Goal: Task Accomplishment & Management: Manage account settings

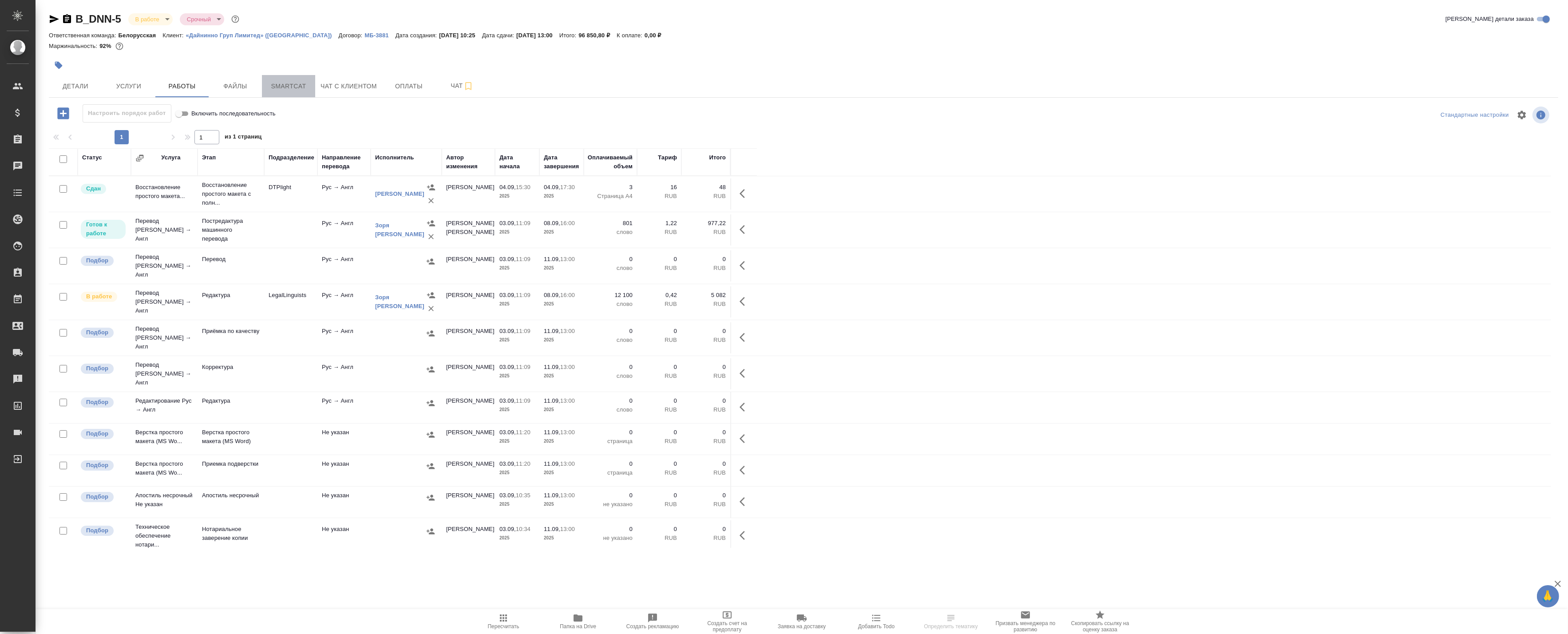
click at [284, 86] on span "Smartcat" at bounding box center [289, 86] width 43 height 11
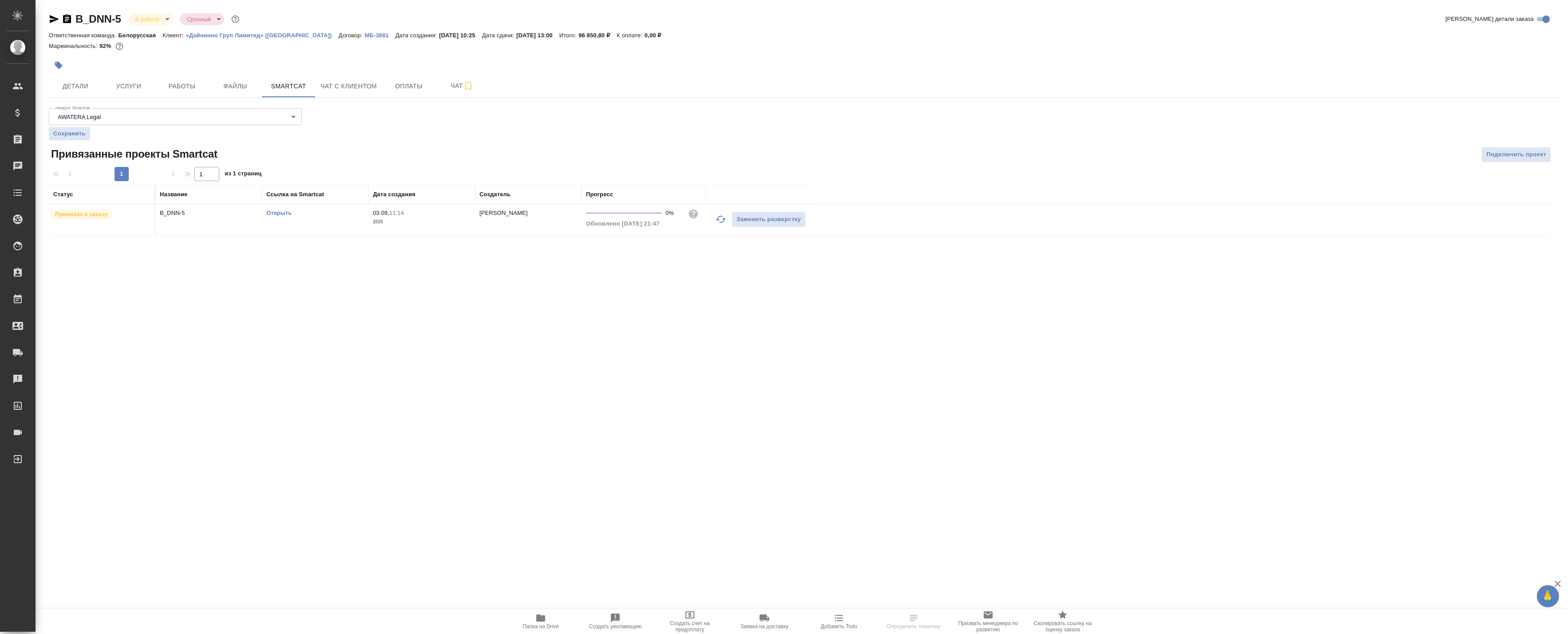
click at [281, 213] on link "Открыть" at bounding box center [279, 213] width 26 height 7
click at [172, 85] on span "Работы" at bounding box center [182, 86] width 43 height 11
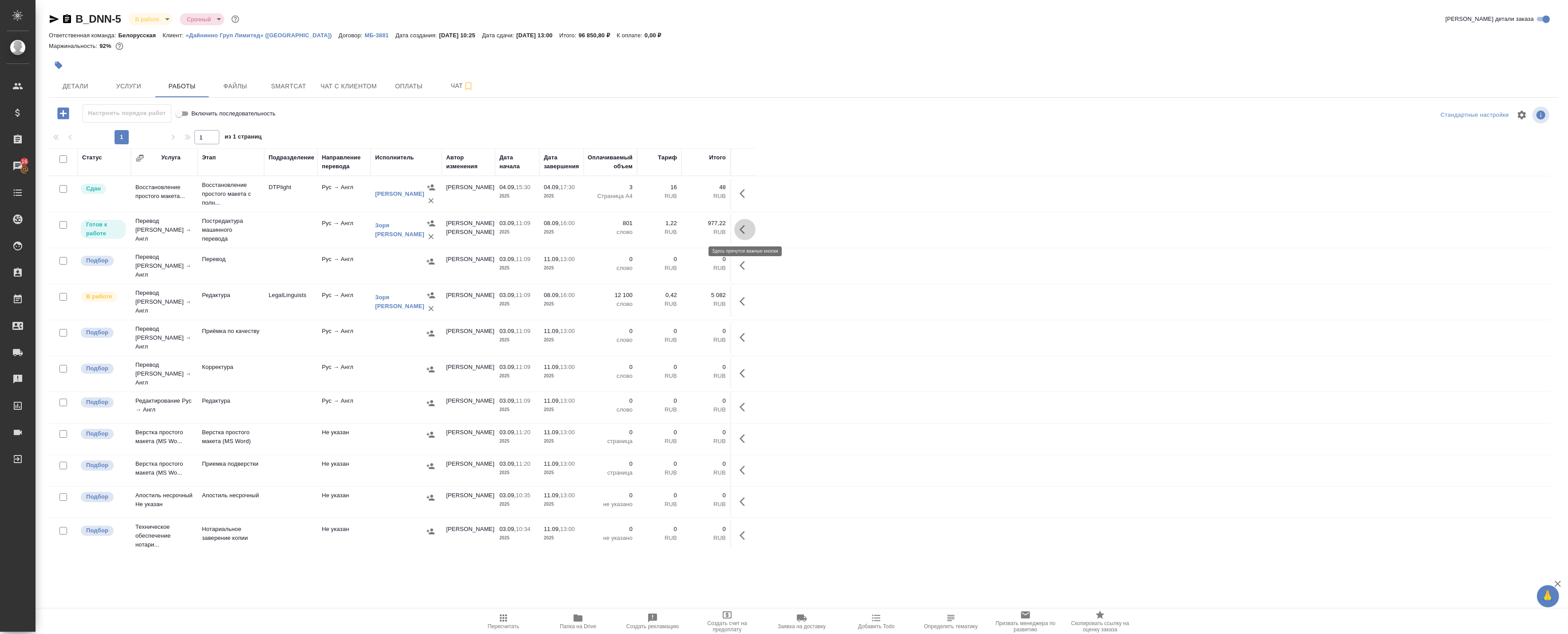
click at [739, 231] on button "button" at bounding box center [744, 230] width 21 height 21
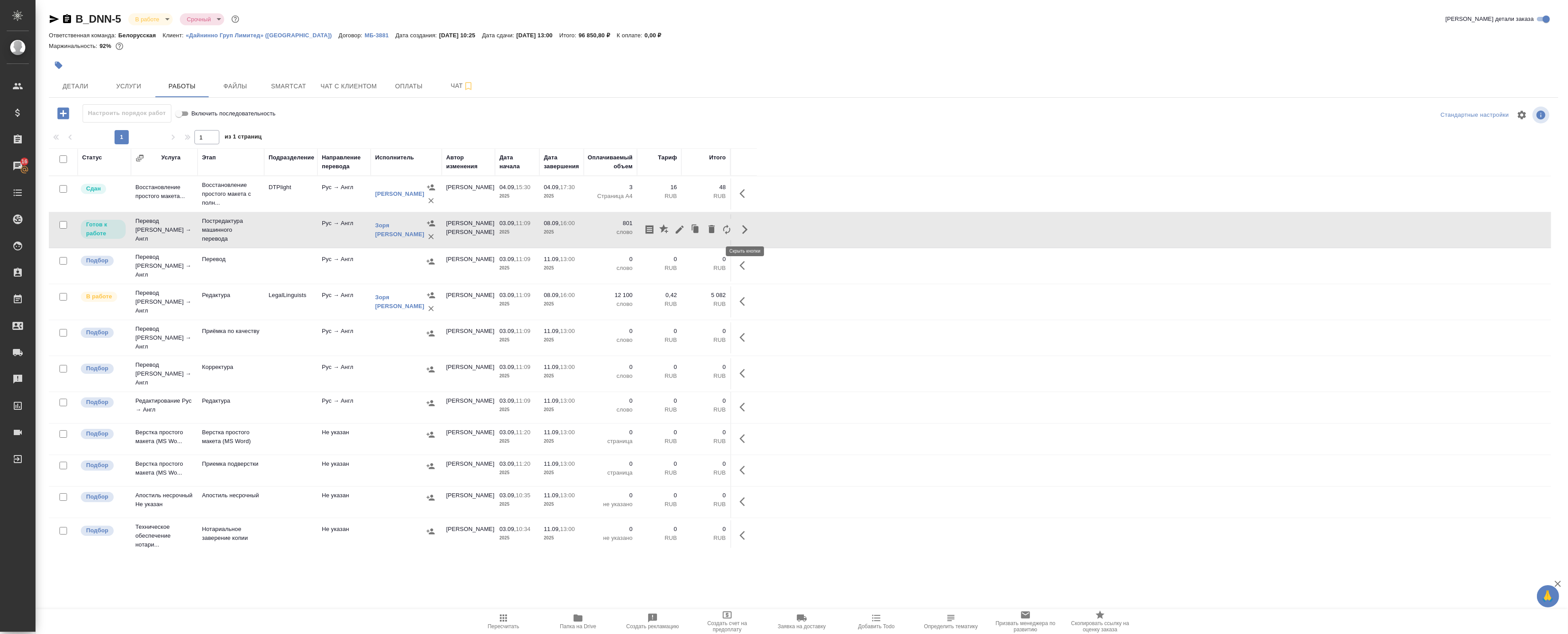
click at [741, 227] on icon "button" at bounding box center [745, 230] width 11 height 11
click at [495, 619] on span "Пересчитать" at bounding box center [503, 621] width 64 height 17
click at [140, 85] on span "Услуги" at bounding box center [128, 86] width 43 height 11
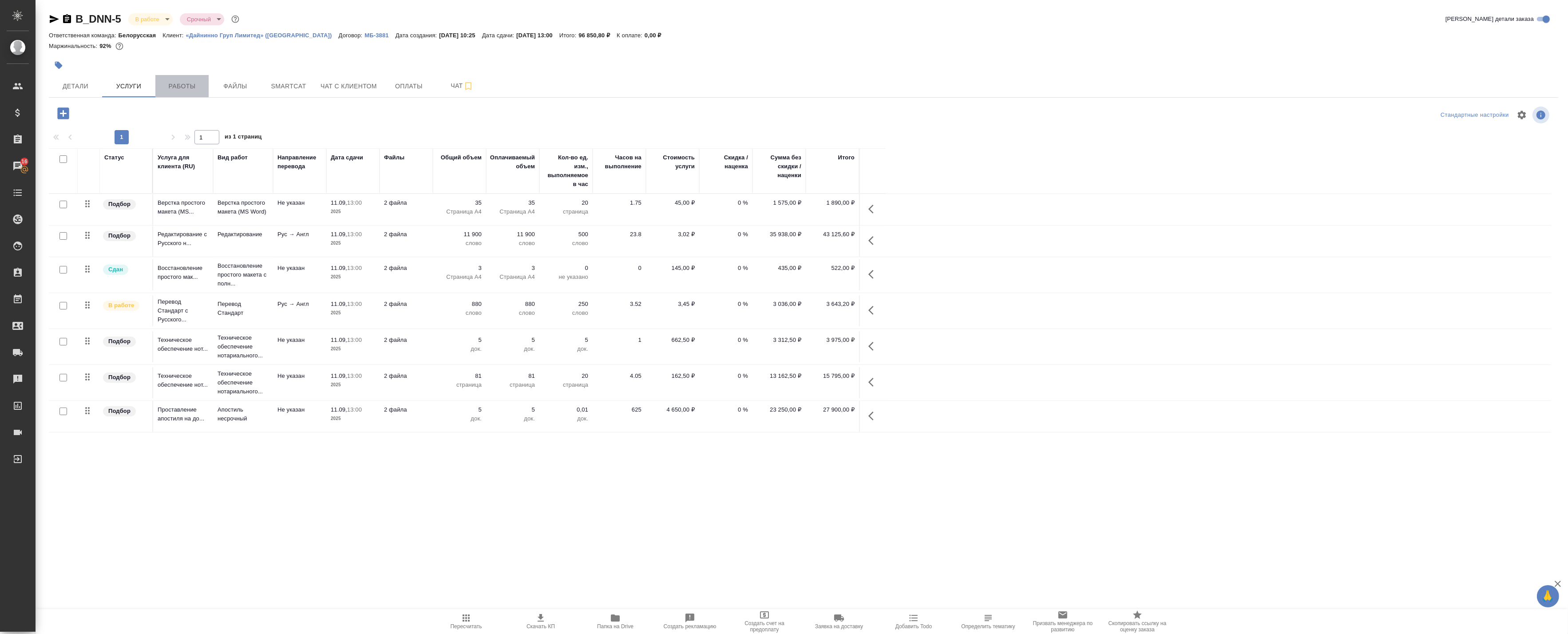
click at [180, 78] on button "Работы" at bounding box center [182, 86] width 54 height 22
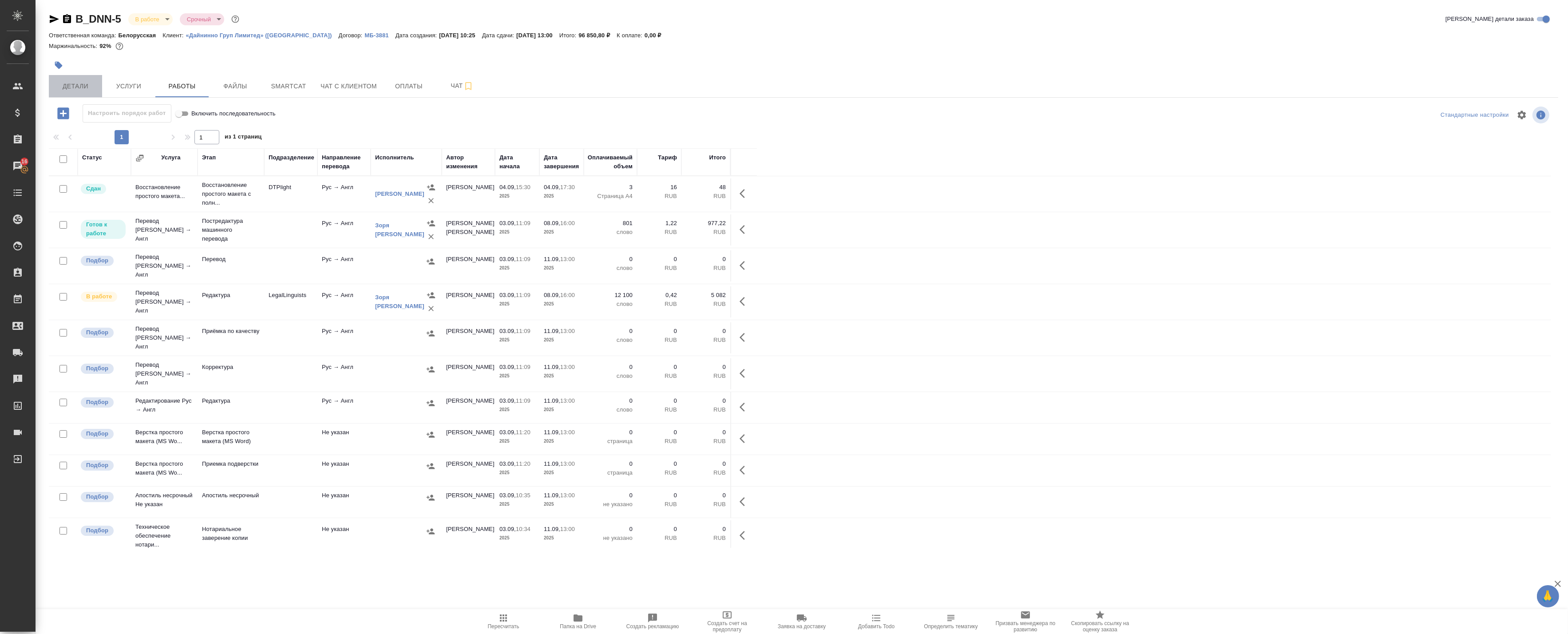
click at [86, 81] on span "Детали" at bounding box center [75, 86] width 43 height 11
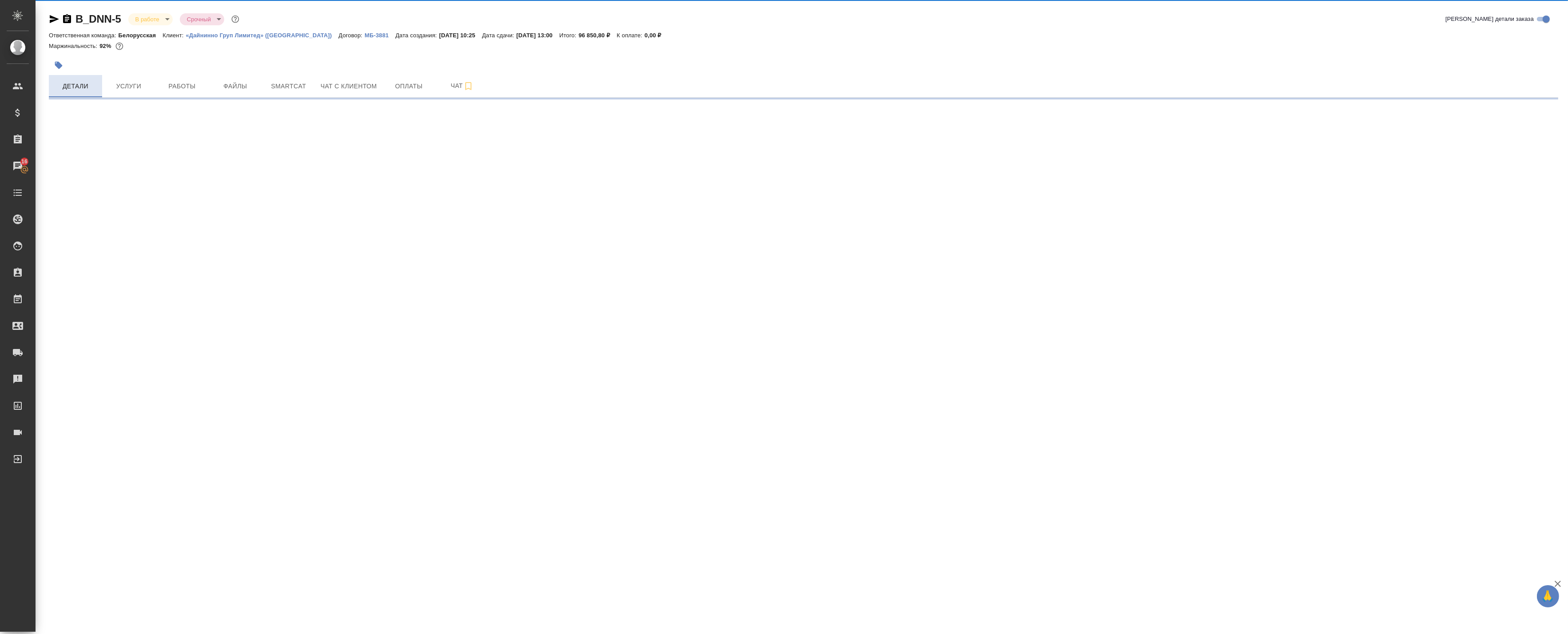
select select "RU"
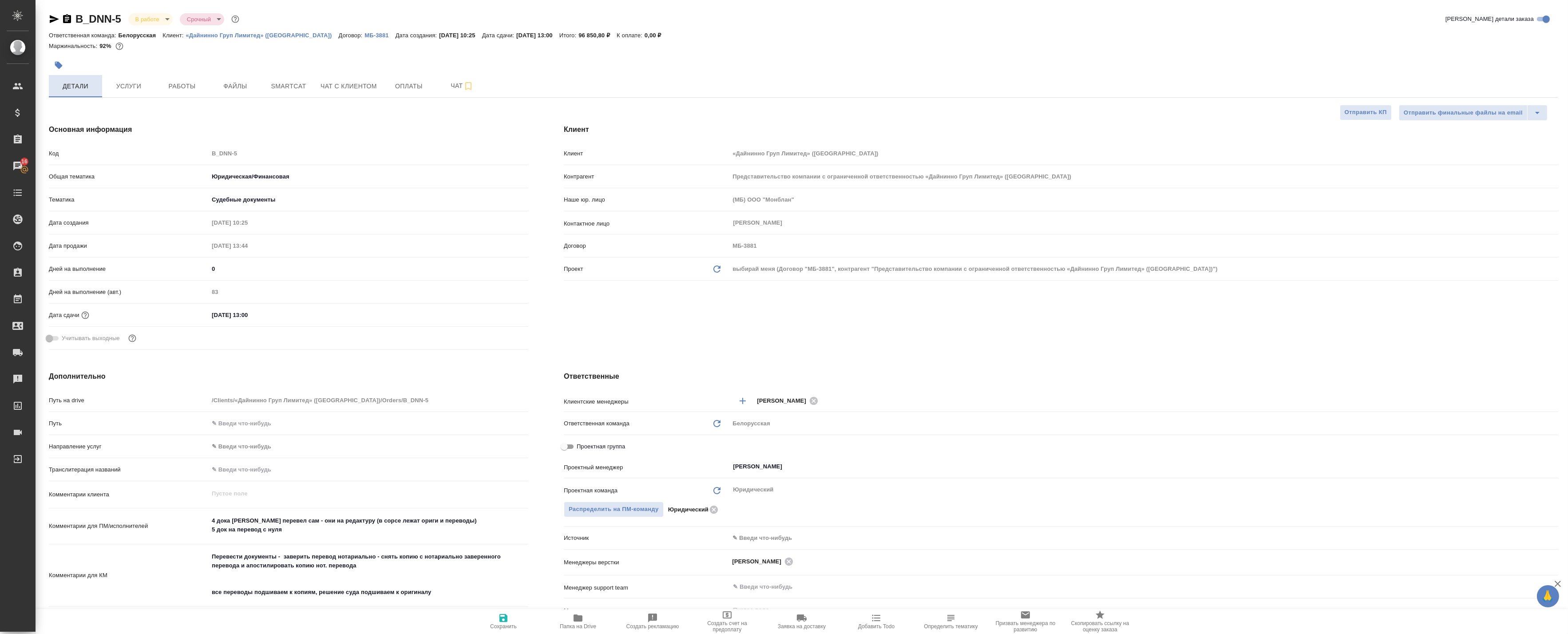
type textarea "x"
click at [149, 89] on span "Услуги" at bounding box center [128, 86] width 43 height 11
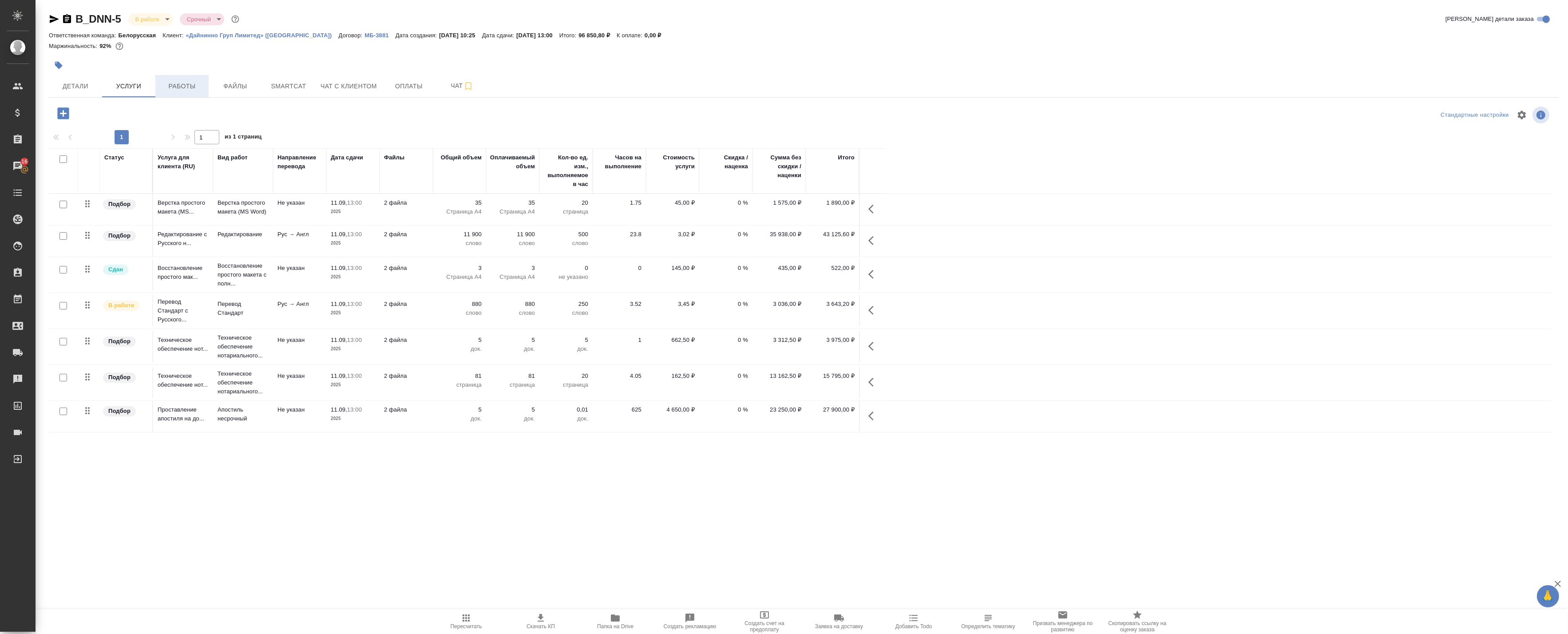
click at [156, 87] on button "Работы" at bounding box center [182, 86] width 54 height 22
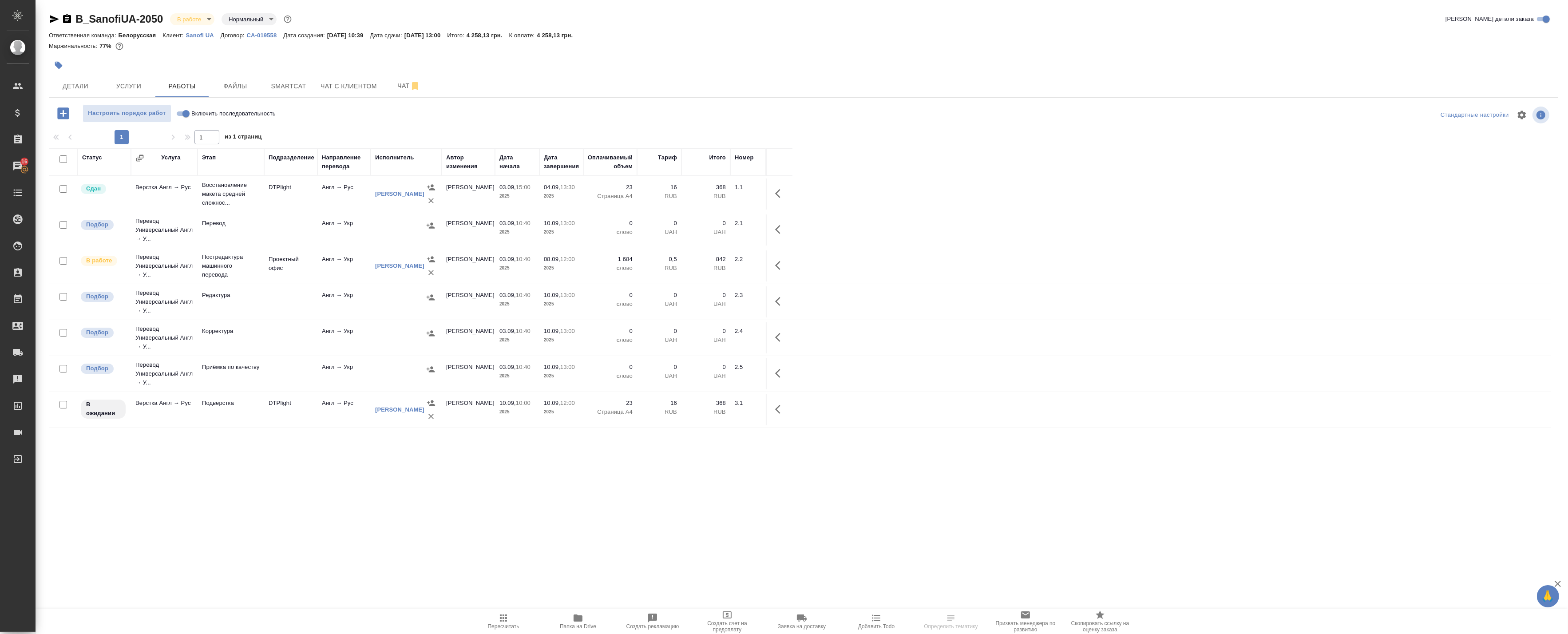
click at [504, 625] on span "Пересчитать" at bounding box center [504, 627] width 32 height 6
click at [508, 619] on icon "button" at bounding box center [503, 618] width 11 height 11
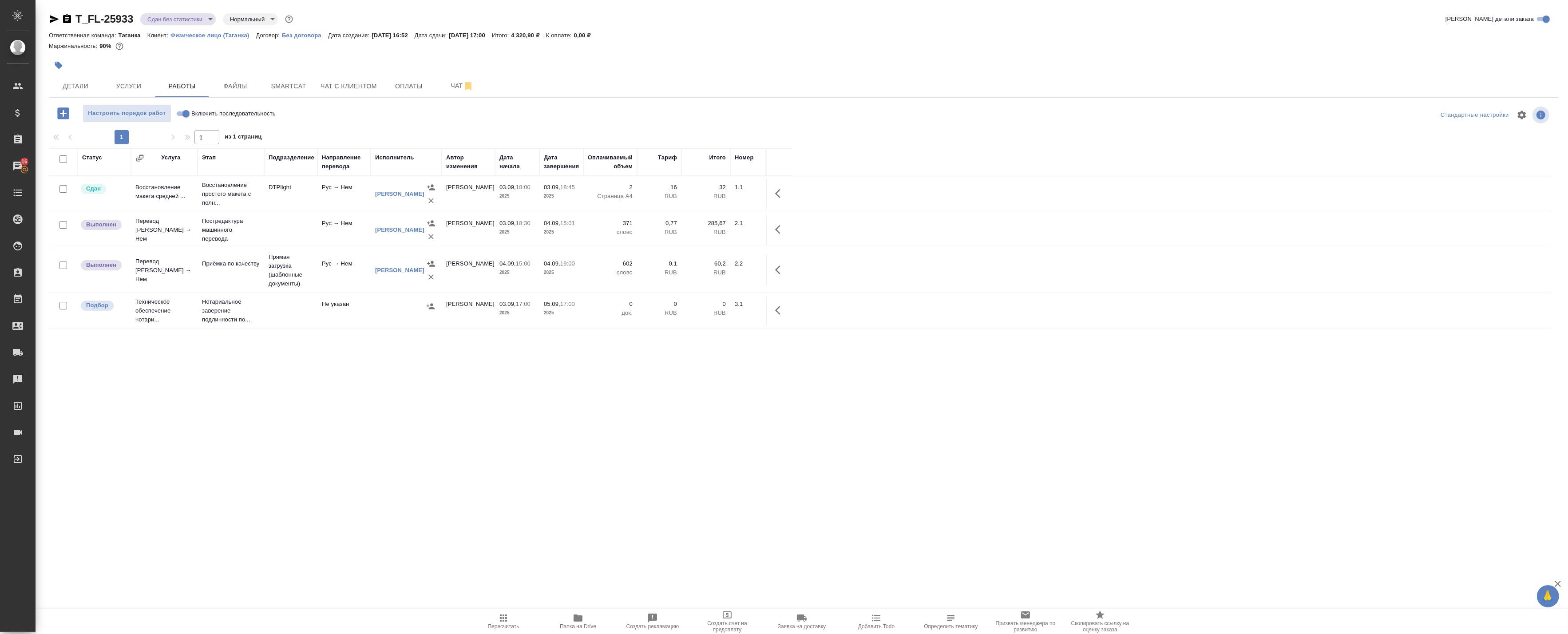
click at [498, 621] on icon "button" at bounding box center [503, 618] width 11 height 11
click at [779, 275] on icon "button" at bounding box center [780, 270] width 11 height 11
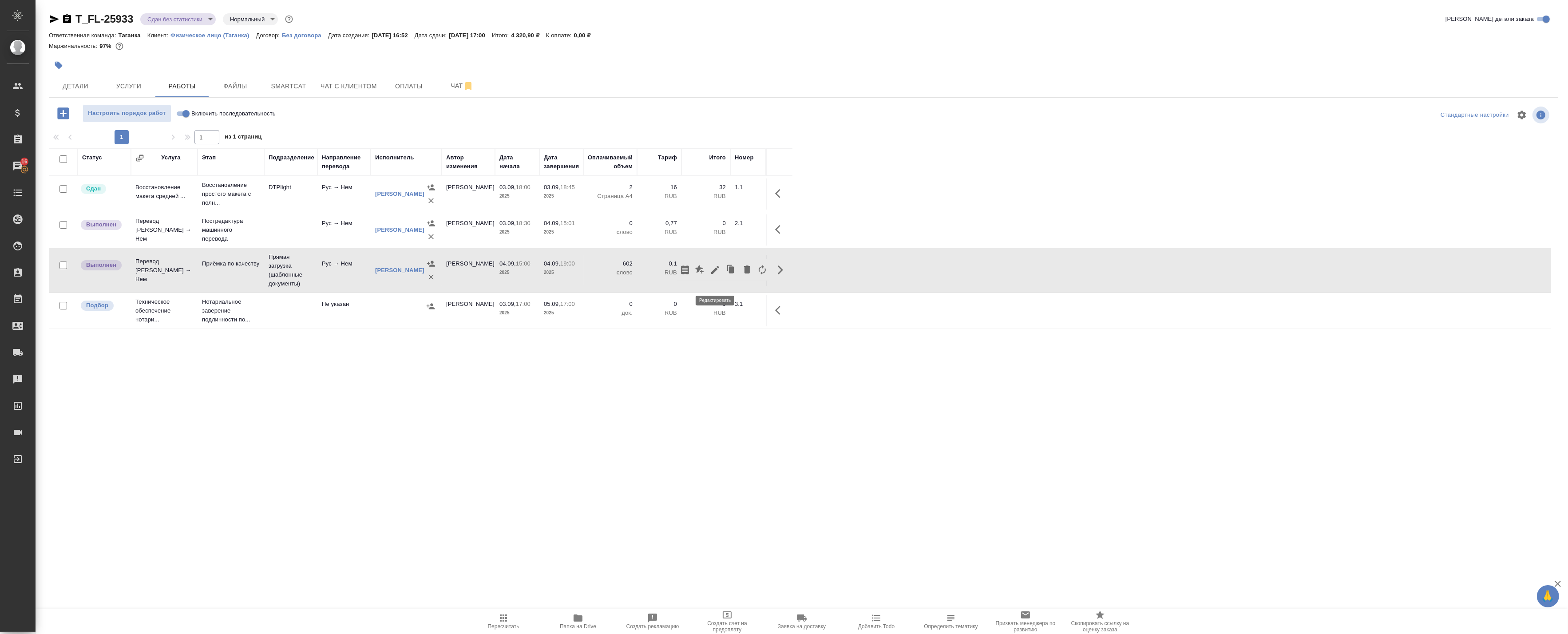
click at [716, 275] on icon "button" at bounding box center [715, 270] width 11 height 11
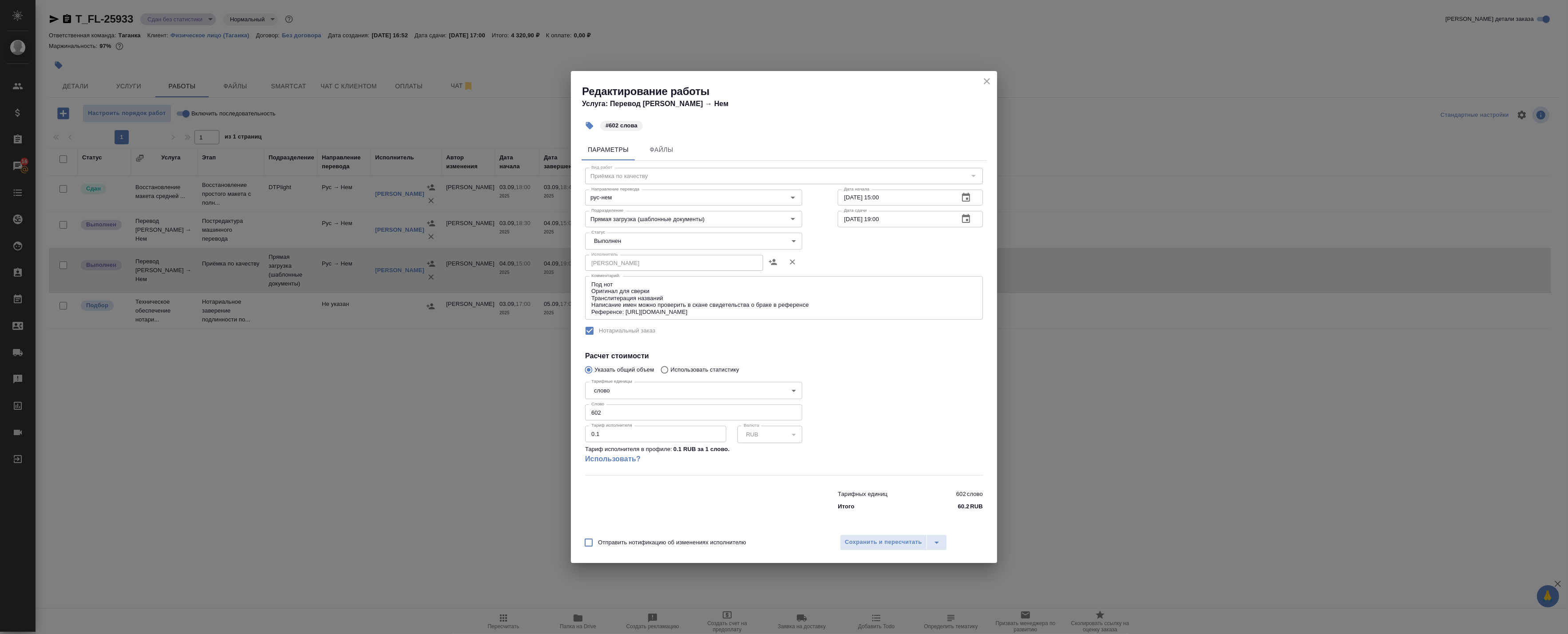
click at [660, 239] on body "🙏 .cls-1 fill:#fff; AWATERA Badanyan Artak Клиенты Спецификации Заказы 16 Чаты …" at bounding box center [784, 317] width 1568 height 634
click at [645, 254] on li "Сдан" at bounding box center [693, 256] width 217 height 15
type input "closed"
click at [853, 541] on span "Сохранить и пересчитать" at bounding box center [883, 542] width 77 height 10
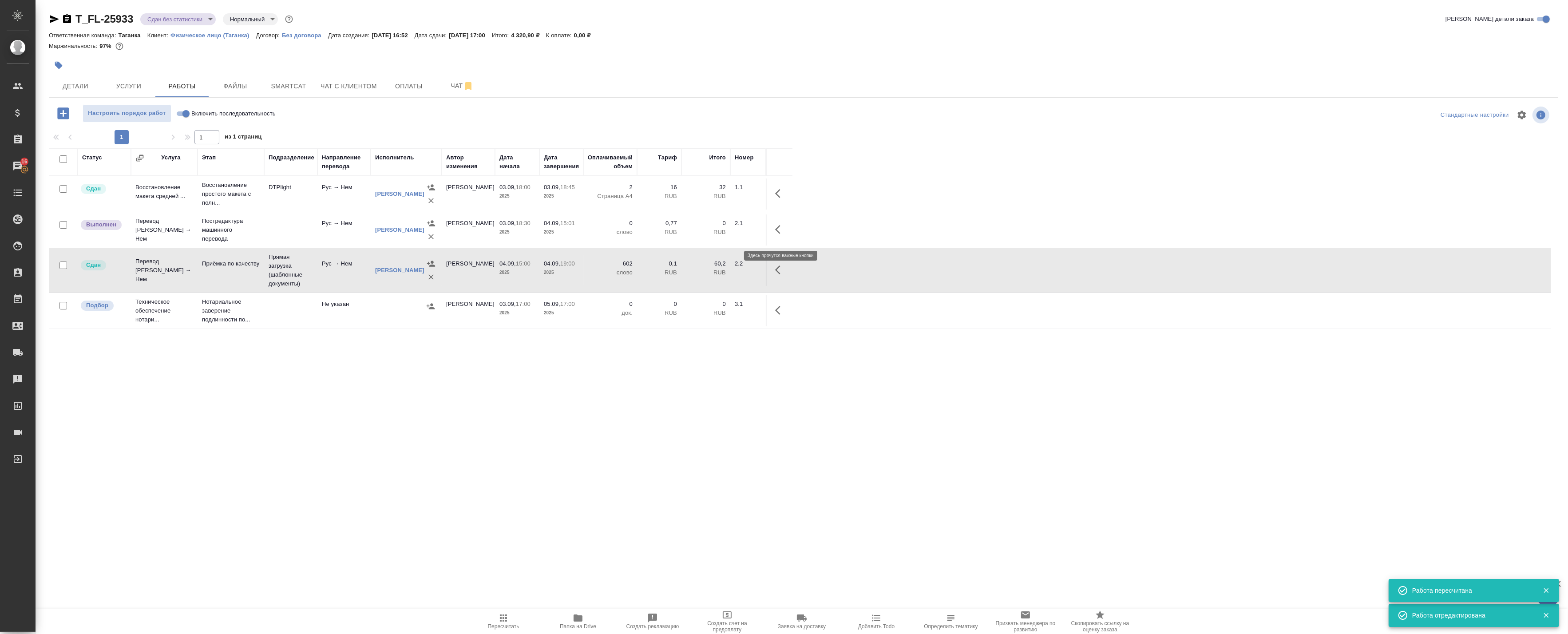
click at [785, 235] on icon "button" at bounding box center [780, 230] width 11 height 11
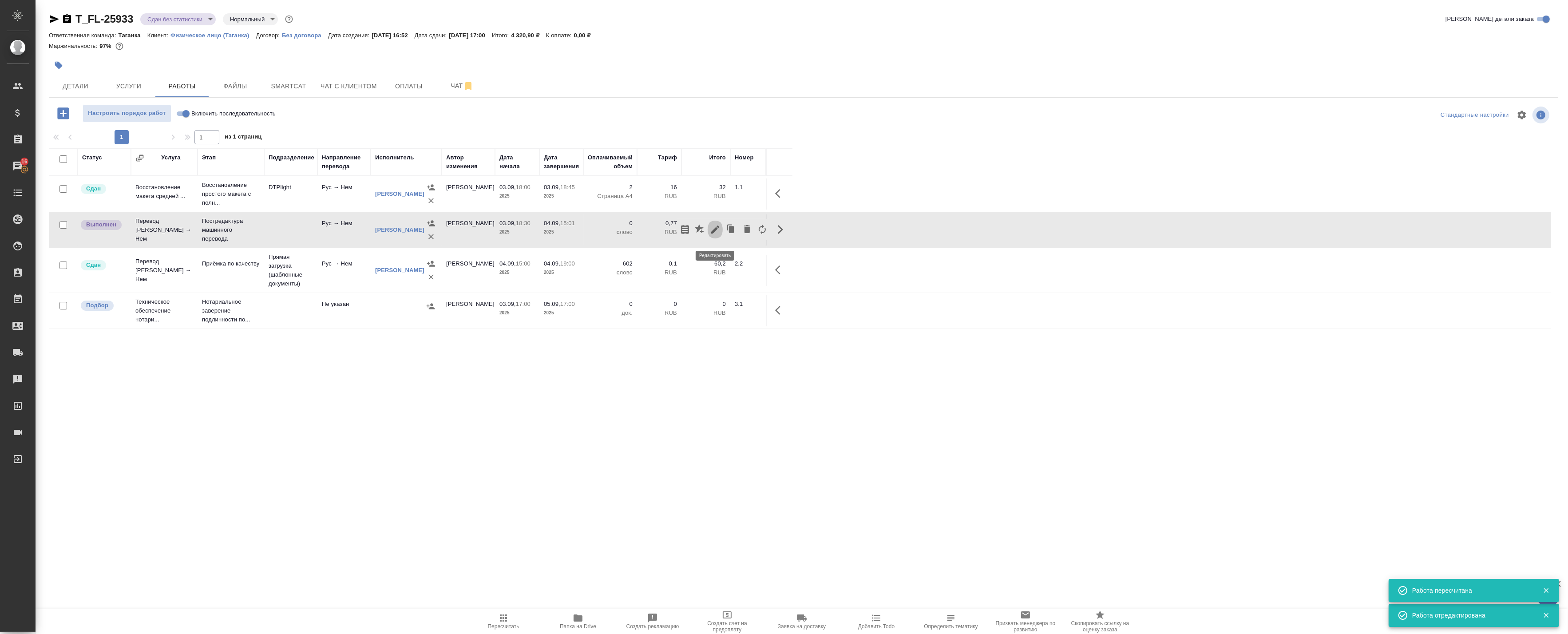
click at [713, 234] on icon "button" at bounding box center [715, 230] width 8 height 8
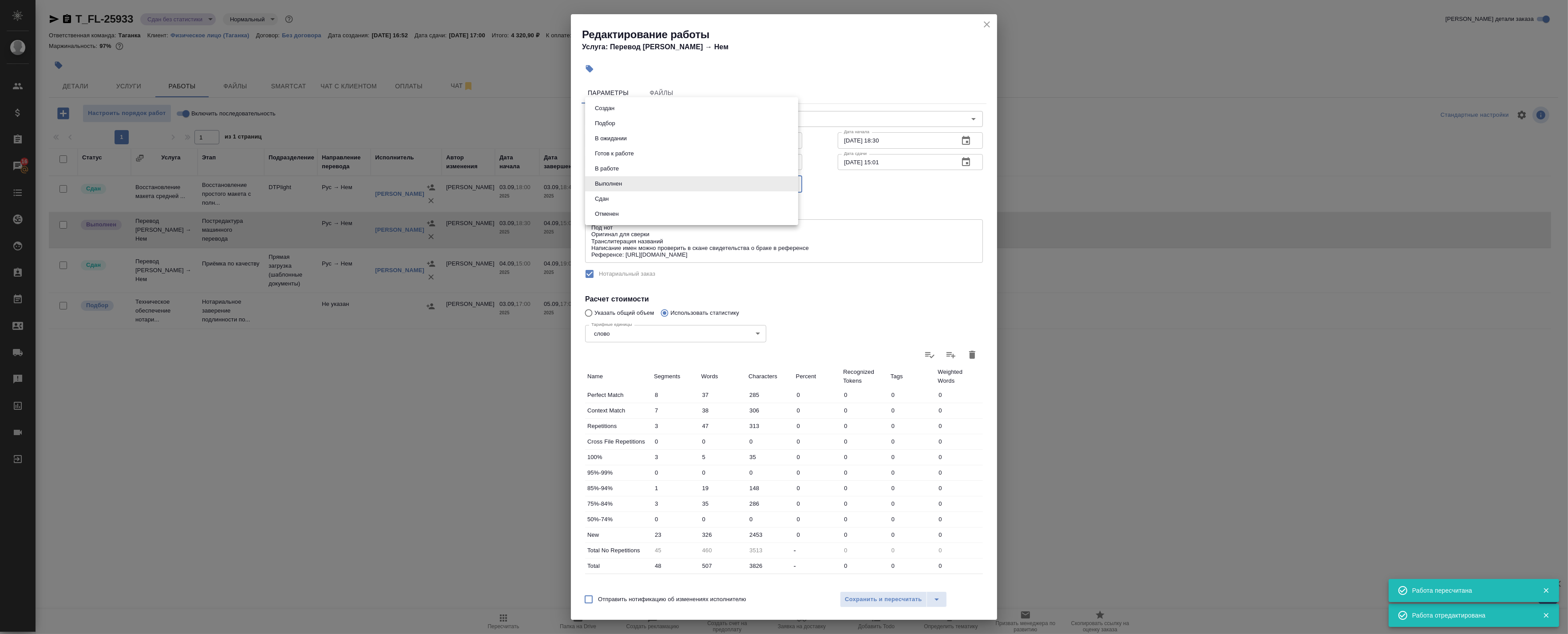
click at [649, 182] on body "🙏 .cls-1 fill:#fff; AWATERA Badanyan Artak Клиенты Спецификации Заказы 16 Чаты …" at bounding box center [784, 317] width 1568 height 634
click at [637, 197] on li "Сдан" at bounding box center [691, 199] width 213 height 15
type input "closed"
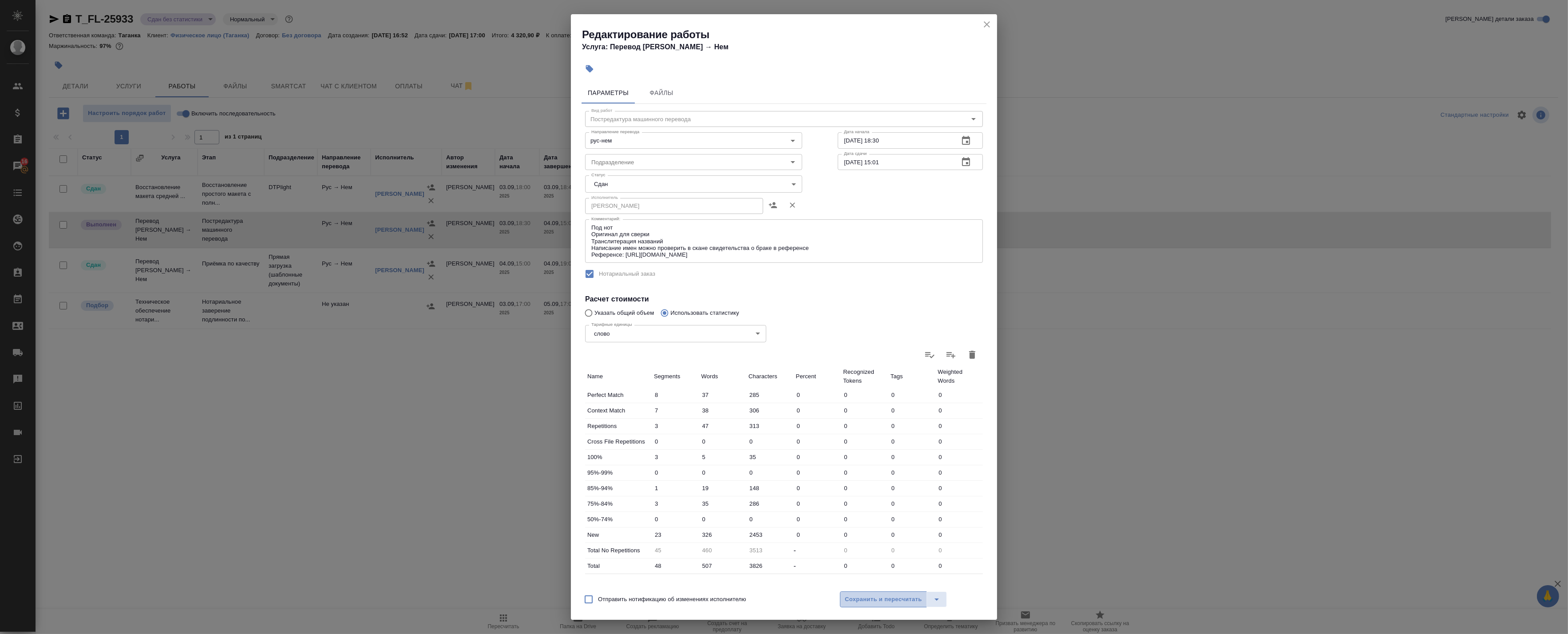
click at [862, 596] on span "Сохранить и пересчитать" at bounding box center [883, 600] width 77 height 10
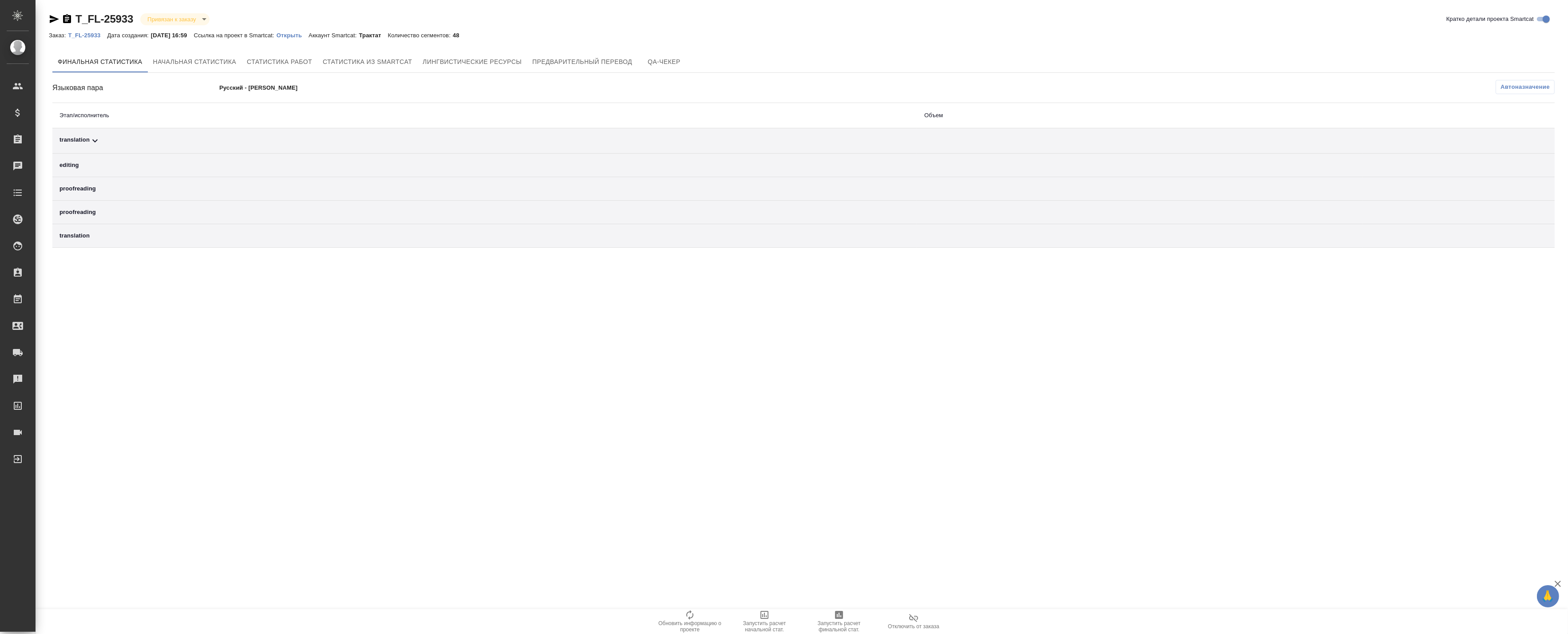
click at [149, 134] on td "translation" at bounding box center [485, 141] width 865 height 26
click at [137, 139] on div "translation" at bounding box center [485, 141] width 850 height 11
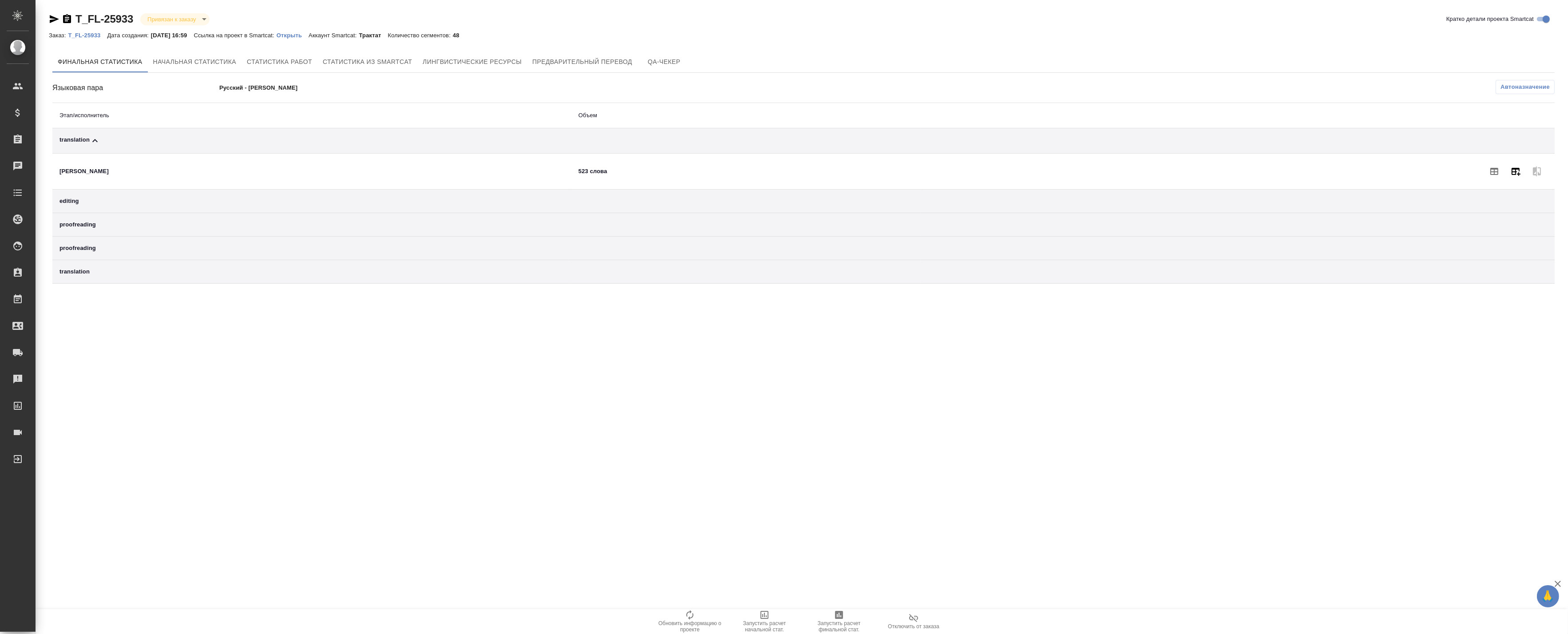
click at [1516, 172] on icon "button" at bounding box center [1516, 172] width 9 height 8
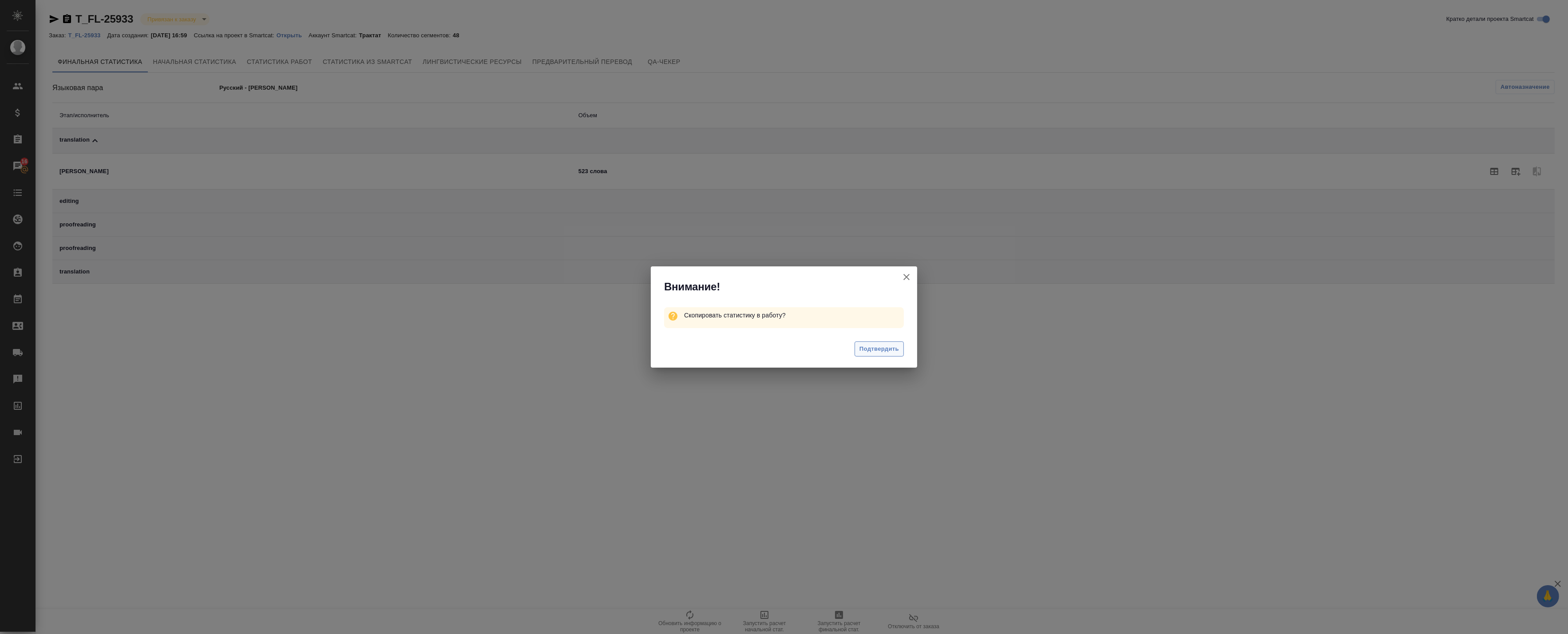
click at [891, 355] on button "Подтвердить" at bounding box center [879, 350] width 49 height 16
click at [906, 273] on icon "button" at bounding box center [907, 277] width 11 height 11
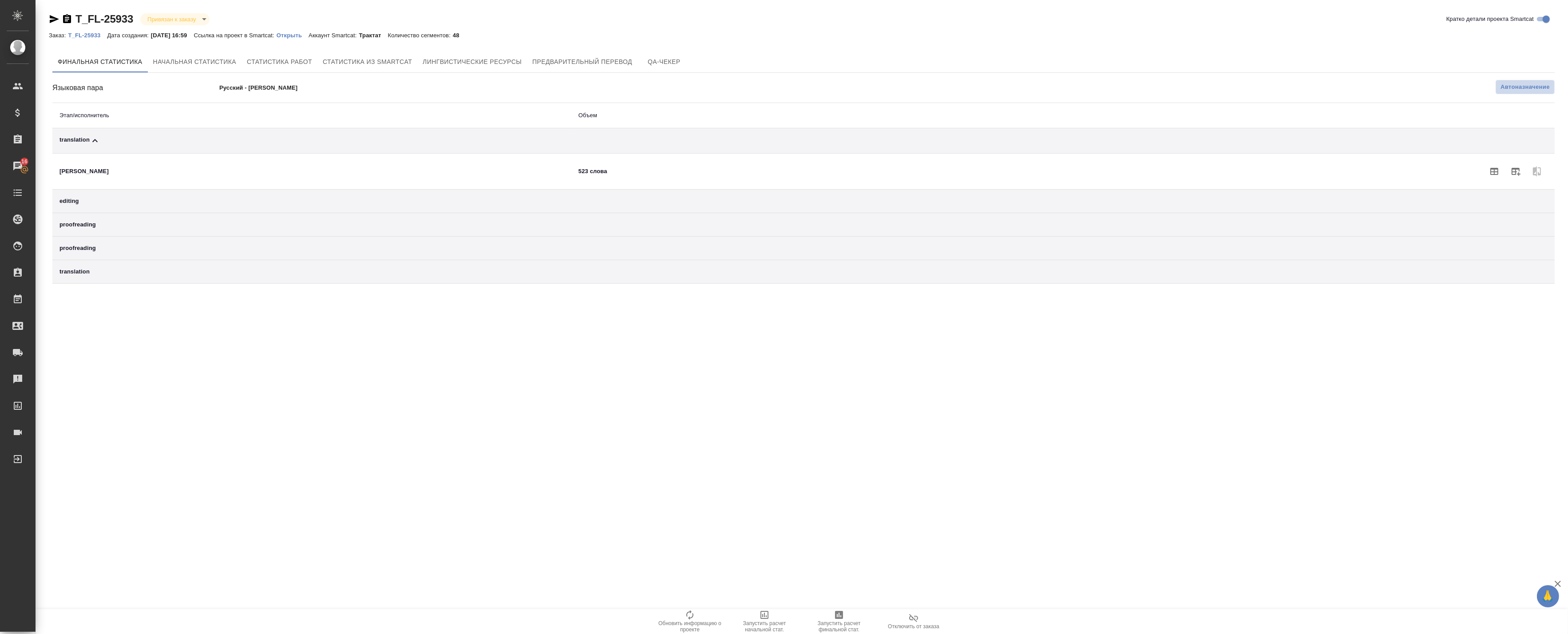
click at [1517, 86] on span "Автоназначение" at bounding box center [1525, 87] width 49 height 9
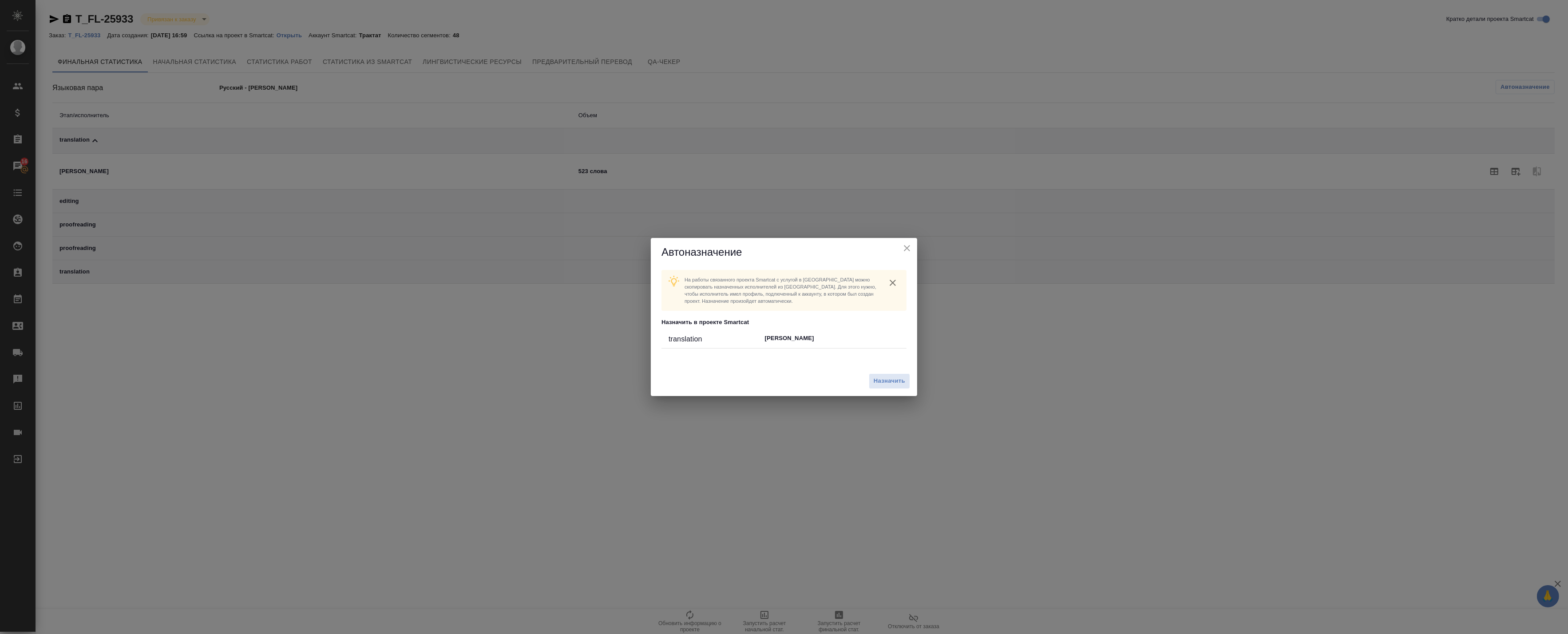
click at [805, 343] on p "[PERSON_NAME]" at bounding box center [832, 338] width 135 height 9
drag, startPoint x: 774, startPoint y: 338, endPoint x: 858, endPoint y: 369, distance: 89.5
click at [775, 338] on p "[PERSON_NAME]" at bounding box center [832, 338] width 135 height 9
click at [883, 379] on span "Назначить" at bounding box center [889, 381] width 32 height 10
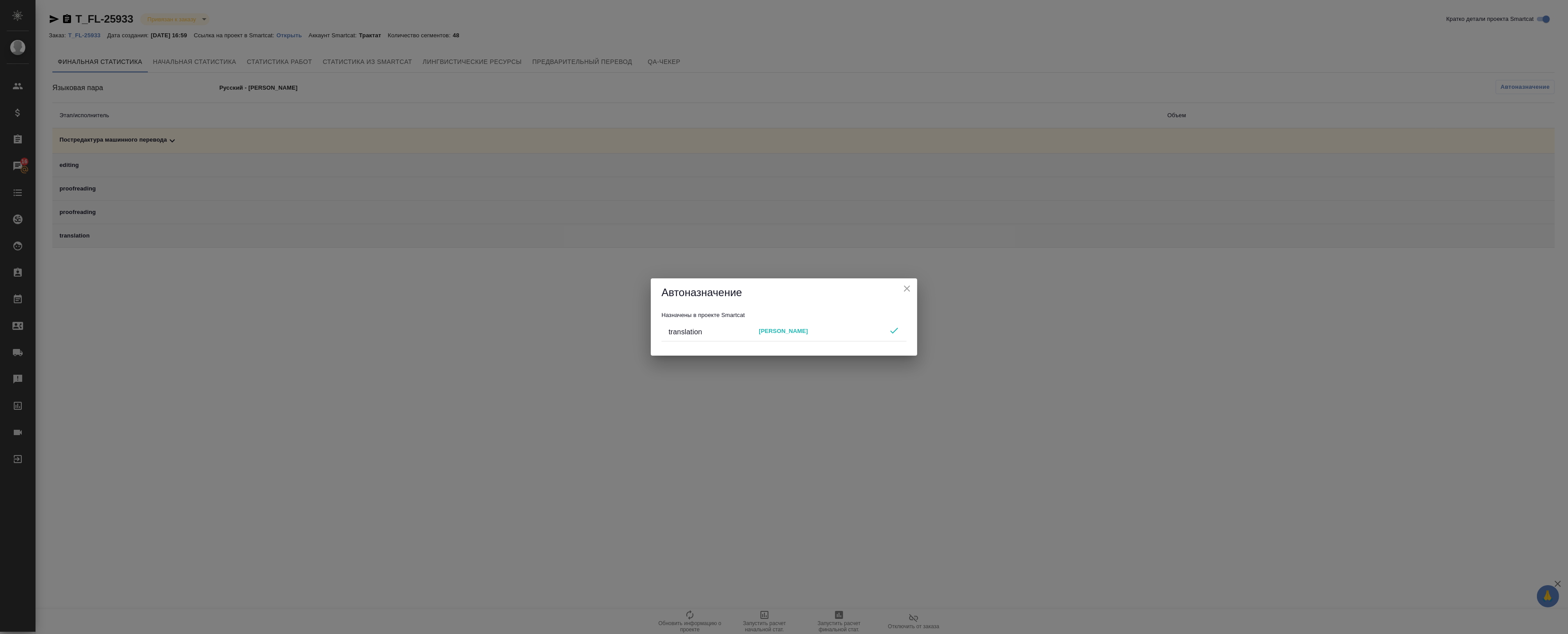
click at [904, 287] on icon "close" at bounding box center [907, 289] width 11 height 11
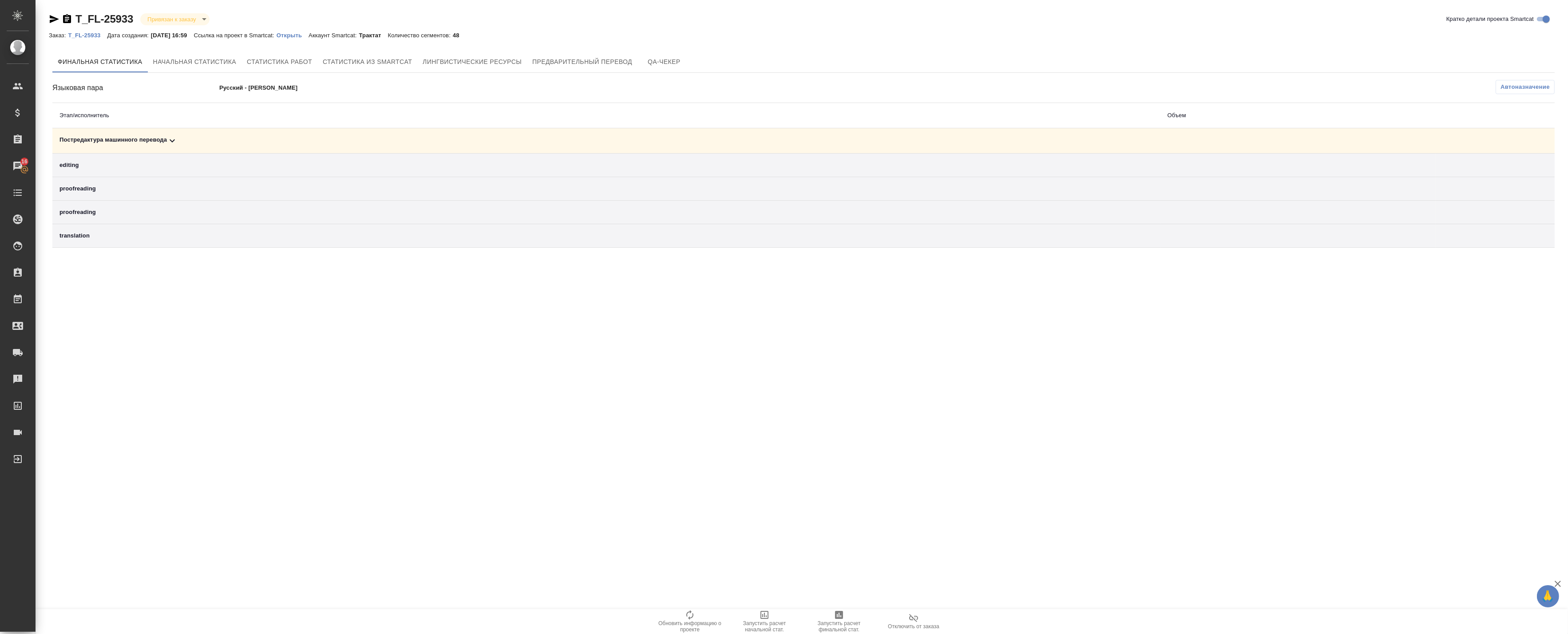
click at [1282, 169] on td at bounding box center [1298, 165] width 276 height 24
drag, startPoint x: 1127, startPoint y: 152, endPoint x: 1118, endPoint y: 139, distance: 15.8
click at [1126, 149] on td "Постредактура машинного перевода" at bounding box center [606, 141] width 1108 height 26
click at [1110, 136] on div "Постредактура машинного перевода" at bounding box center [606, 141] width 1094 height 11
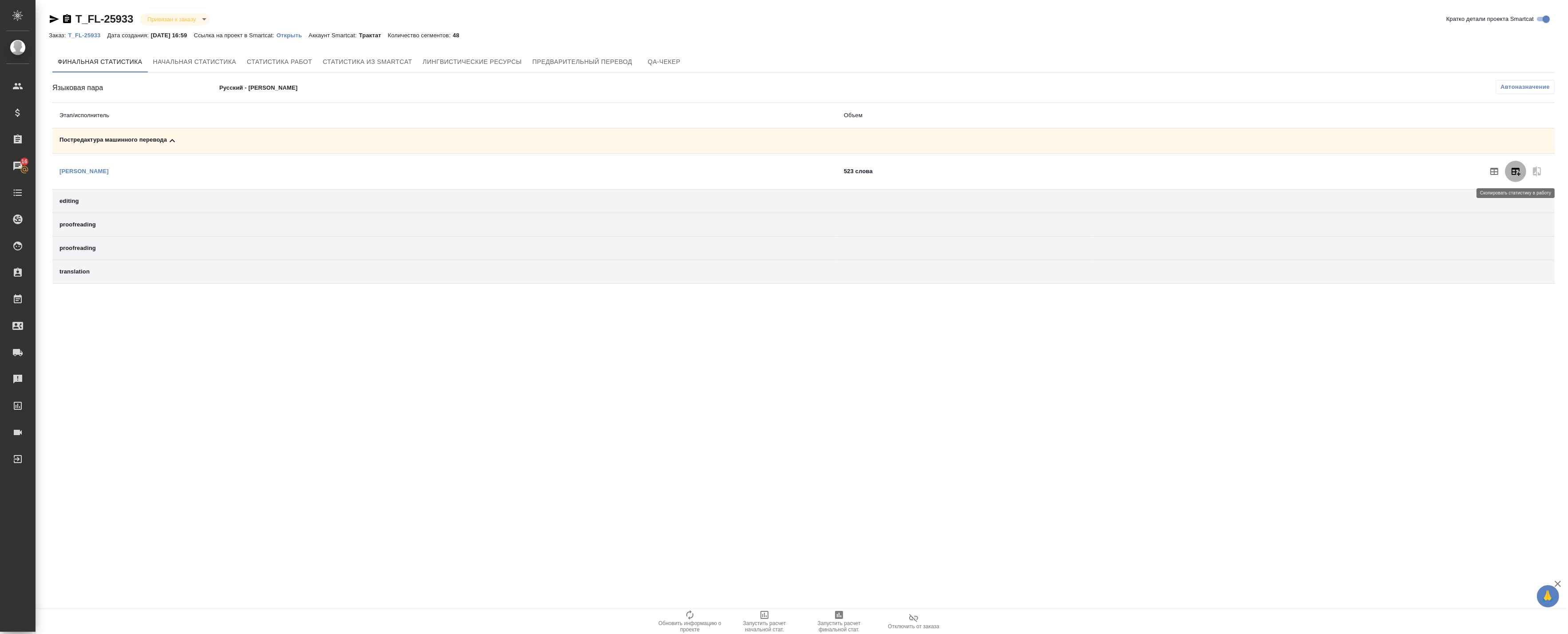
click at [1512, 177] on button "button" at bounding box center [1515, 171] width 21 height 21
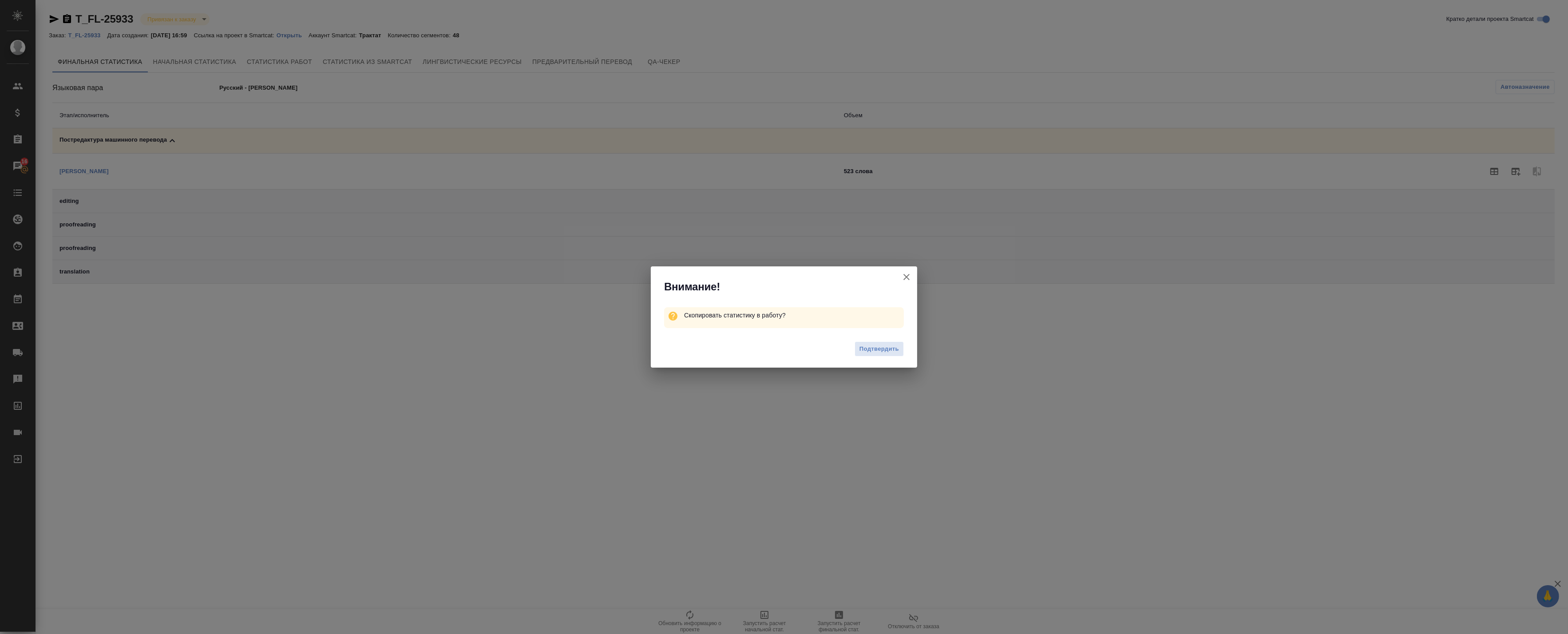
click at [869, 358] on div "Подтвердить" at bounding box center [784, 350] width 267 height 35
click at [875, 349] on span "Подтвердить" at bounding box center [879, 349] width 40 height 10
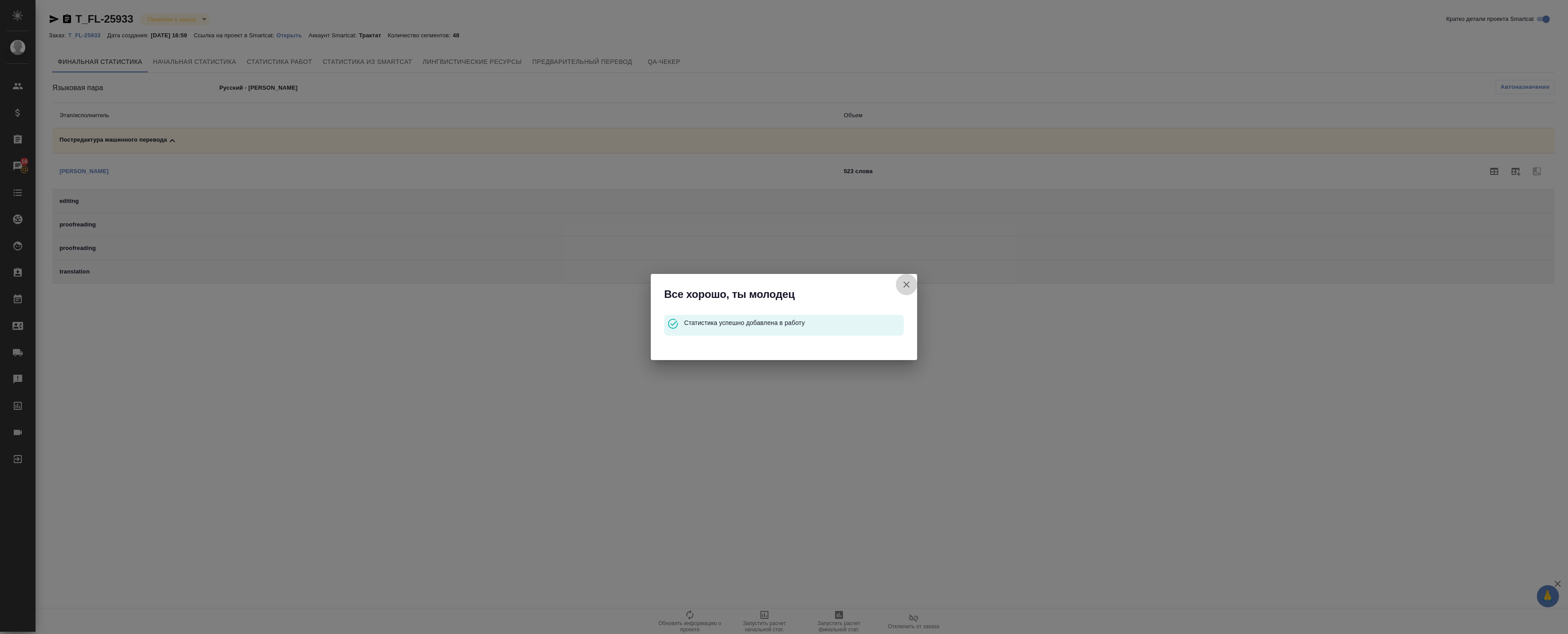
click at [911, 285] on icon "button" at bounding box center [907, 285] width 11 height 11
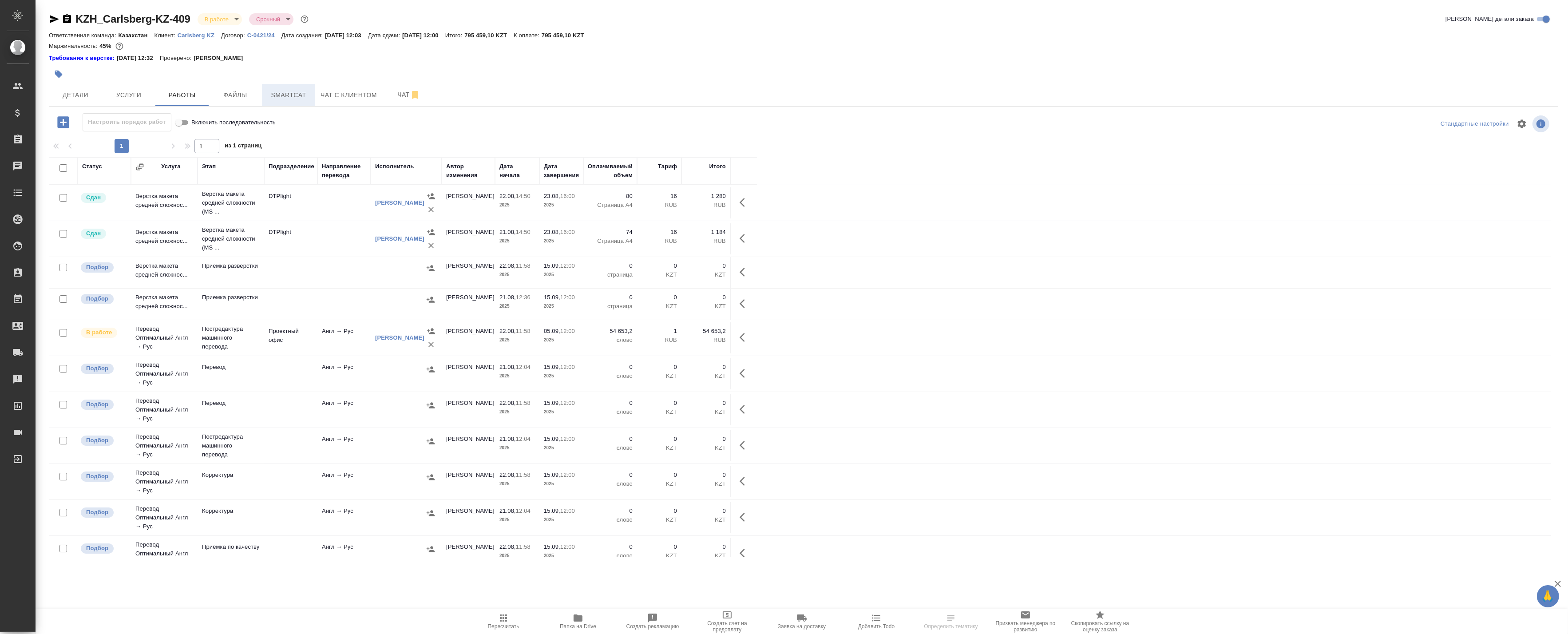
click at [296, 94] on span "Smartcat" at bounding box center [289, 95] width 43 height 11
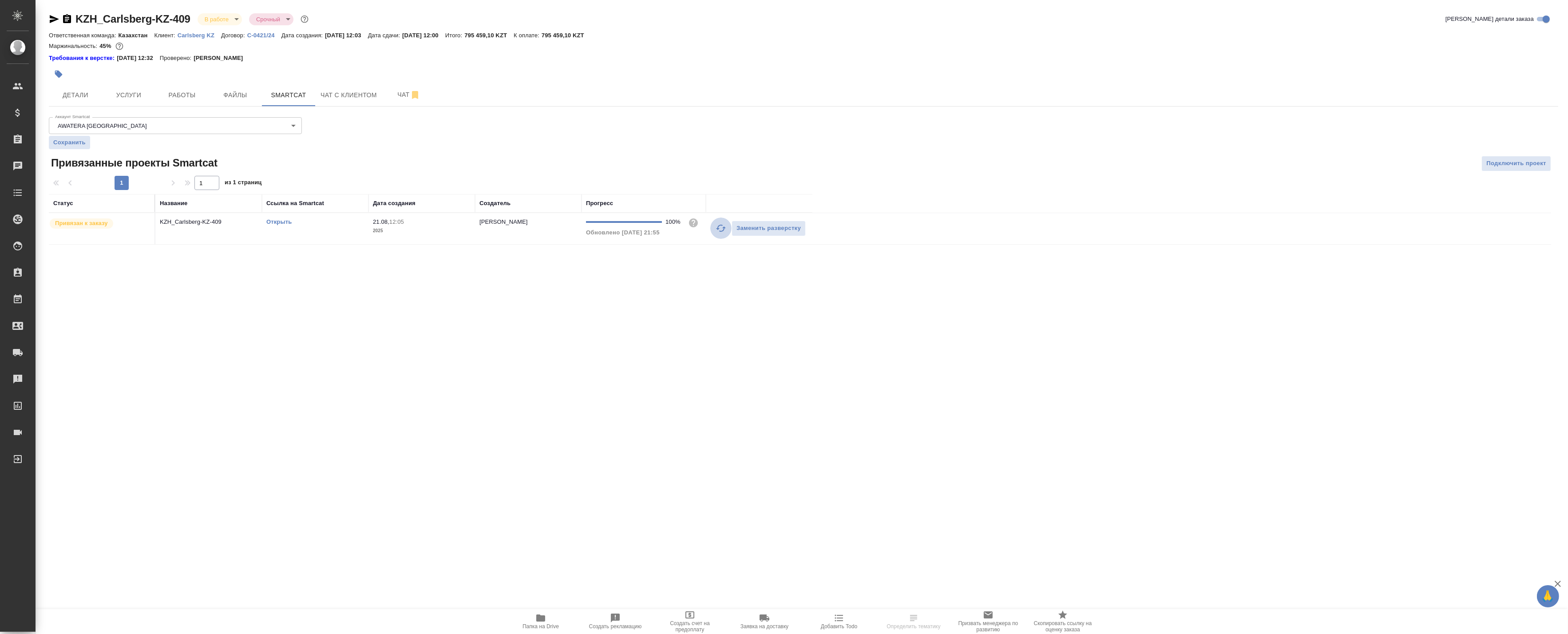
click at [722, 227] on icon "button" at bounding box center [721, 228] width 11 height 11
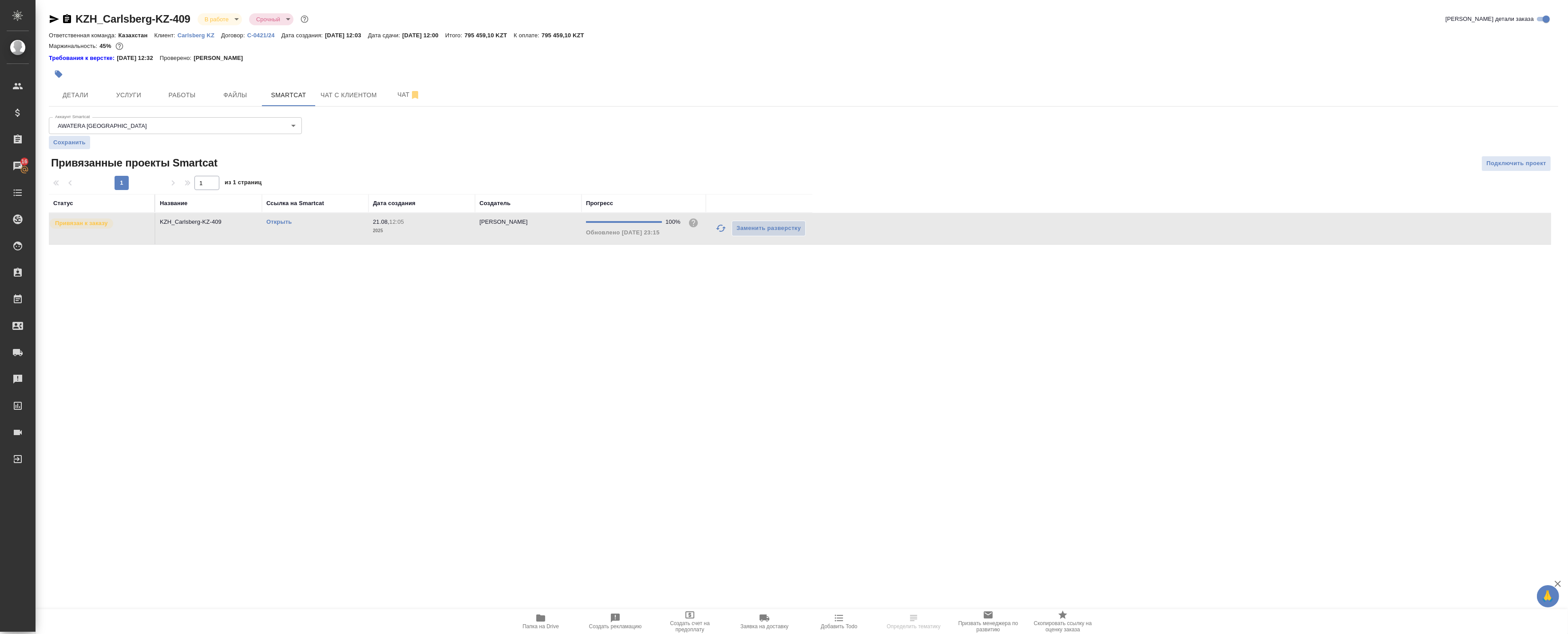
click at [206, 225] on p "KZH_Carlsberg-KZ-409" at bounding box center [209, 222] width 97 height 9
click at [181, 99] on span "Работы" at bounding box center [182, 95] width 43 height 11
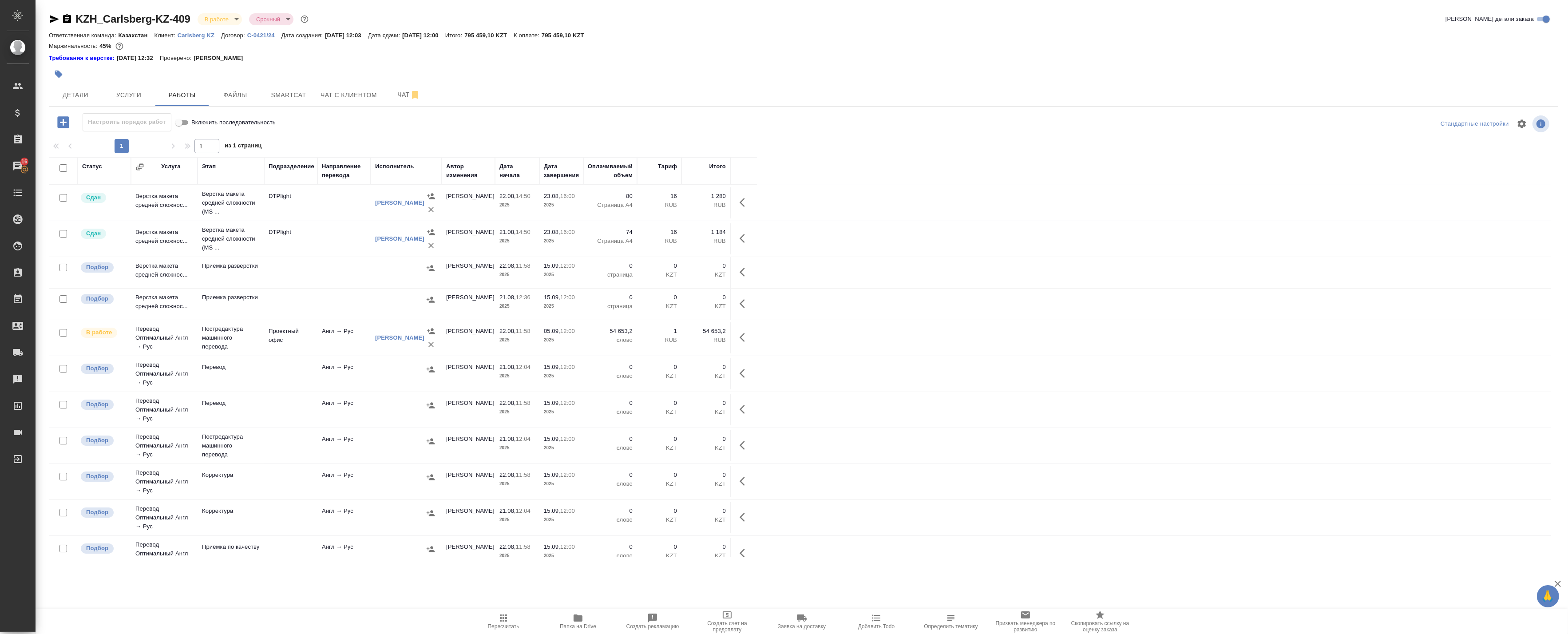
click at [349, 345] on td "Англ → Рус" at bounding box center [344, 337] width 54 height 31
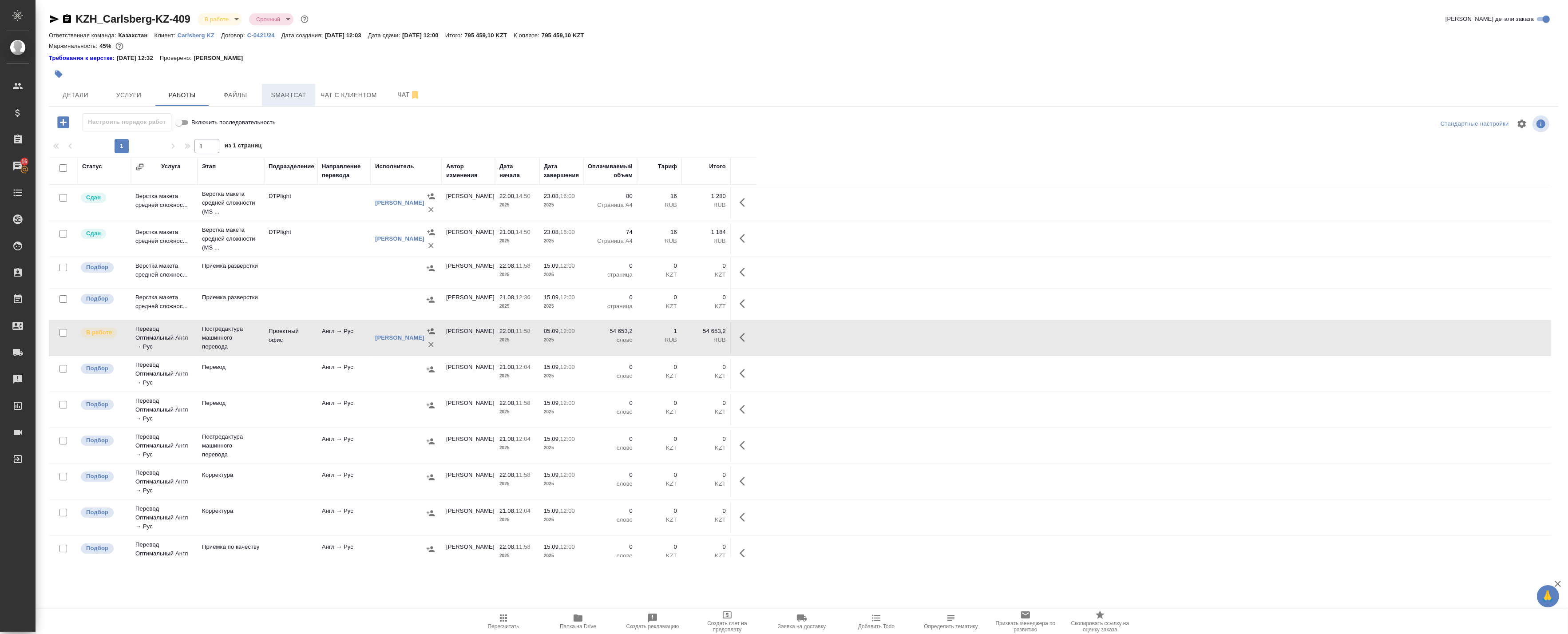
click at [279, 96] on span "Smartcat" at bounding box center [289, 95] width 43 height 11
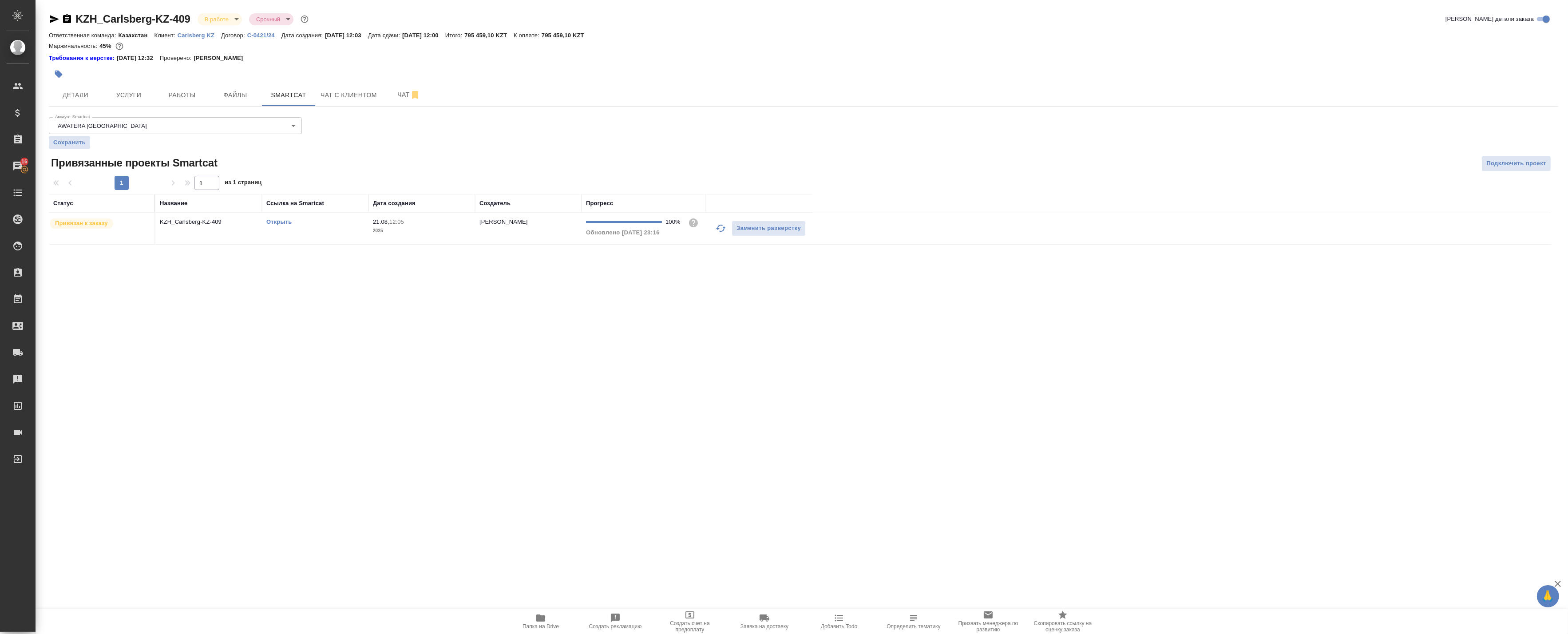
click at [279, 220] on link "Открыть" at bounding box center [279, 222] width 26 height 7
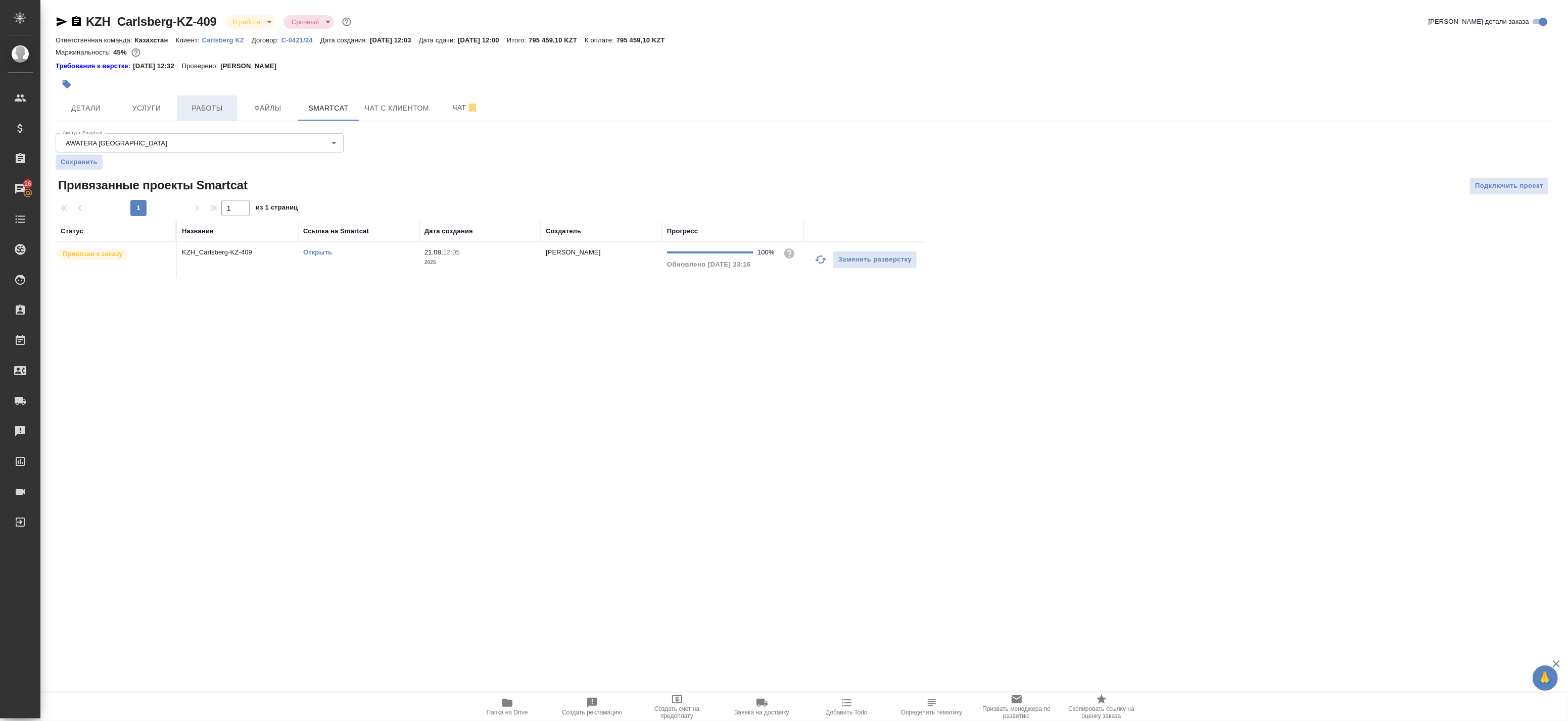
click at [208, 104] on span "Работы" at bounding box center [207, 108] width 49 height 12
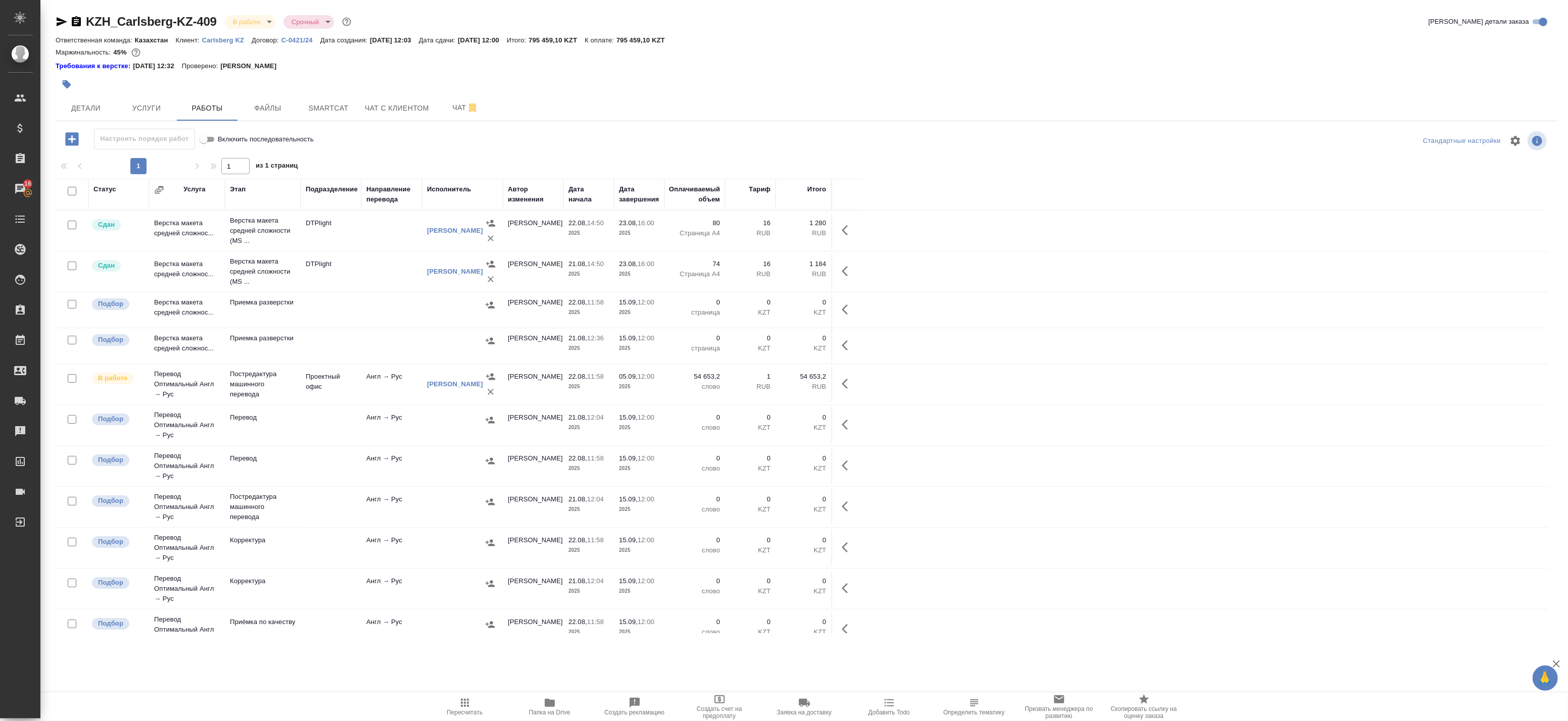
click at [556, 713] on span "Папка на Drive" at bounding box center [550, 713] width 42 height 7
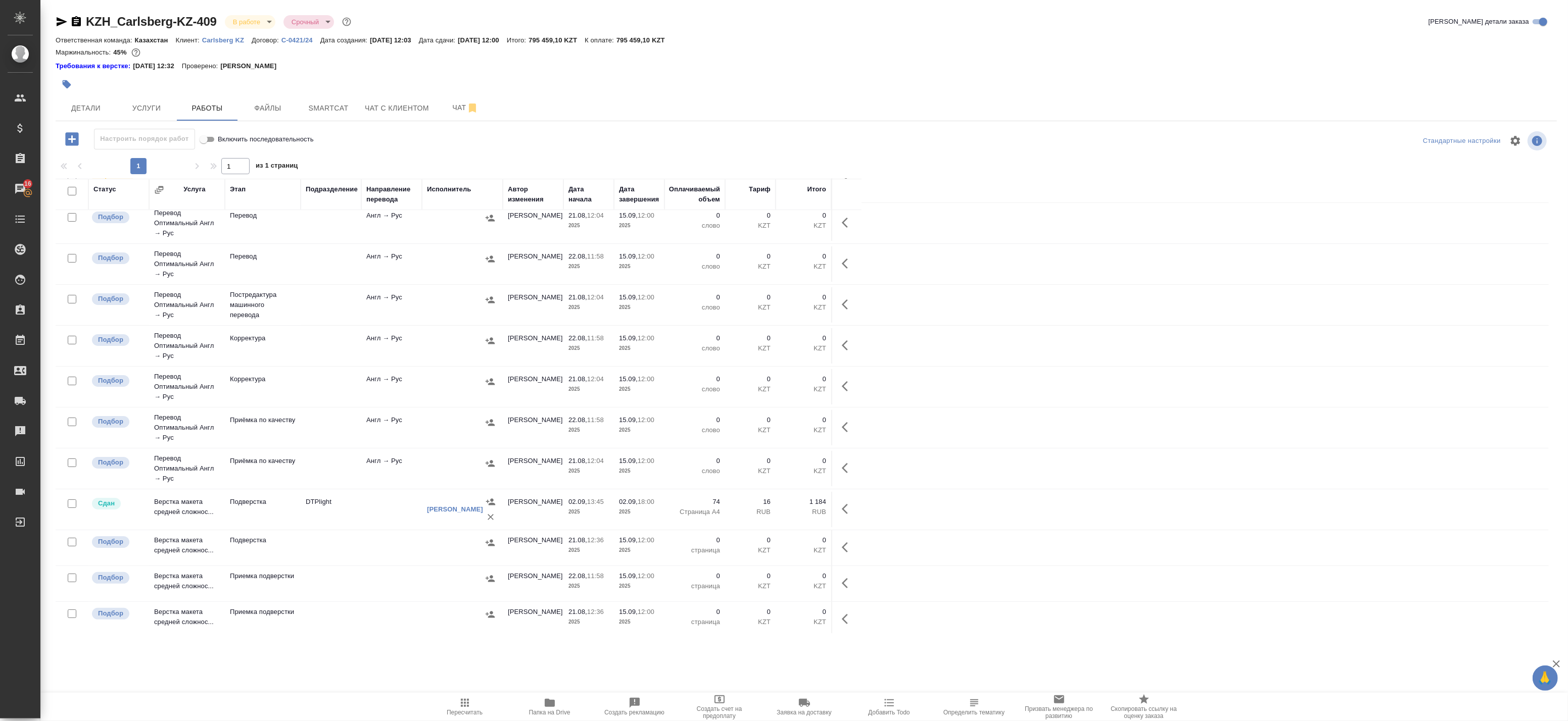
scroll to position [208, 0]
click at [385, 505] on td at bounding box center [391, 505] width 61 height 35
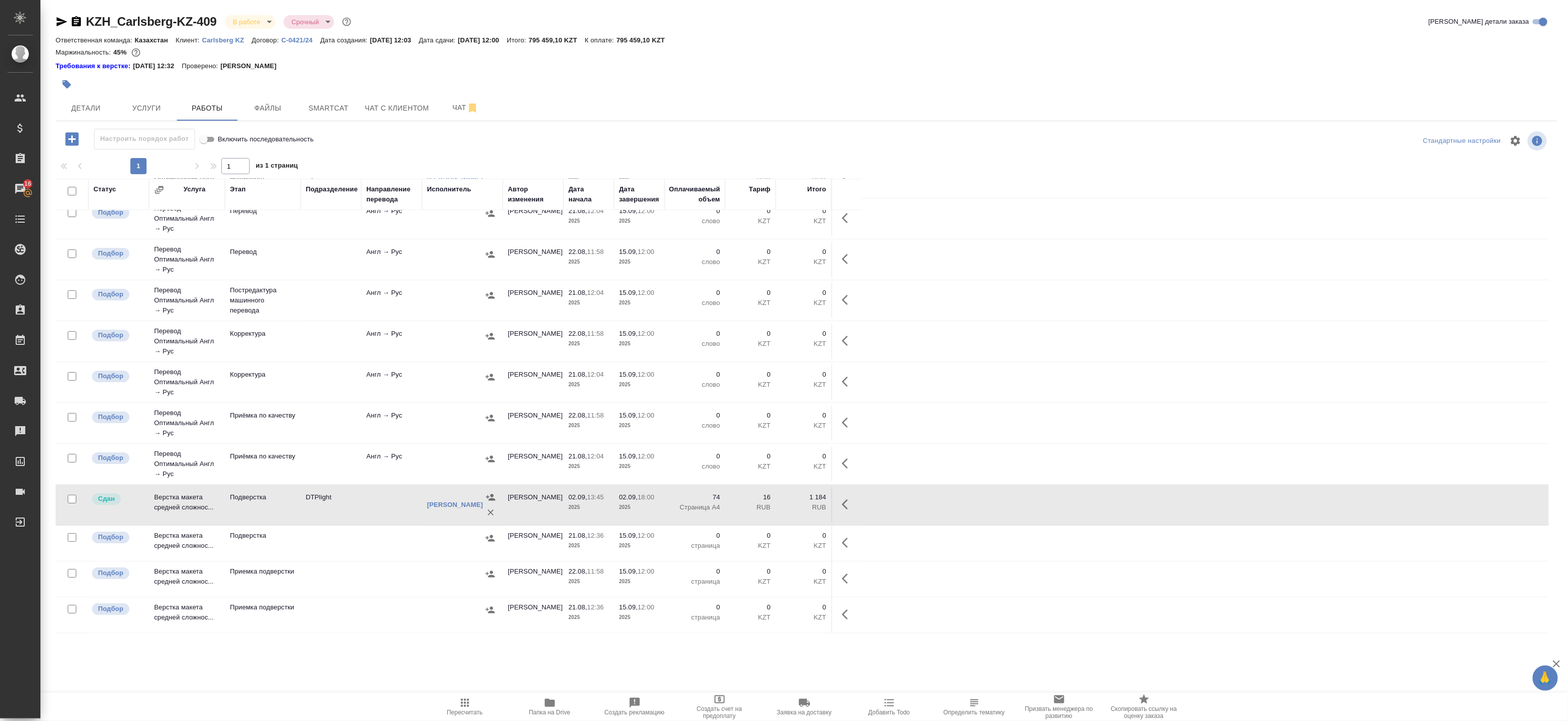
click at [385, 505] on td at bounding box center [391, 505] width 61 height 35
click at [420, 539] on td at bounding box center [391, 543] width 61 height 35
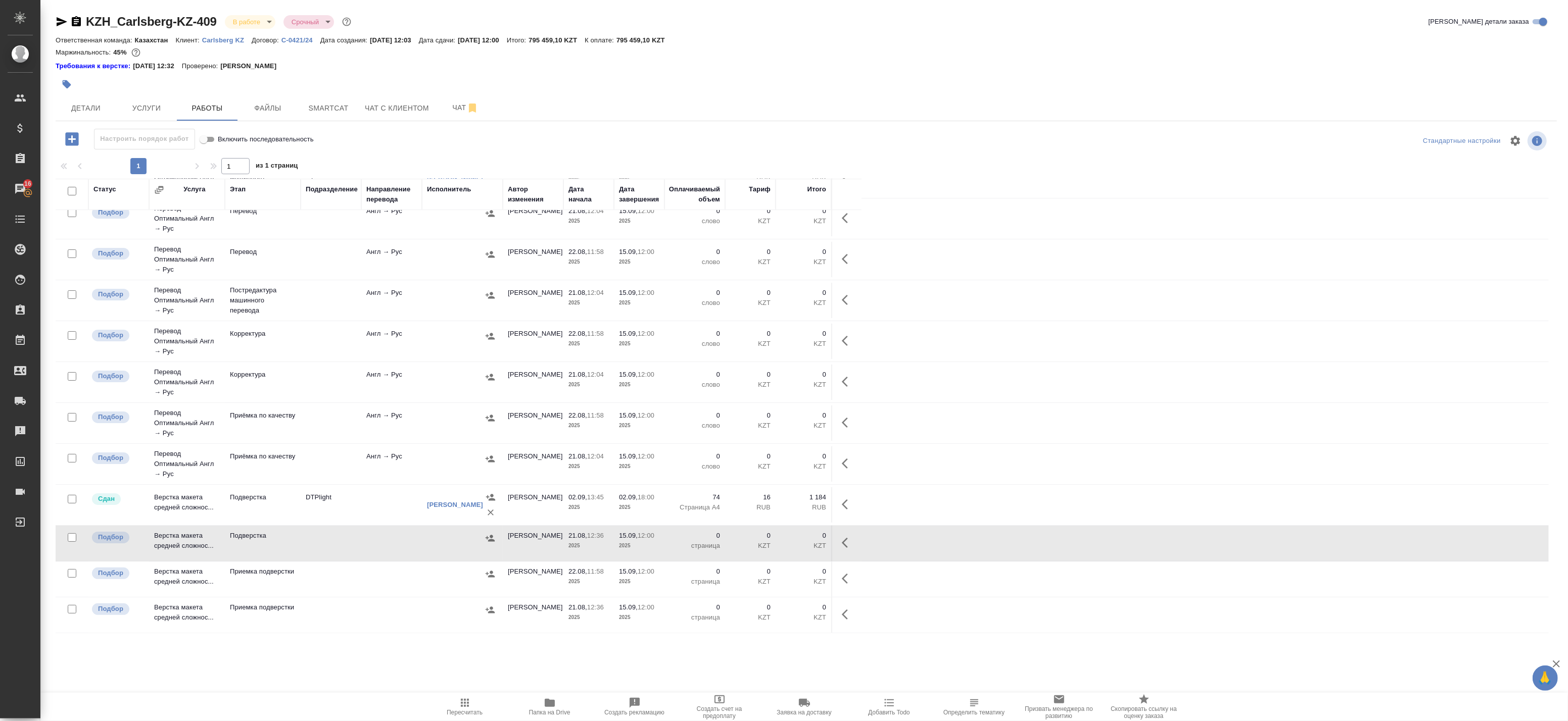
click at [425, 543] on td at bounding box center [462, 543] width 81 height 35
click at [538, 703] on span "Папка на Drive" at bounding box center [549, 706] width 73 height 19
click at [454, 109] on span "Чат" at bounding box center [466, 108] width 49 height 12
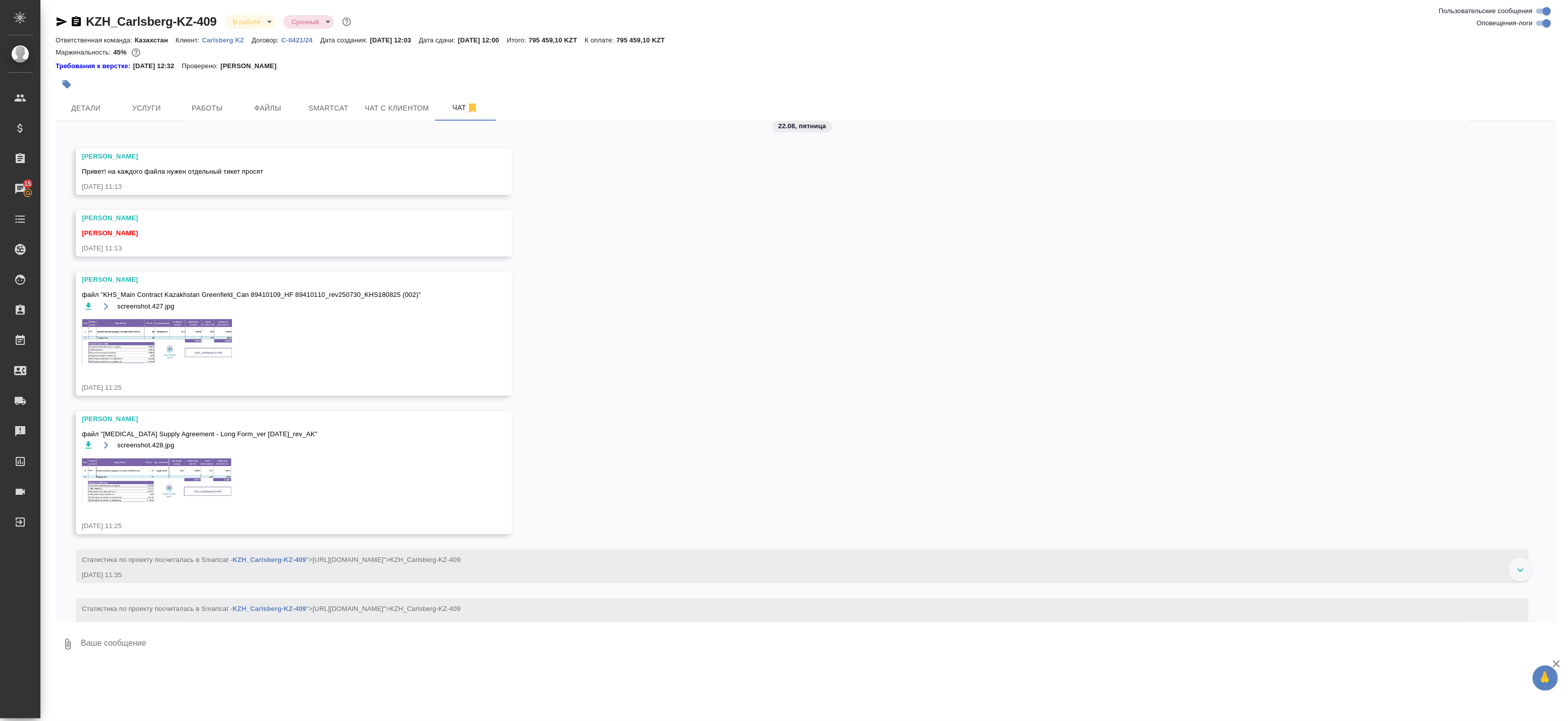
scroll to position [383, 0]
click at [173, 339] on img at bounding box center [157, 344] width 152 height 48
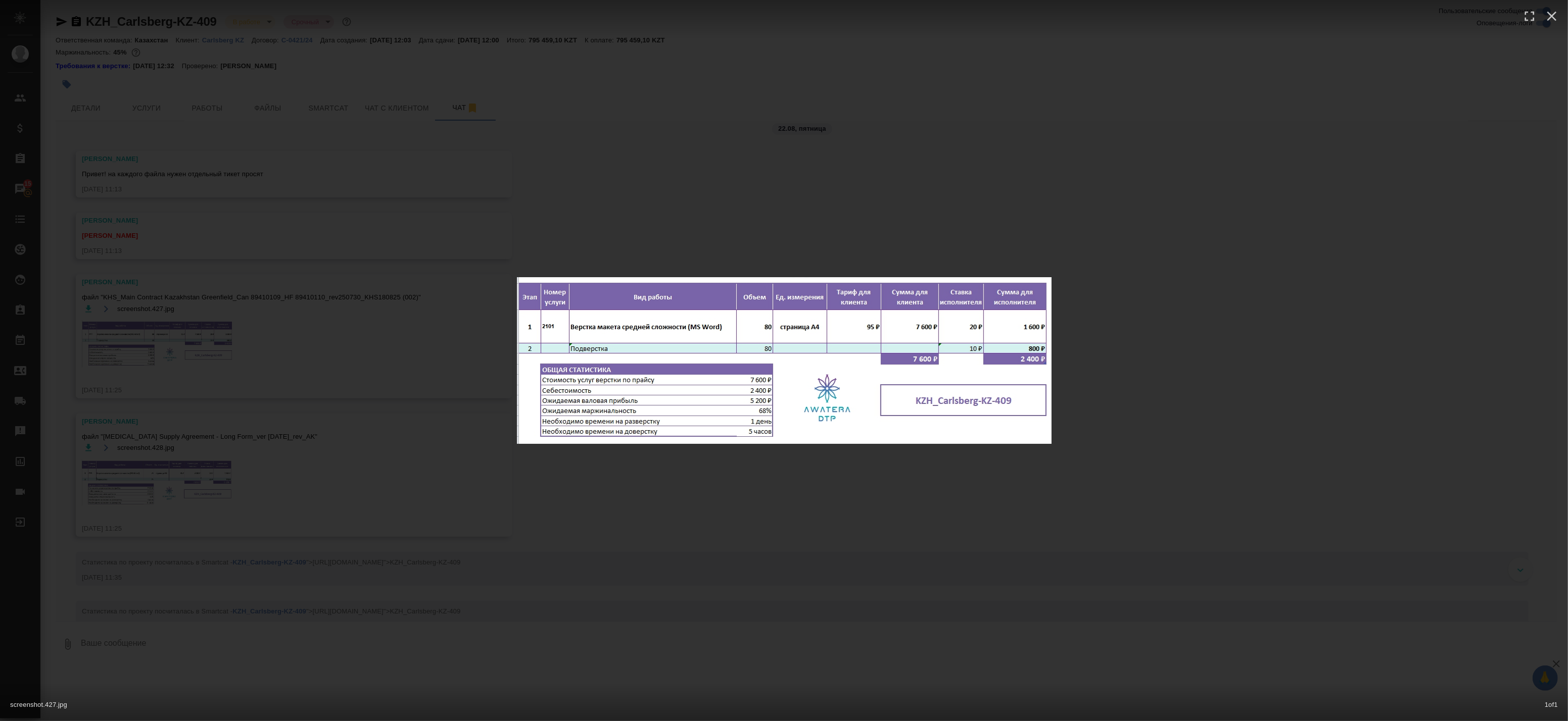
click at [269, 336] on div "screenshot.427.jpg 1 of 1" at bounding box center [784, 360] width 1568 height 721
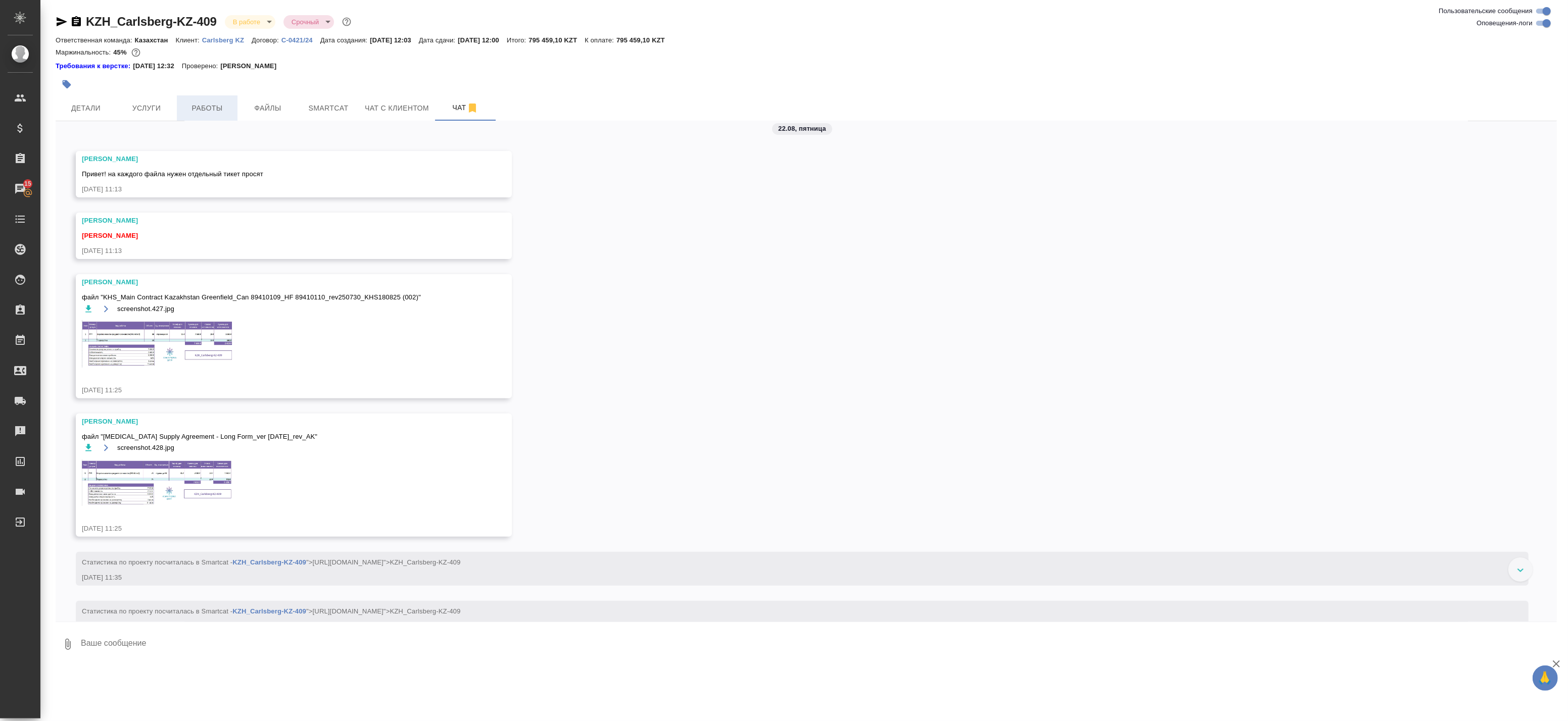
click at [224, 101] on button "Работы" at bounding box center [207, 108] width 61 height 25
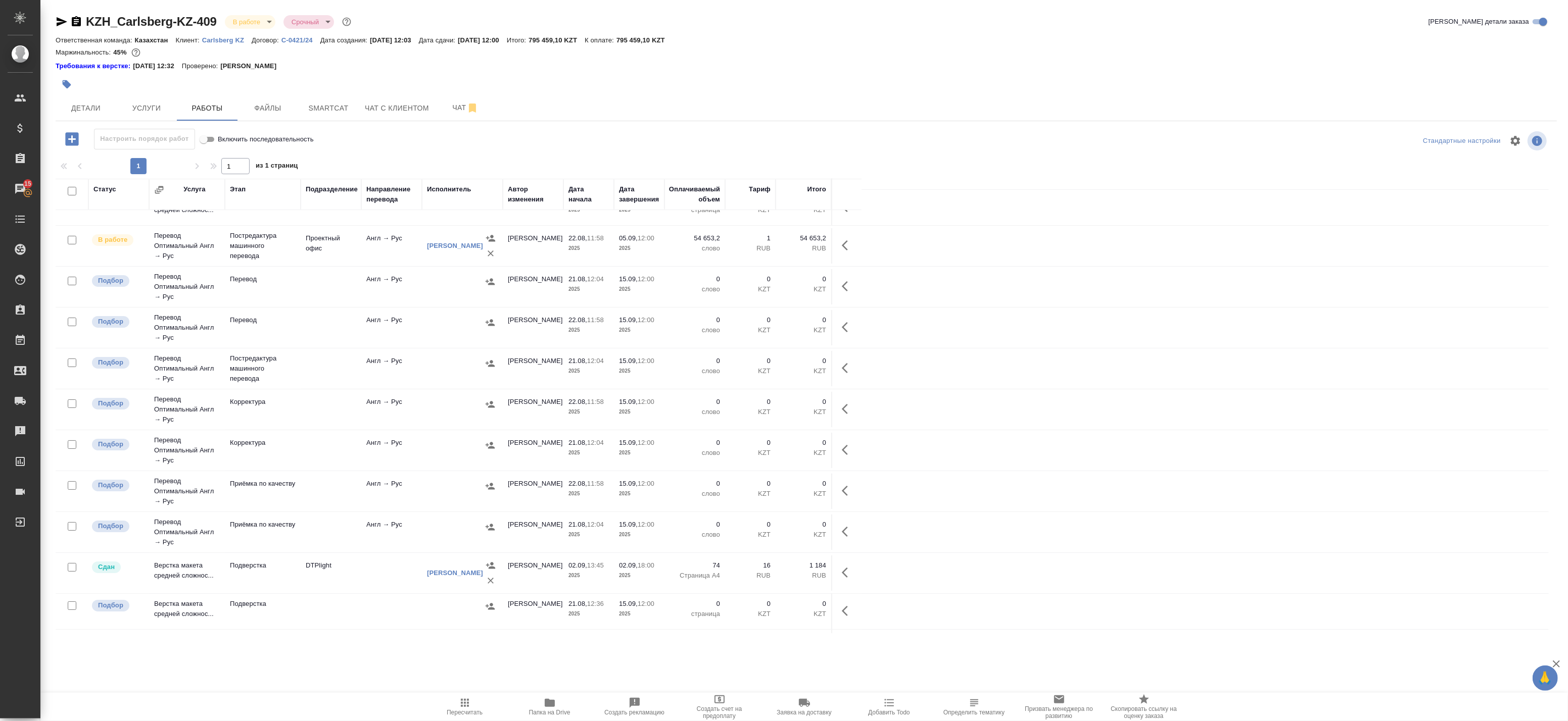
scroll to position [208, 0]
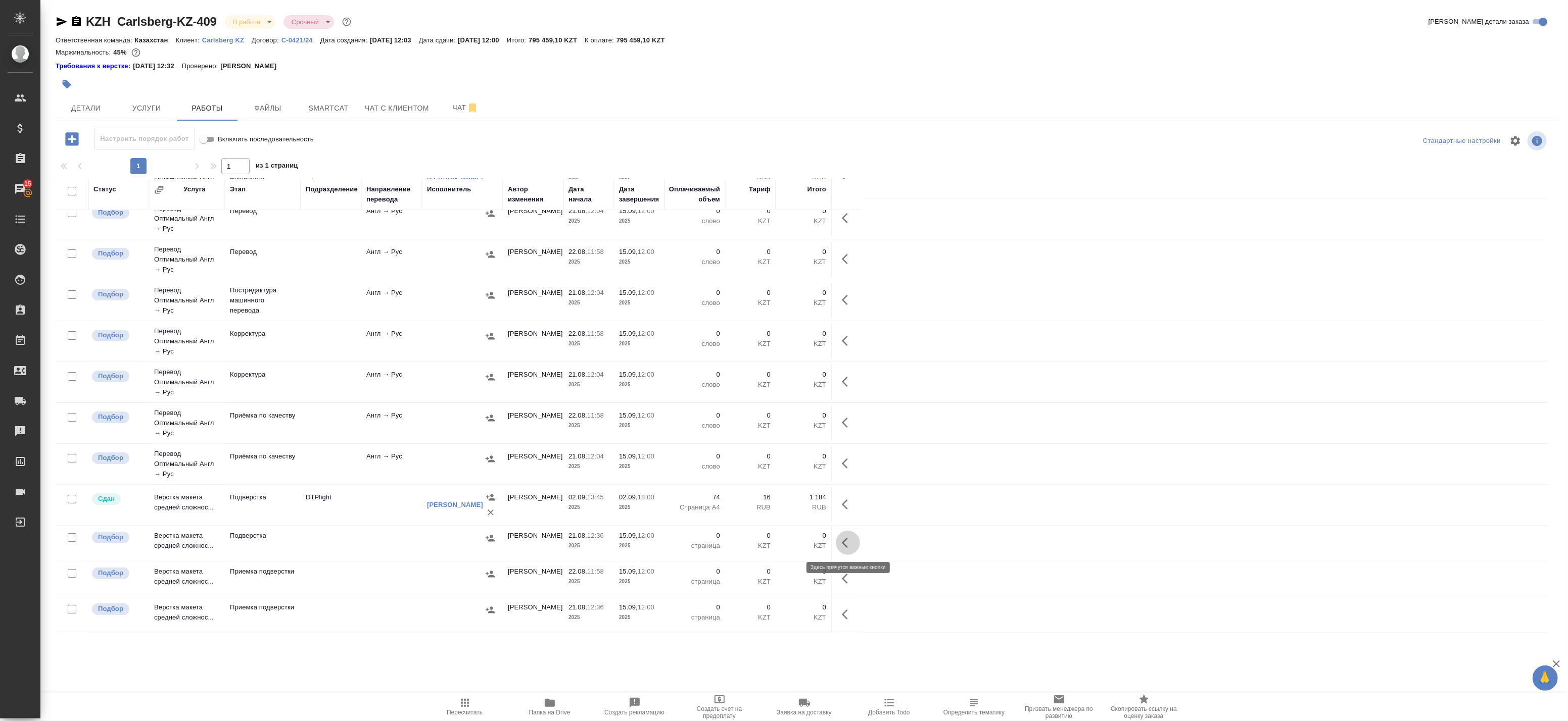
click at [842, 546] on icon "button" at bounding box center [848, 543] width 12 height 12
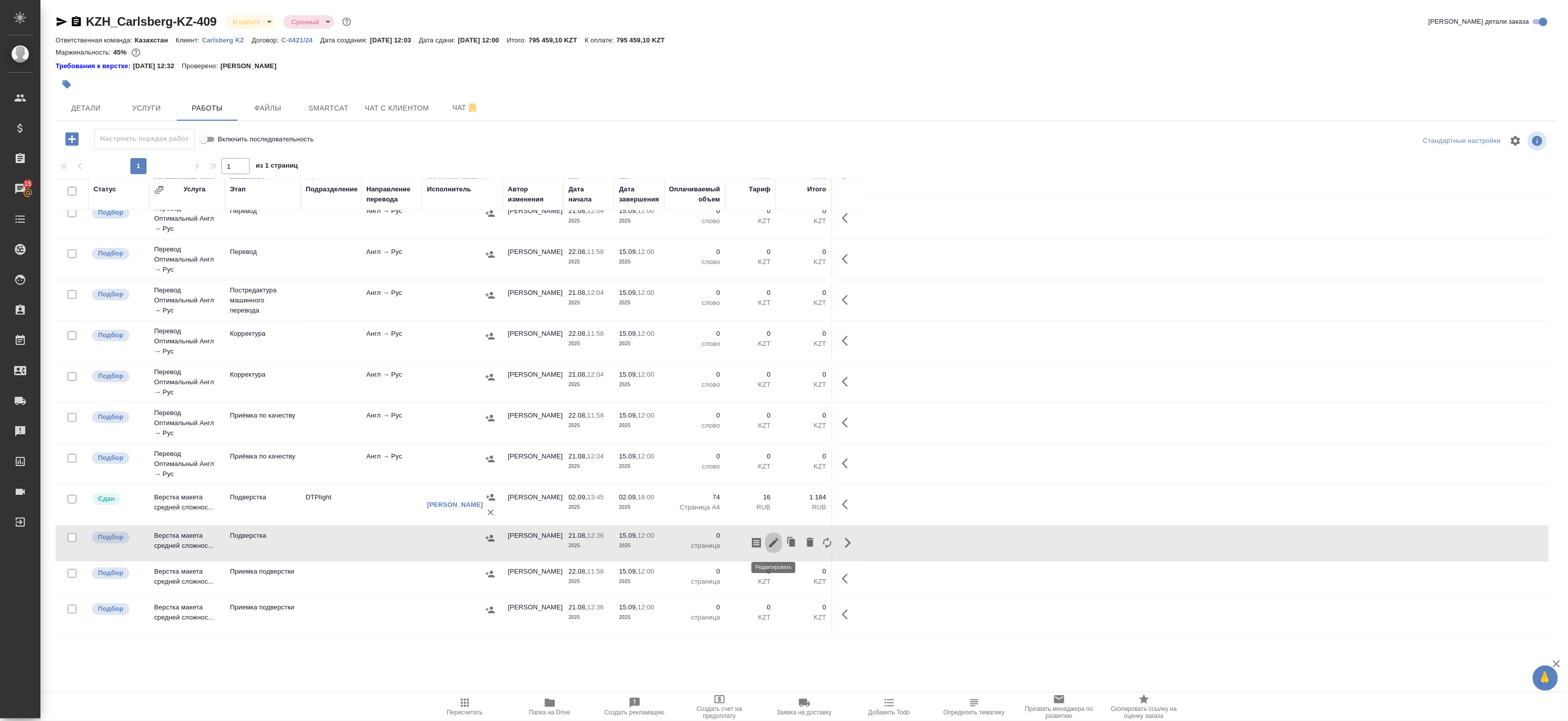
click at [777, 540] on icon "button" at bounding box center [773, 542] width 9 height 9
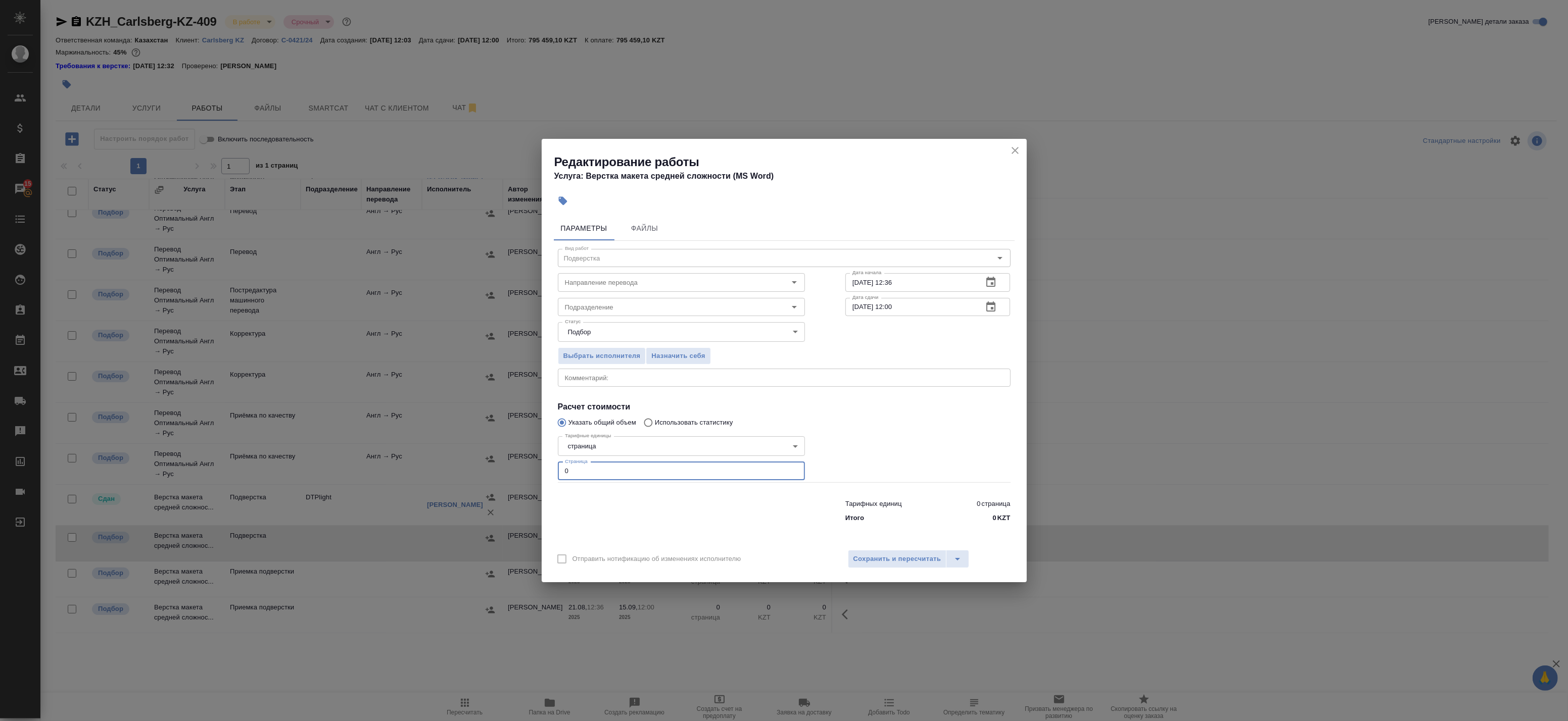
drag, startPoint x: 648, startPoint y: 472, endPoint x: 400, endPoint y: 446, distance: 249.4
click at [400, 446] on div "Редактирование работы Услуга: Верстка макета средней сложности (MS Word) Параме…" at bounding box center [784, 360] width 1568 height 721
type input "80"
click at [991, 304] on icon "button" at bounding box center [991, 306] width 9 height 10
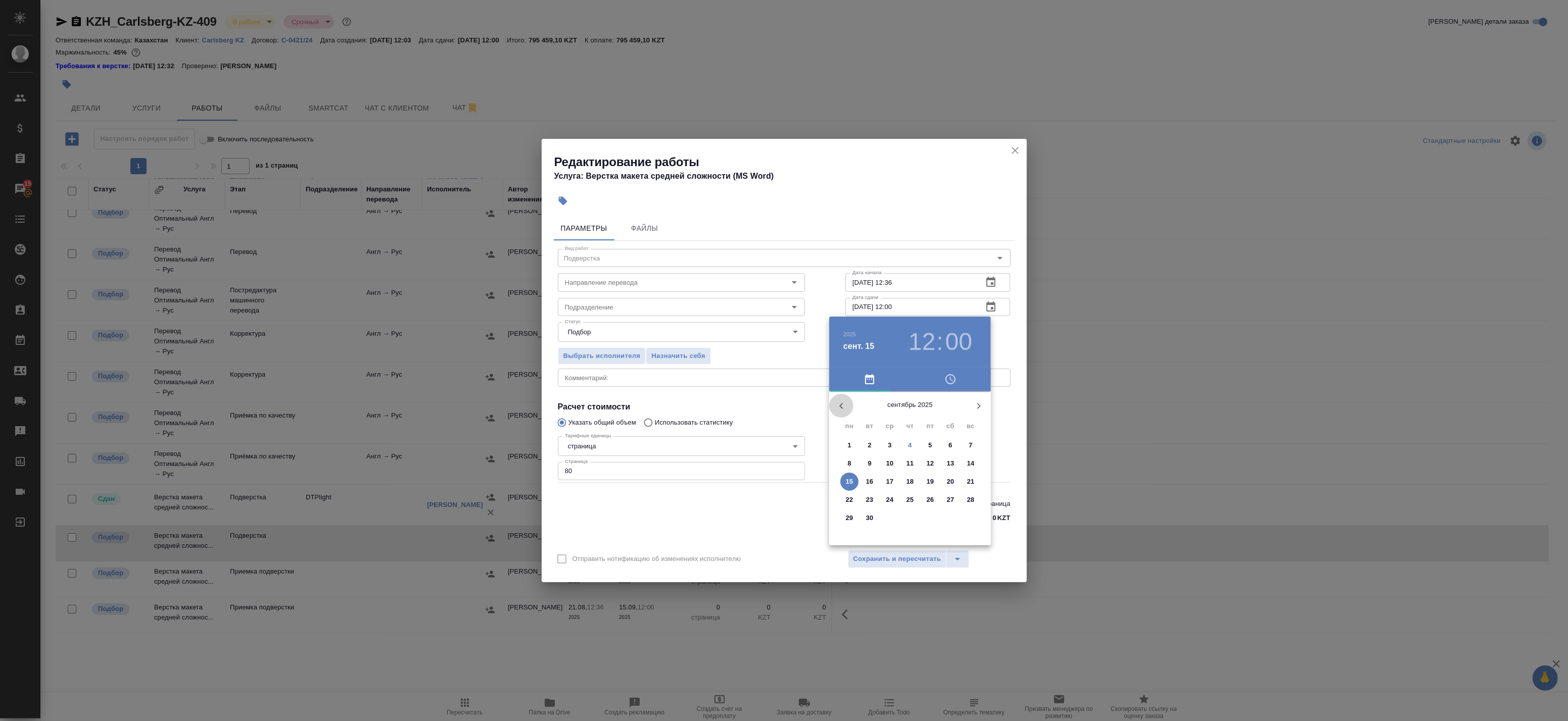
click at [847, 406] on icon "button" at bounding box center [842, 407] width 12 height 12
click at [985, 408] on button "button" at bounding box center [978, 406] width 24 height 24
click at [936, 447] on span "5" at bounding box center [931, 445] width 18 height 10
click at [942, 488] on div at bounding box center [910, 471] width 132 height 132
click at [922, 344] on h3 "16" at bounding box center [922, 341] width 27 height 28
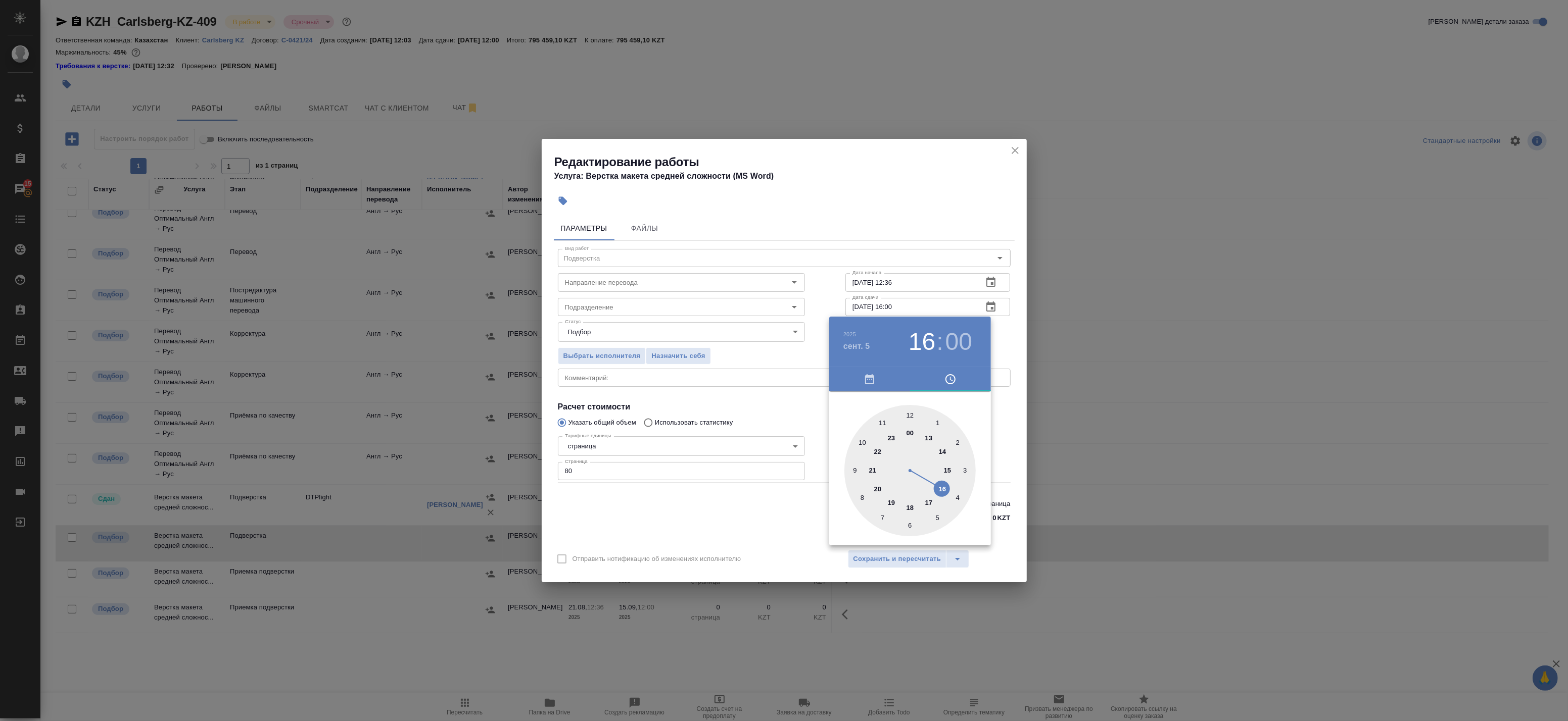
click at [946, 472] on div at bounding box center [910, 471] width 132 height 132
click at [913, 416] on div at bounding box center [910, 471] width 132 height 132
click at [912, 414] on div at bounding box center [910, 471] width 132 height 132
type input "05.09.2025 15:00"
click at [1003, 341] on div at bounding box center [784, 360] width 1568 height 721
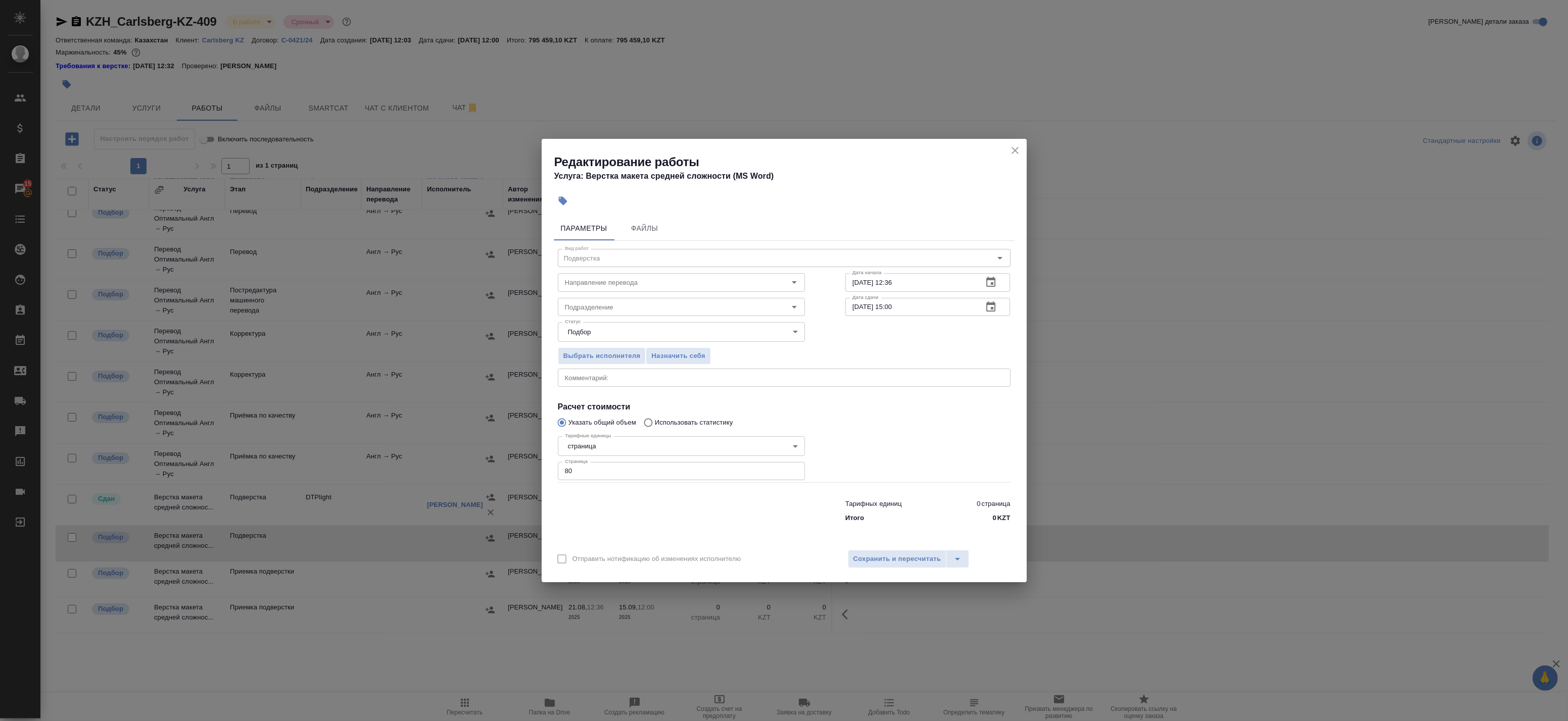
click at [989, 278] on icon "button" at bounding box center [991, 283] width 12 height 12
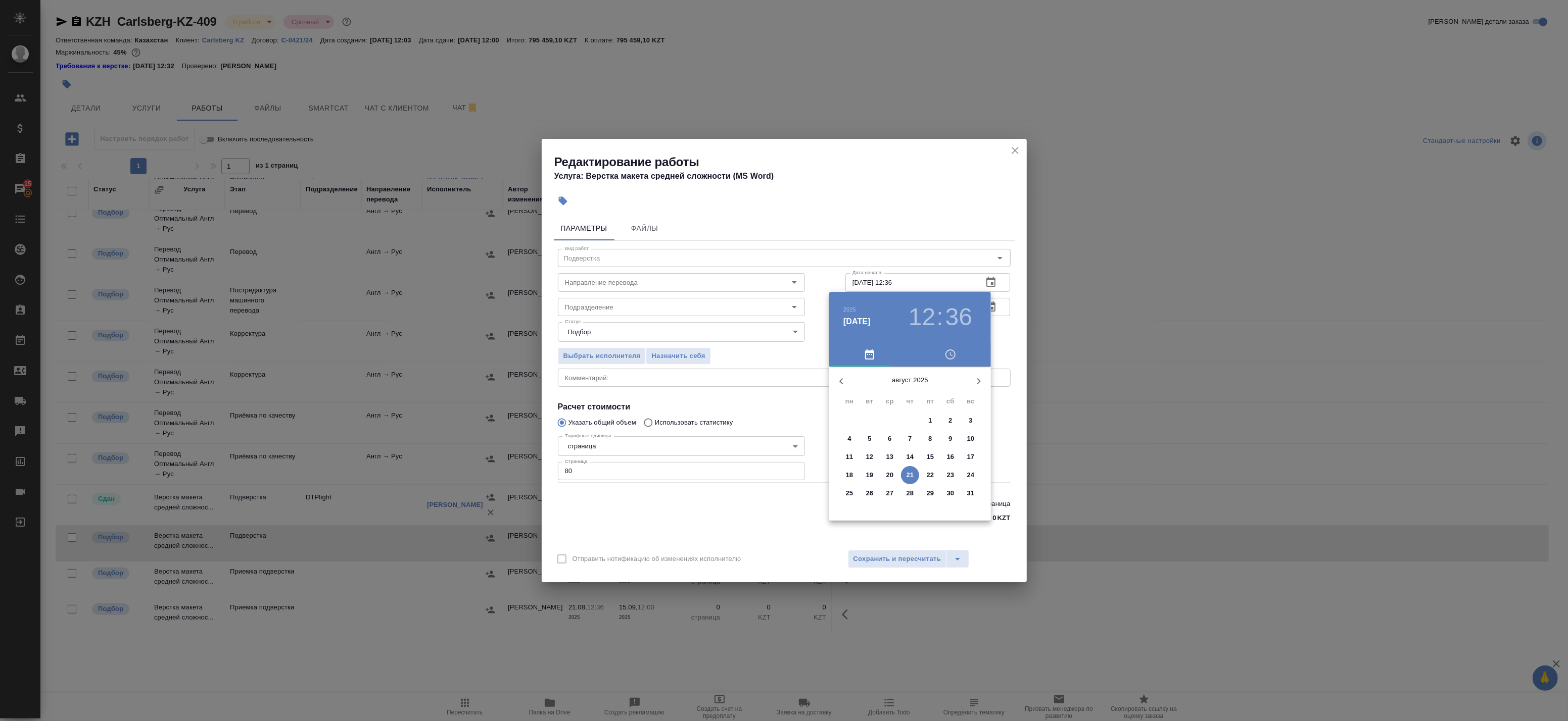
click at [916, 315] on h3 "12" at bounding box center [922, 317] width 27 height 28
click at [856, 445] on div at bounding box center [910, 446] width 132 height 132
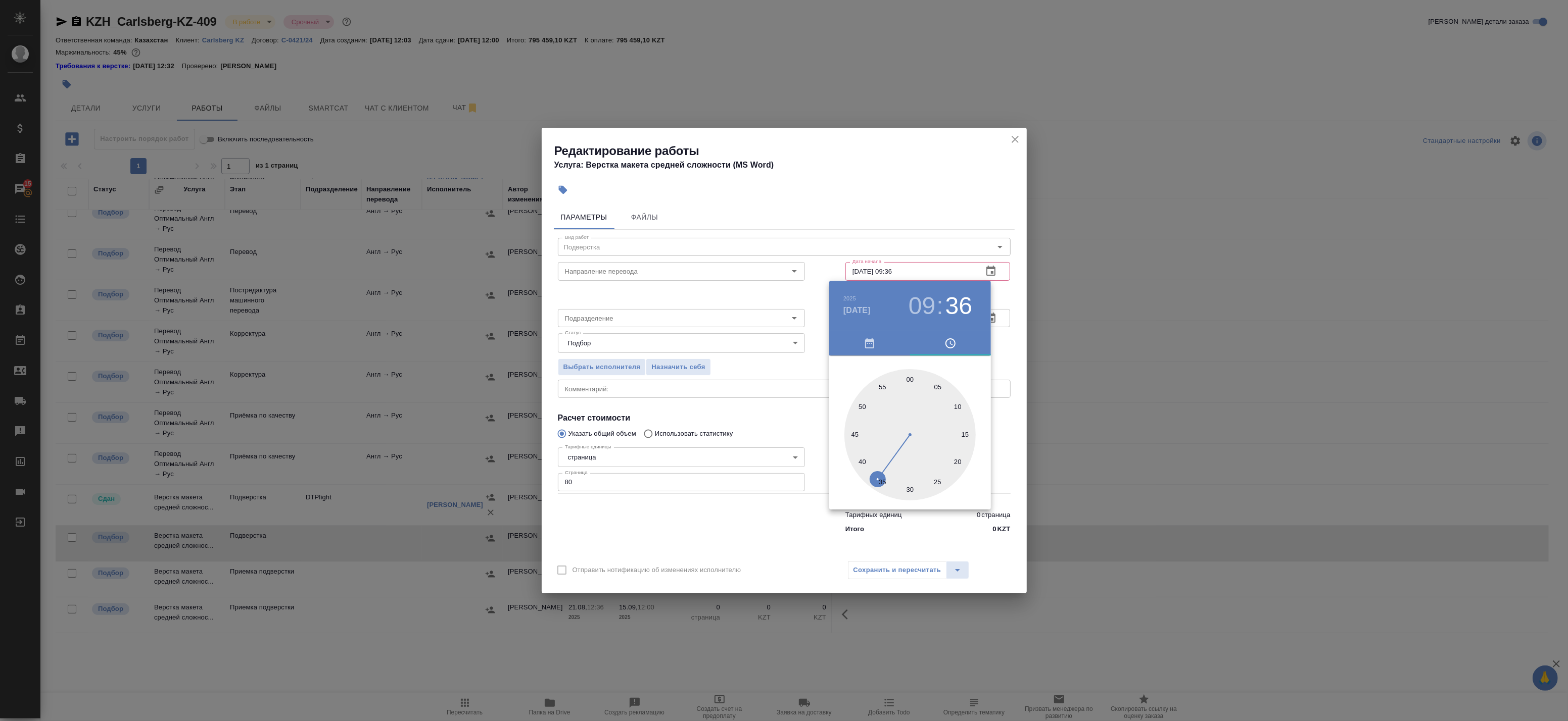
click at [910, 377] on div at bounding box center [910, 435] width 132 height 132
click at [1003, 299] on div at bounding box center [784, 360] width 1568 height 721
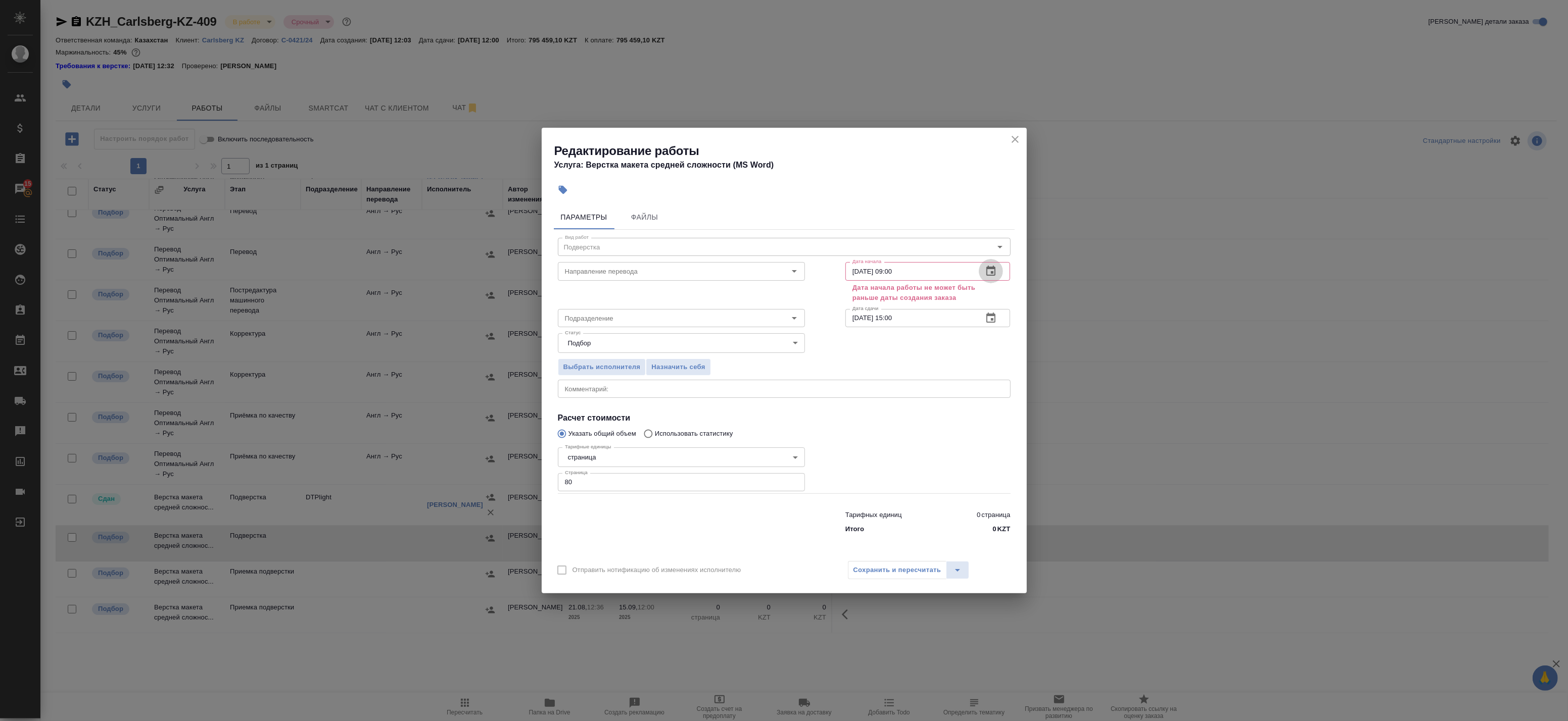
click at [992, 278] on button "button" at bounding box center [991, 271] width 24 height 24
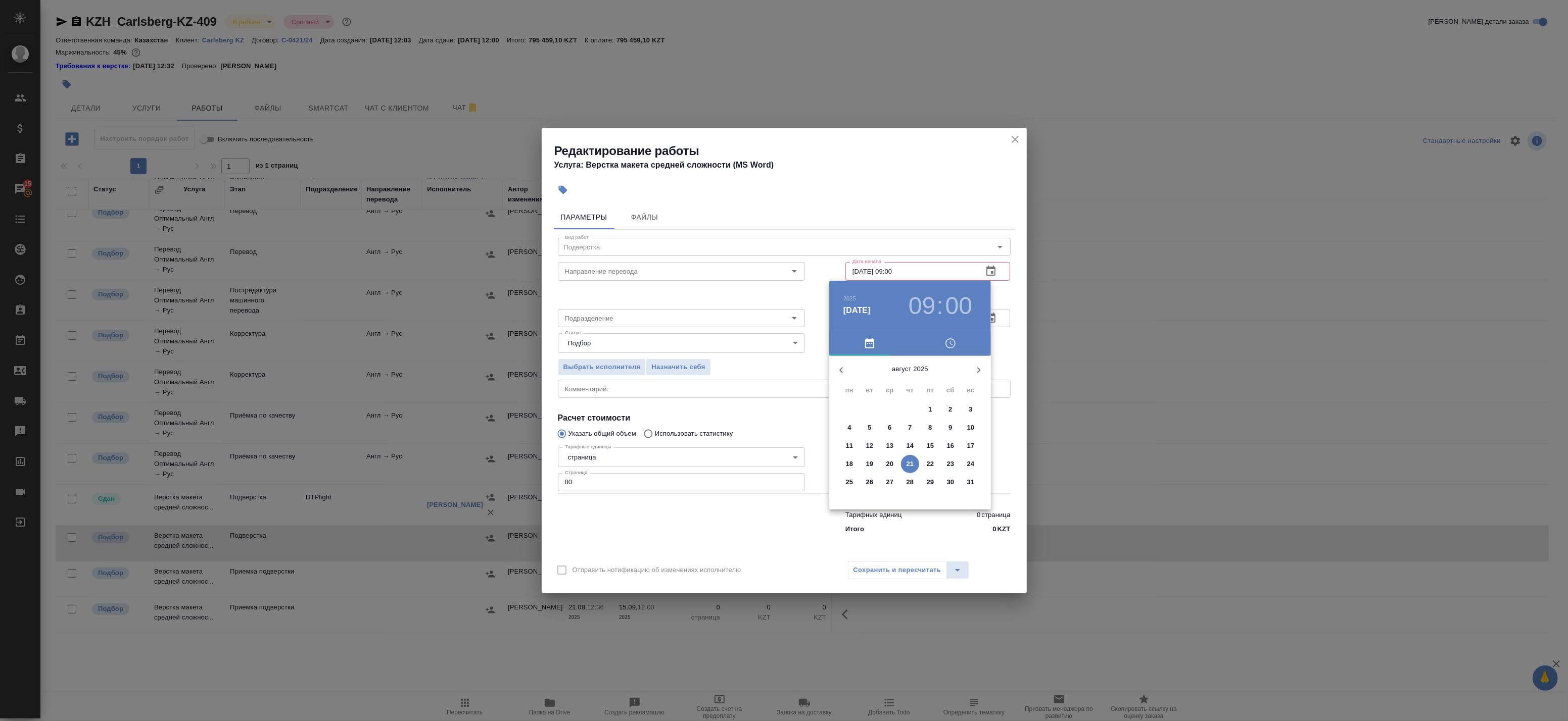
click at [867, 427] on span "5" at bounding box center [870, 427] width 18 height 10
click at [928, 310] on h3 "09" at bounding box center [922, 306] width 27 height 28
click at [989, 293] on div "2025 авг. 5 09 : 00" at bounding box center [910, 306] width 161 height 51
click at [948, 305] on h3 "00" at bounding box center [959, 306] width 27 height 28
click at [906, 380] on div at bounding box center [910, 435] width 132 height 132
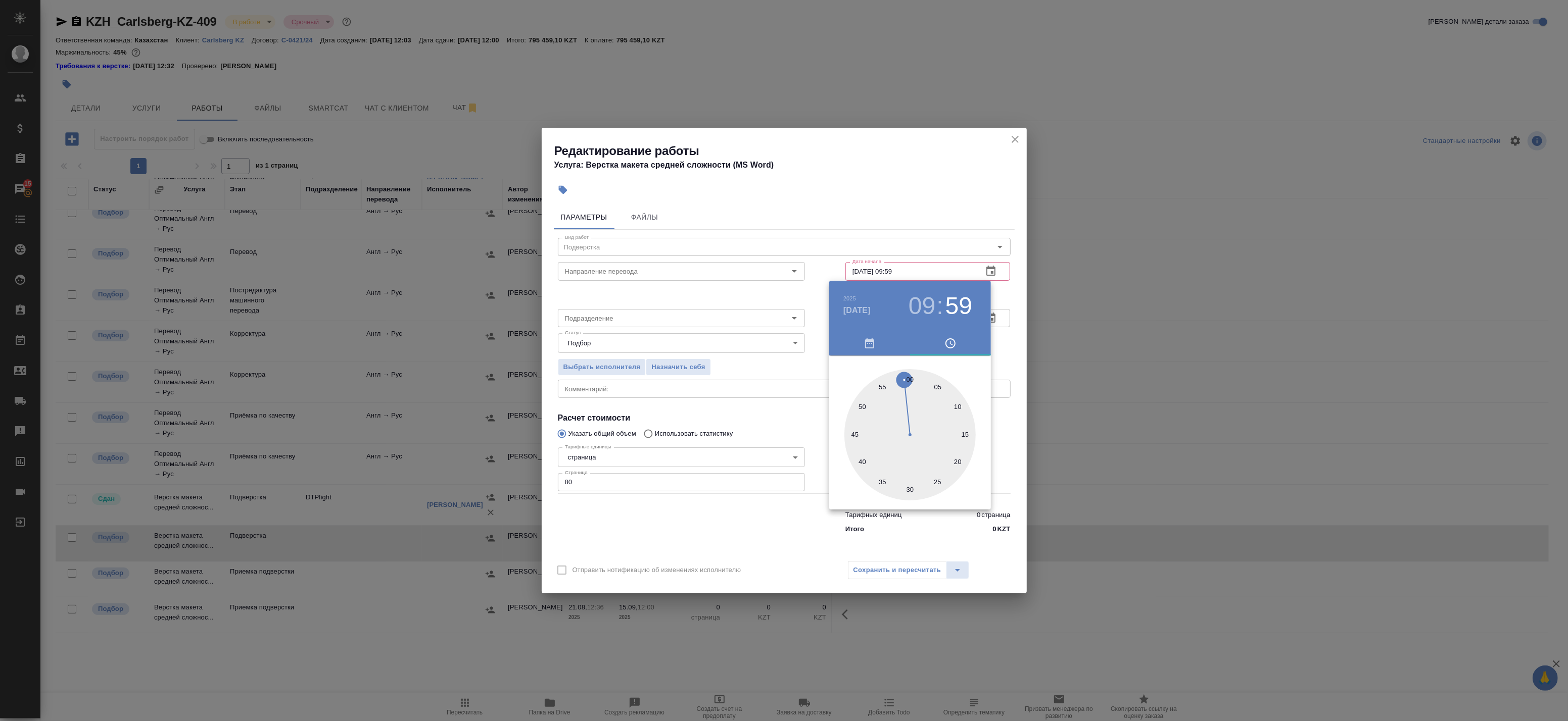
click at [1008, 299] on div at bounding box center [784, 360] width 1568 height 721
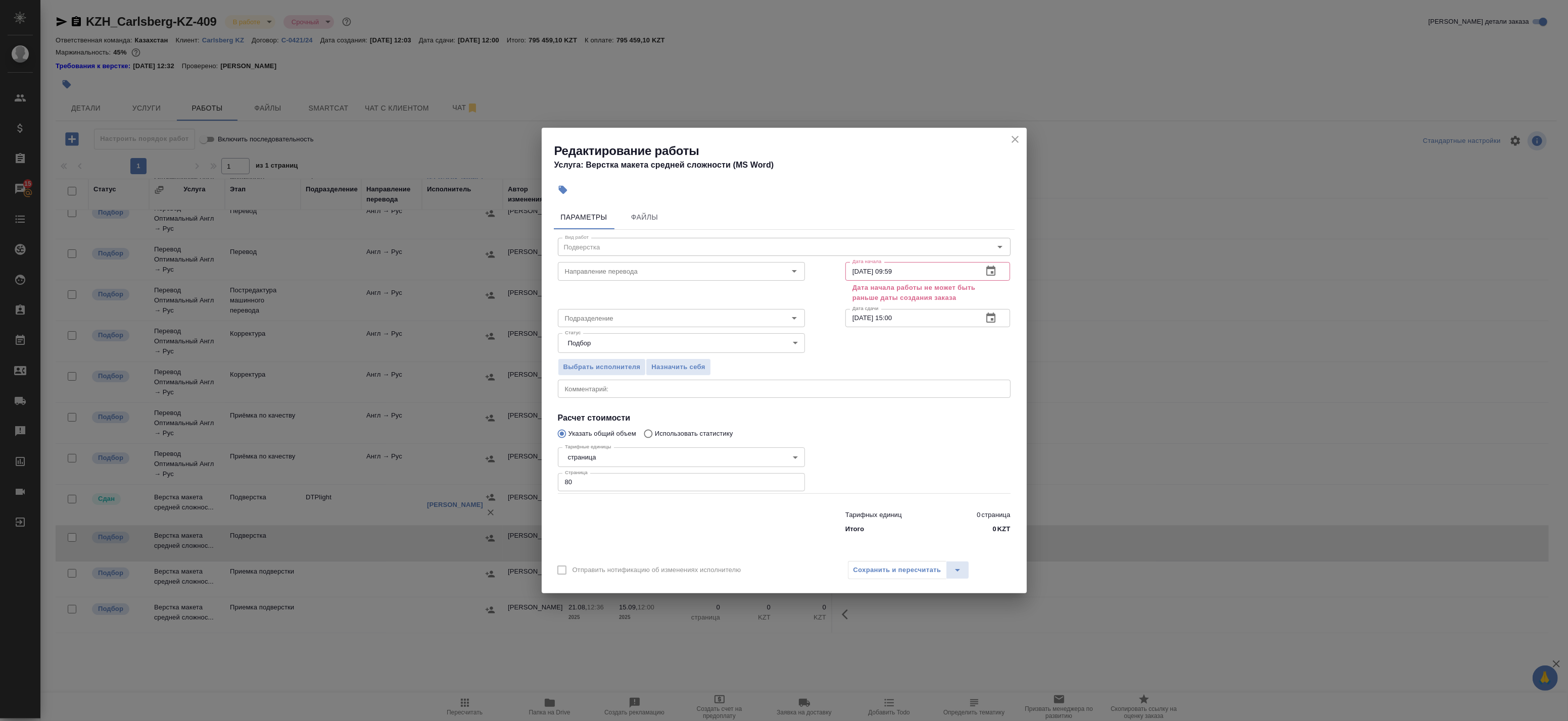
click at [968, 374] on div "Выбрать исполнителя Назначить себя" at bounding box center [784, 366] width 493 height 62
click at [998, 274] on button "button" at bounding box center [991, 271] width 24 height 24
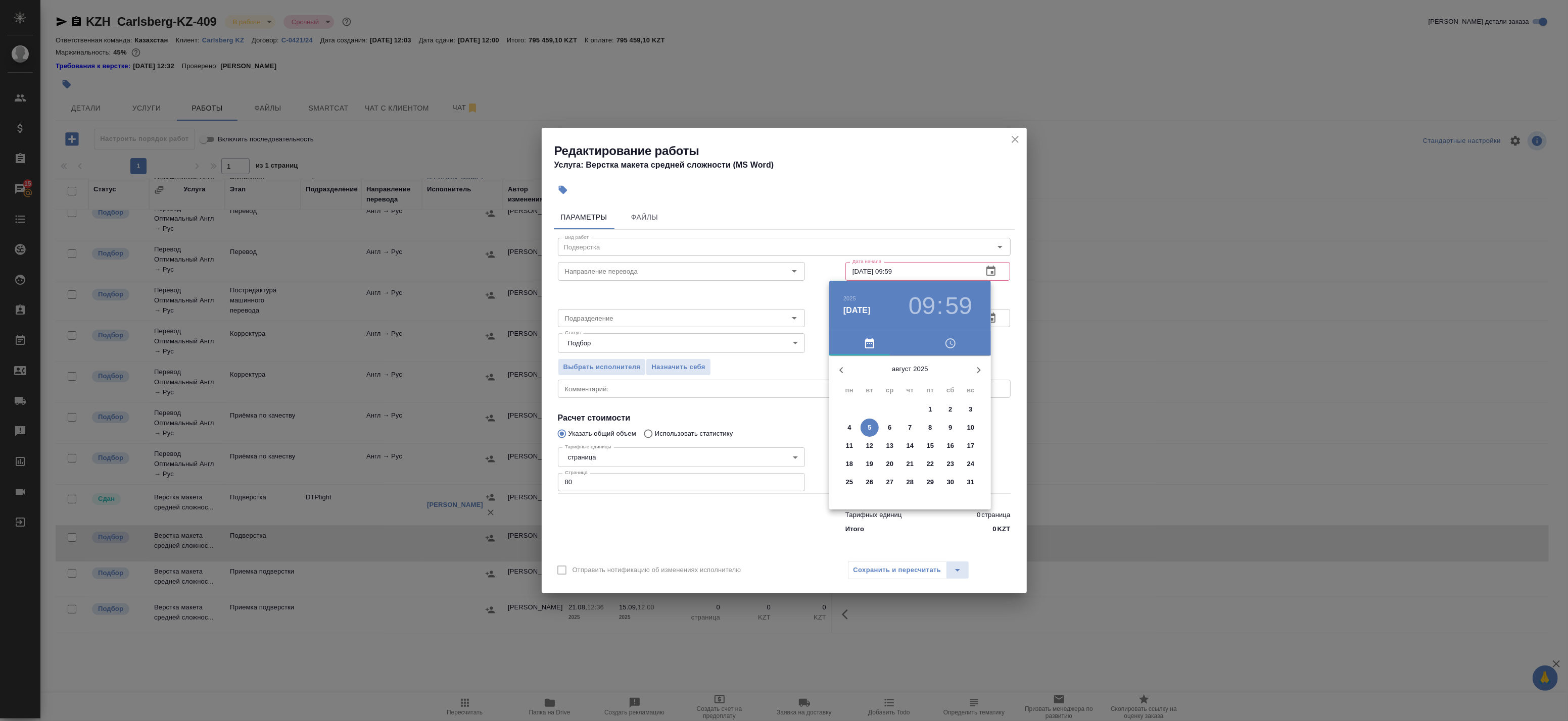
click at [976, 371] on icon "button" at bounding box center [979, 371] width 12 height 12
click at [929, 411] on p "5" at bounding box center [930, 409] width 3 height 10
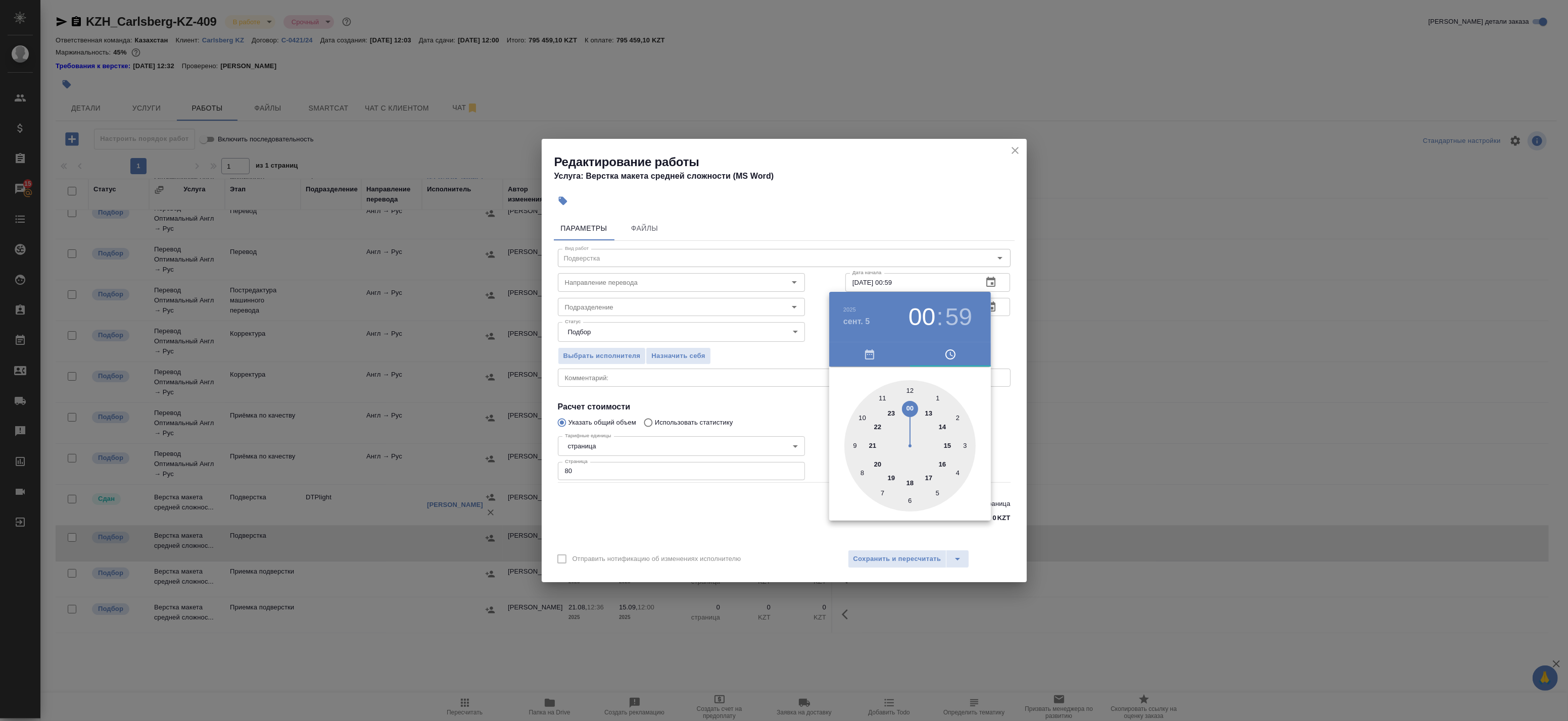
drag, startPoint x: 913, startPoint y: 395, endPoint x: 913, endPoint y: 409, distance: 14.0
click at [913, 409] on div at bounding box center [910, 446] width 132 height 132
click at [918, 326] on h3 "00" at bounding box center [922, 317] width 27 height 28
click at [852, 445] on div at bounding box center [910, 446] width 132 height 132
type input "05.09.2025 09:00"
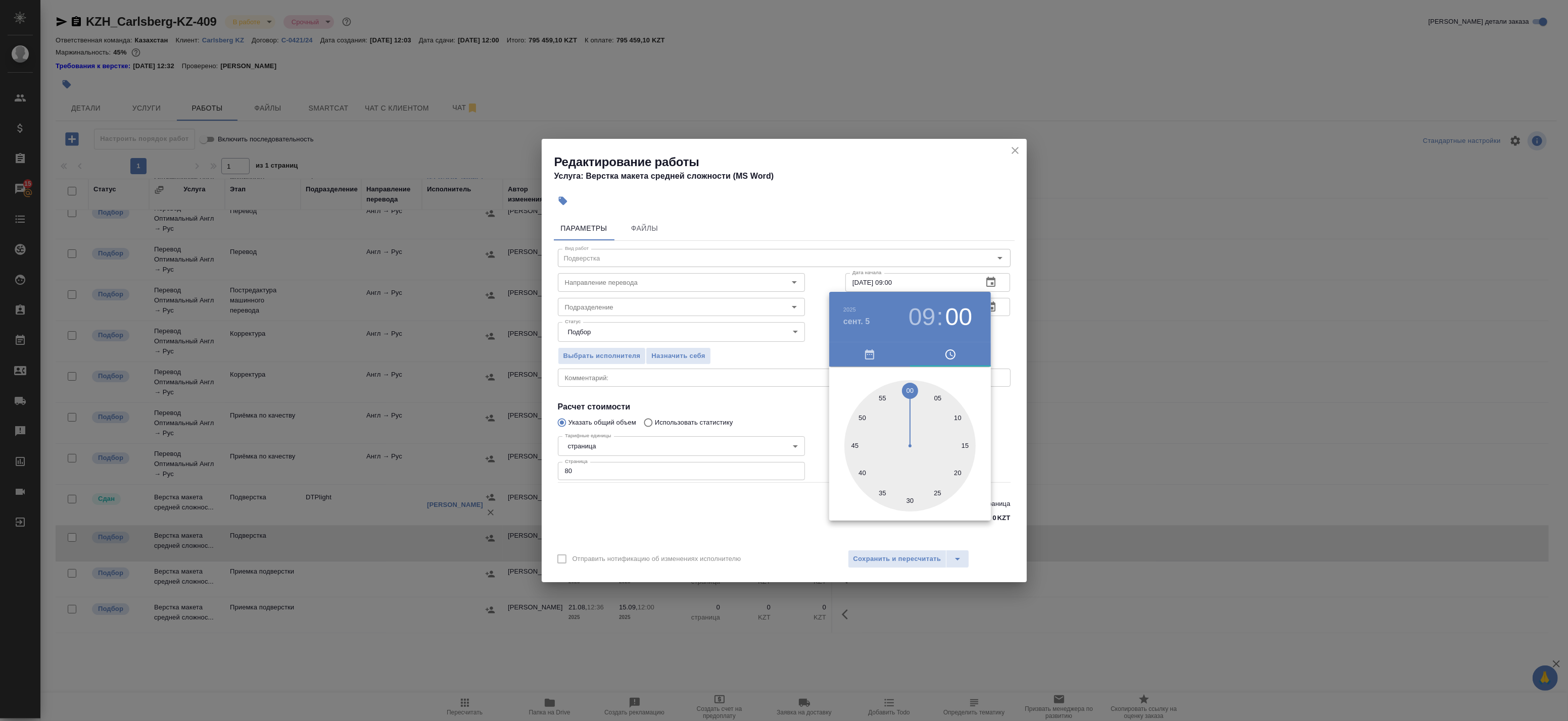
click at [910, 388] on div at bounding box center [910, 446] width 132 height 132
click at [996, 329] on div at bounding box center [784, 360] width 1568 height 721
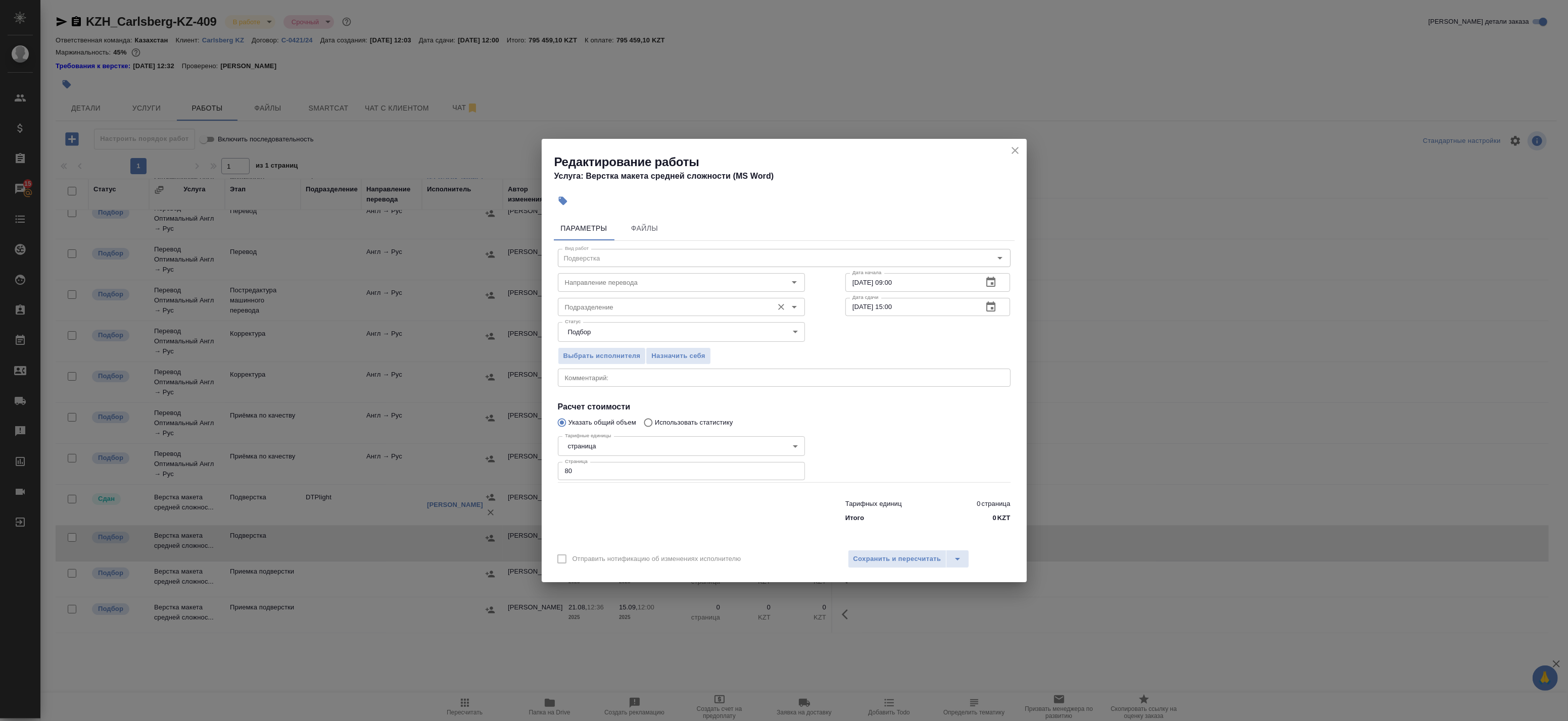
drag, startPoint x: 873, startPoint y: 557, endPoint x: 628, endPoint y: 294, distance: 359.4
click at [644, 302] on div "Редактирование работы Услуга: Верстка макета средней сложности (MS Word) Параме…" at bounding box center [784, 361] width 485 height 443
click at [619, 310] on input "Подразделение" at bounding box center [664, 308] width 207 height 12
click at [610, 349] on p "Верстки и дизайна" at bounding box center [594, 348] width 58 height 10
type input "Верстки и дизайна"
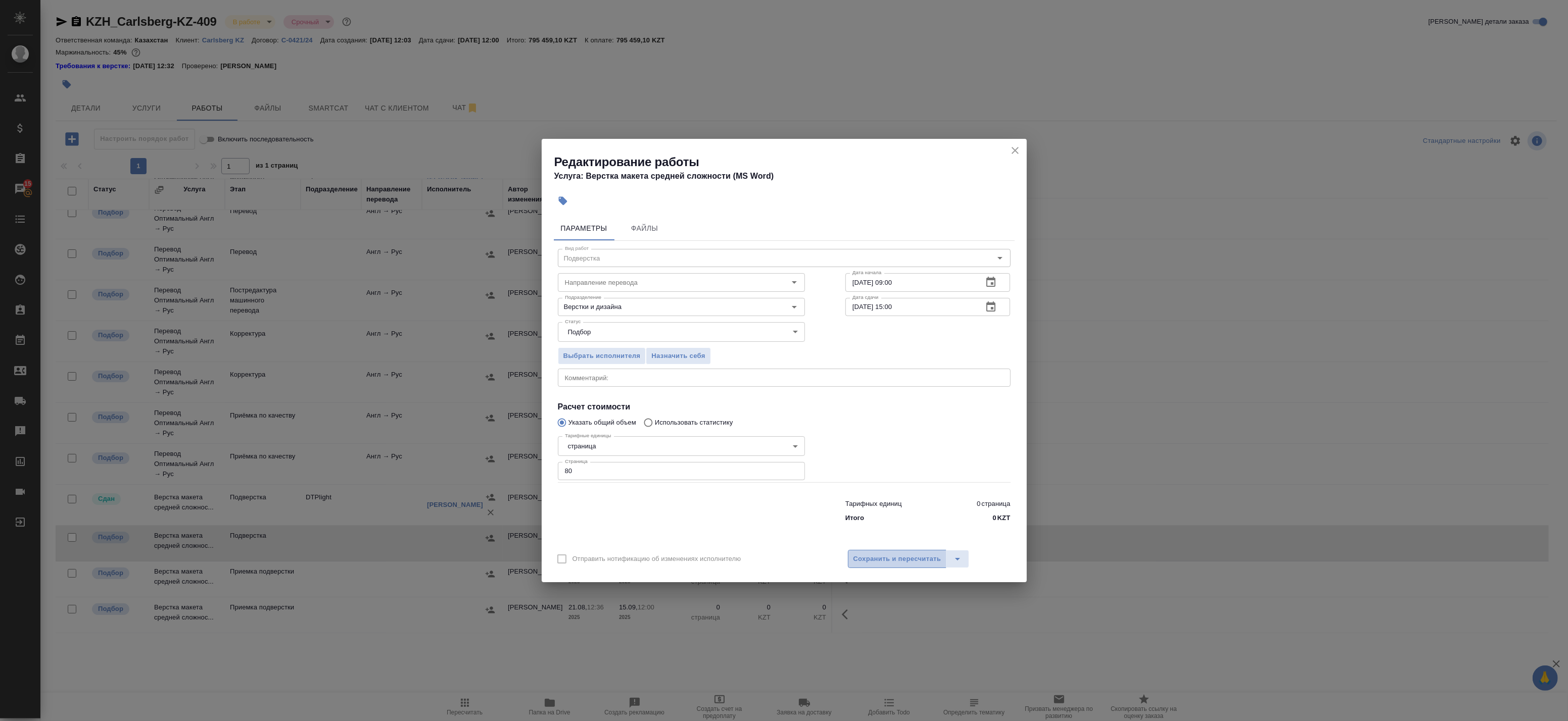
click at [874, 556] on span "Сохранить и пересчитать" at bounding box center [897, 559] width 88 height 12
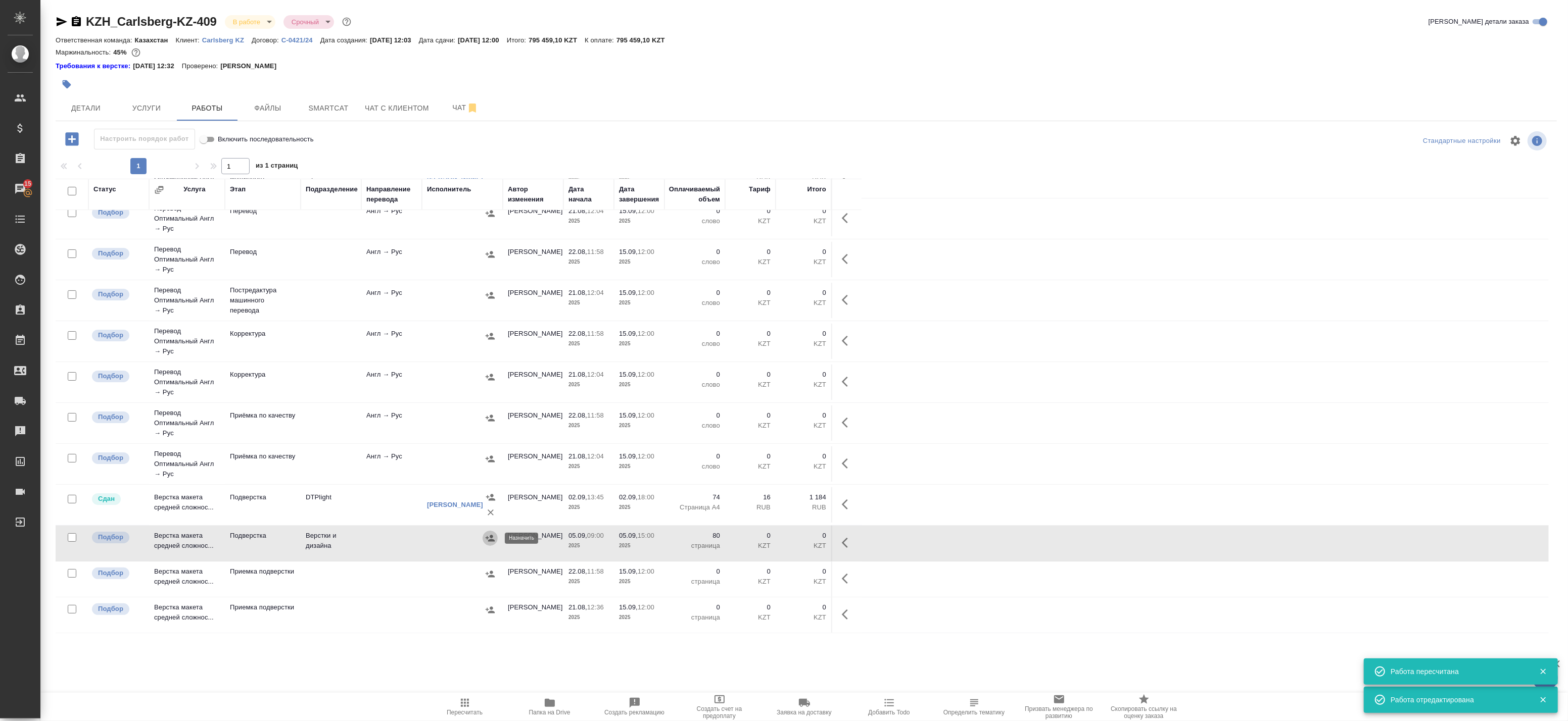
click at [491, 541] on icon "button" at bounding box center [490, 537] width 9 height 6
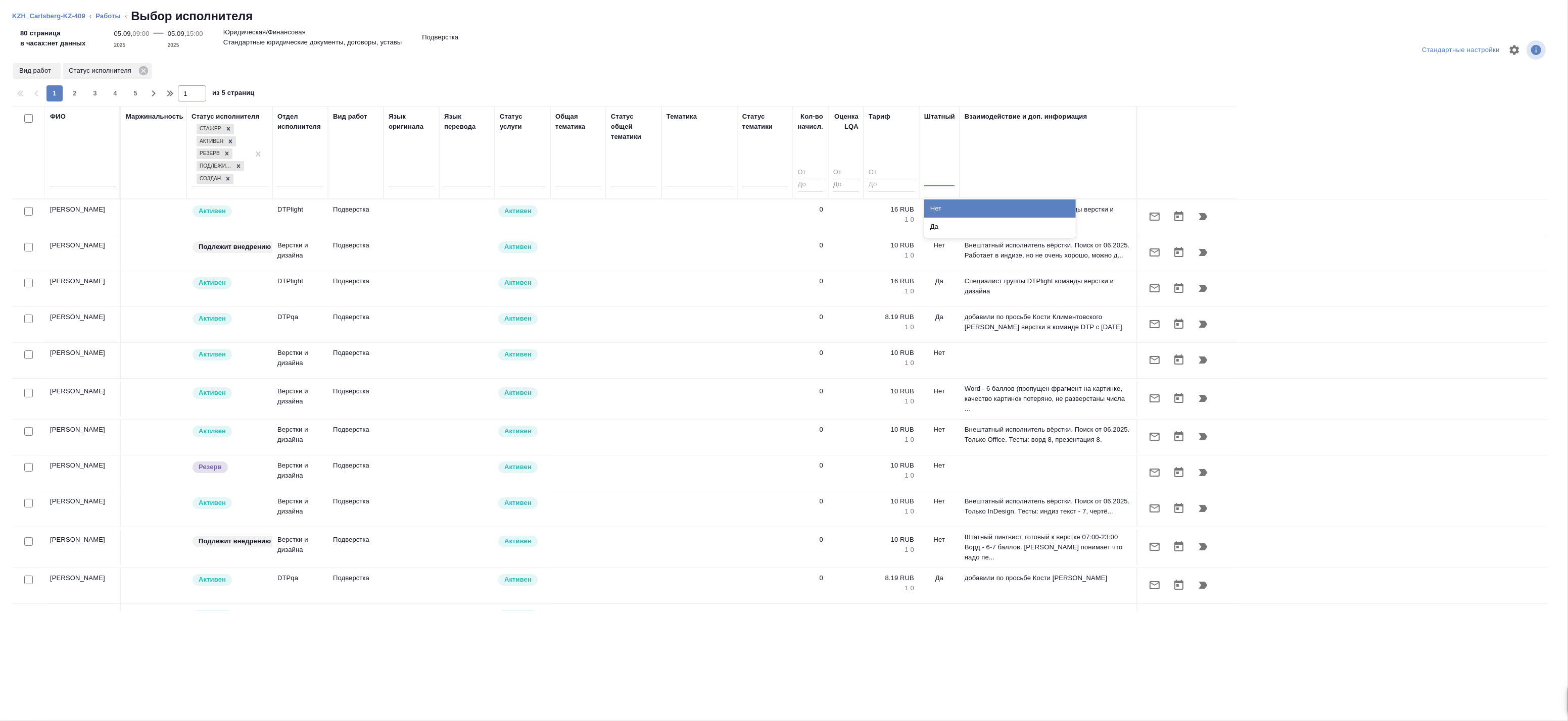
click at [935, 179] on div at bounding box center [940, 176] width 30 height 15
click at [58, 175] on input "text" at bounding box center [82, 180] width 64 height 12
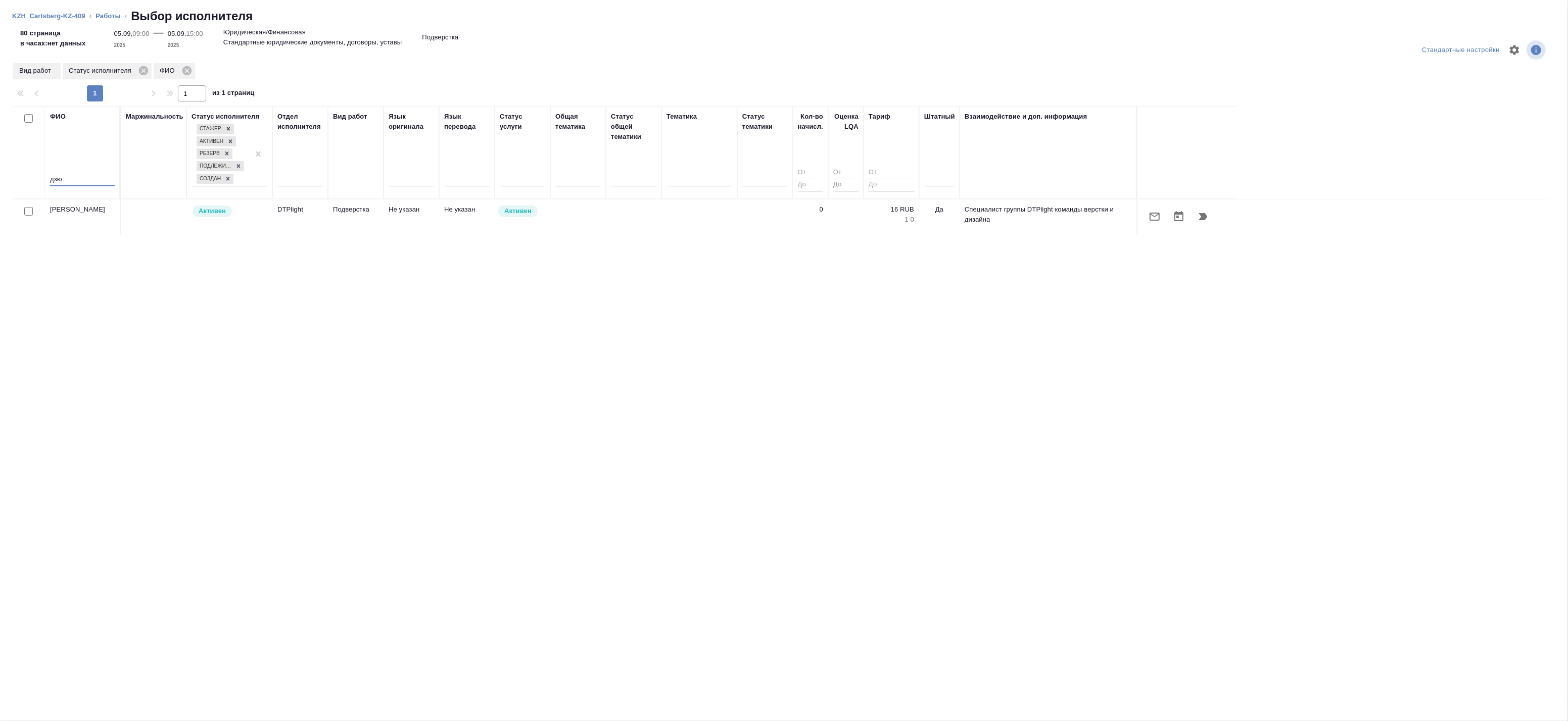
type input "дзю"
click at [1206, 216] on icon "button" at bounding box center [1204, 217] width 8 height 7
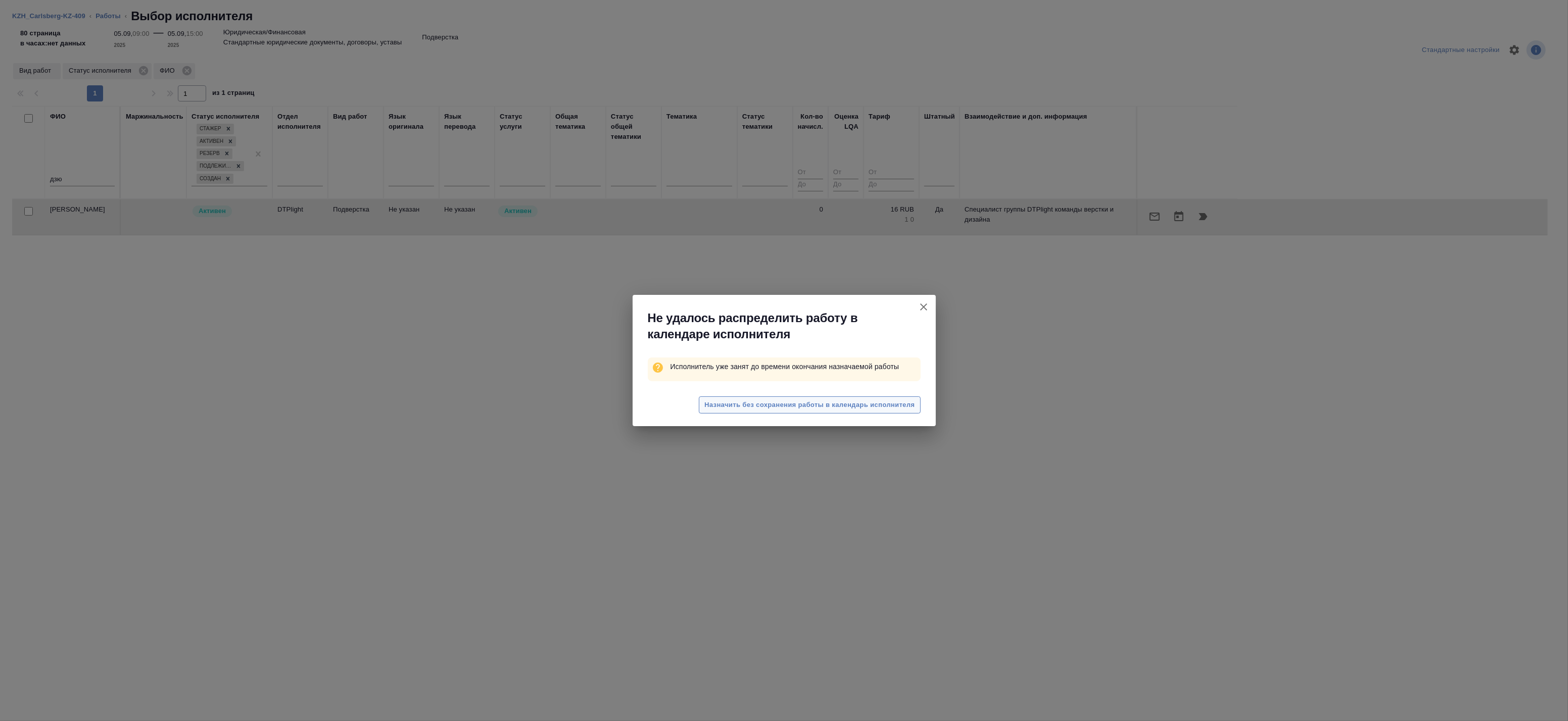
click at [774, 406] on span "Назначить без сохранения работы в календарь исполнителя" at bounding box center [809, 405] width 210 height 12
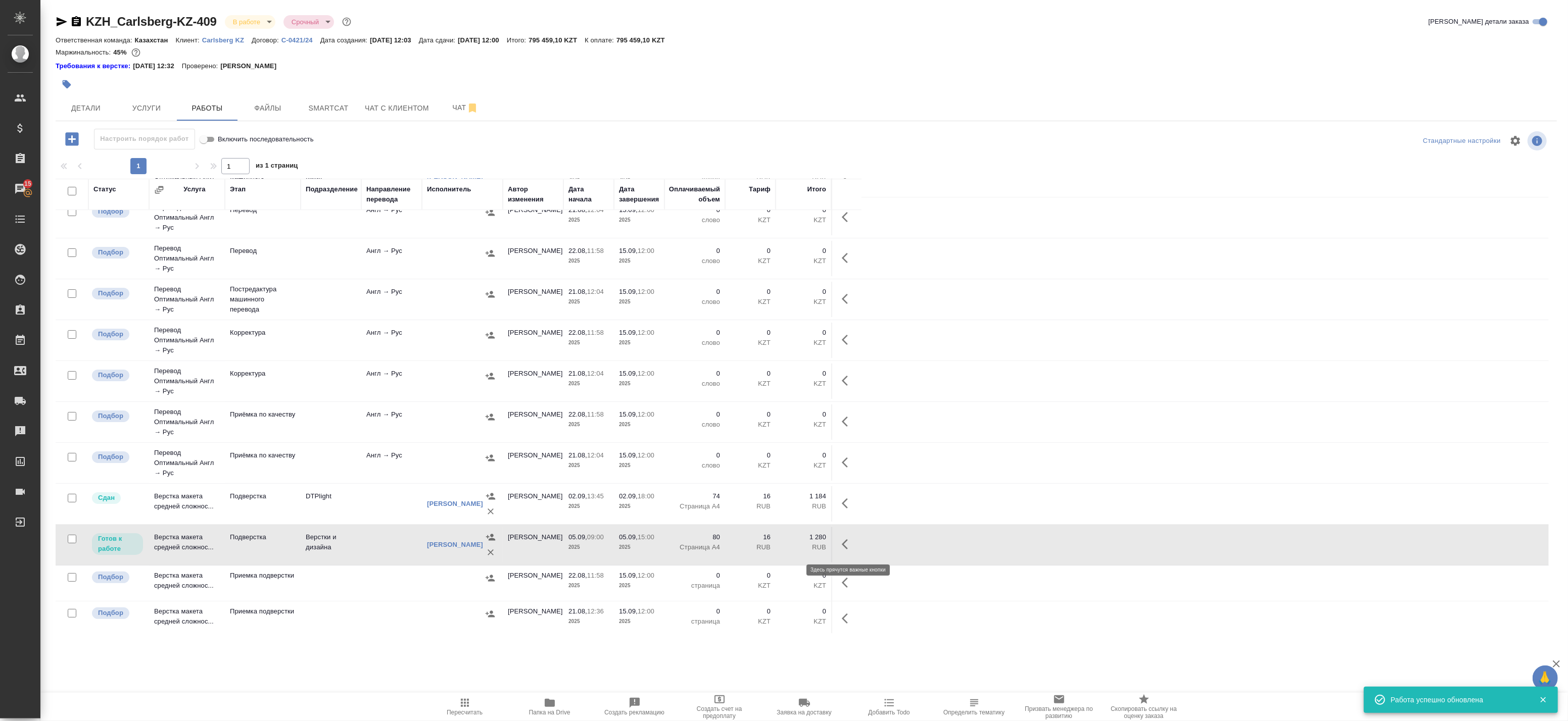
click at [850, 546] on icon "button" at bounding box center [848, 544] width 12 height 12
click at [772, 547] on icon "button" at bounding box center [773, 544] width 9 height 9
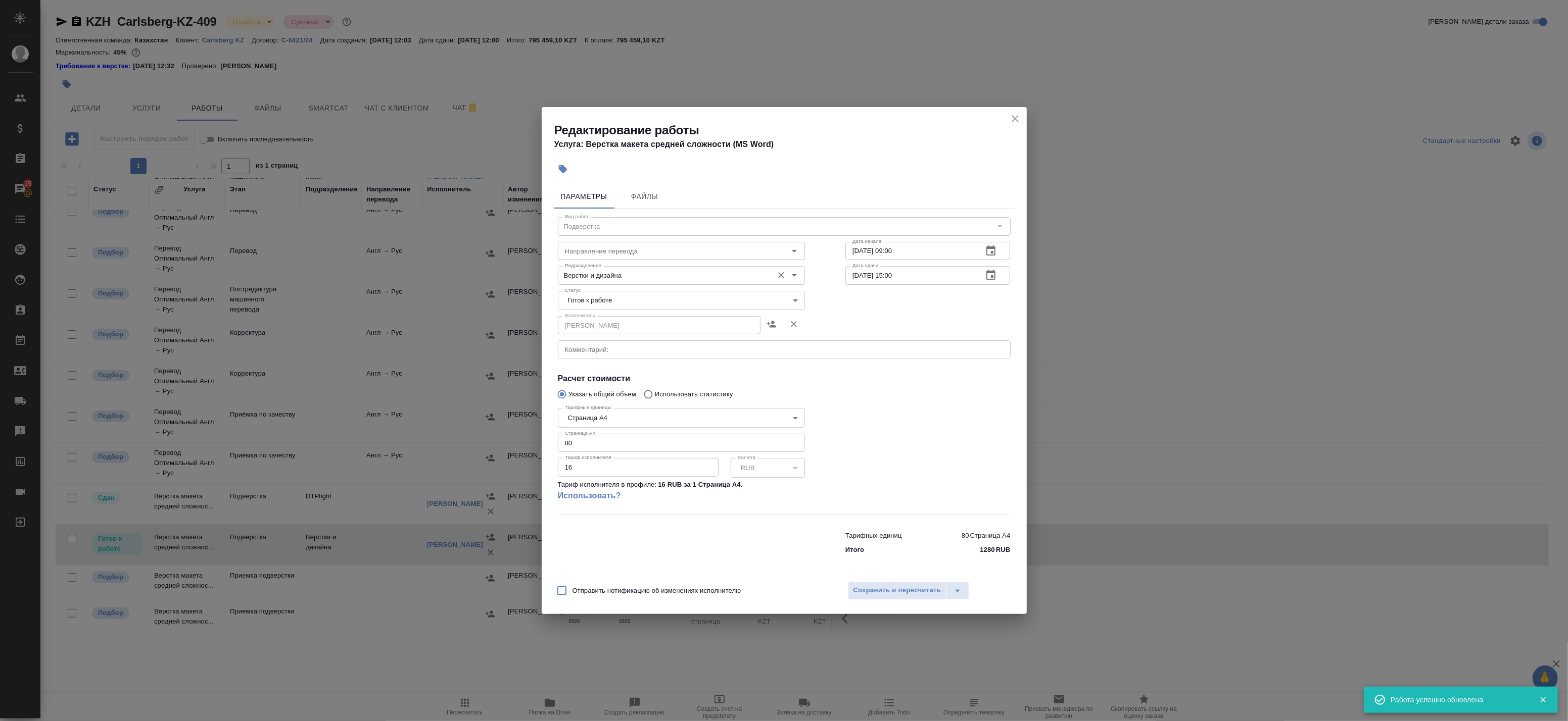
click at [629, 276] on input "Верстки и дизайна" at bounding box center [664, 276] width 207 height 12
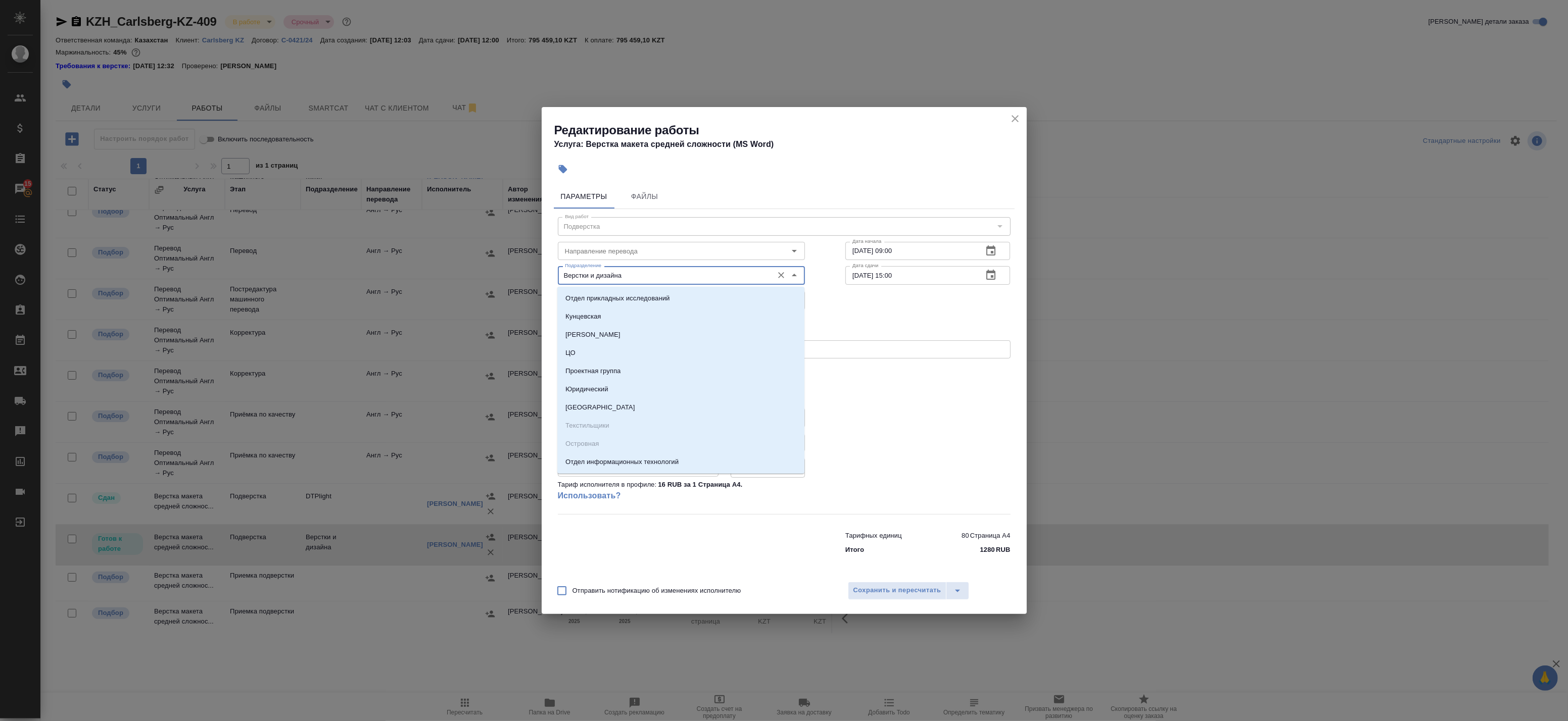
type input "l"
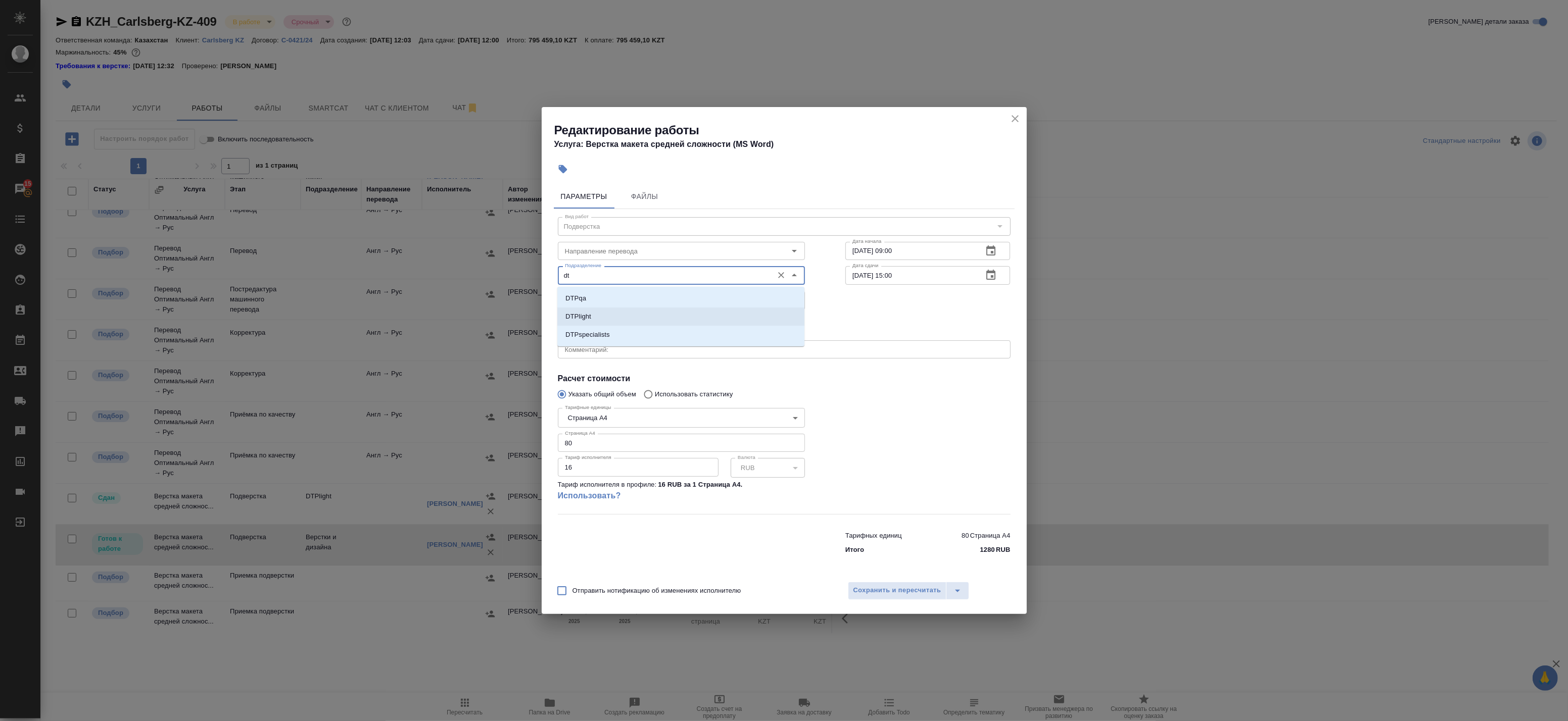
click at [625, 320] on li "DTPlight" at bounding box center [680, 317] width 247 height 18
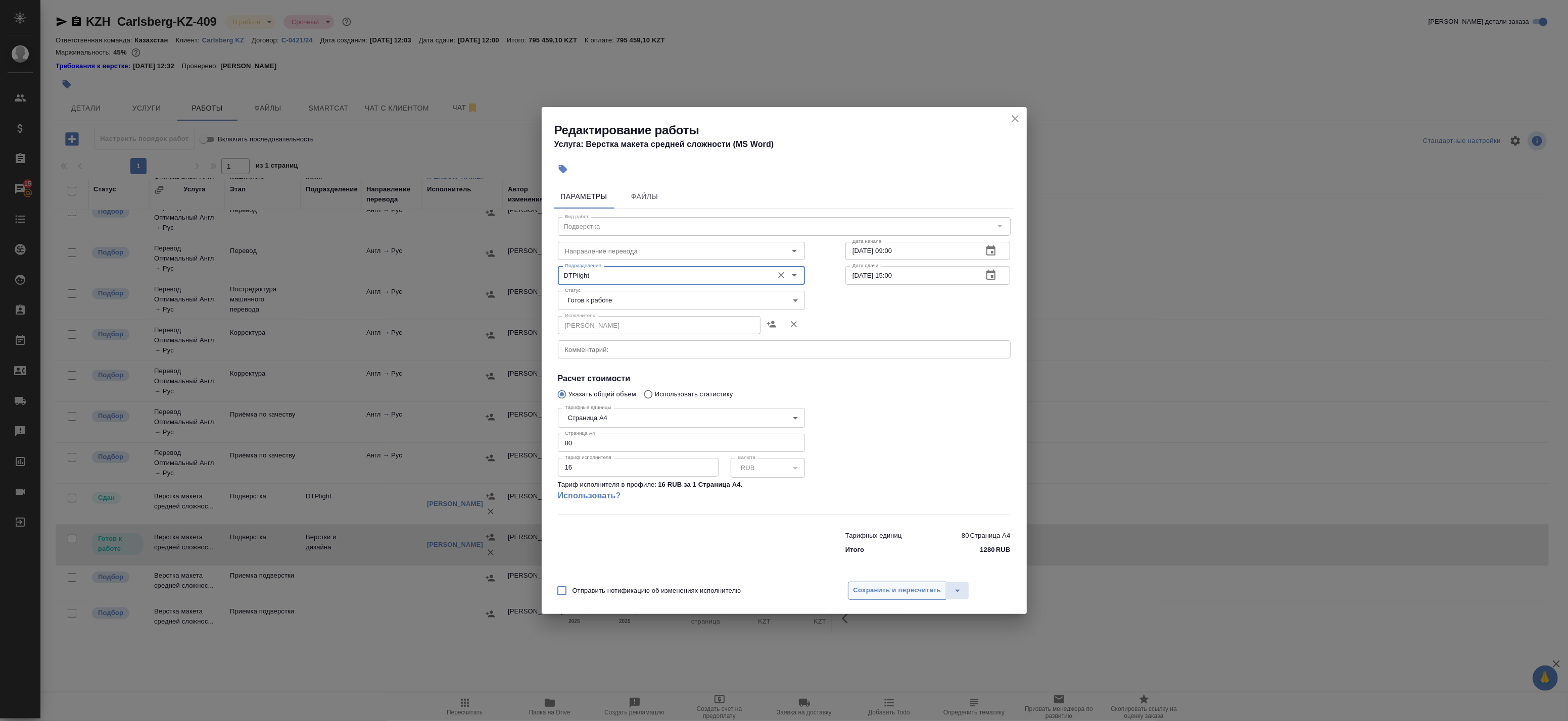
type input "DTPlight"
click at [877, 582] on button "Сохранить и пересчитать" at bounding box center [897, 591] width 99 height 18
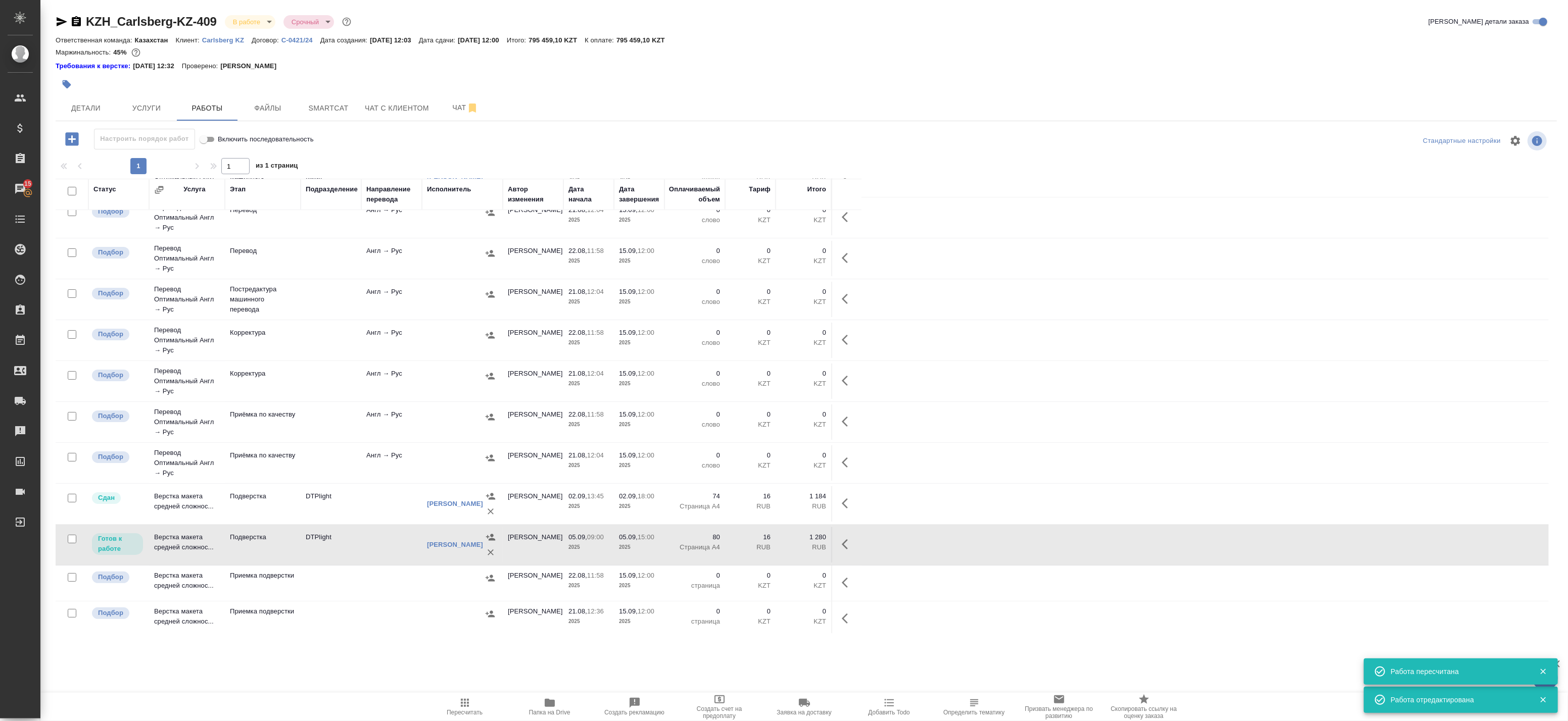
click at [464, 711] on span "Пересчитать" at bounding box center [465, 713] width 36 height 7
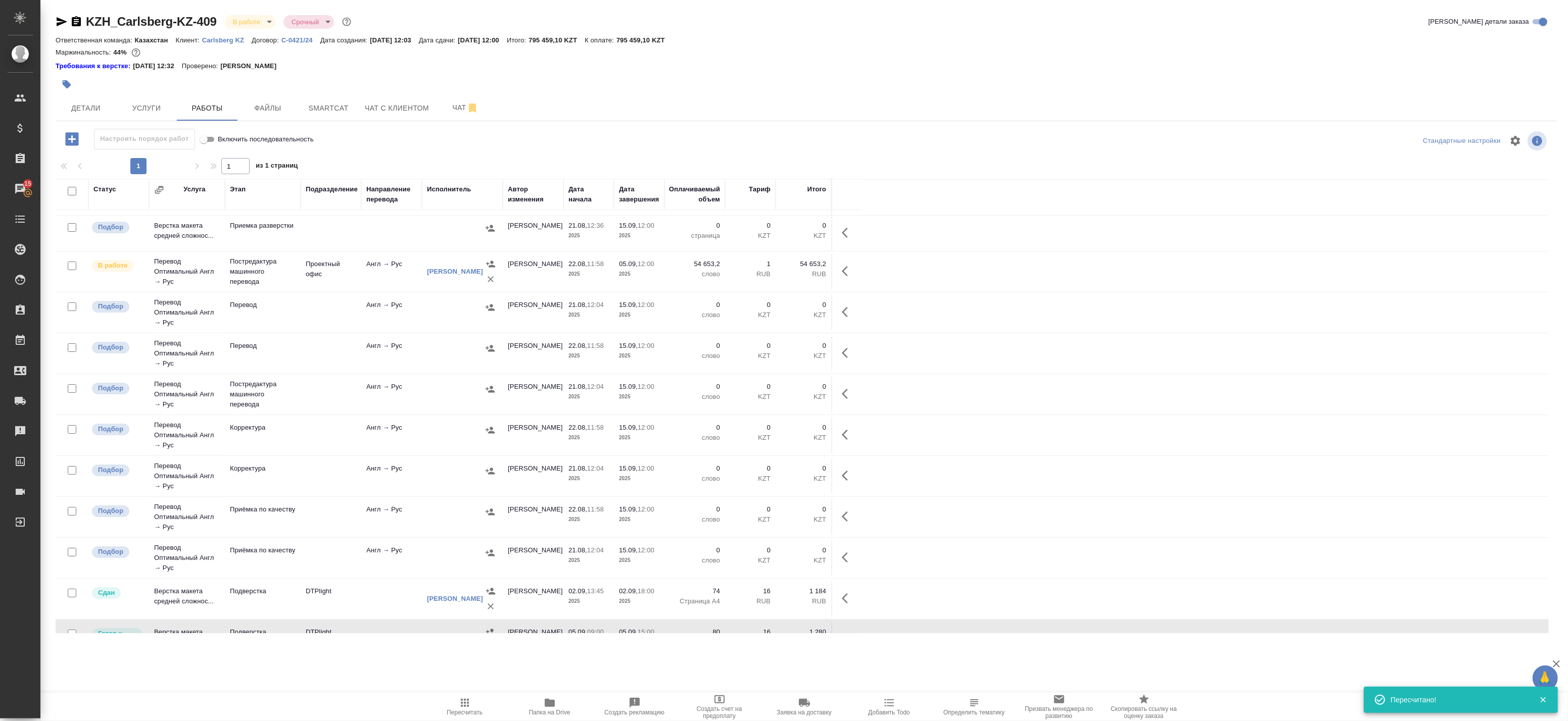
scroll to position [0, 0]
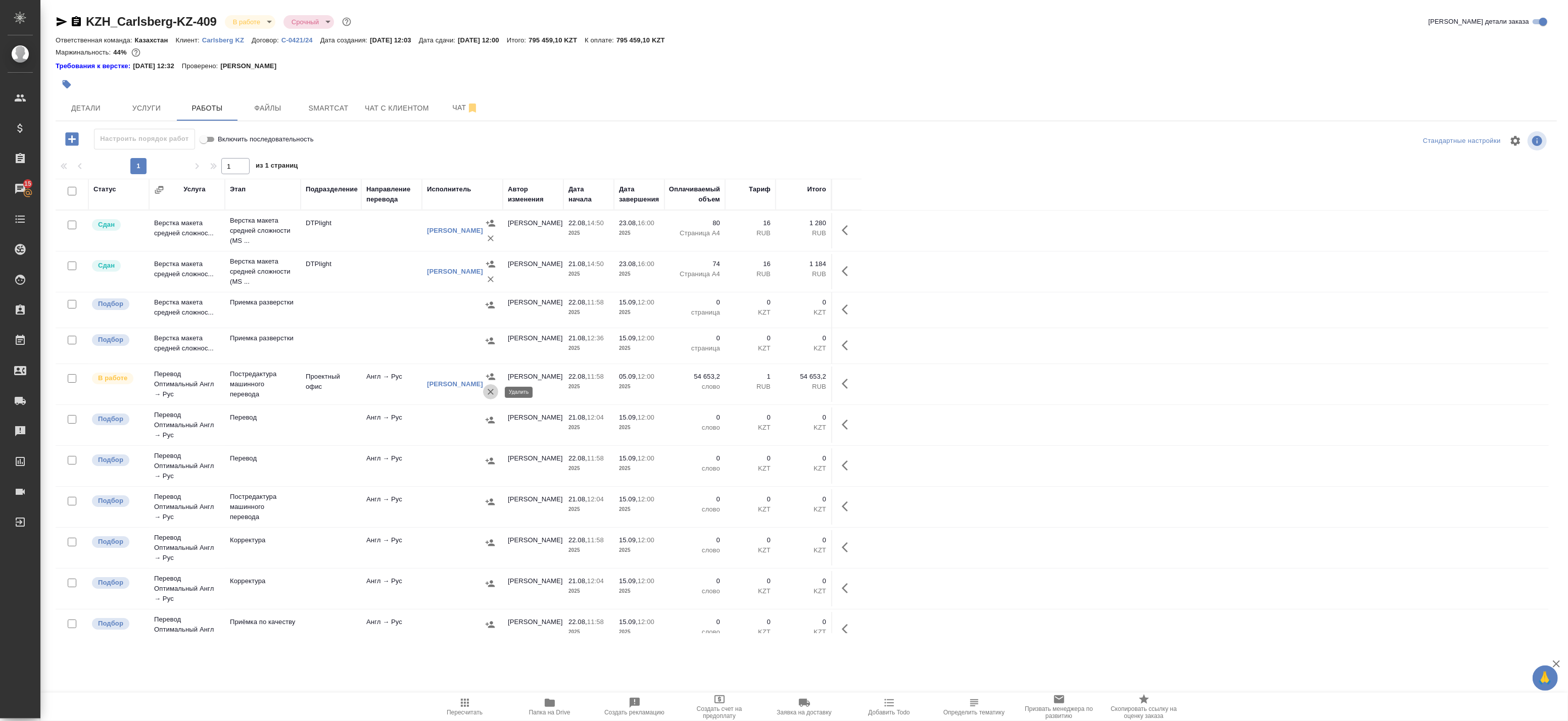
click at [491, 389] on icon "button" at bounding box center [491, 392] width 10 height 10
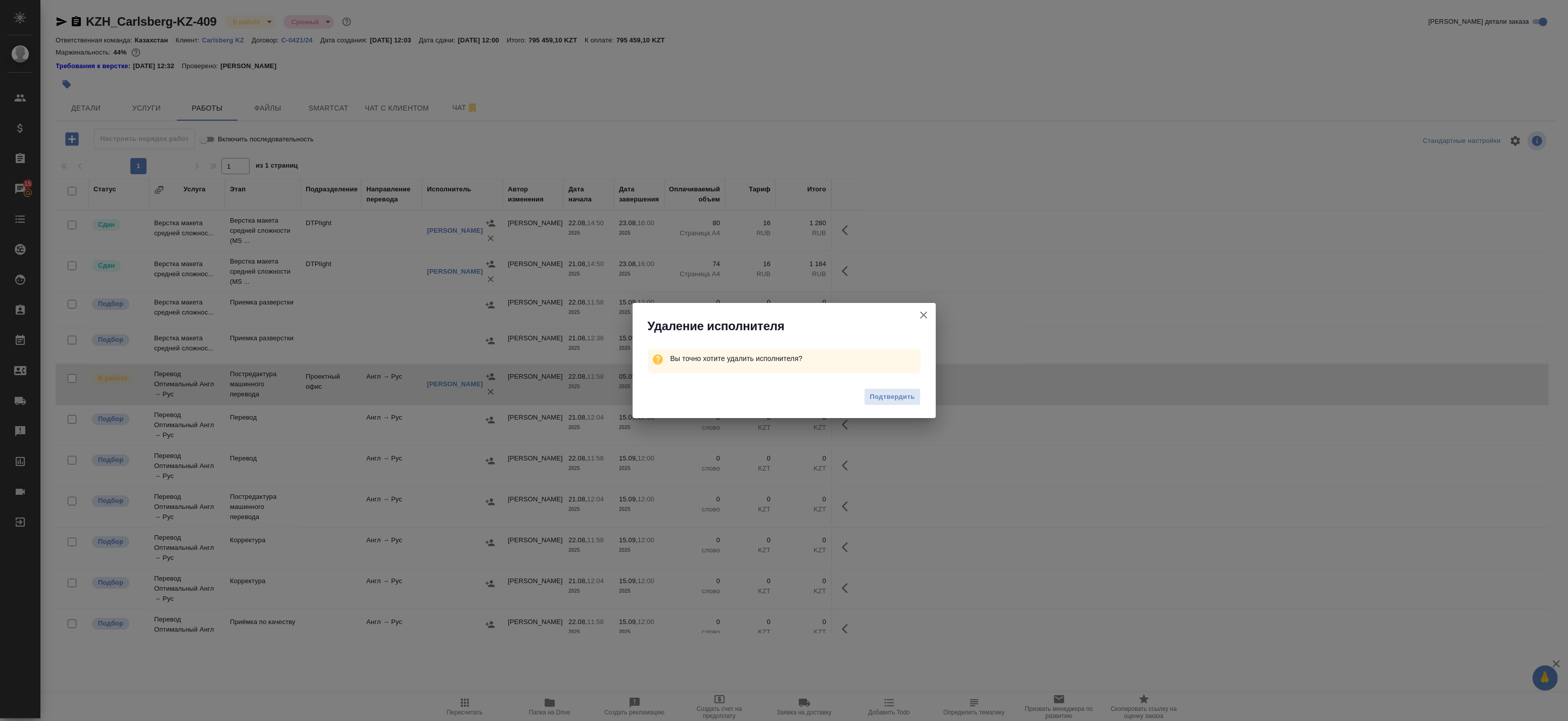
click at [922, 314] on icon "button" at bounding box center [924, 315] width 12 height 12
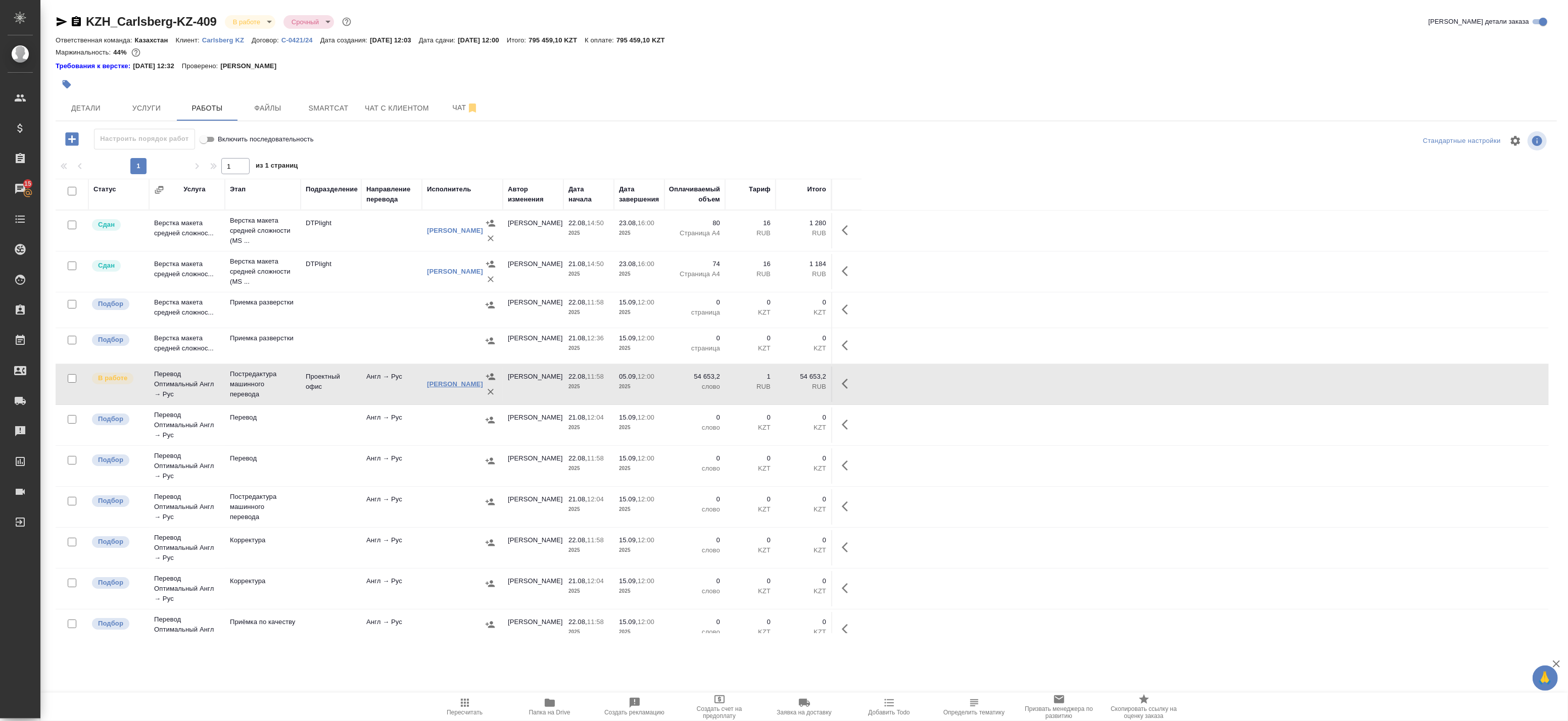
click at [450, 380] on link "[PERSON_NAME]" at bounding box center [455, 384] width 56 height 8
click at [159, 107] on span "Услуги" at bounding box center [146, 108] width 49 height 12
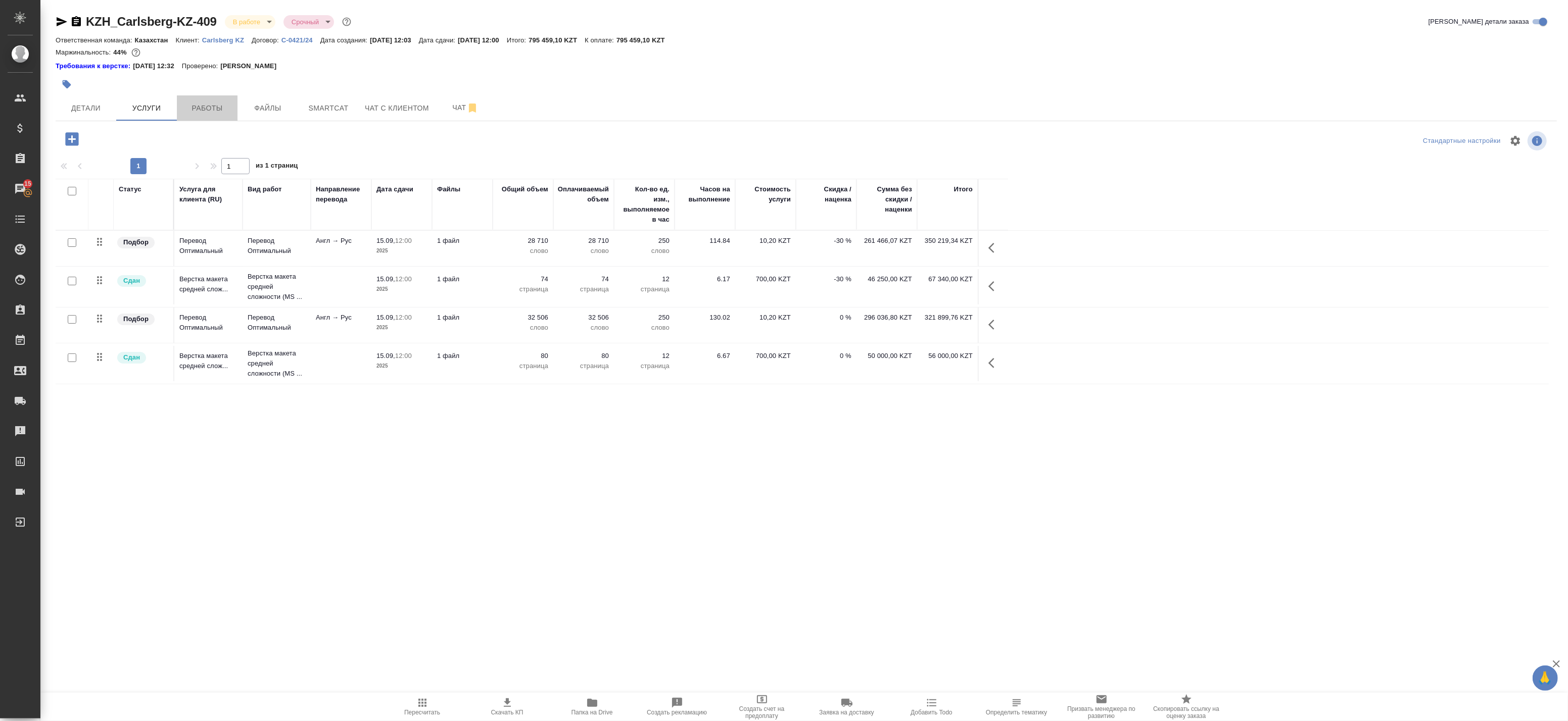
click at [194, 105] on span "Работы" at bounding box center [207, 108] width 49 height 12
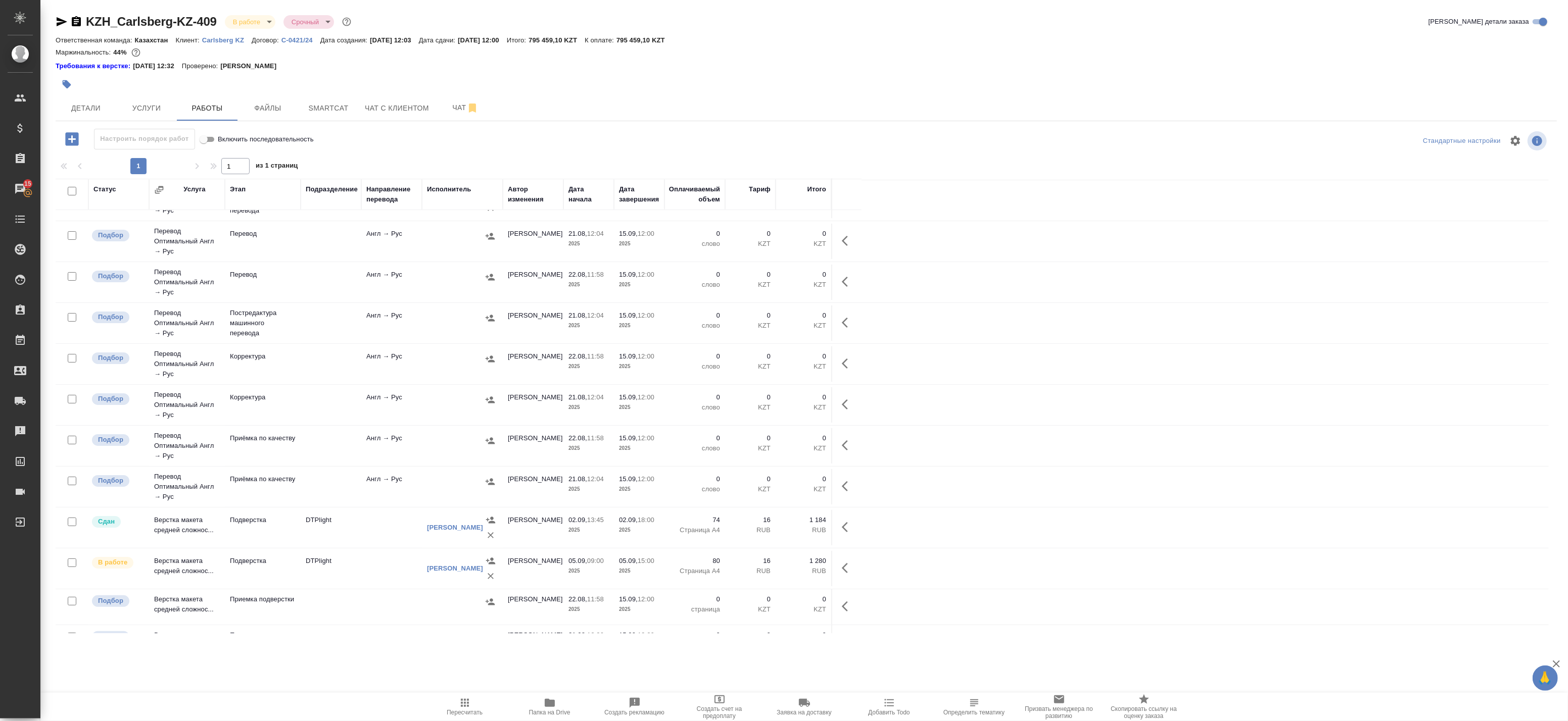
scroll to position [213, 0]
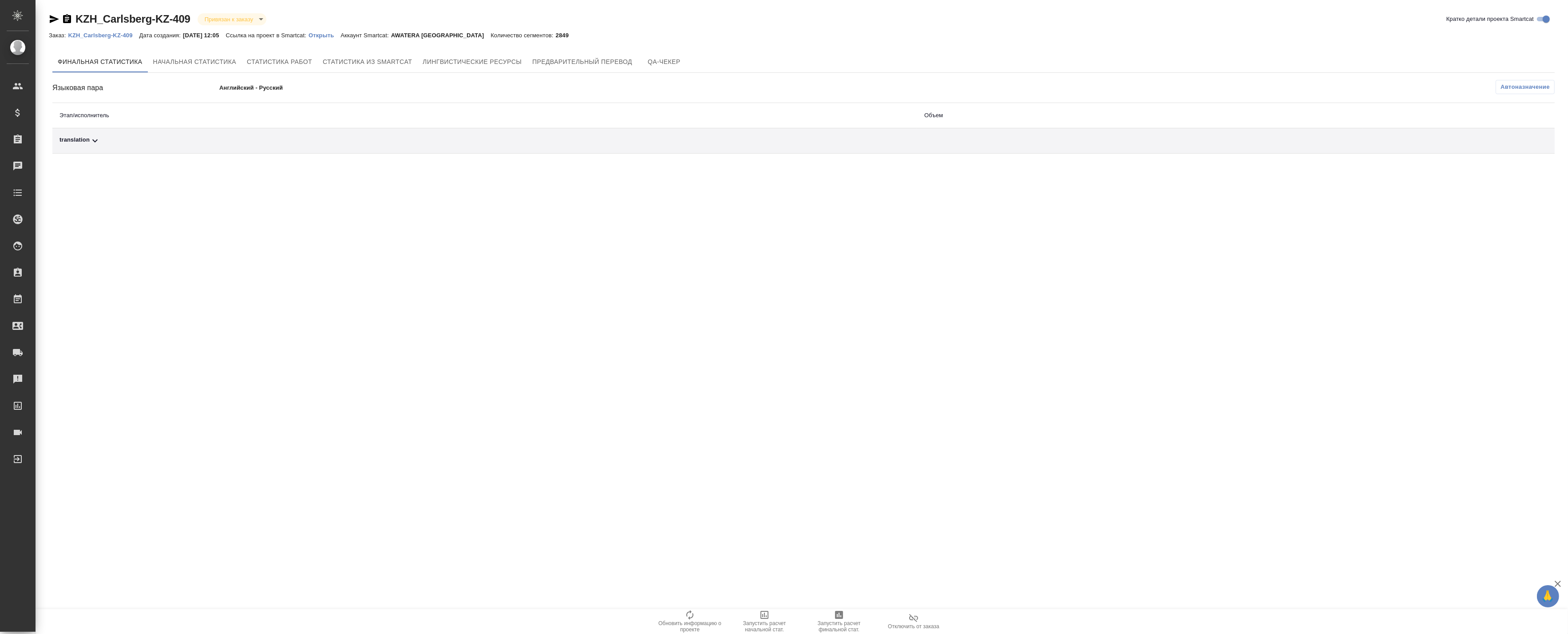
click at [360, 144] on div "translation" at bounding box center [485, 141] width 850 height 11
click at [835, 621] on span "Запустить расчет финальной стат." at bounding box center [839, 627] width 64 height 12
click at [534, 141] on div "translation" at bounding box center [485, 141] width 850 height 11
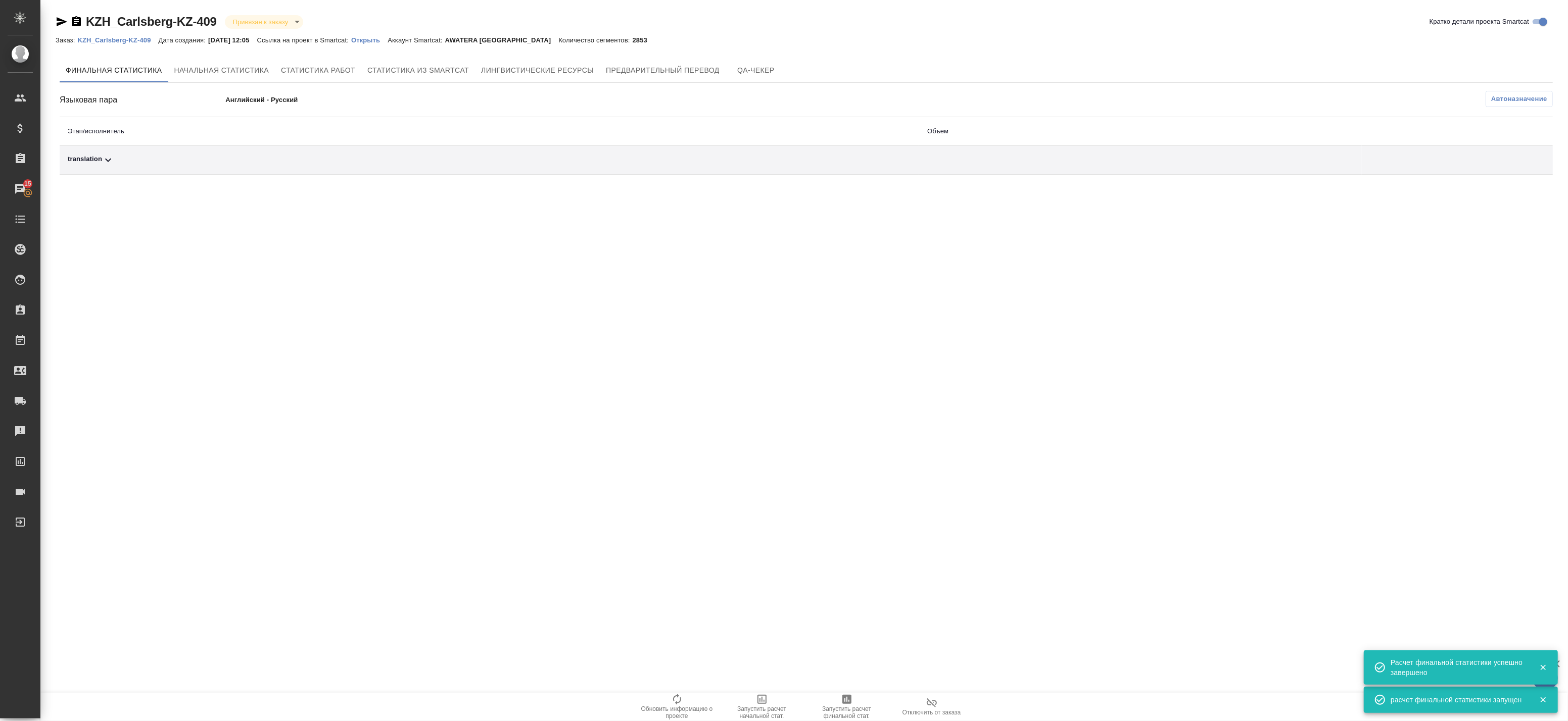
click at [821, 141] on th "Этап/исполнитель" at bounding box center [489, 132] width 860 height 29
click at [811, 160] on div "translation" at bounding box center [489, 160] width 843 height 12
click at [1528, 92] on button "Автоназначение" at bounding box center [1519, 98] width 67 height 16
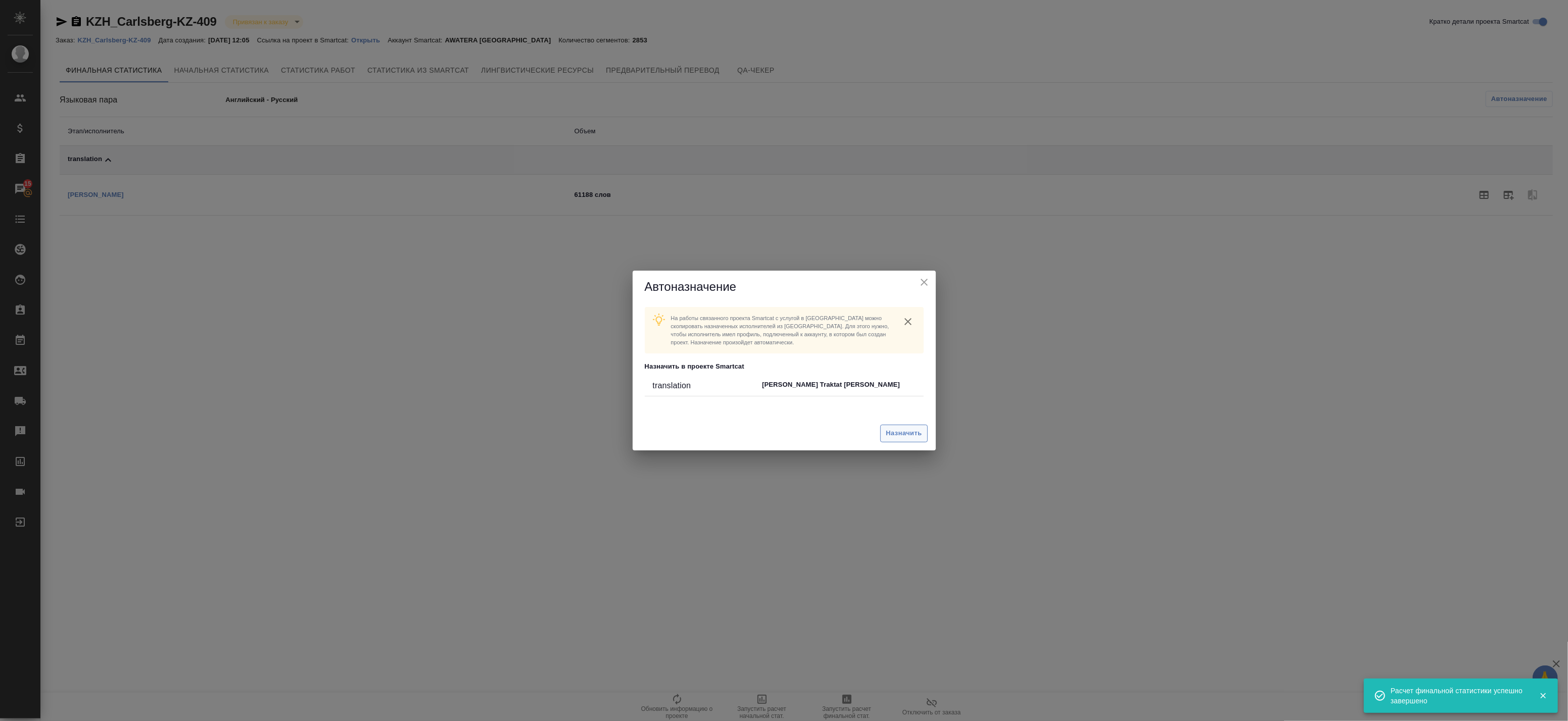
click at [902, 436] on span "Назначить" at bounding box center [904, 434] width 36 height 12
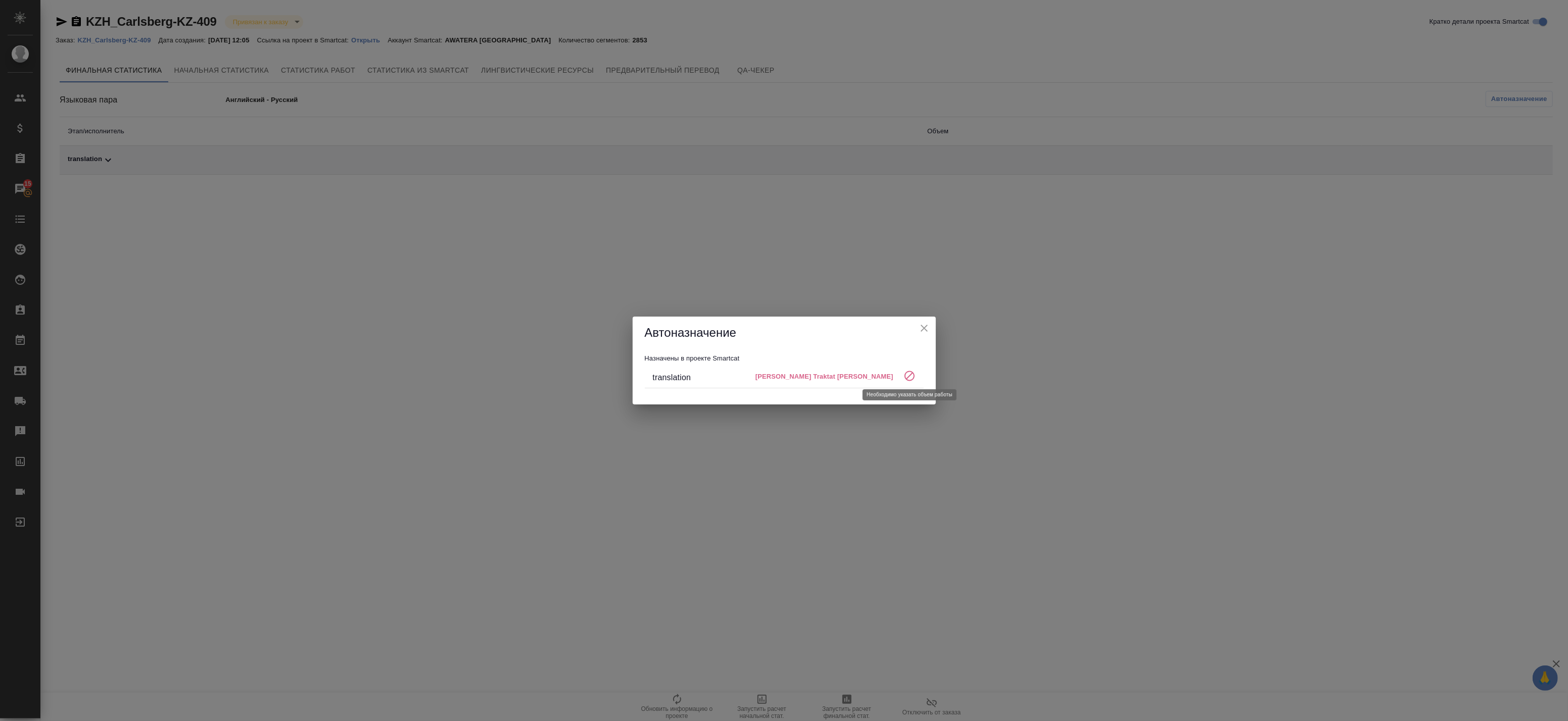
click at [904, 377] on icon at bounding box center [910, 377] width 12 height 12
click at [922, 322] on icon "close" at bounding box center [924, 328] width 12 height 12
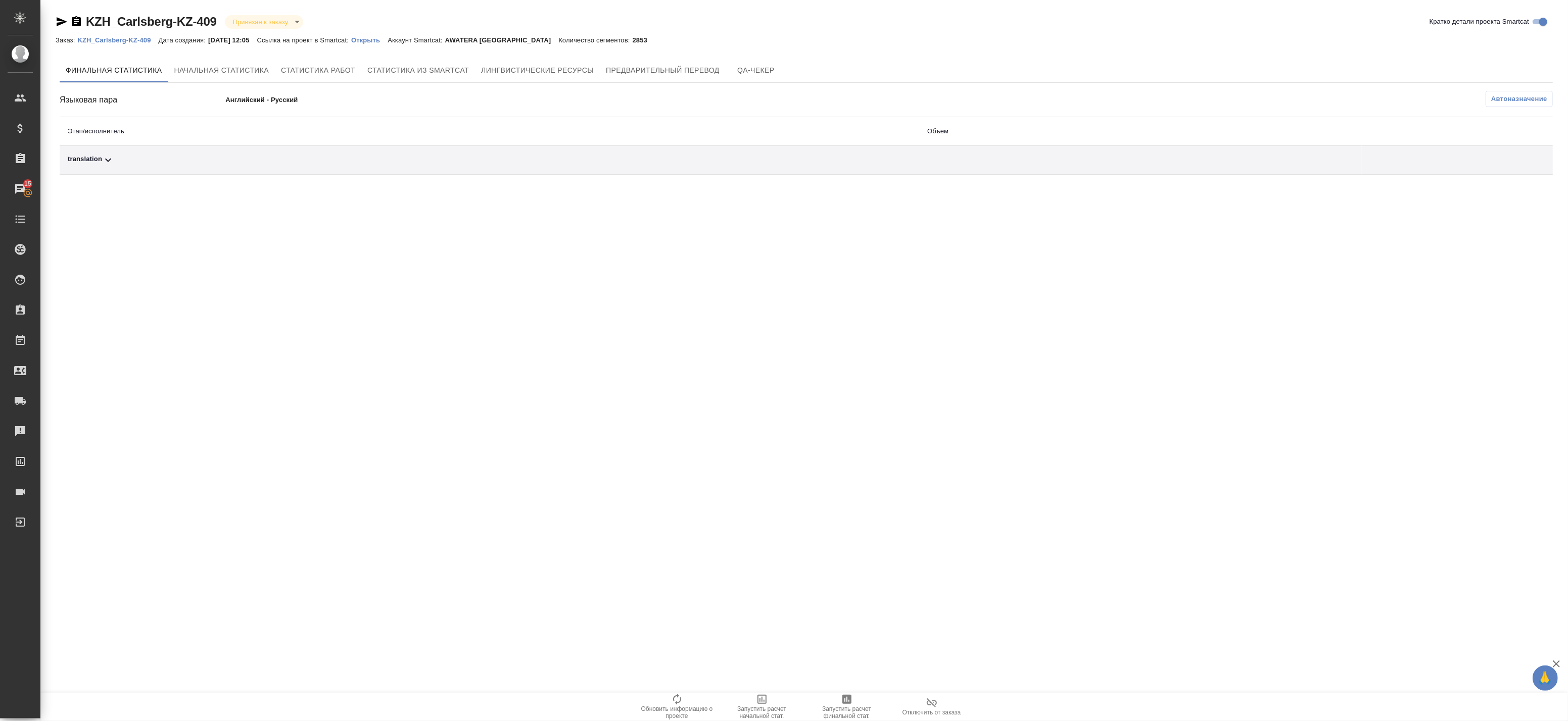
click at [587, 181] on div "KZH_Carlsberg-KZ-409 Привязан к заказу linkedToOrder Кратко детали проекта Smar…" at bounding box center [806, 96] width 1513 height 193
click at [600, 166] on td "translation" at bounding box center [489, 161] width 860 height 29
click at [833, 154] on div "translation" at bounding box center [489, 160] width 843 height 12
click at [1508, 200] on icon "button" at bounding box center [1508, 195] width 12 height 12
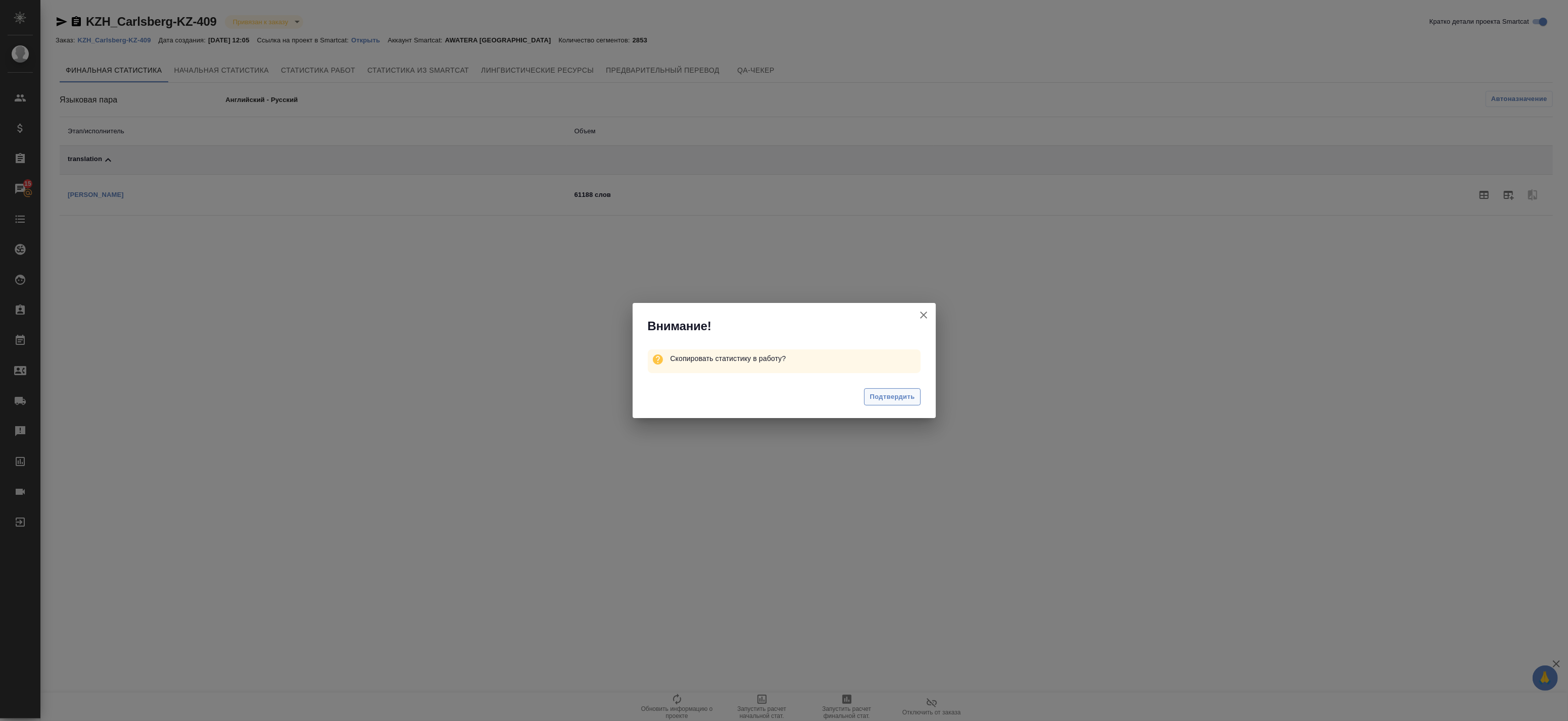
click at [910, 396] on span "Подтвердить" at bounding box center [892, 397] width 45 height 12
click at [923, 311] on icon "button" at bounding box center [924, 315] width 12 height 12
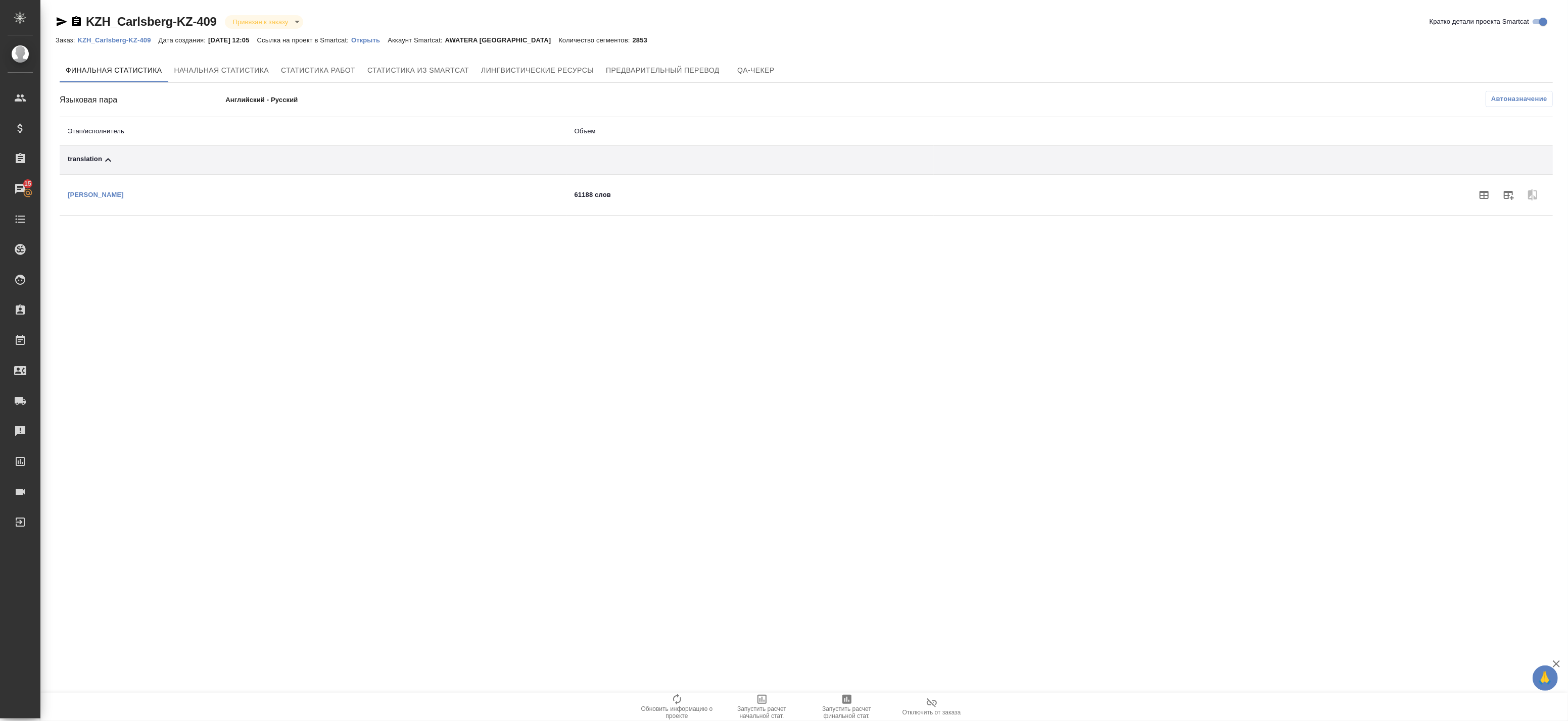
click at [410, 126] on th "Этап/исполнитель" at bounding box center [313, 132] width 507 height 29
click at [276, 94] on div "Языковая пара Английский - Русский" at bounding box center [308, 100] width 497 height 18
drag, startPoint x: 276, startPoint y: 94, endPoint x: 268, endPoint y: 99, distance: 9.4
click at [268, 99] on p "Английский - Русский" at bounding box center [391, 100] width 332 height 10
click at [180, 141] on th "Этап/исполнитель" at bounding box center [313, 132] width 507 height 29
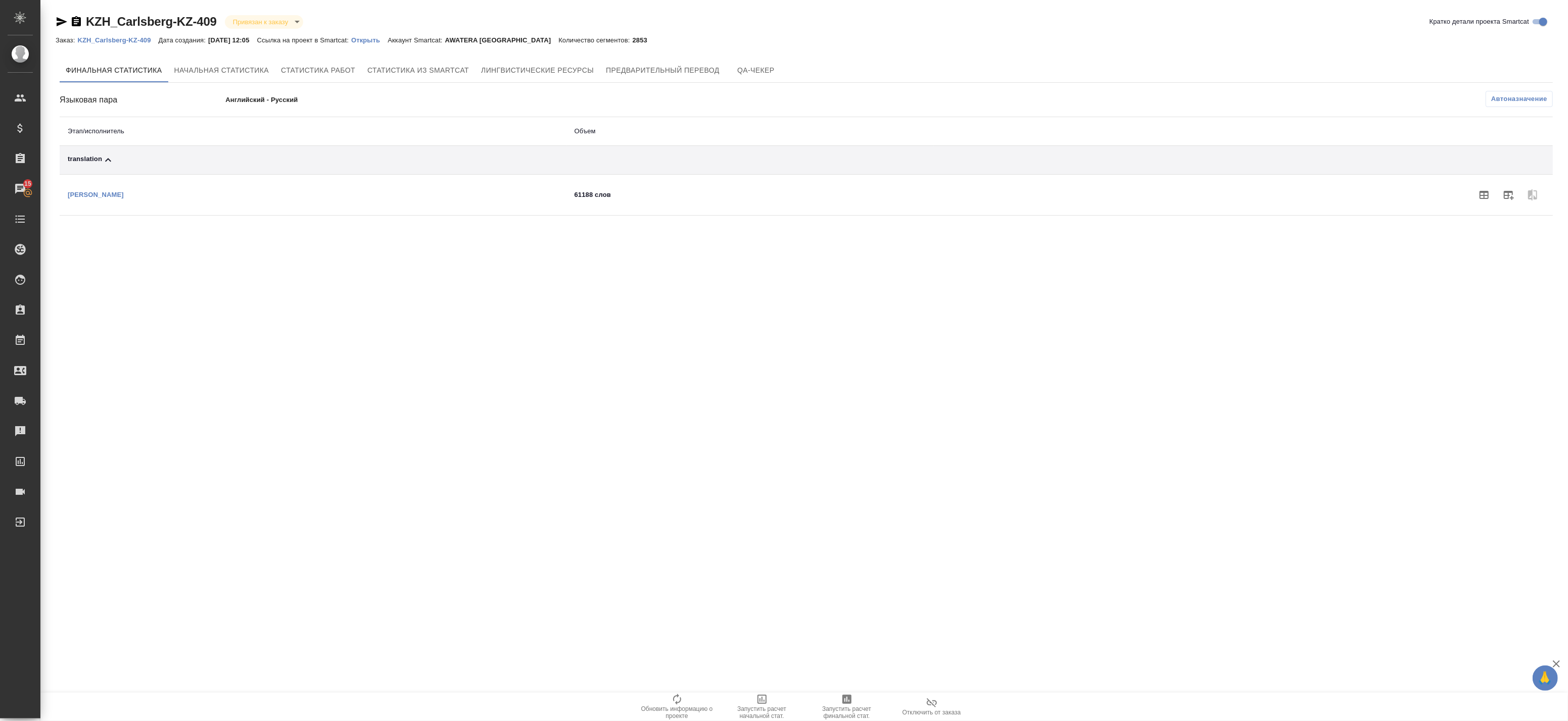
click at [188, 158] on div "translation" at bounding box center [313, 160] width 491 height 12
click at [188, 158] on div "translation" at bounding box center [489, 160] width 843 height 12
click at [1512, 193] on icon "button" at bounding box center [1508, 195] width 12 height 12
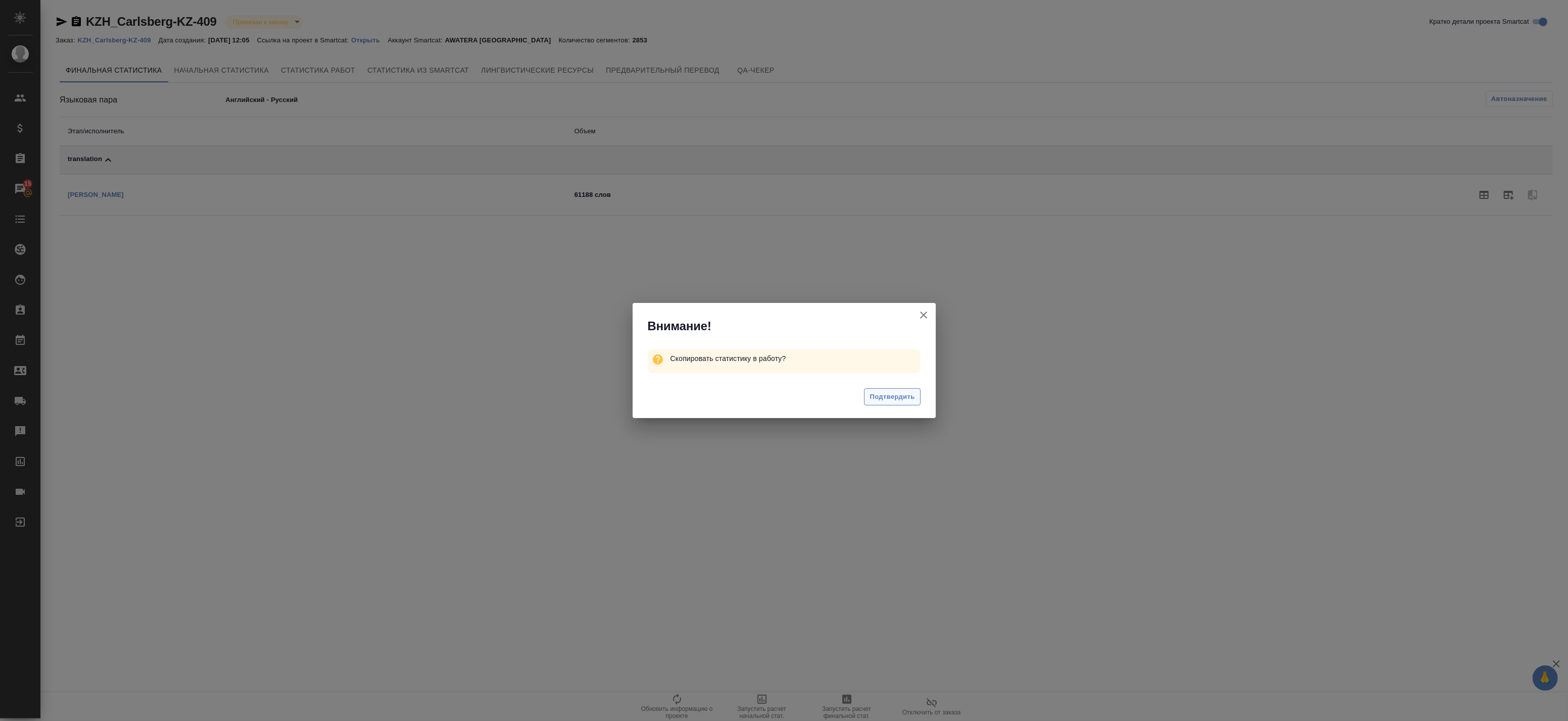
click at [906, 388] on div "Подтвердить" at bounding box center [784, 398] width 303 height 40
click at [907, 391] on span "Подтвердить" at bounding box center [892, 397] width 45 height 12
click at [921, 318] on icon "button" at bounding box center [924, 315] width 7 height 7
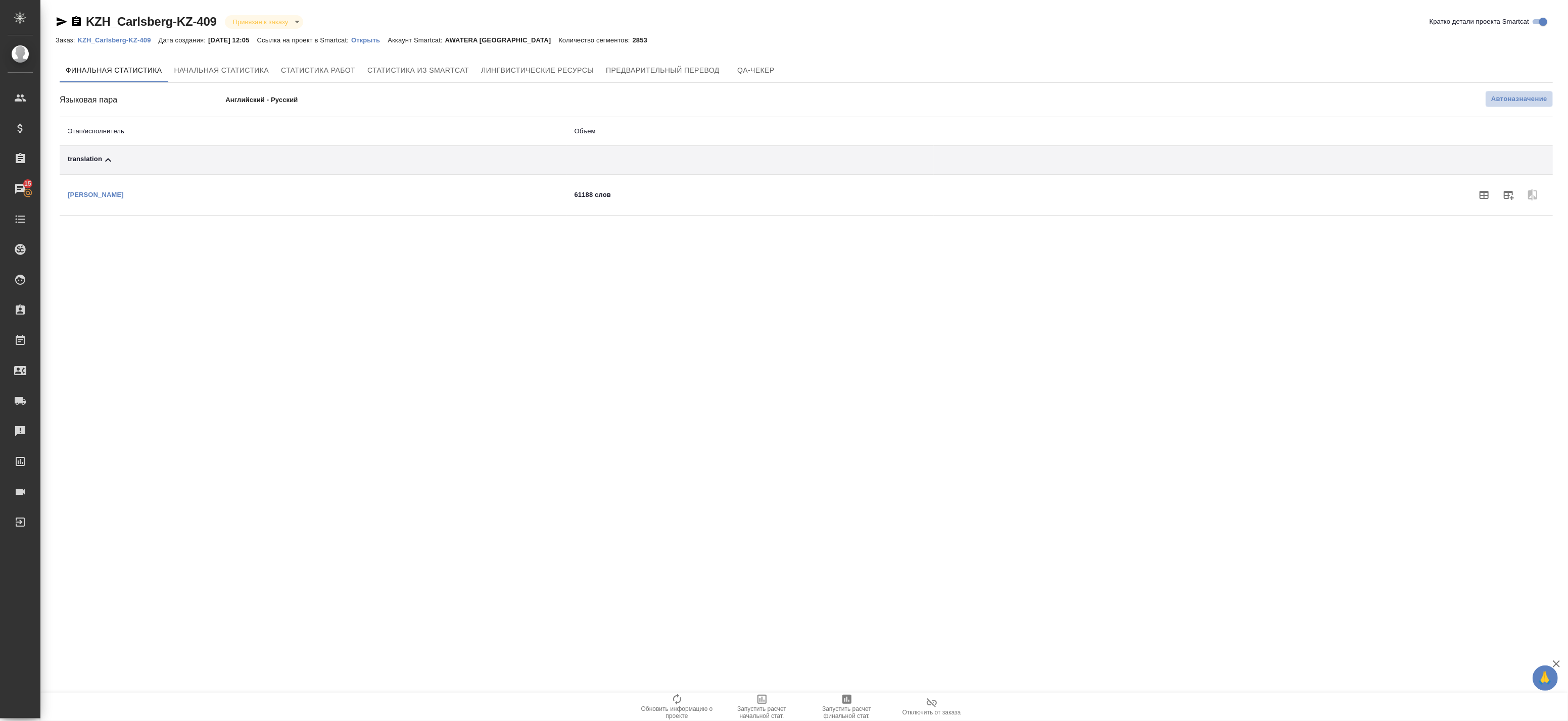
click at [1520, 96] on span "Автоназначение" at bounding box center [1519, 99] width 56 height 10
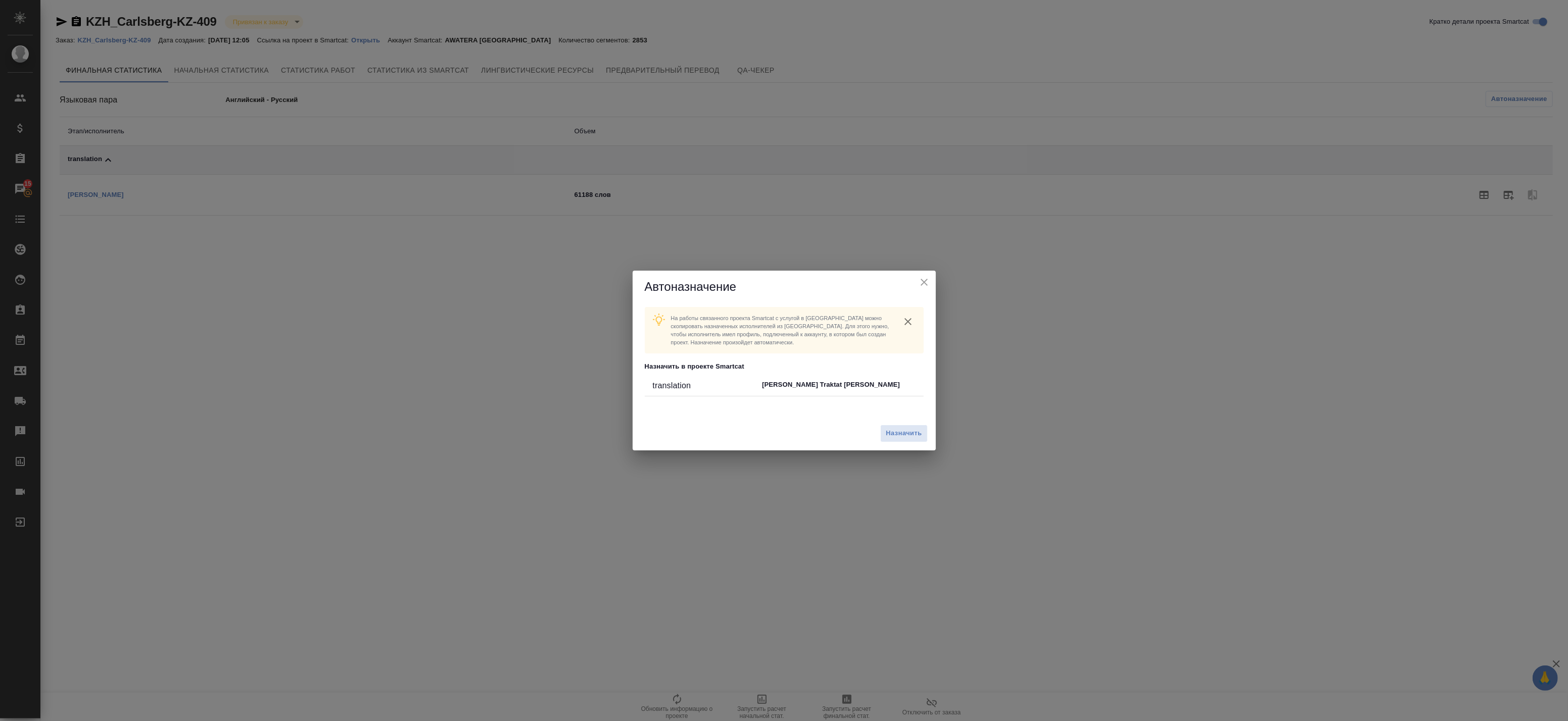
drag, startPoint x: 834, startPoint y: 380, endPoint x: 821, endPoint y: 385, distance: 13.9
click at [834, 380] on p "Попова Traktat Анастасия" at bounding box center [838, 384] width 153 height 10
click at [810, 387] on p "Попова Traktat Анастасия" at bounding box center [838, 384] width 153 height 10
click at [719, 320] on p "На работы связанного проекта Smartcat c услугой в tera можно скопировать назнач…" at bounding box center [782, 330] width 221 height 33
drag, startPoint x: 709, startPoint y: 319, endPoint x: 840, endPoint y: 344, distance: 133.4
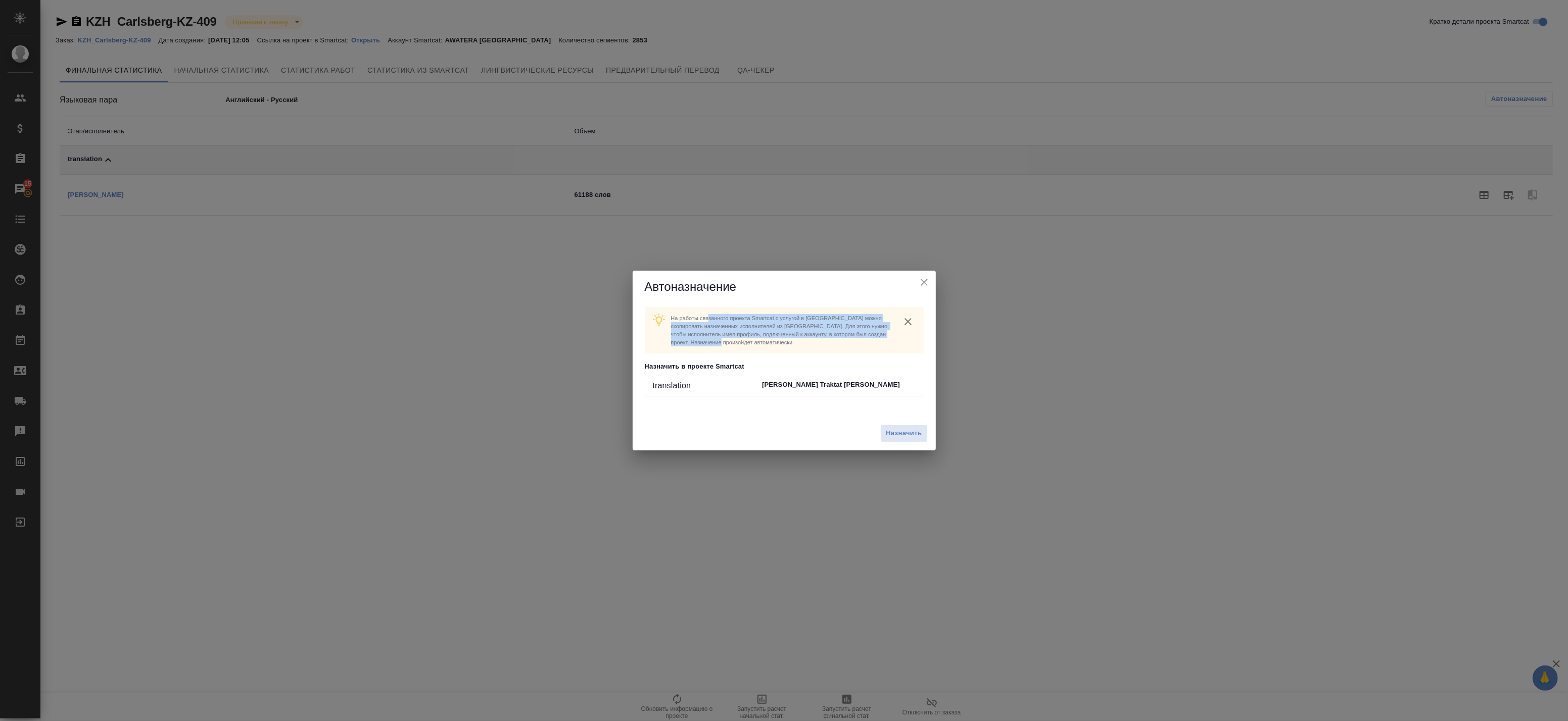
click at [840, 344] on p "На работы связанного проекта Smartcat c услугой в tera можно скопировать назнач…" at bounding box center [782, 330] width 221 height 33
drag, startPoint x: 840, startPoint y: 344, endPoint x: 893, endPoint y: 443, distance: 112.3
click at [892, 445] on div "Назначить" at bounding box center [784, 434] width 303 height 34
click at [897, 440] on span "Назначить" at bounding box center [904, 434] width 36 height 12
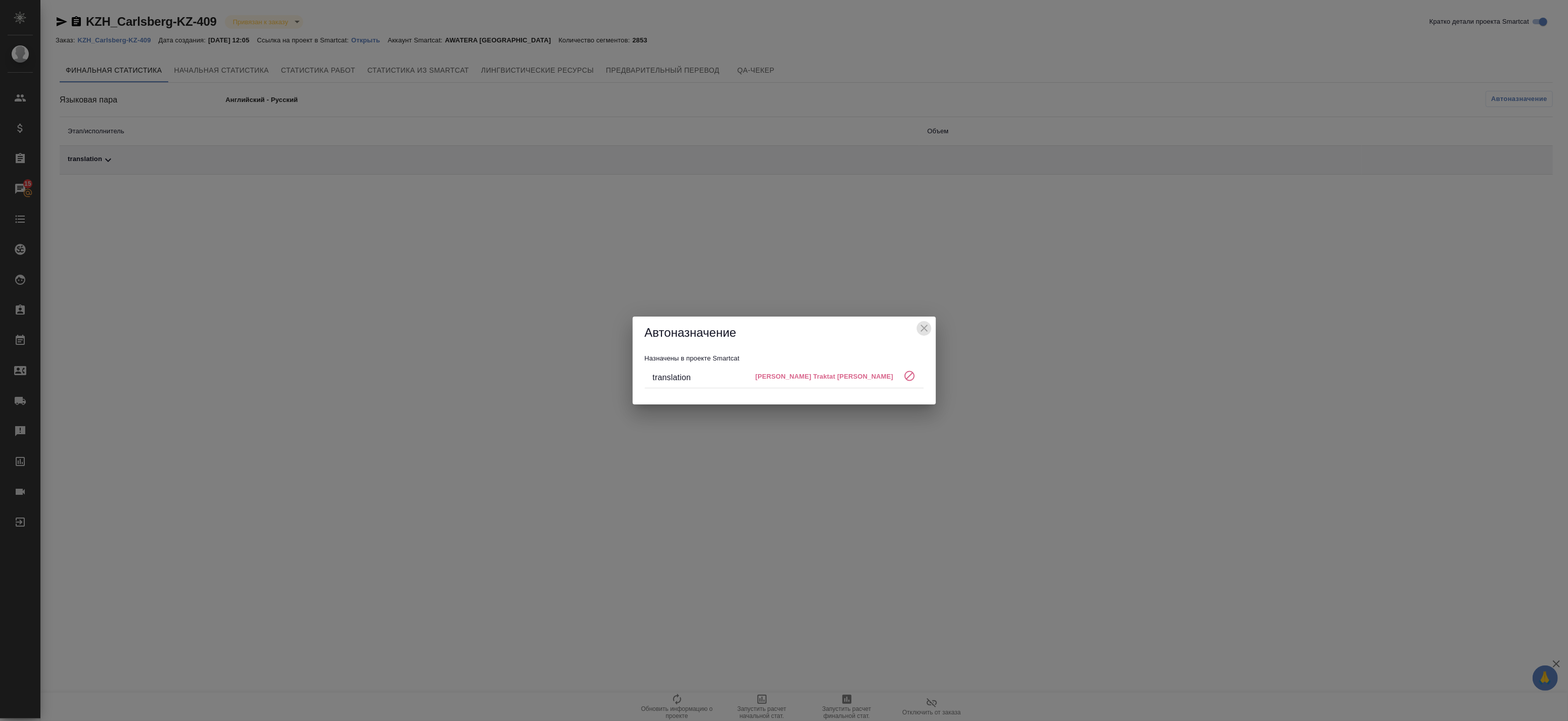
click at [927, 331] on icon "close" at bounding box center [924, 328] width 7 height 7
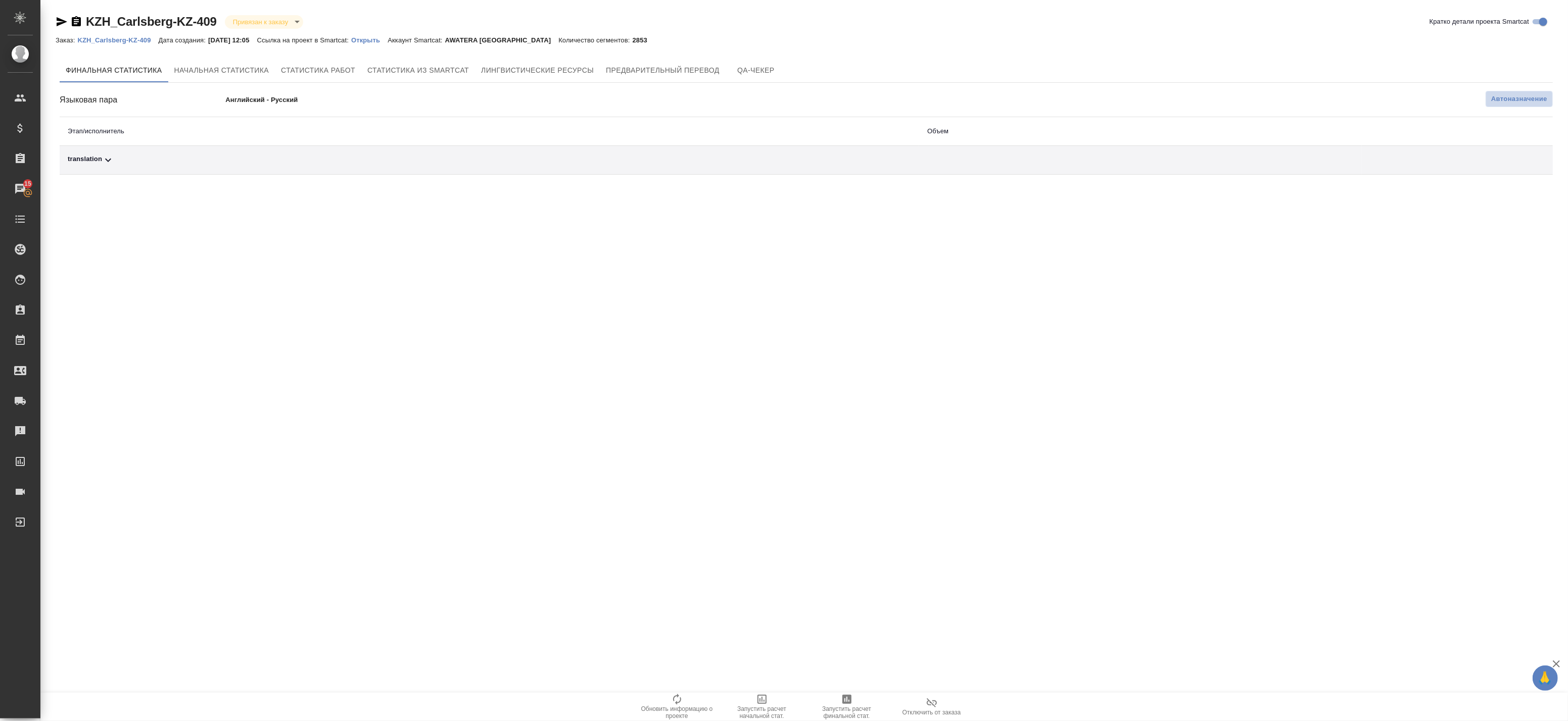
click at [1509, 104] on span "Автоназначение" at bounding box center [1519, 99] width 56 height 10
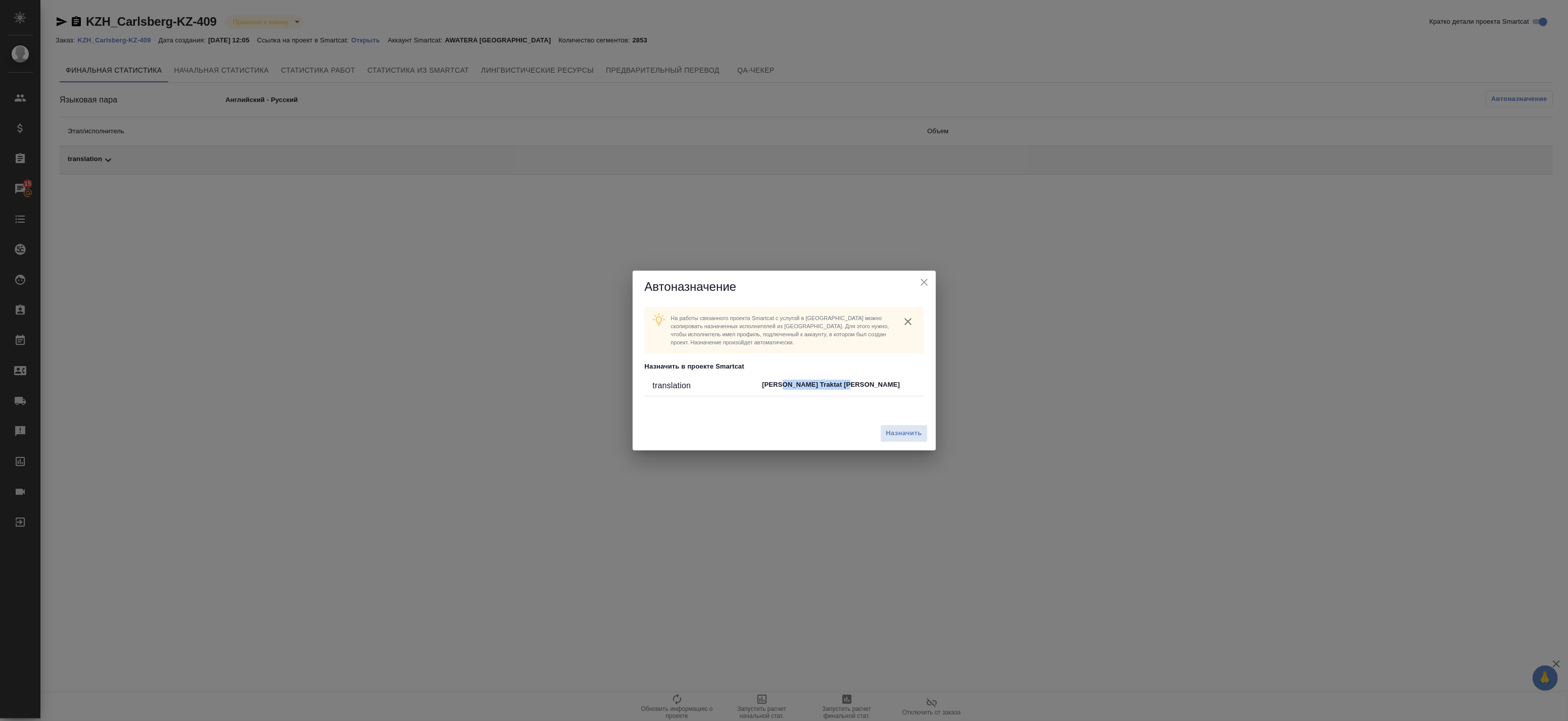
drag, startPoint x: 782, startPoint y: 384, endPoint x: 865, endPoint y: 385, distance: 83.0
click at [865, 385] on p "Попова Traktat Анастасия" at bounding box center [838, 384] width 153 height 10
drag, startPoint x: 865, startPoint y: 385, endPoint x: 844, endPoint y: 412, distance: 34.2
click at [844, 412] on div "На работы связанного проекта Smartcat c услугой в tera можно скопировать назнач…" at bounding box center [784, 360] width 303 height 114
click at [895, 433] on span "Назначить" at bounding box center [904, 434] width 36 height 12
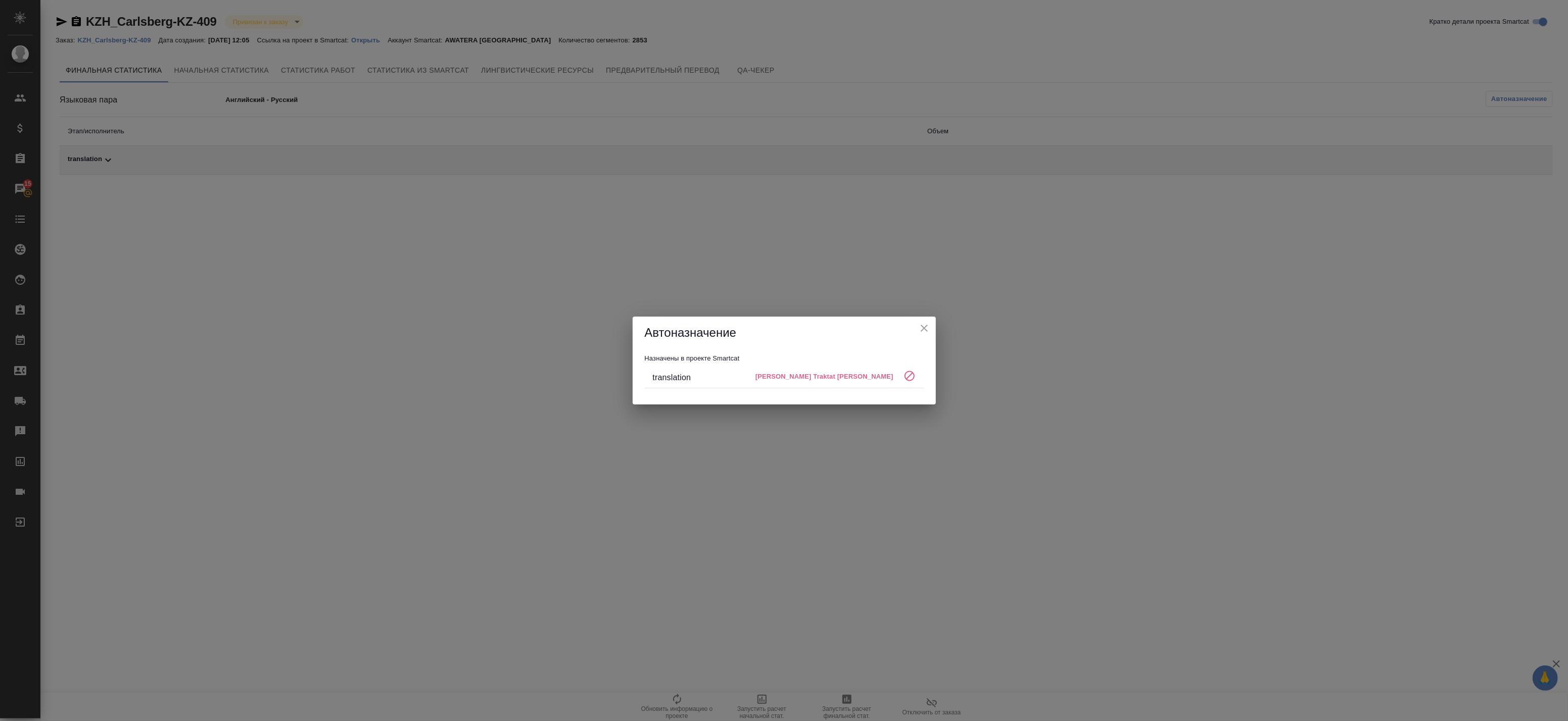
click at [924, 328] on icon "close" at bounding box center [924, 328] width 12 height 12
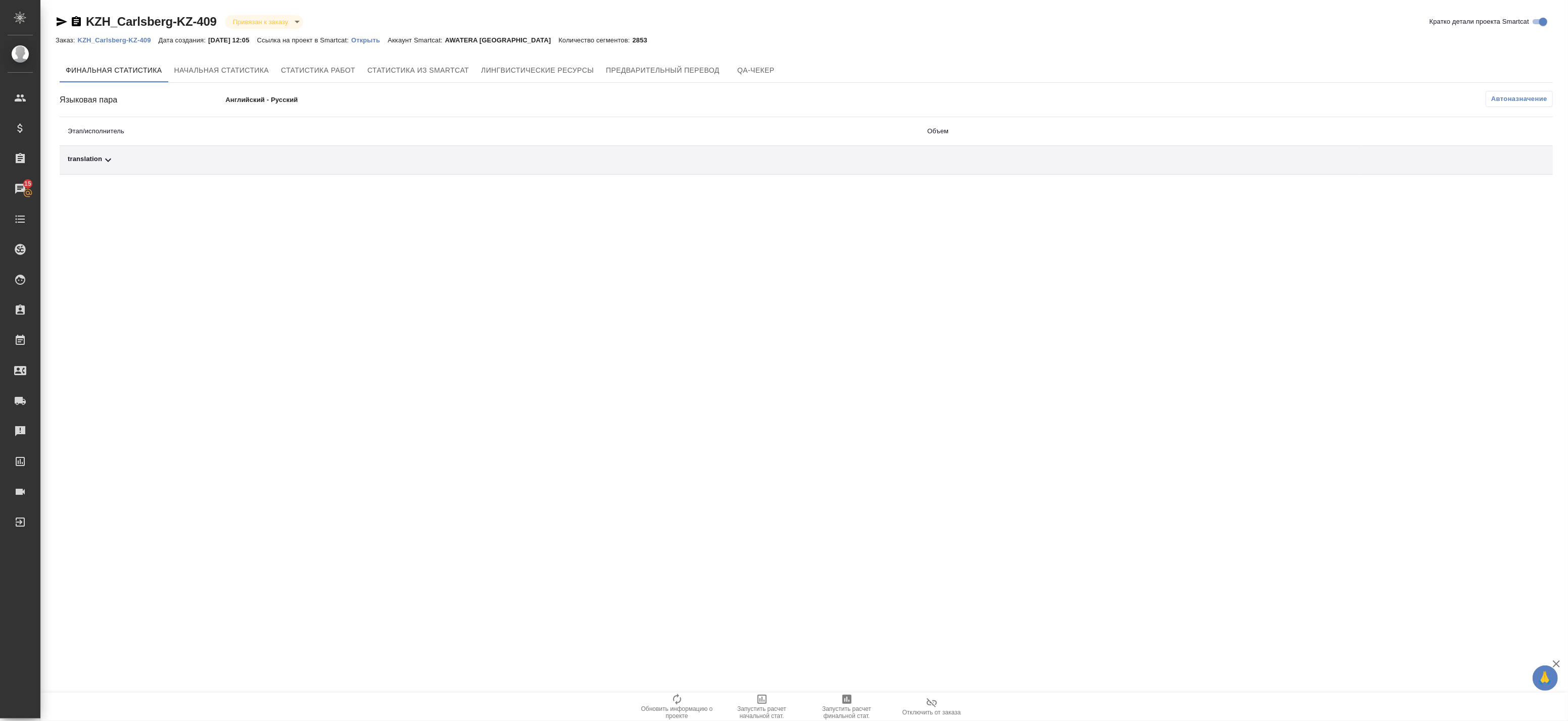
click at [102, 158] on icon at bounding box center [108, 160] width 12 height 12
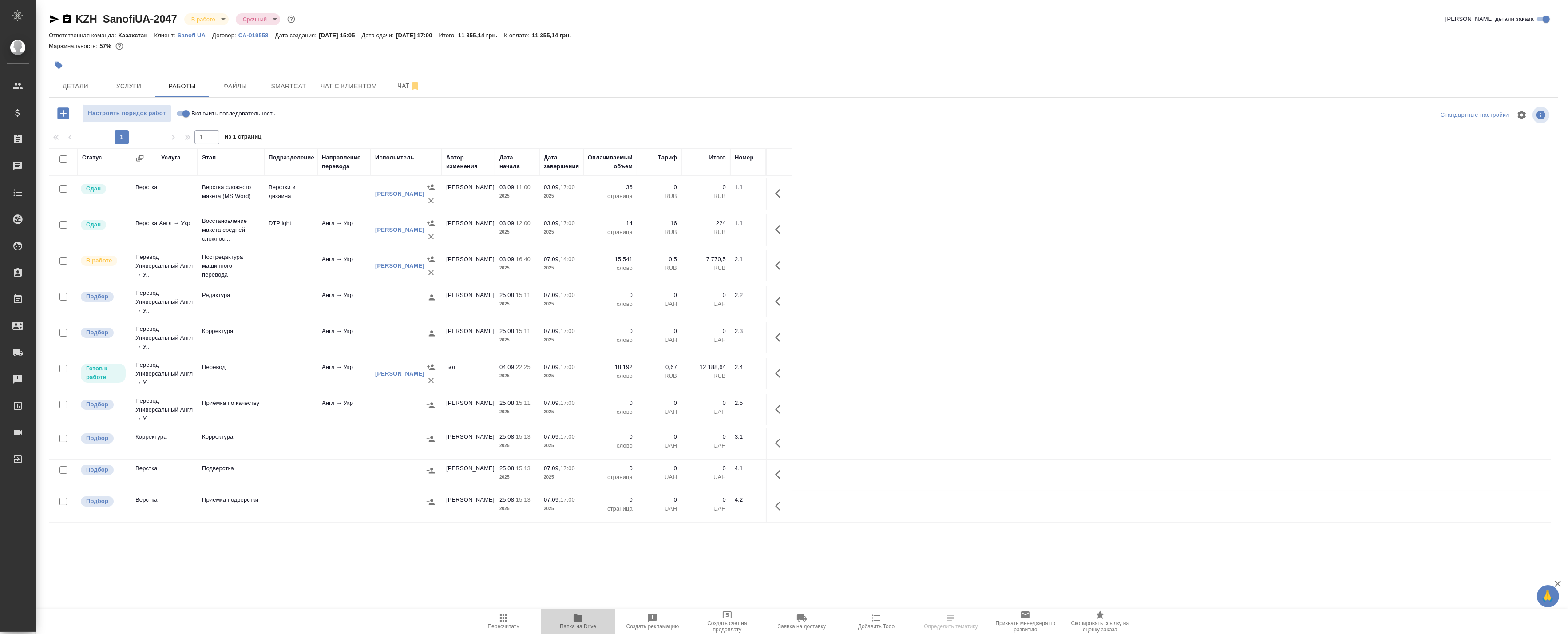
click at [591, 629] on span "Папка на Drive" at bounding box center [578, 627] width 37 height 6
click at [289, 89] on span "Smartcat" at bounding box center [289, 86] width 43 height 11
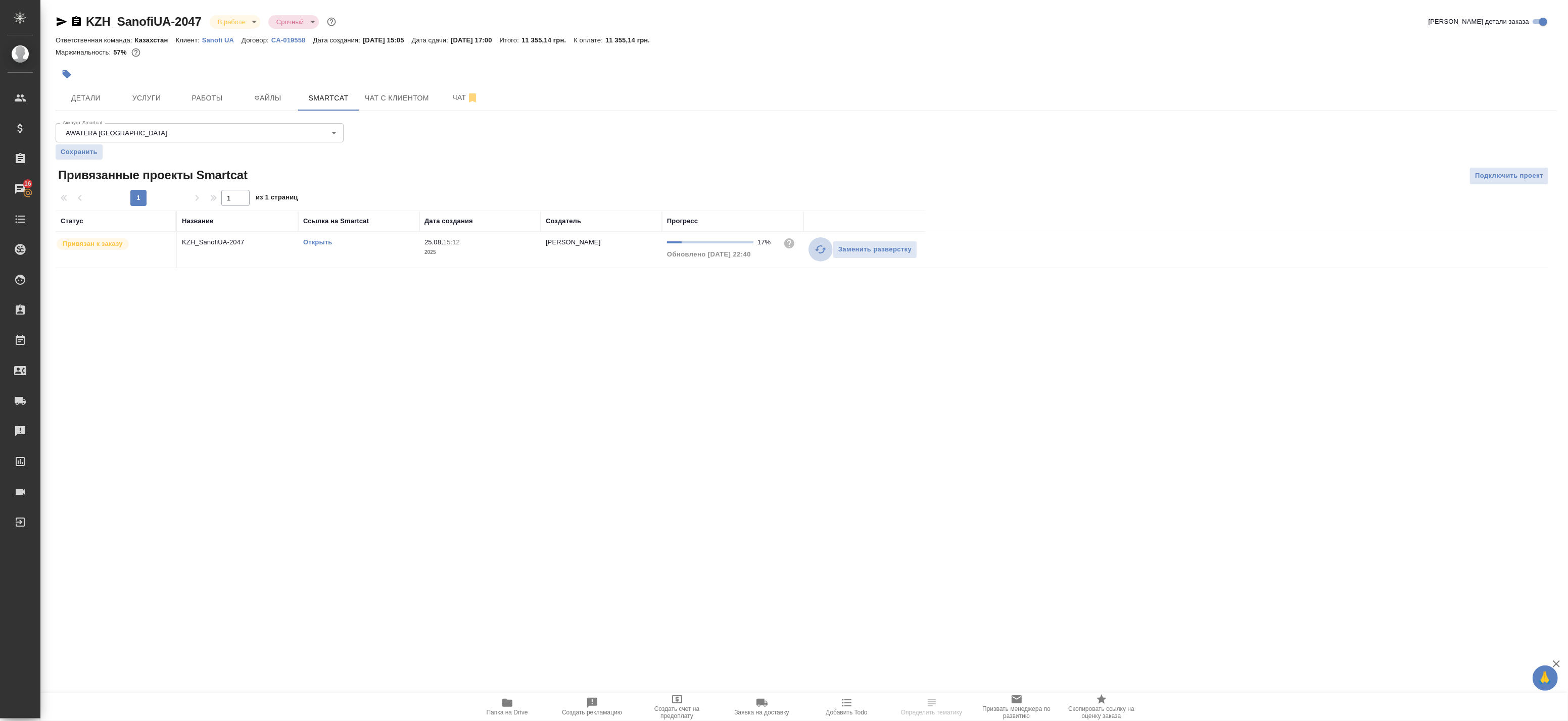
click at [818, 251] on icon "button" at bounding box center [821, 250] width 12 height 12
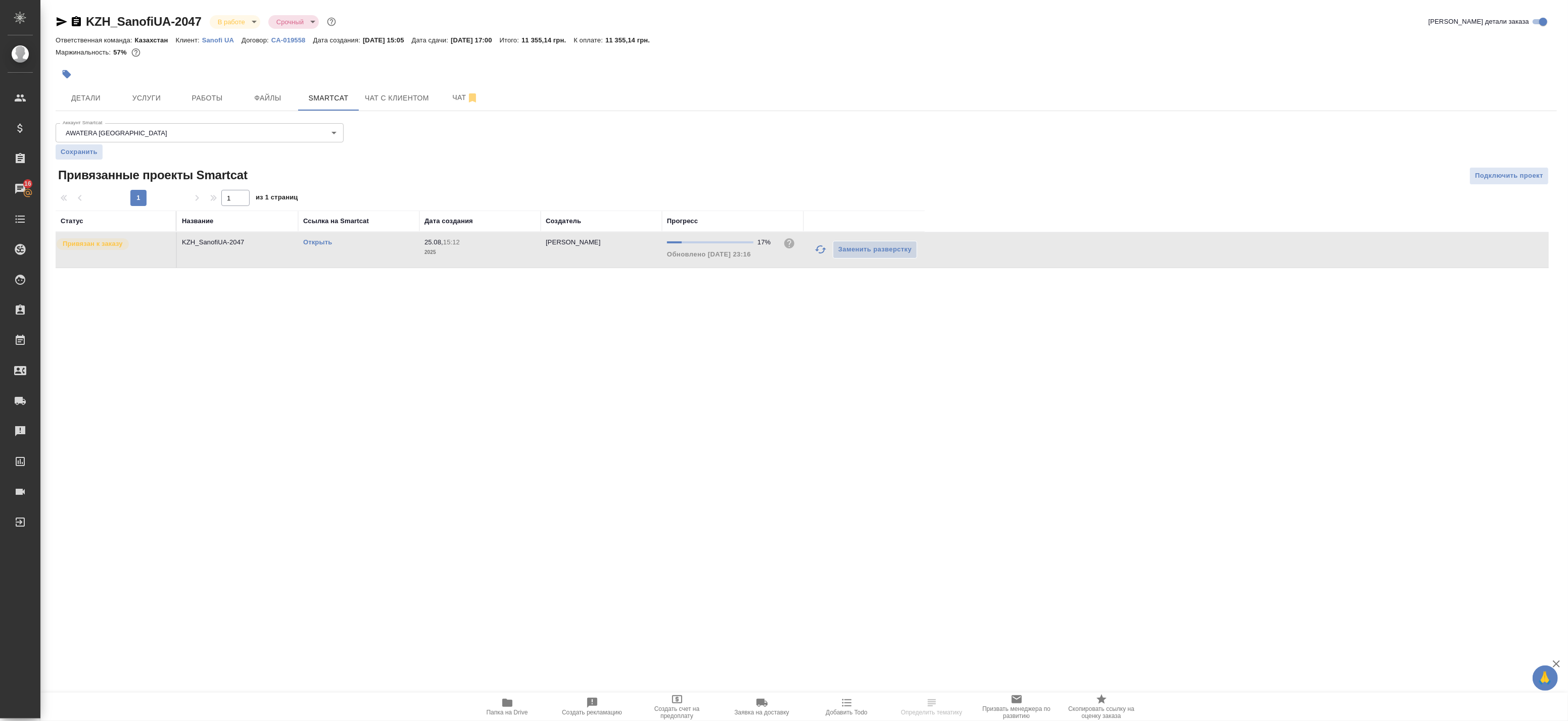
click at [306, 240] on link "Открыть" at bounding box center [318, 242] width 29 height 8
click at [224, 95] on span "Работы" at bounding box center [207, 98] width 49 height 12
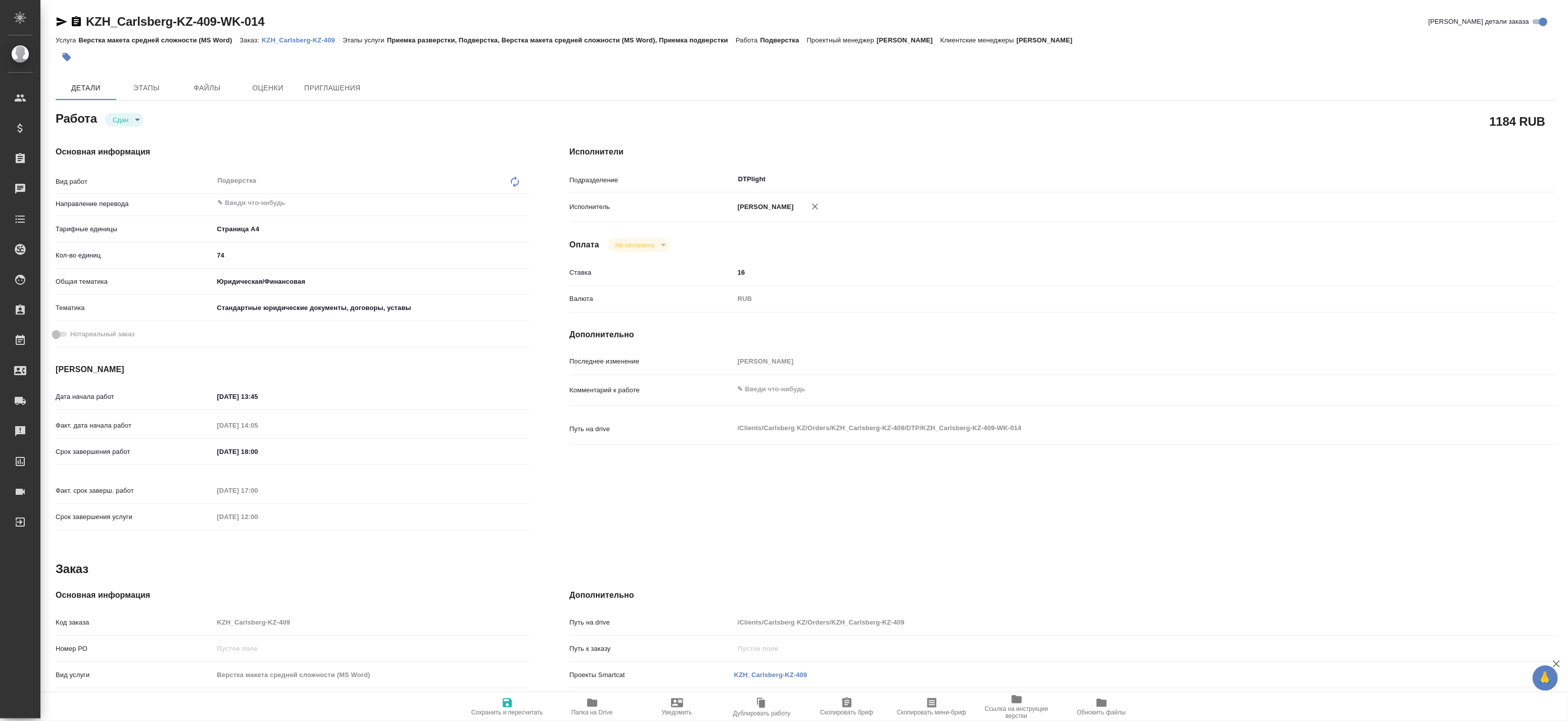
type textarea "x"
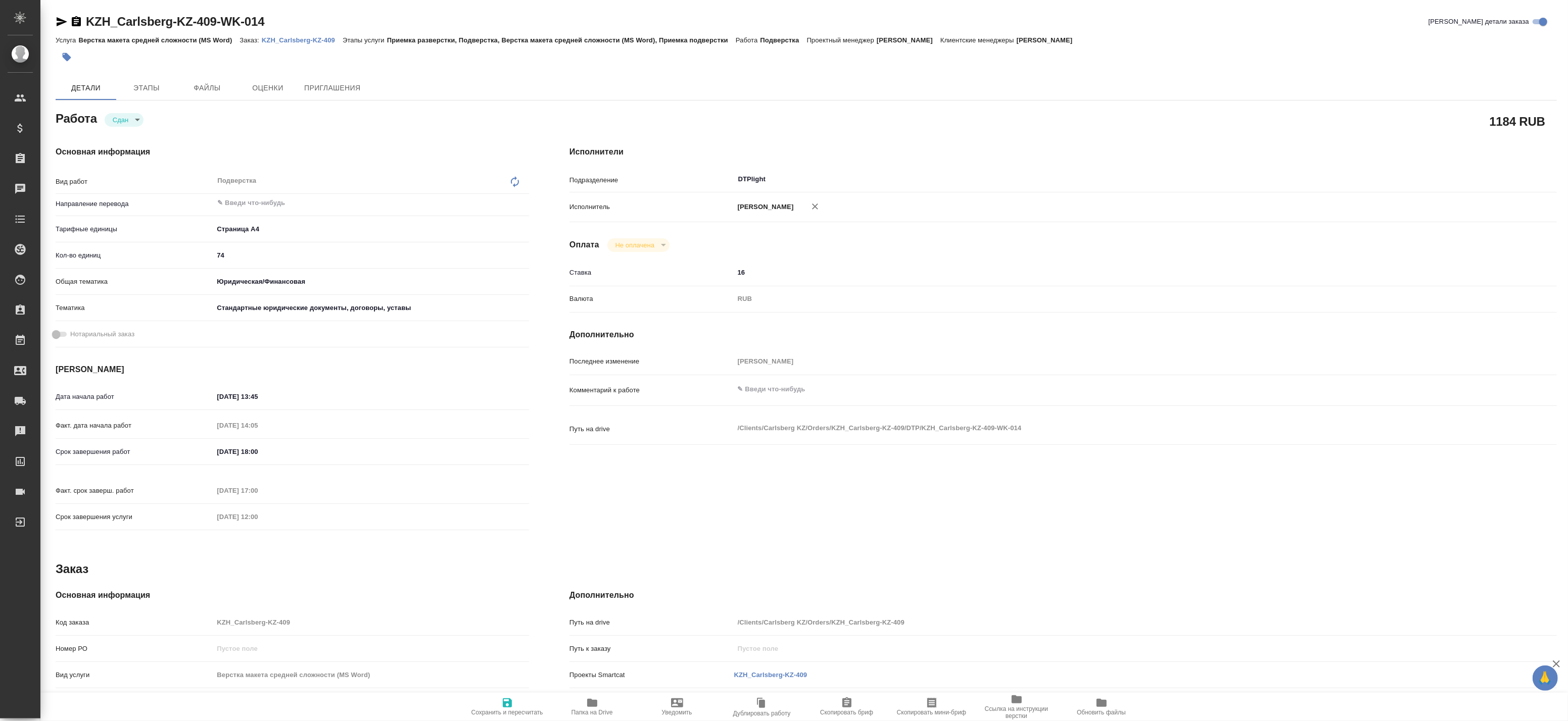
type textarea "x"
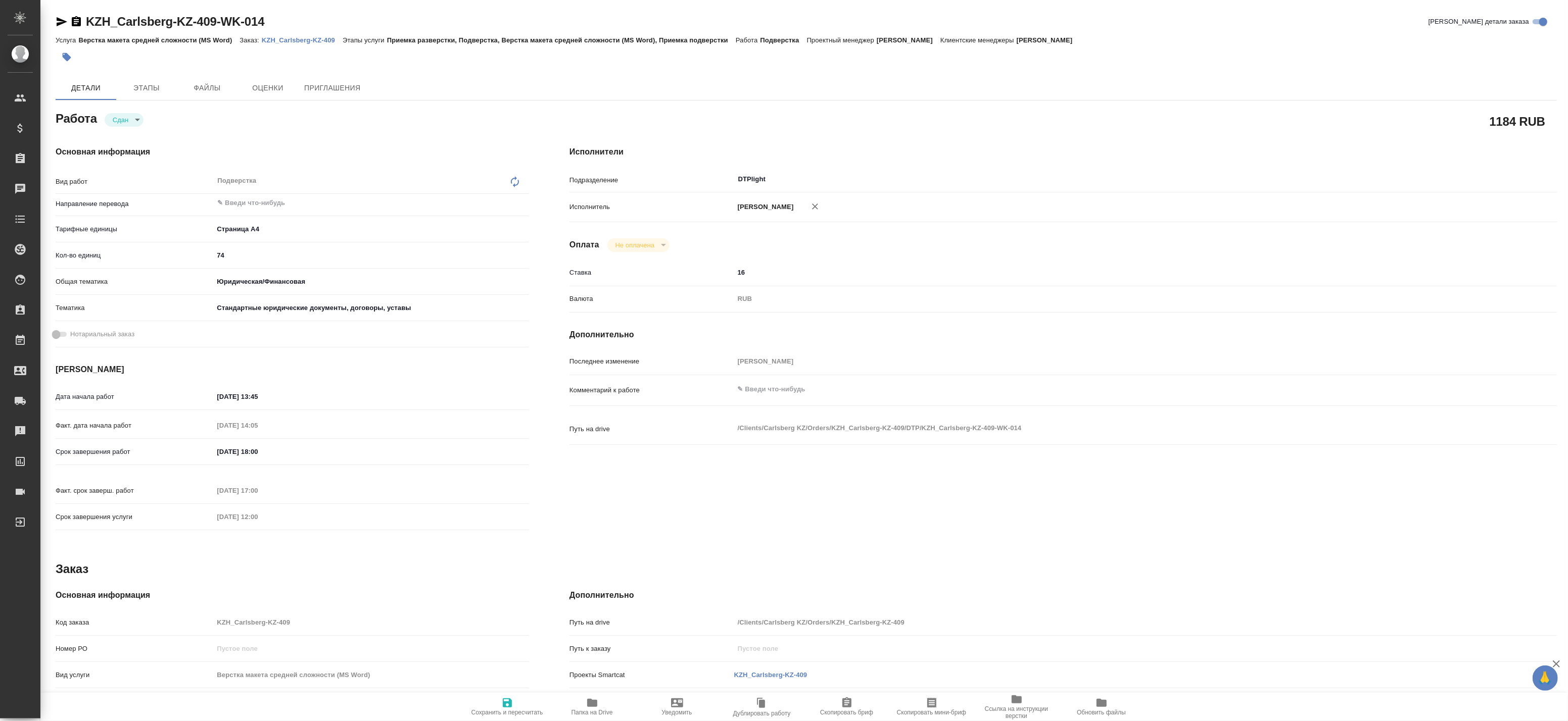
type textarea "x"
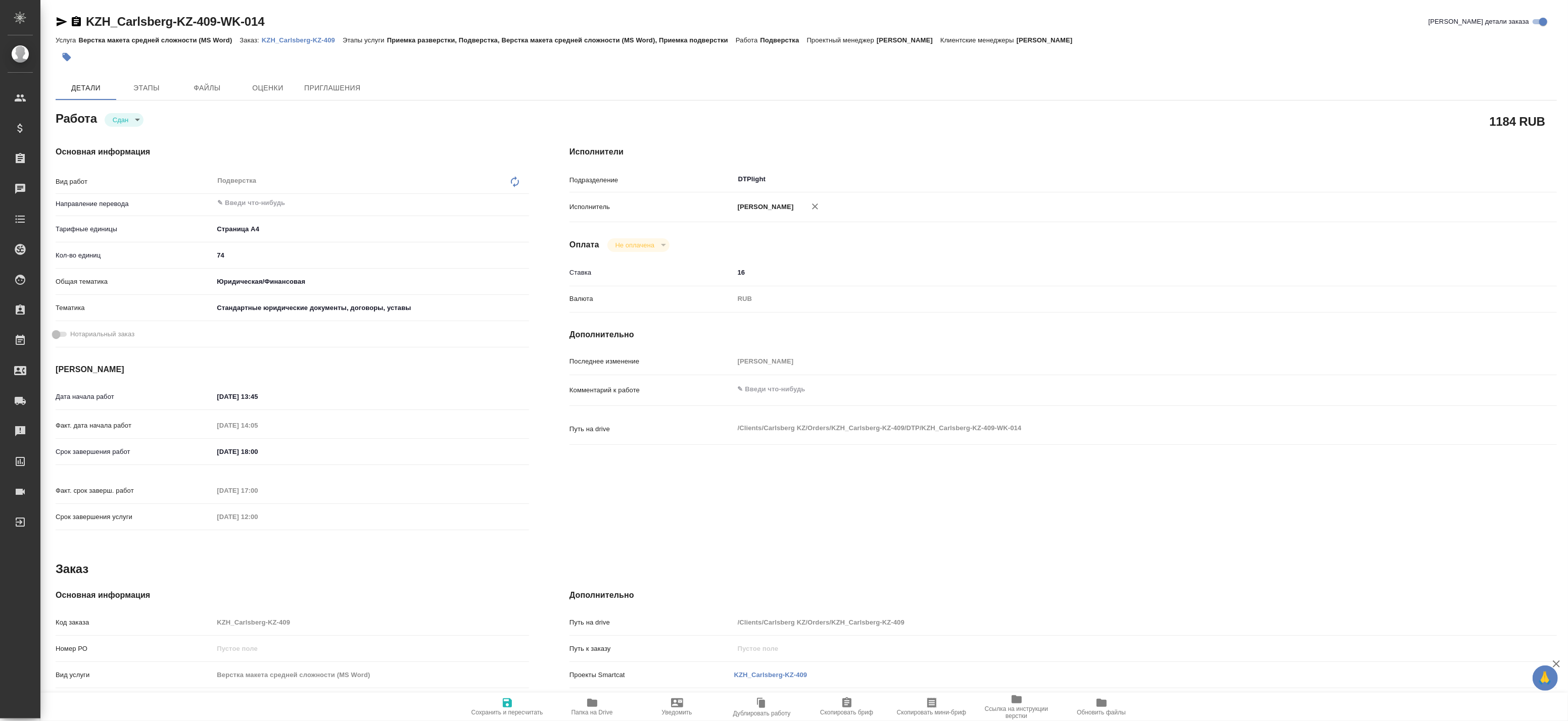
type textarea "x"
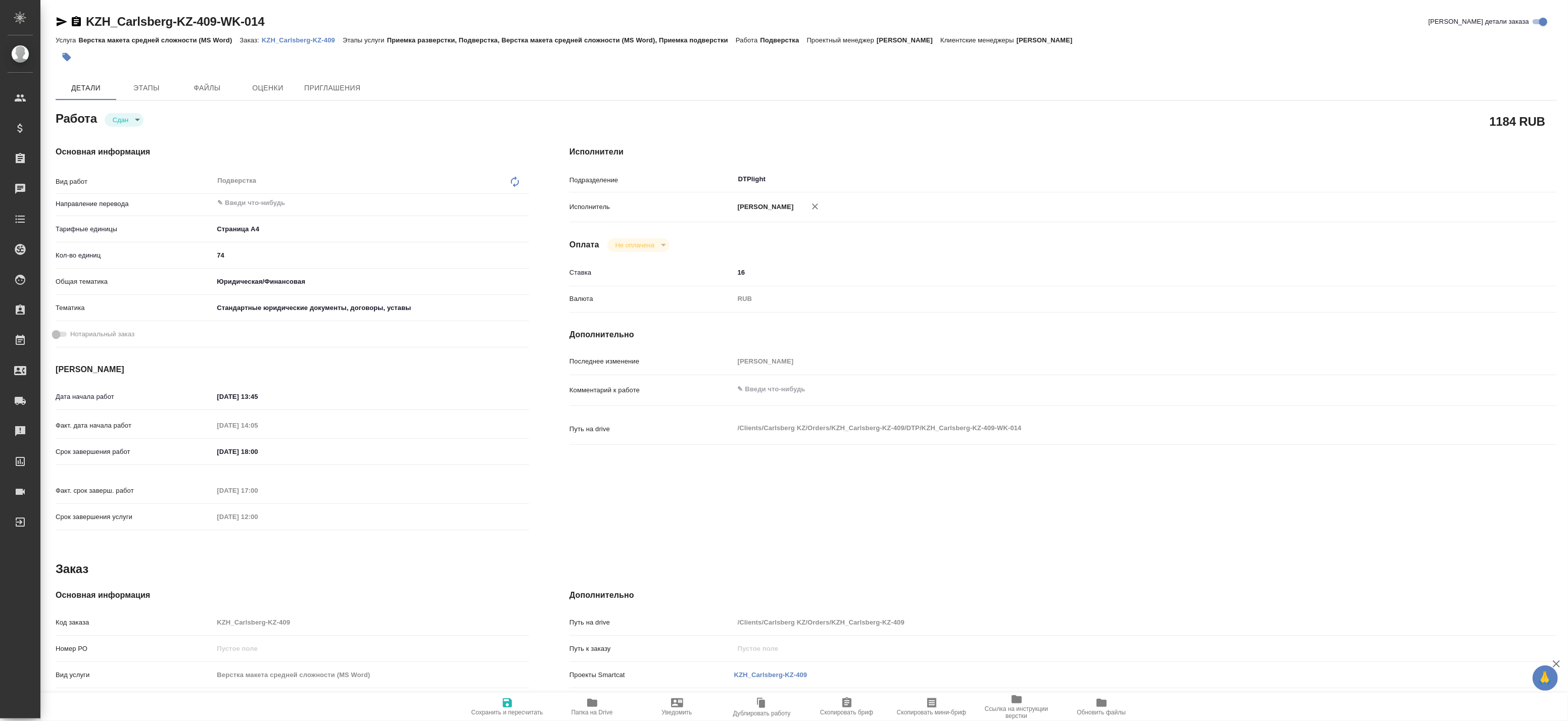
type textarea "x"
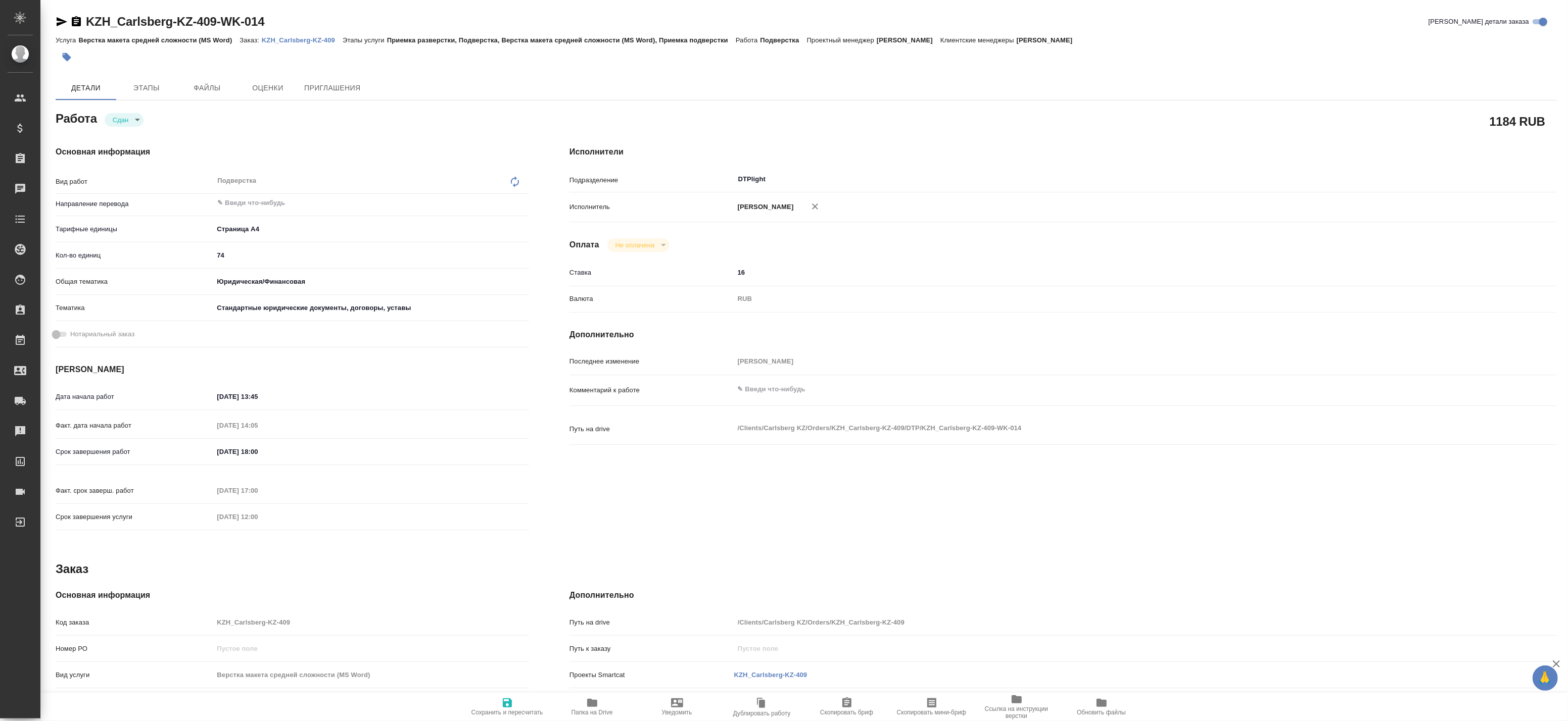
type textarea "x"
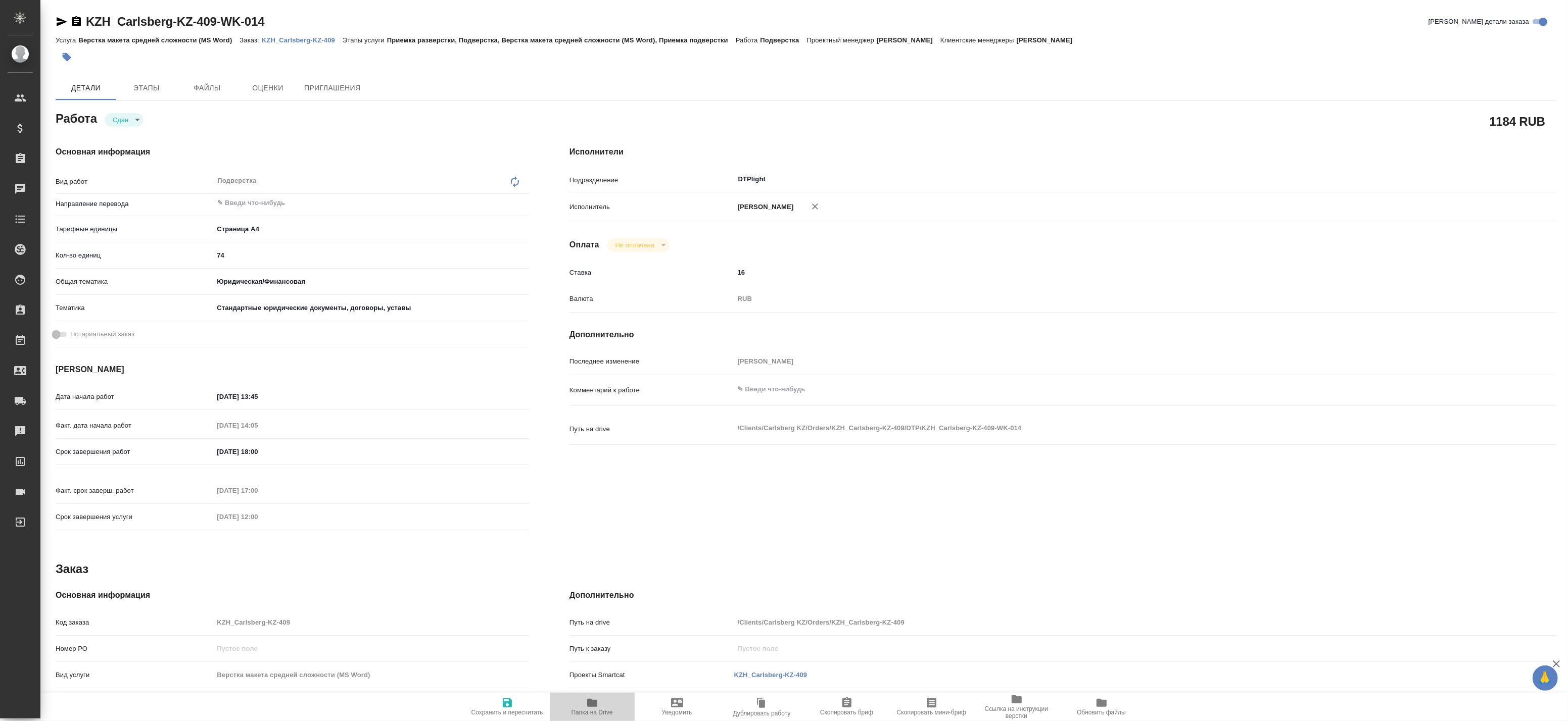
type textarea "x"
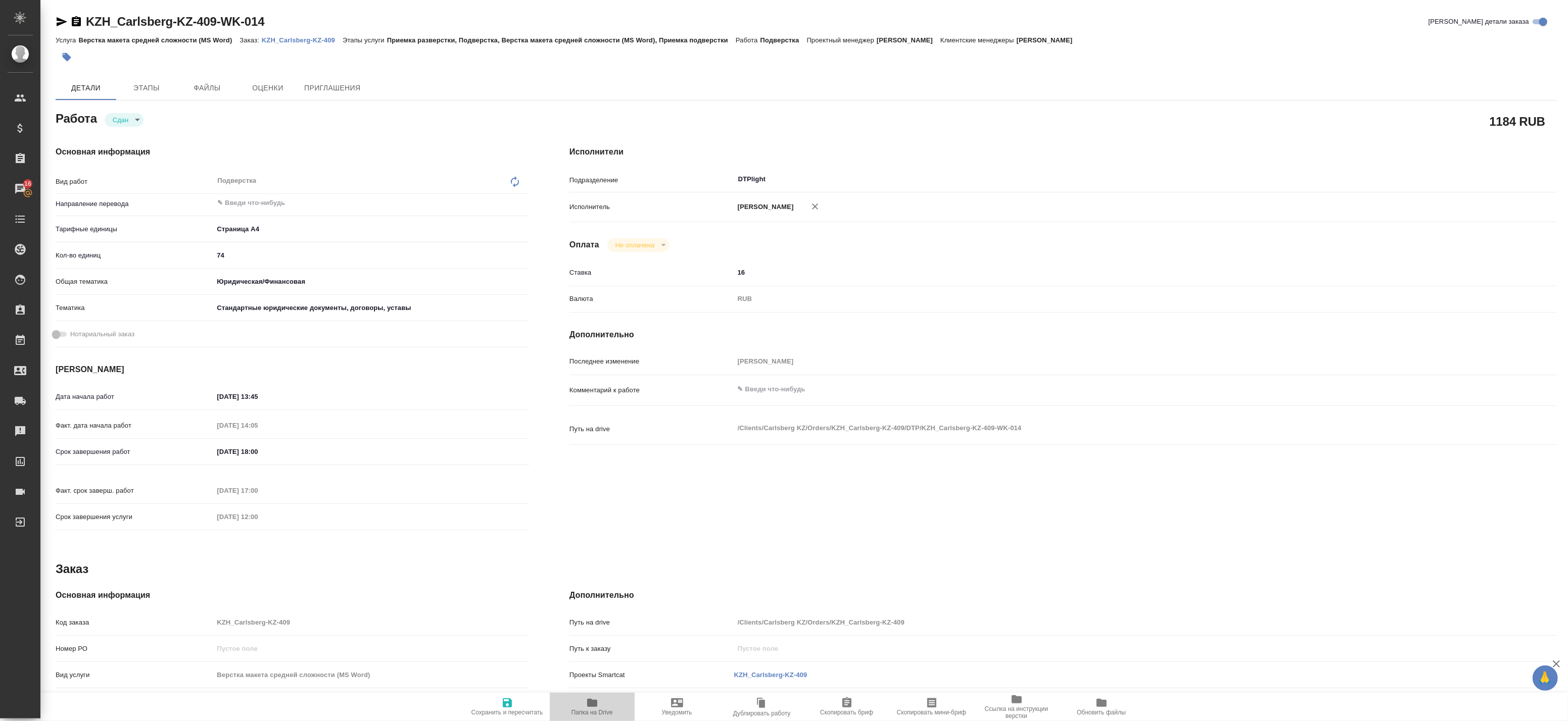
click at [601, 705] on span "Папка на Drive" at bounding box center [592, 706] width 73 height 19
type textarea "x"
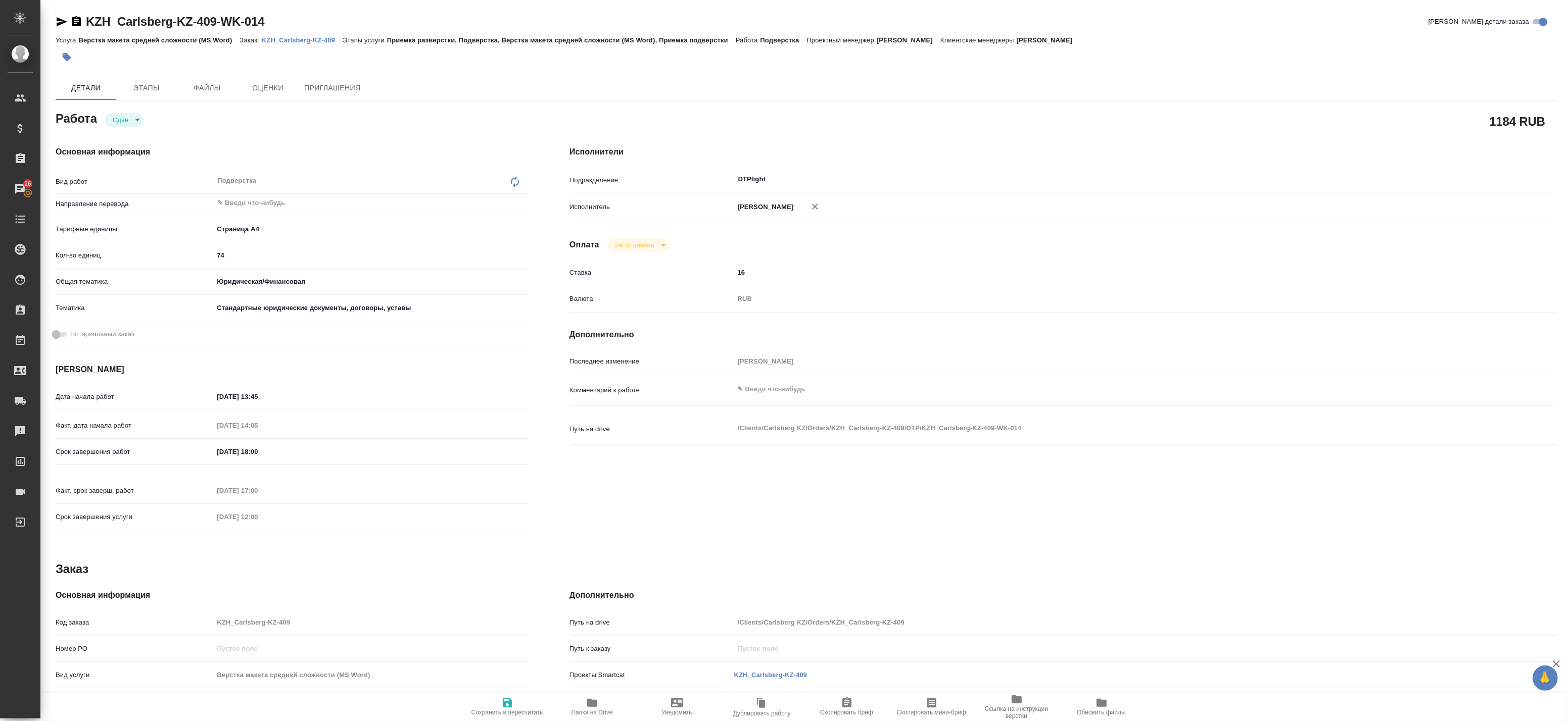
type textarea "x"
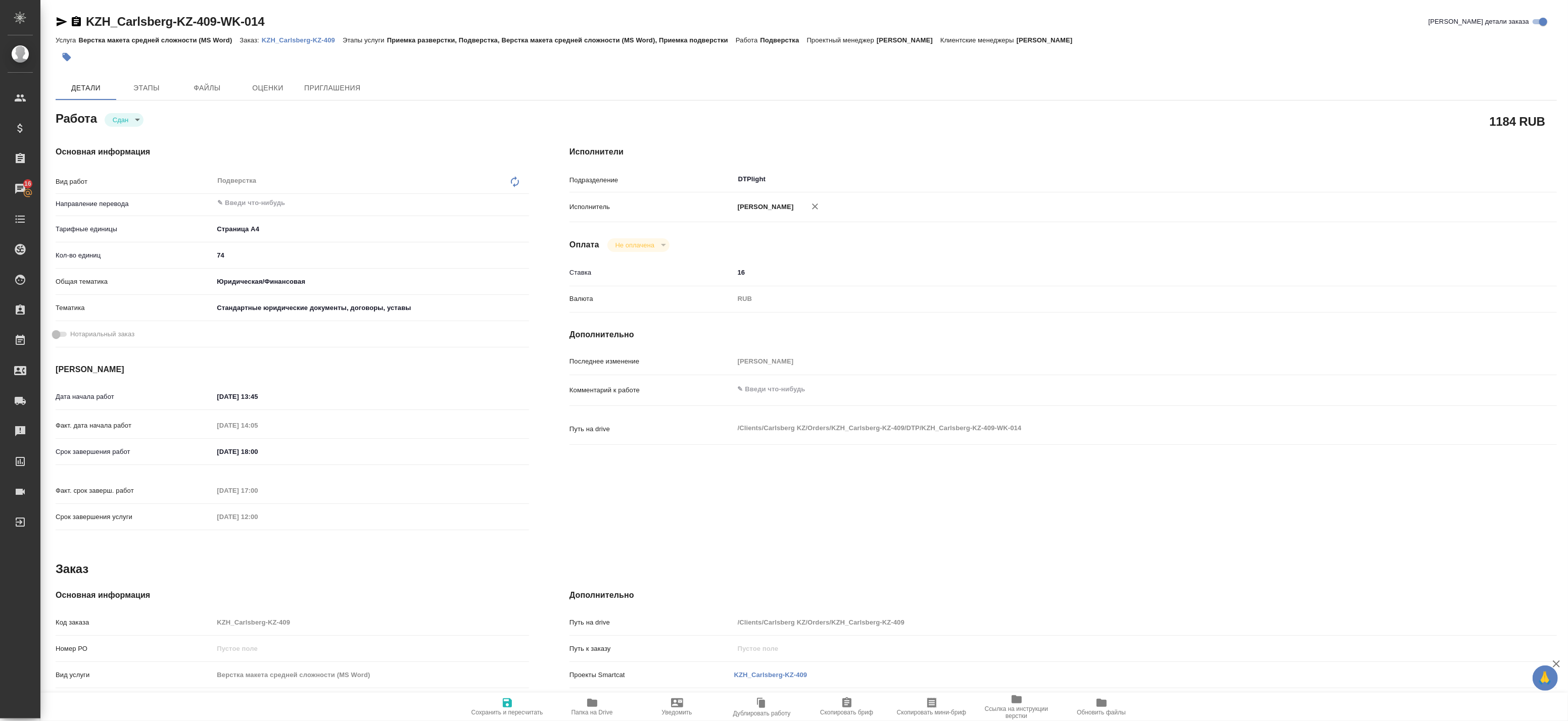
type textarea "x"
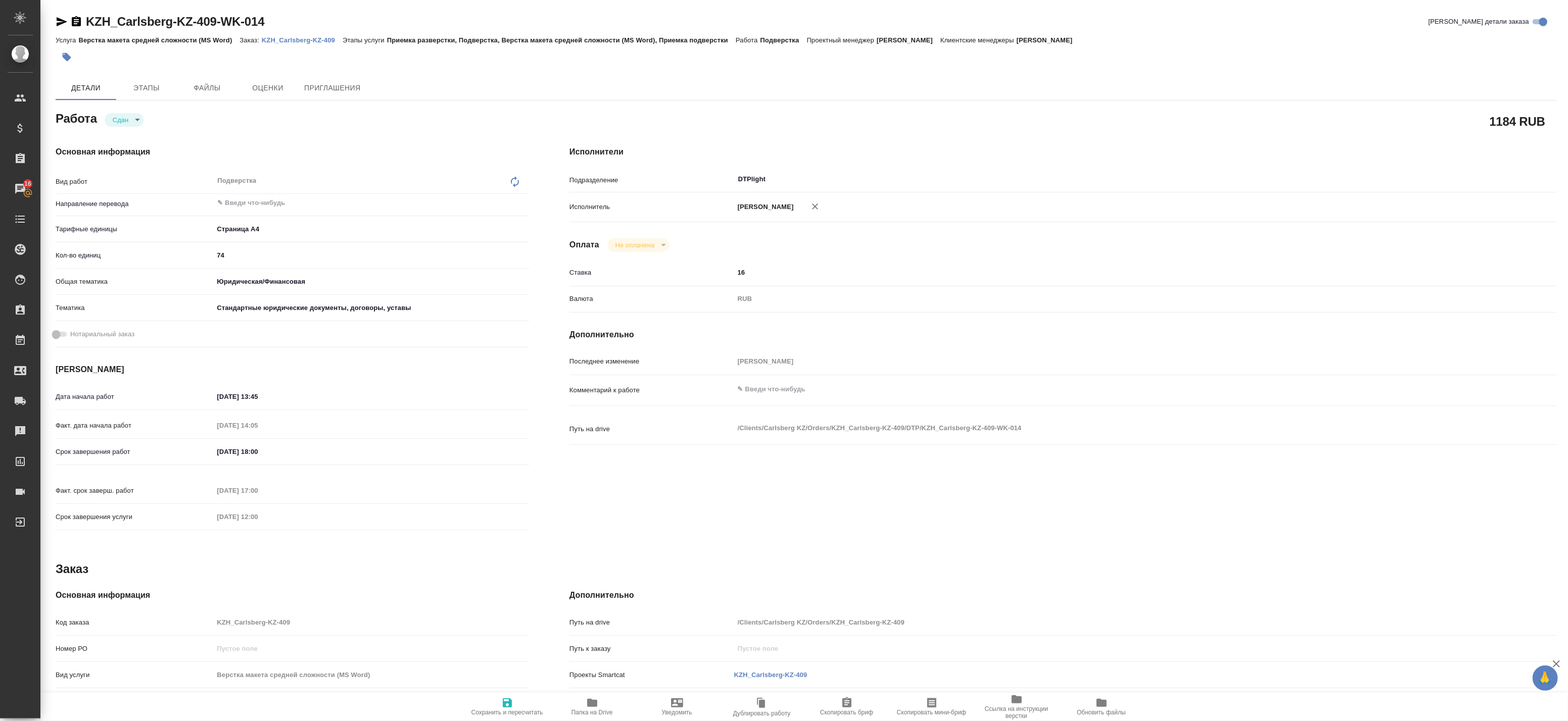
type textarea "x"
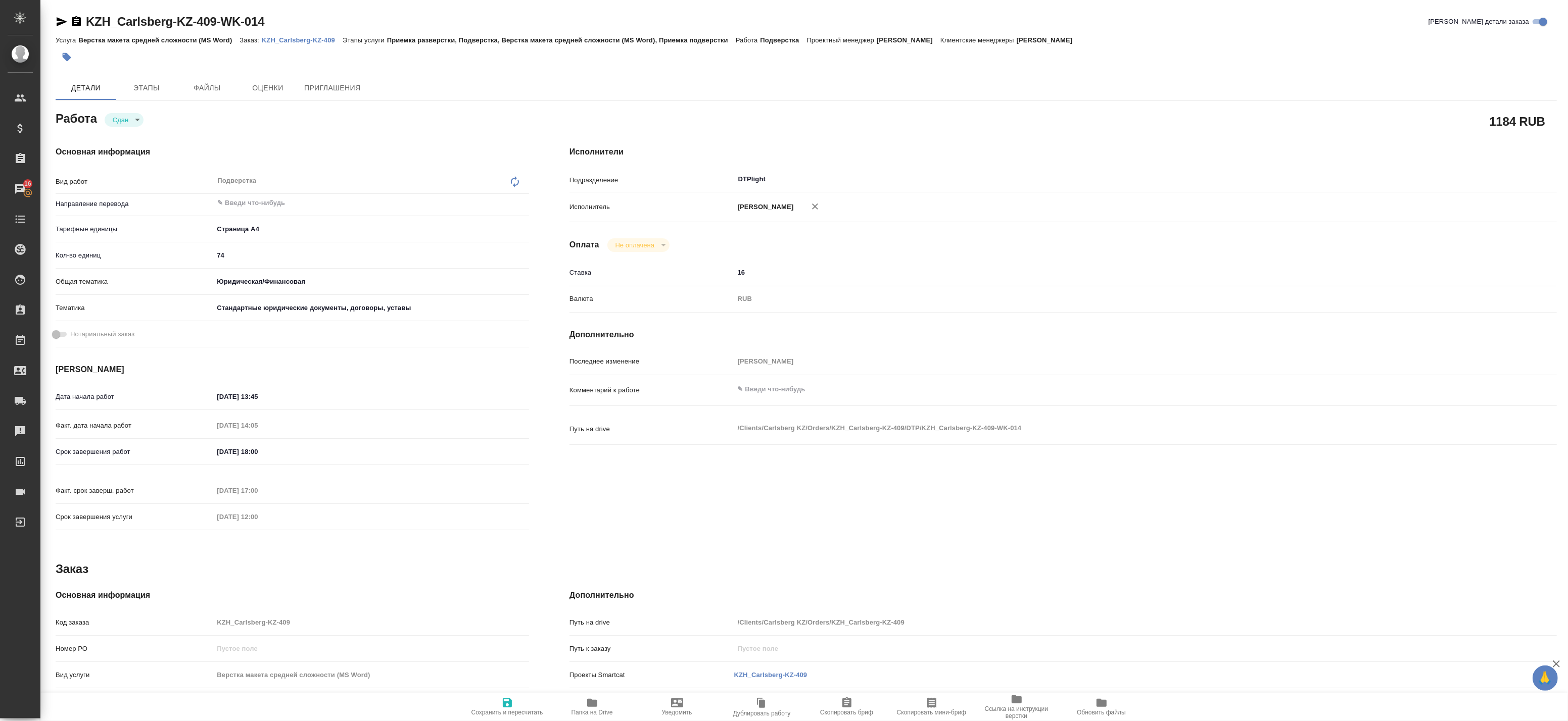
type textarea "x"
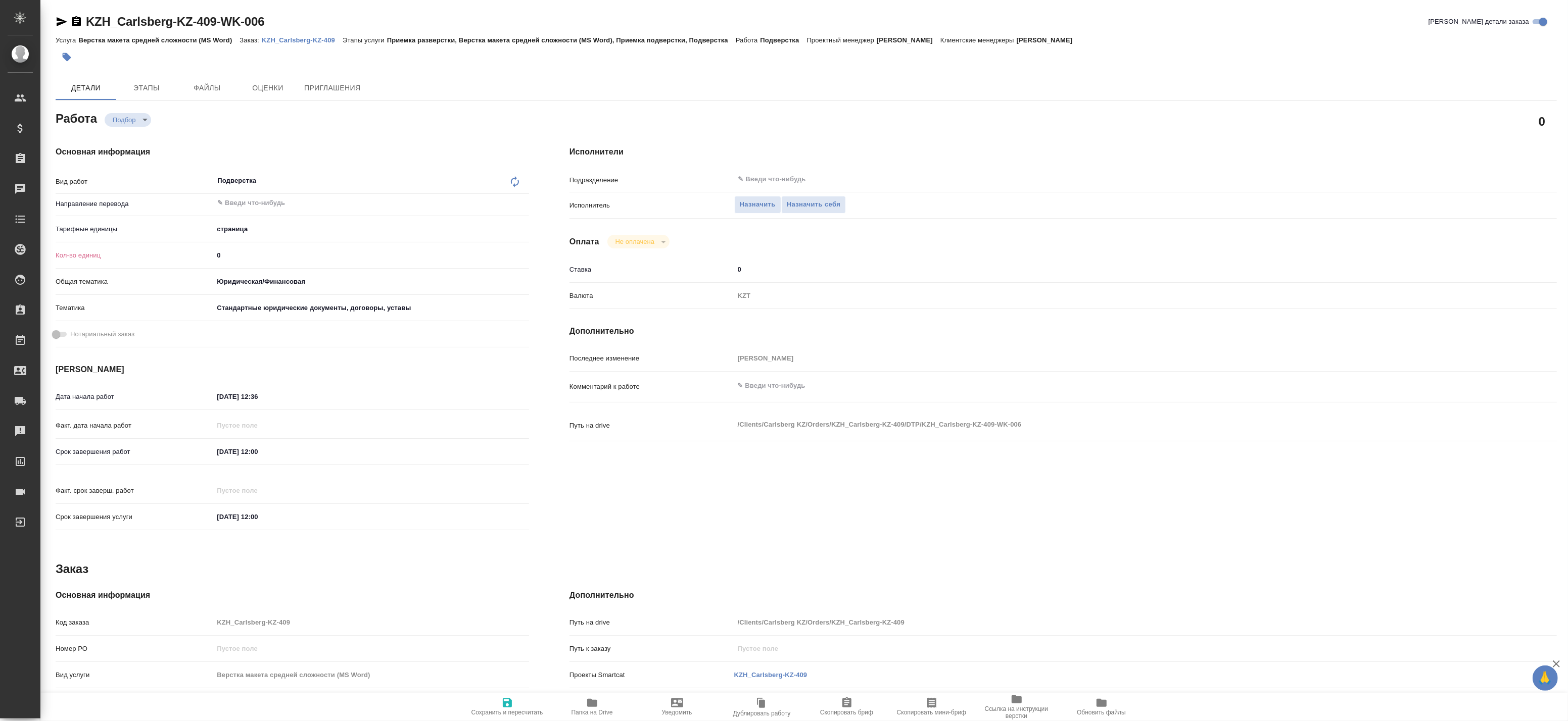
type textarea "x"
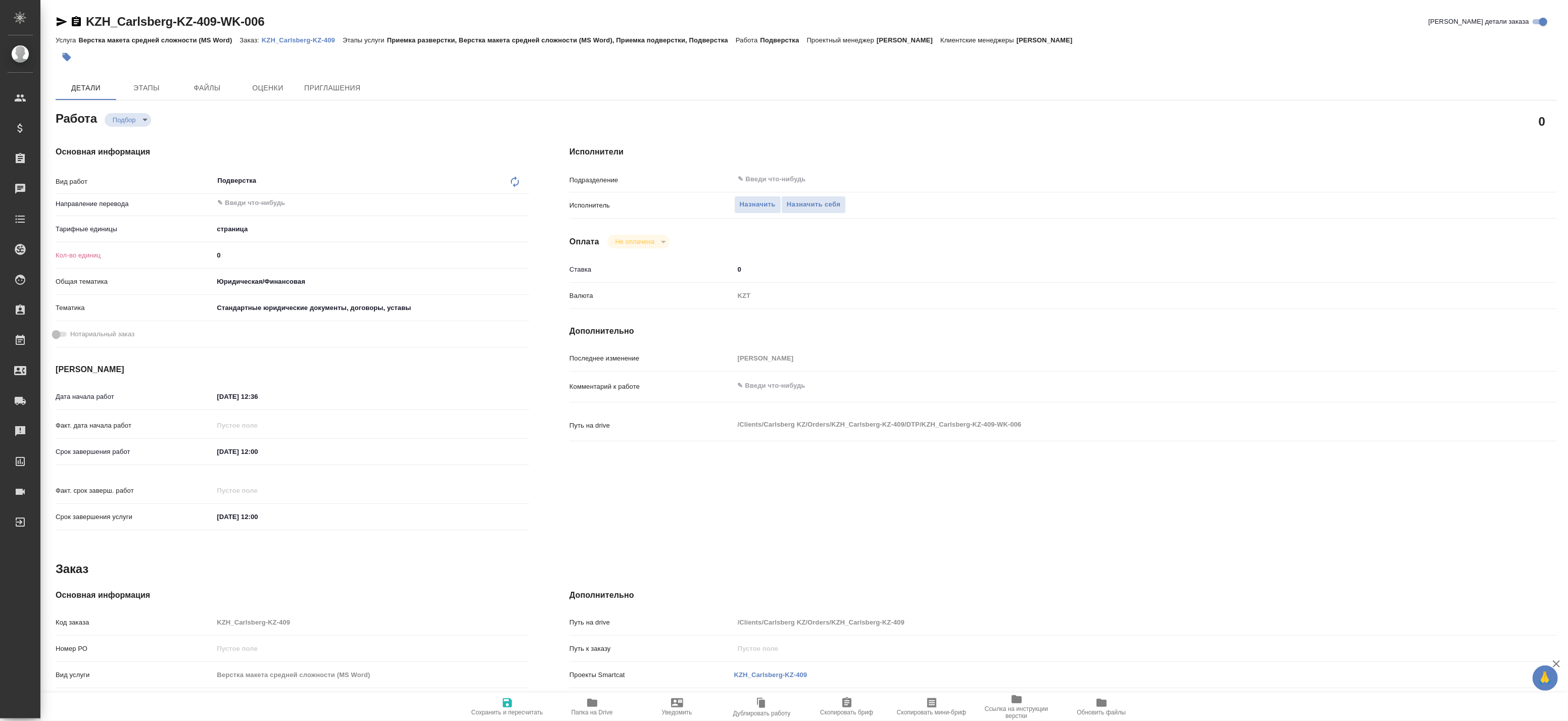
type textarea "x"
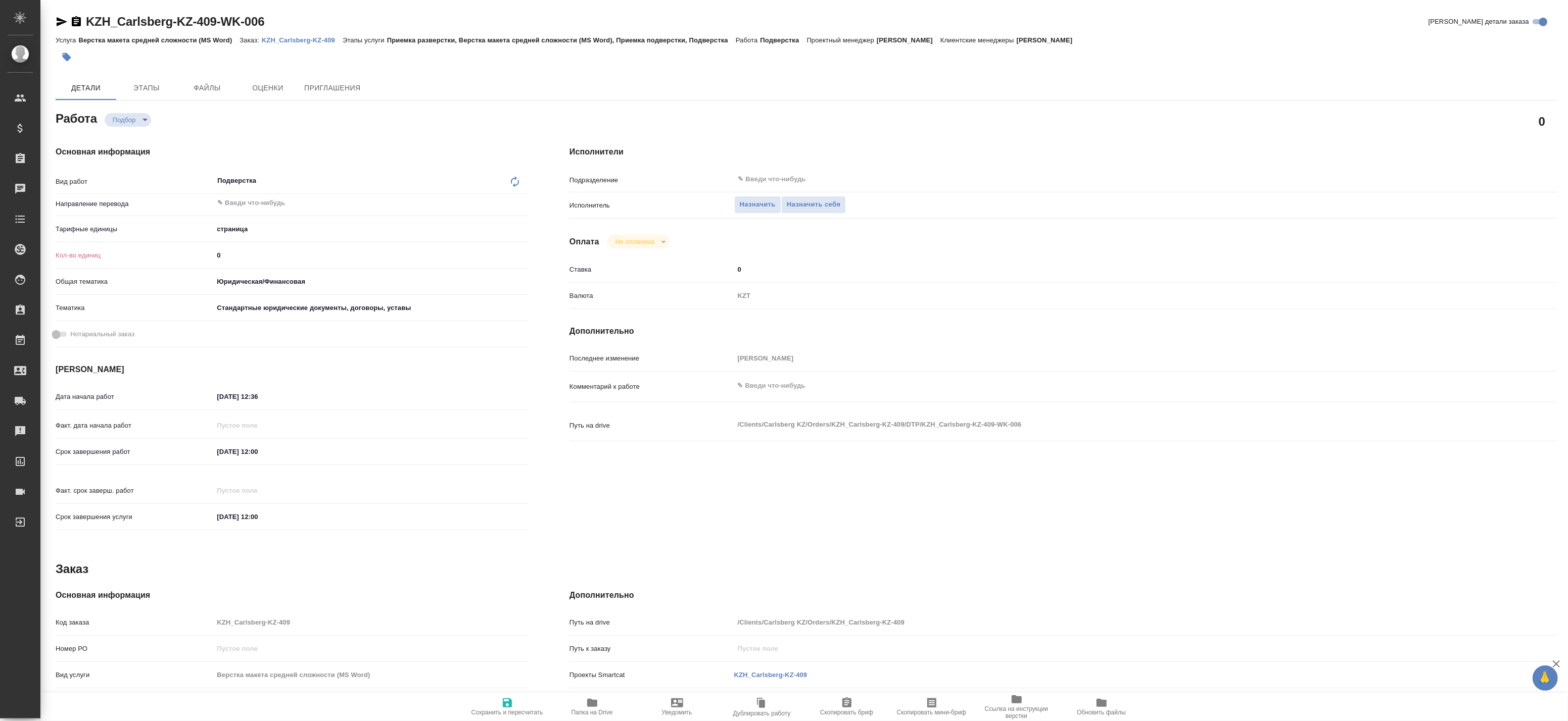
type textarea "x"
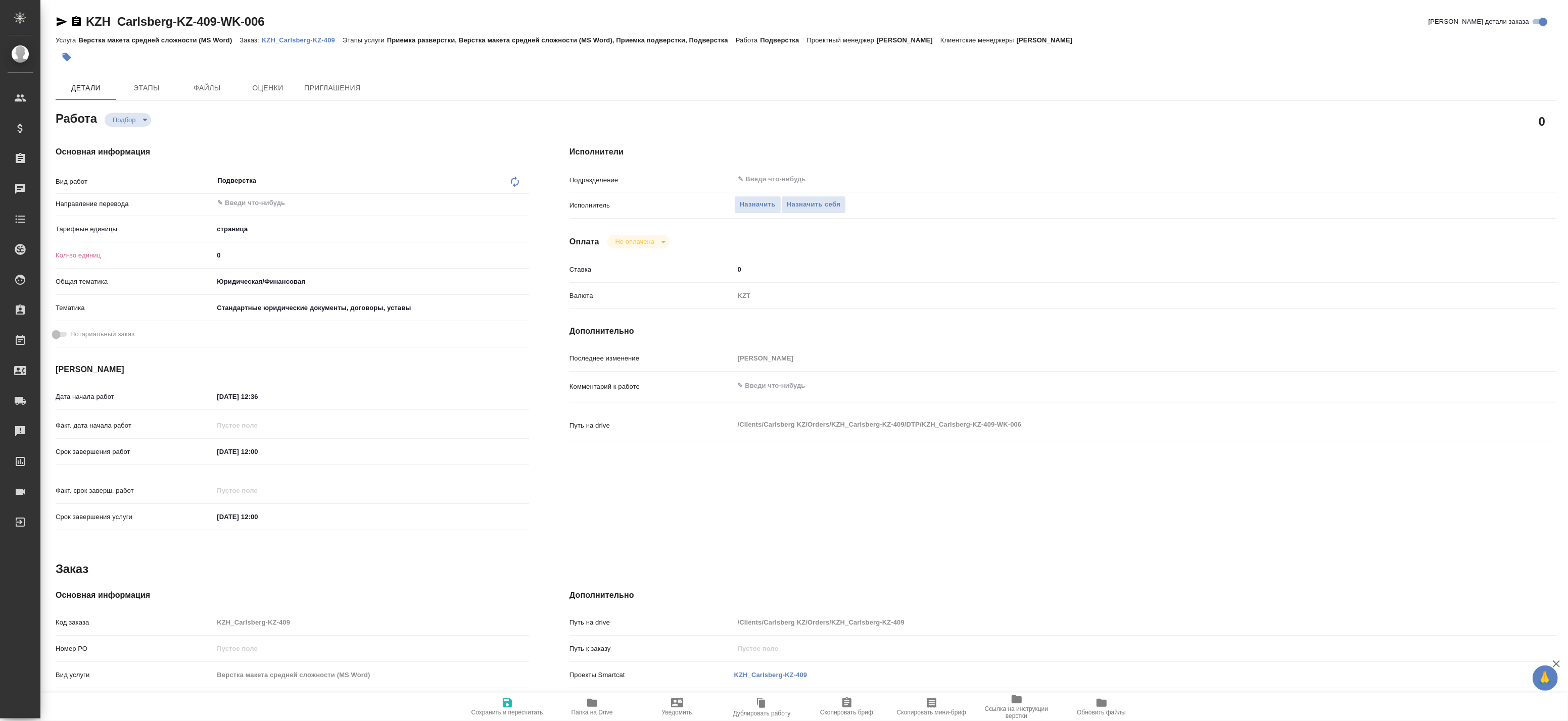
type textarea "x"
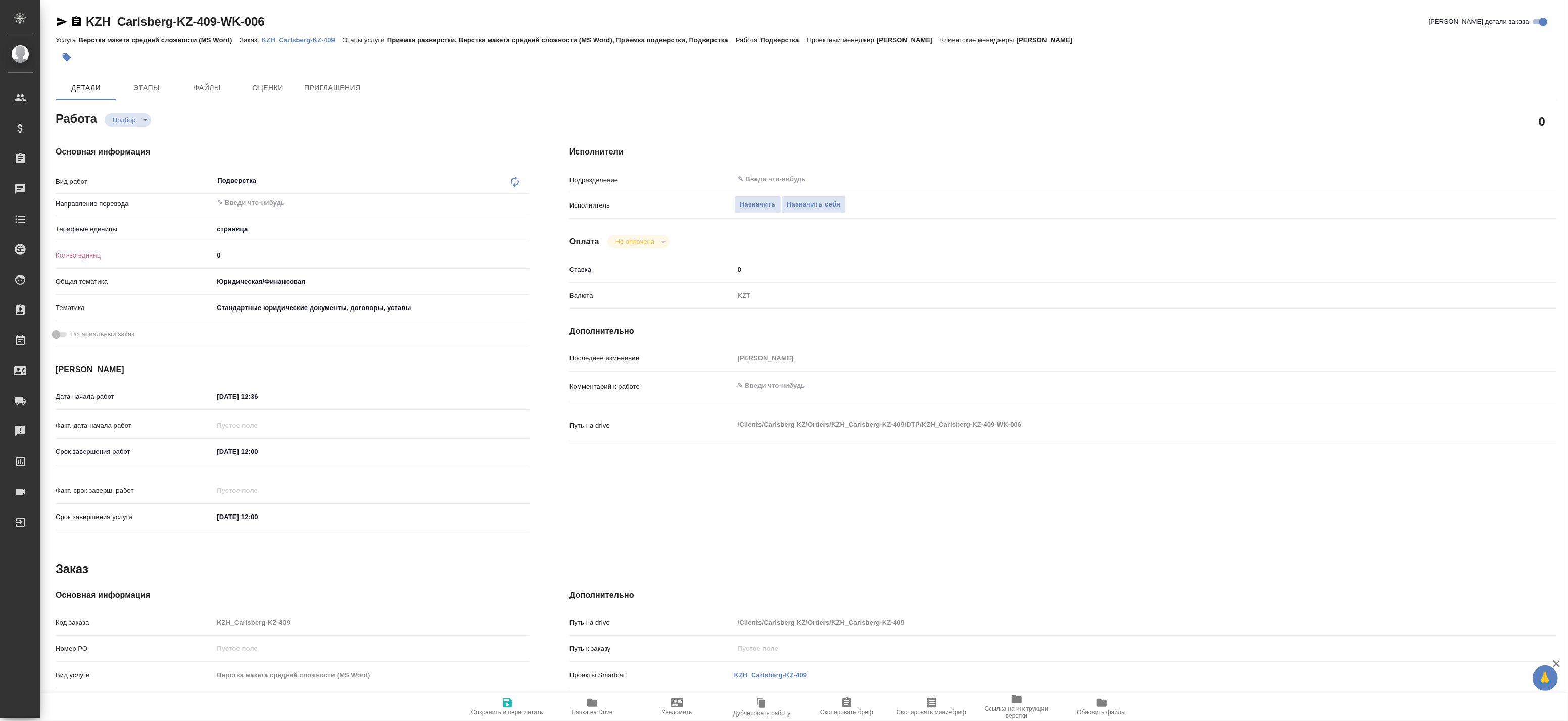
type textarea "x"
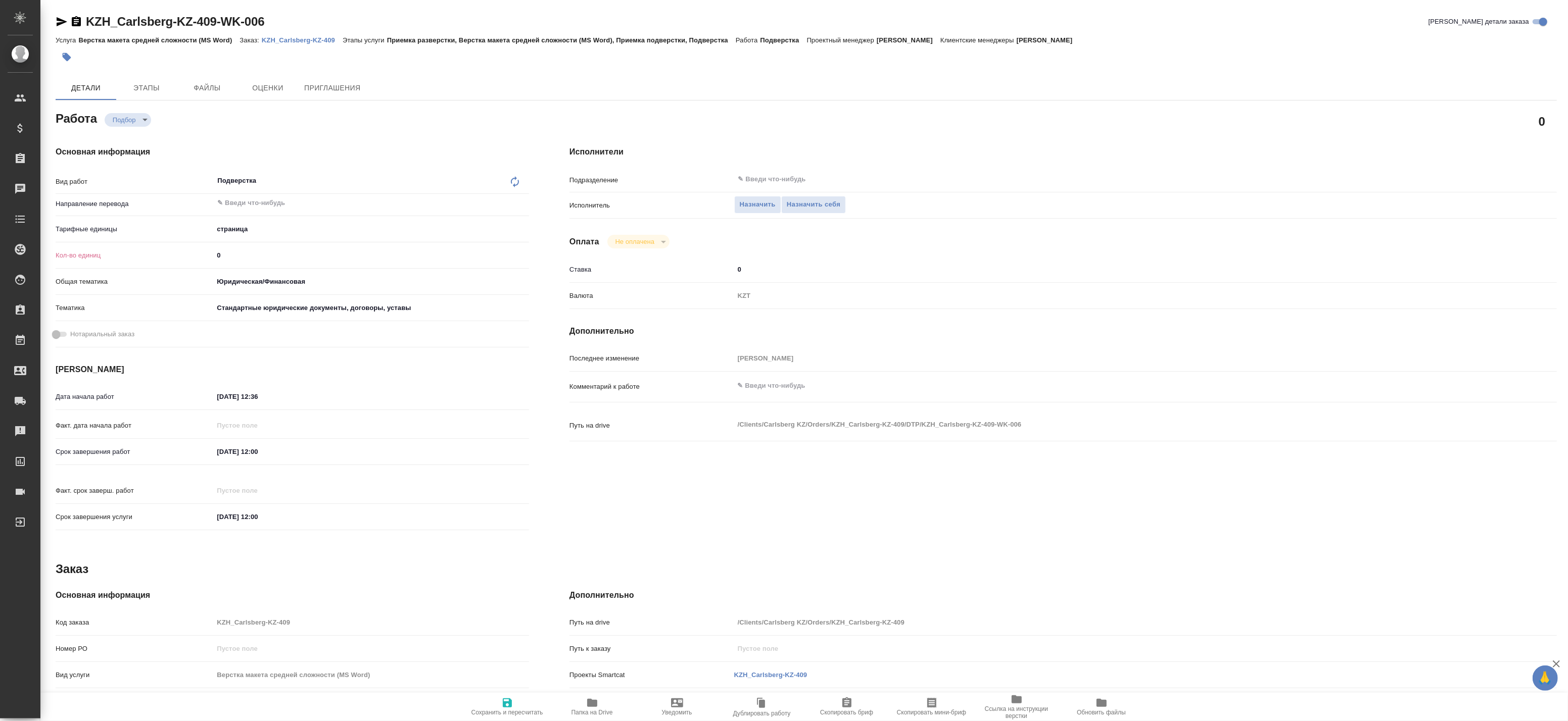
type textarea "x"
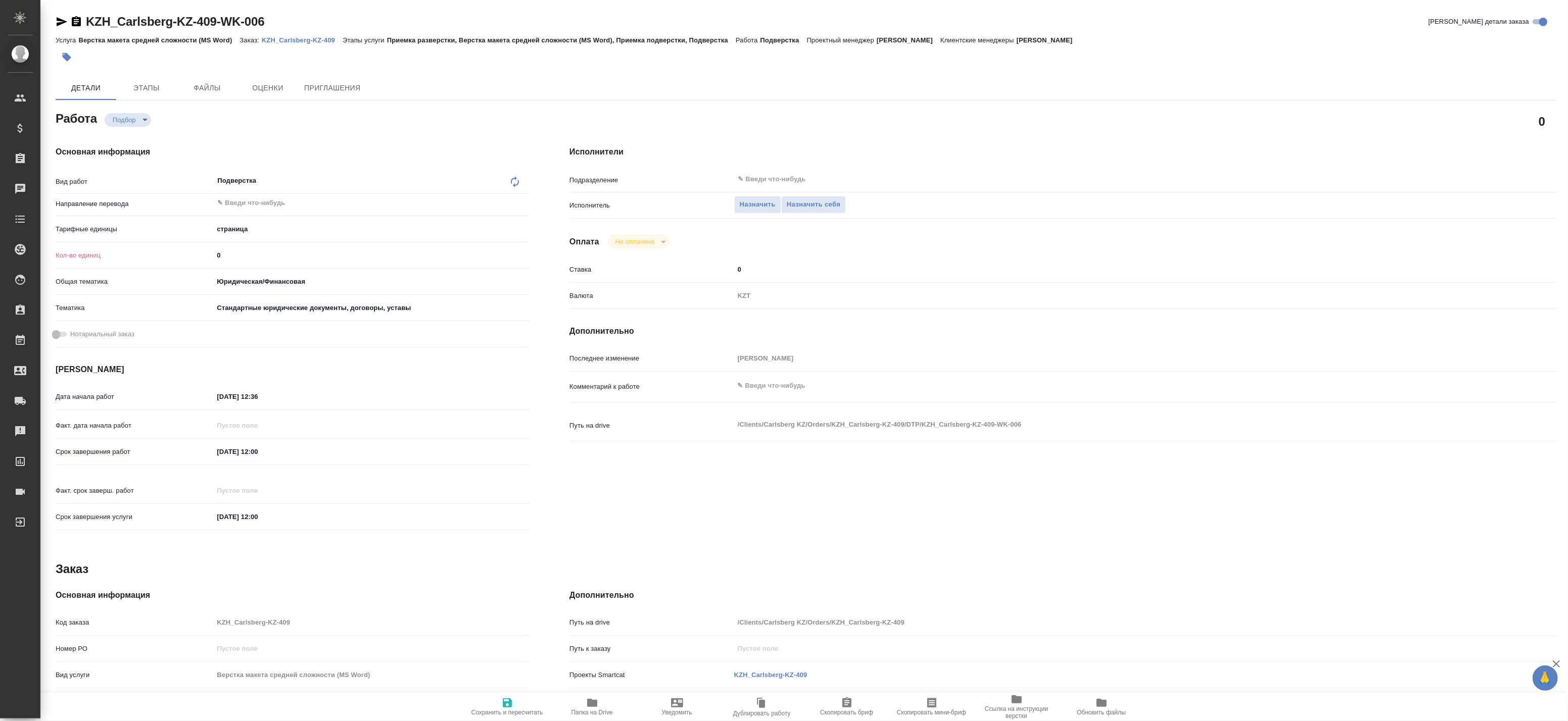
type textarea "x"
click at [601, 711] on span "Папка на Drive" at bounding box center [592, 713] width 42 height 7
type textarea "x"
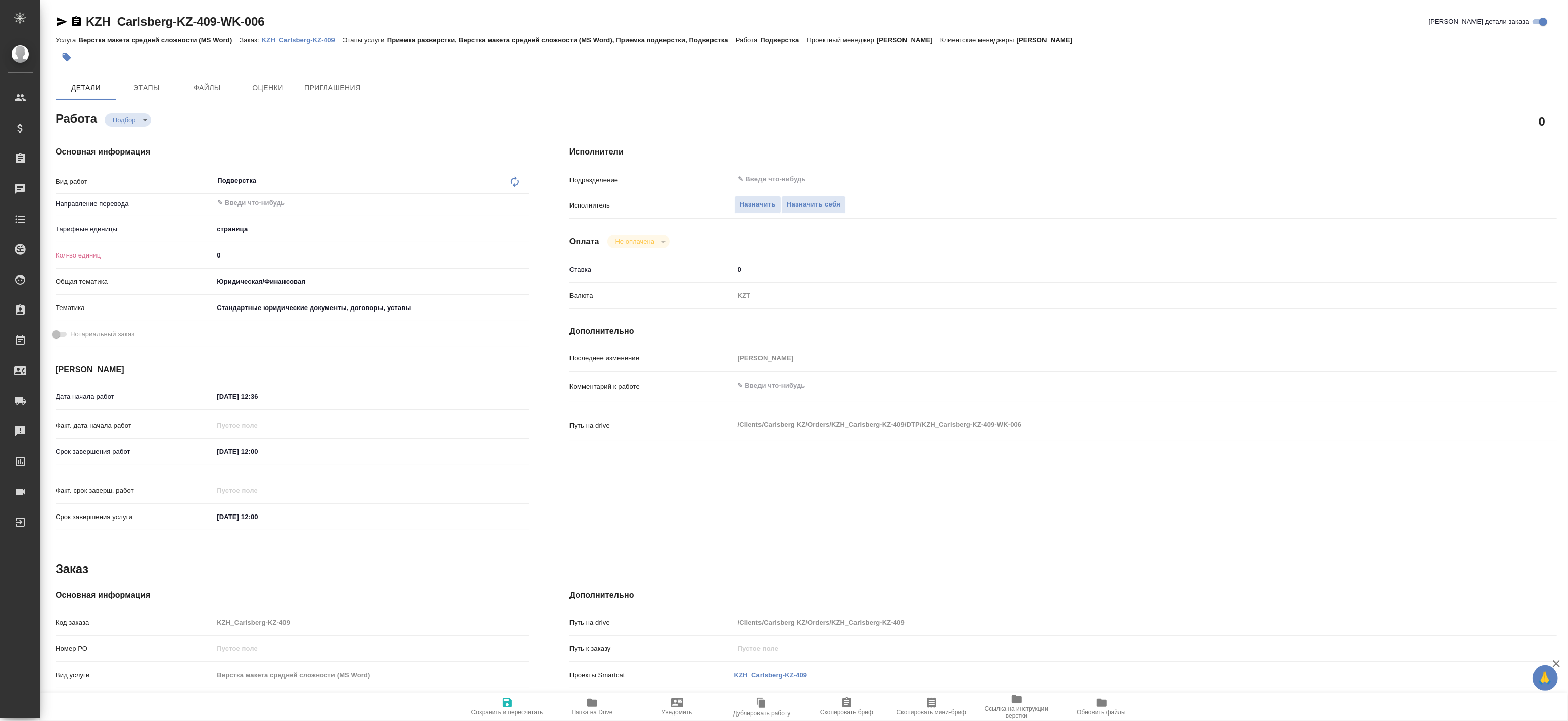
type textarea "x"
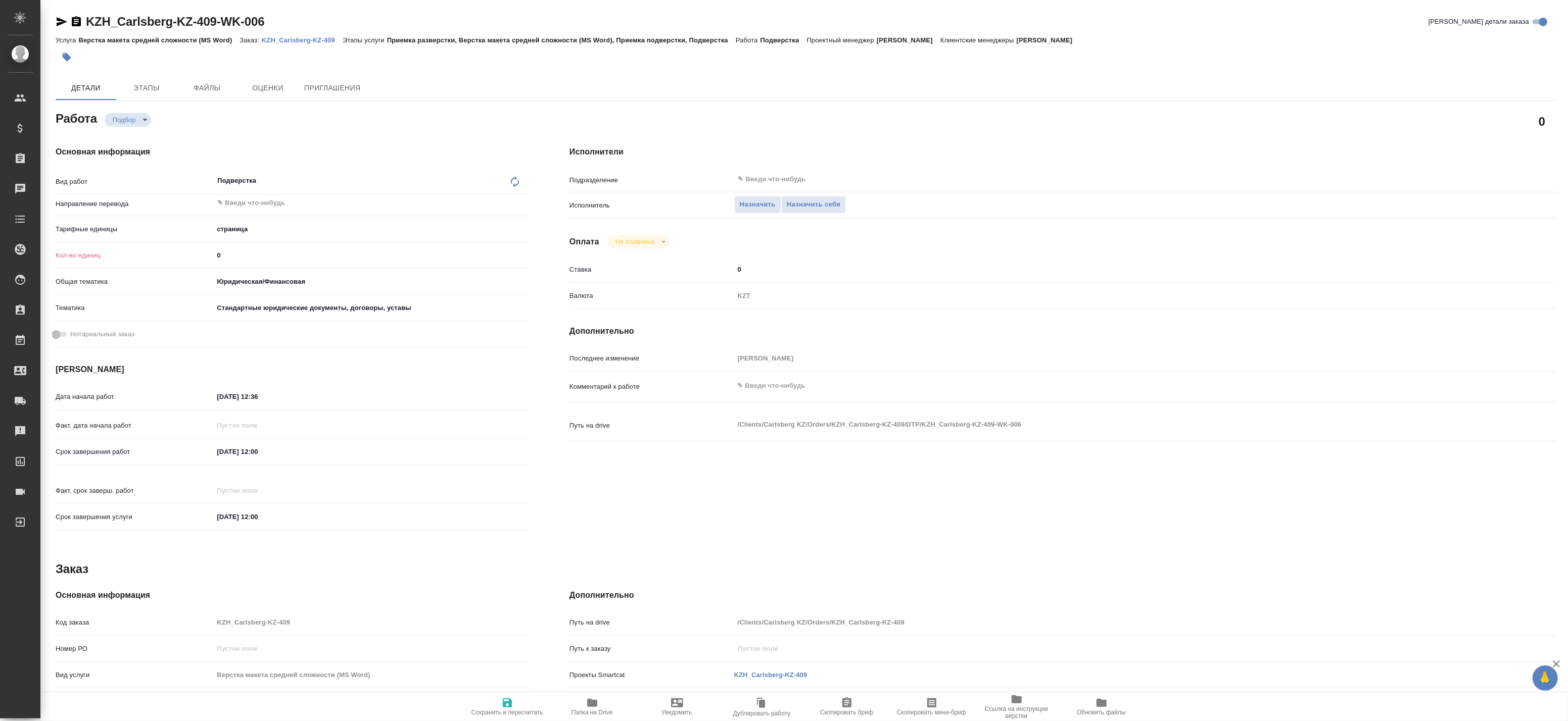
type textarea "x"
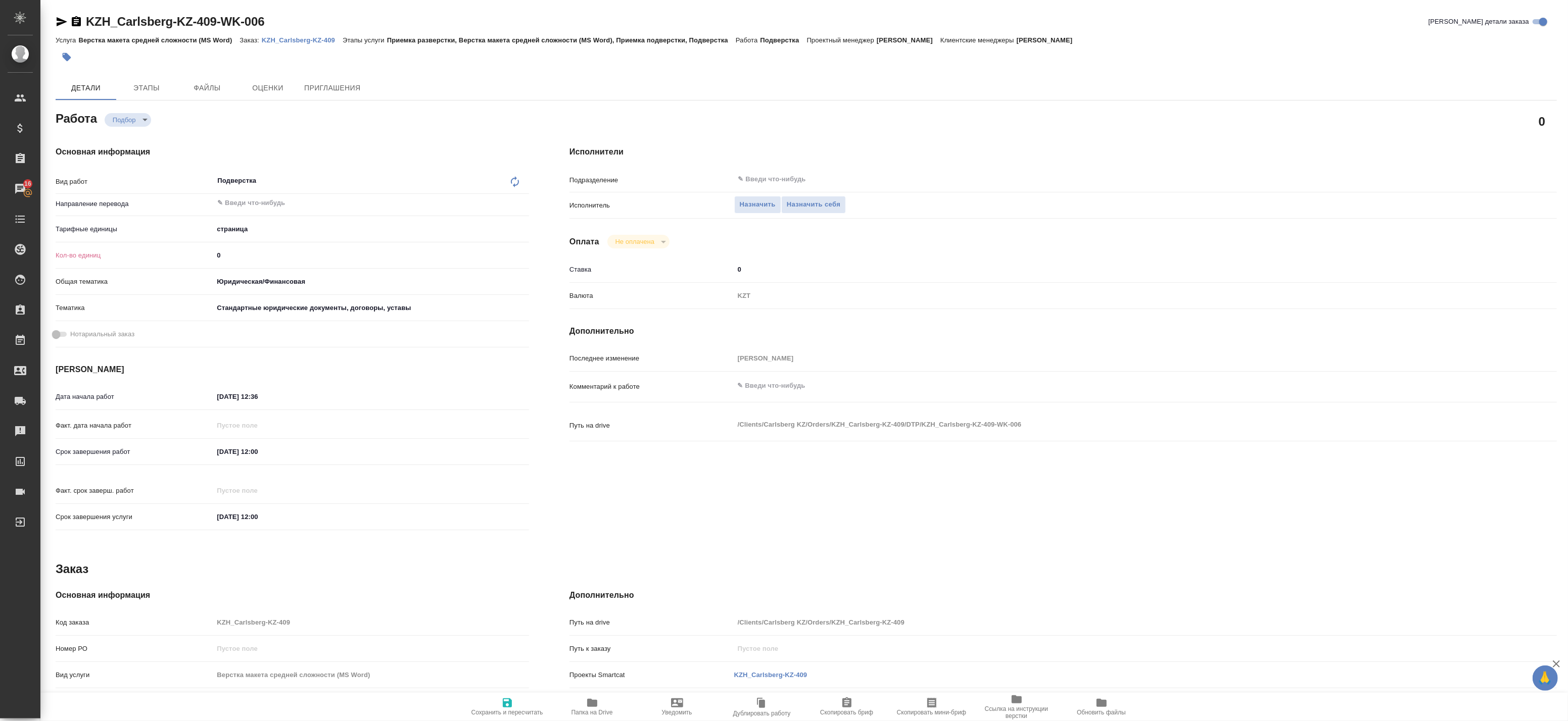
type textarea "x"
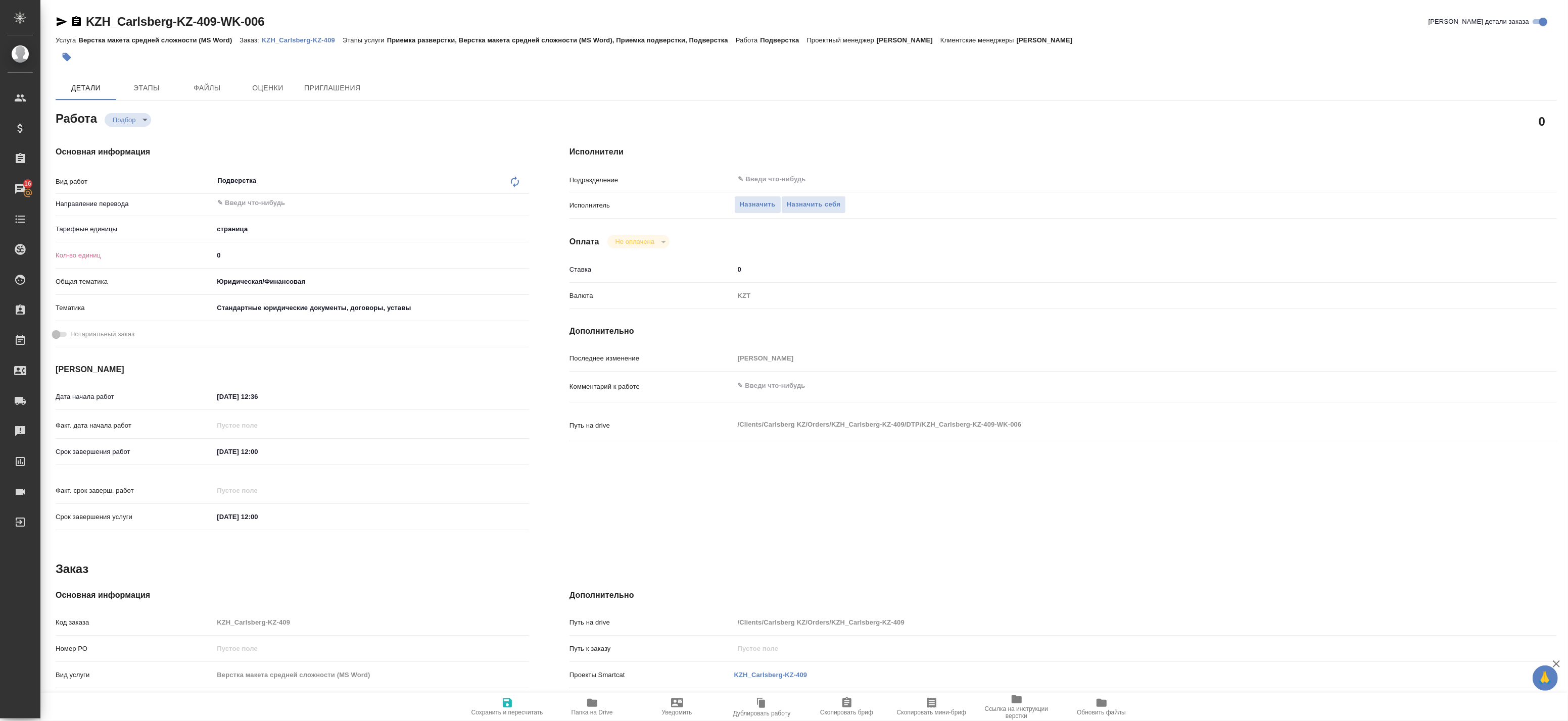
type textarea "x"
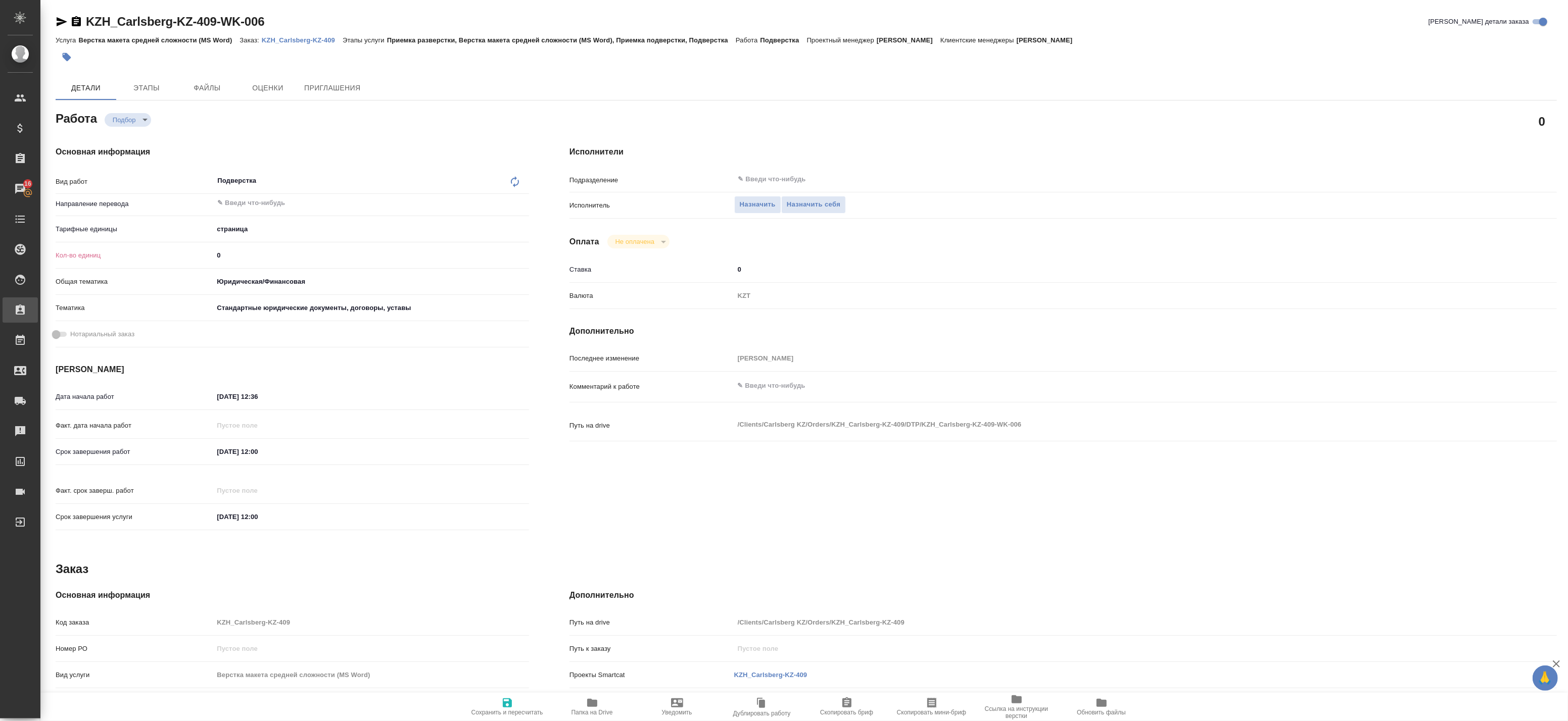
type textarea "x"
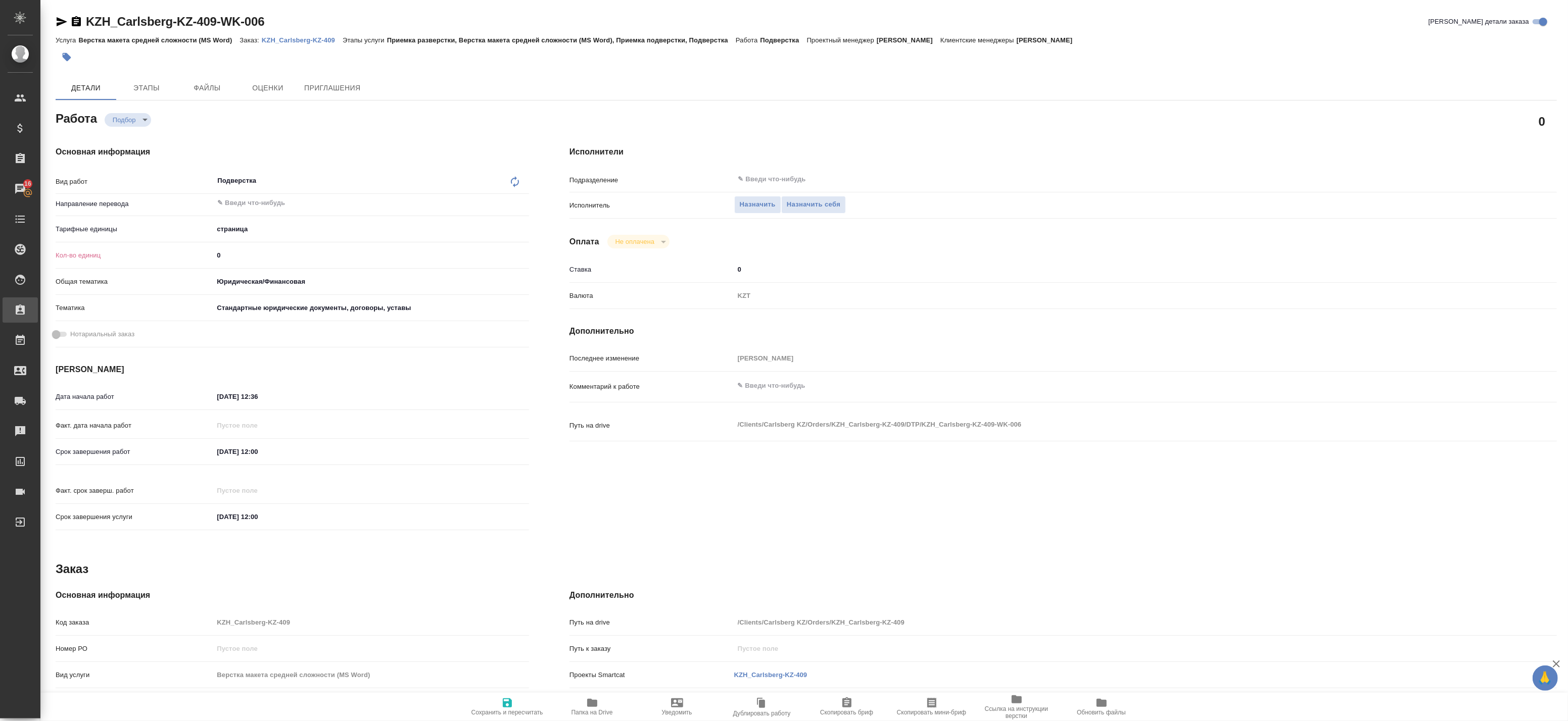
type textarea "x"
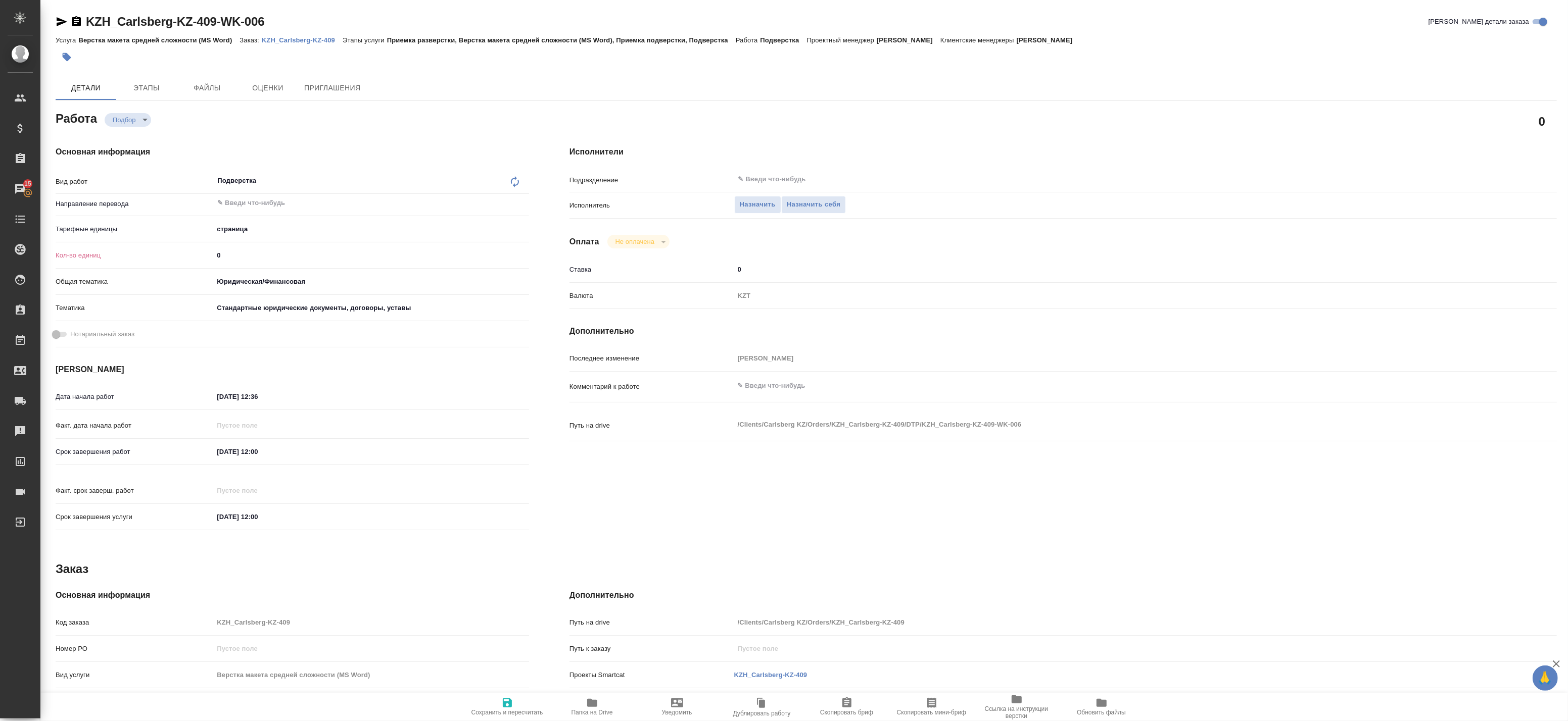
type textarea "x"
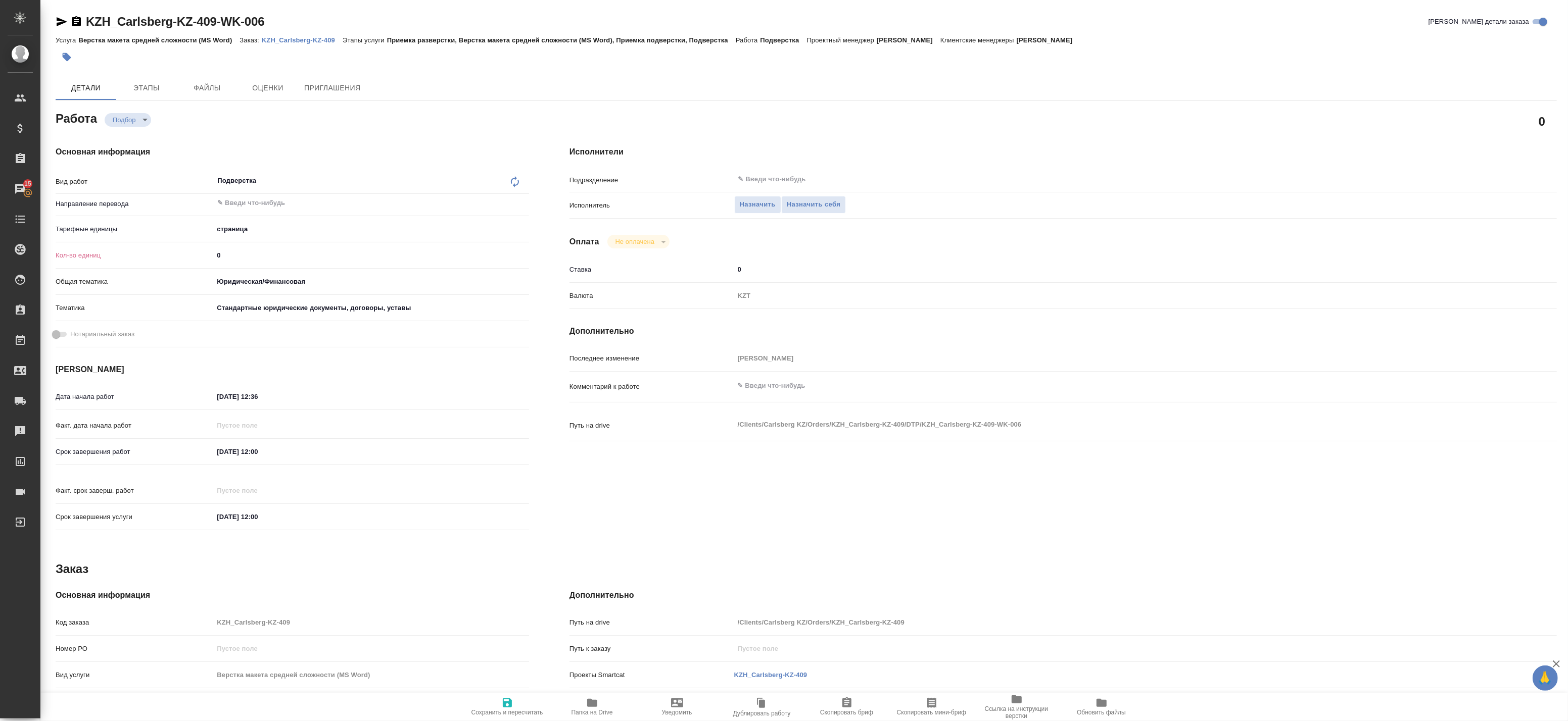
type textarea "x"
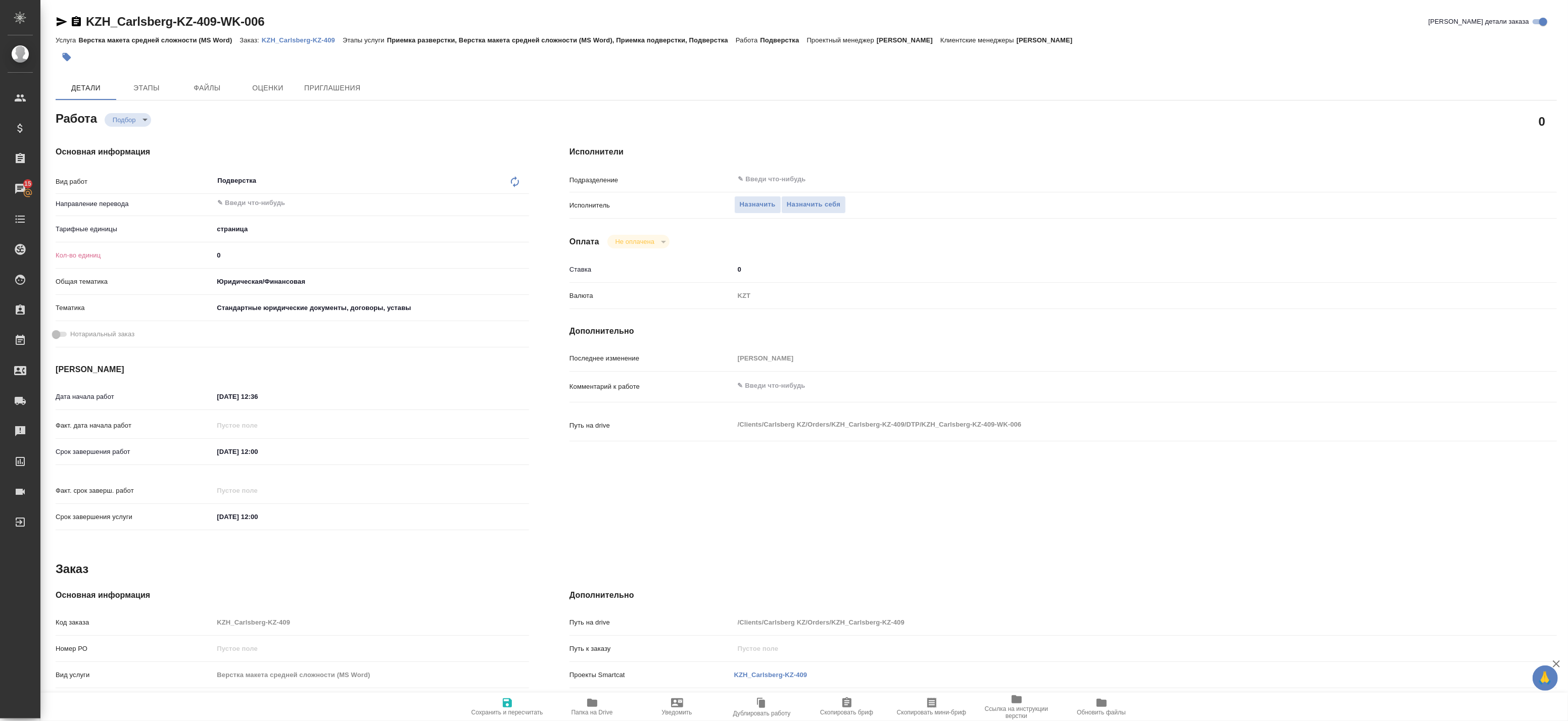
type textarea "x"
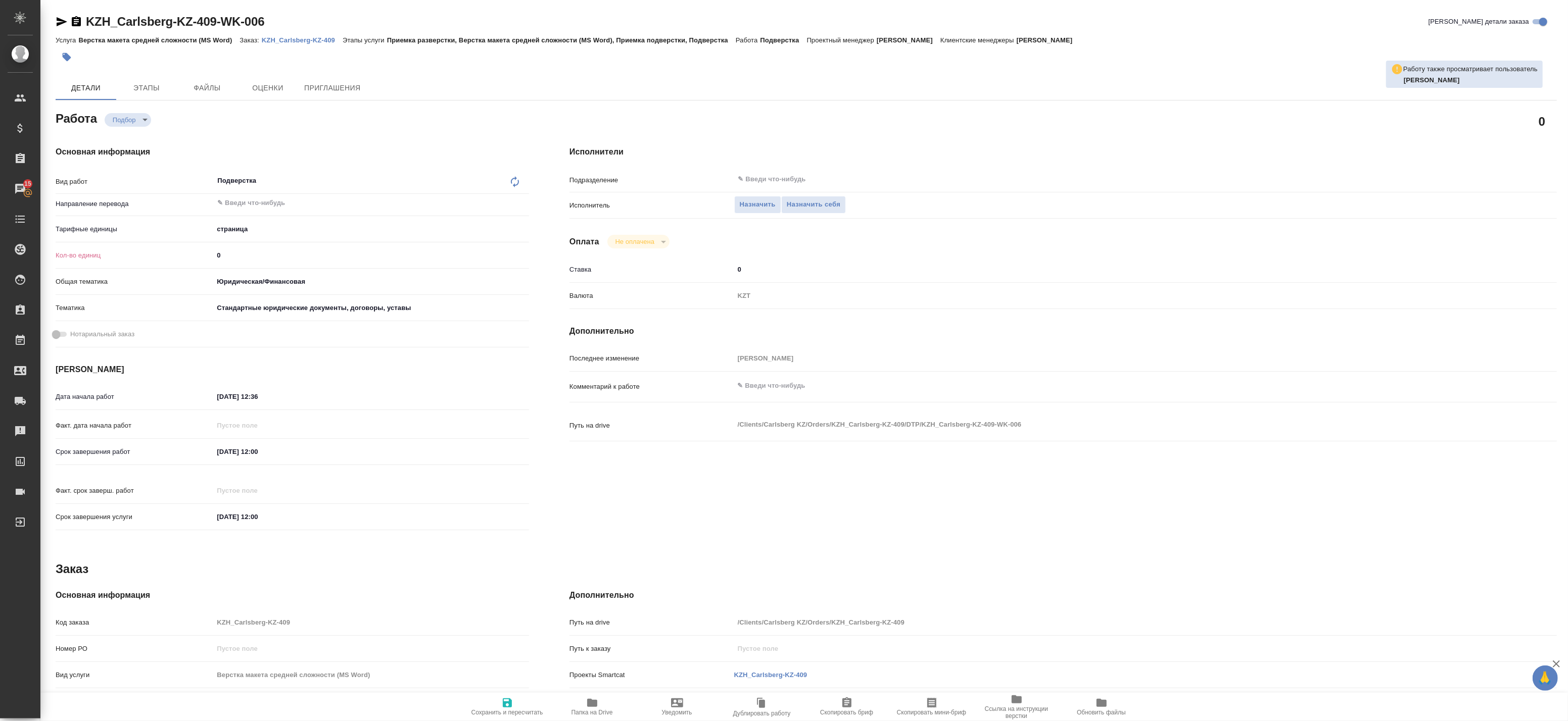
type textarea "x"
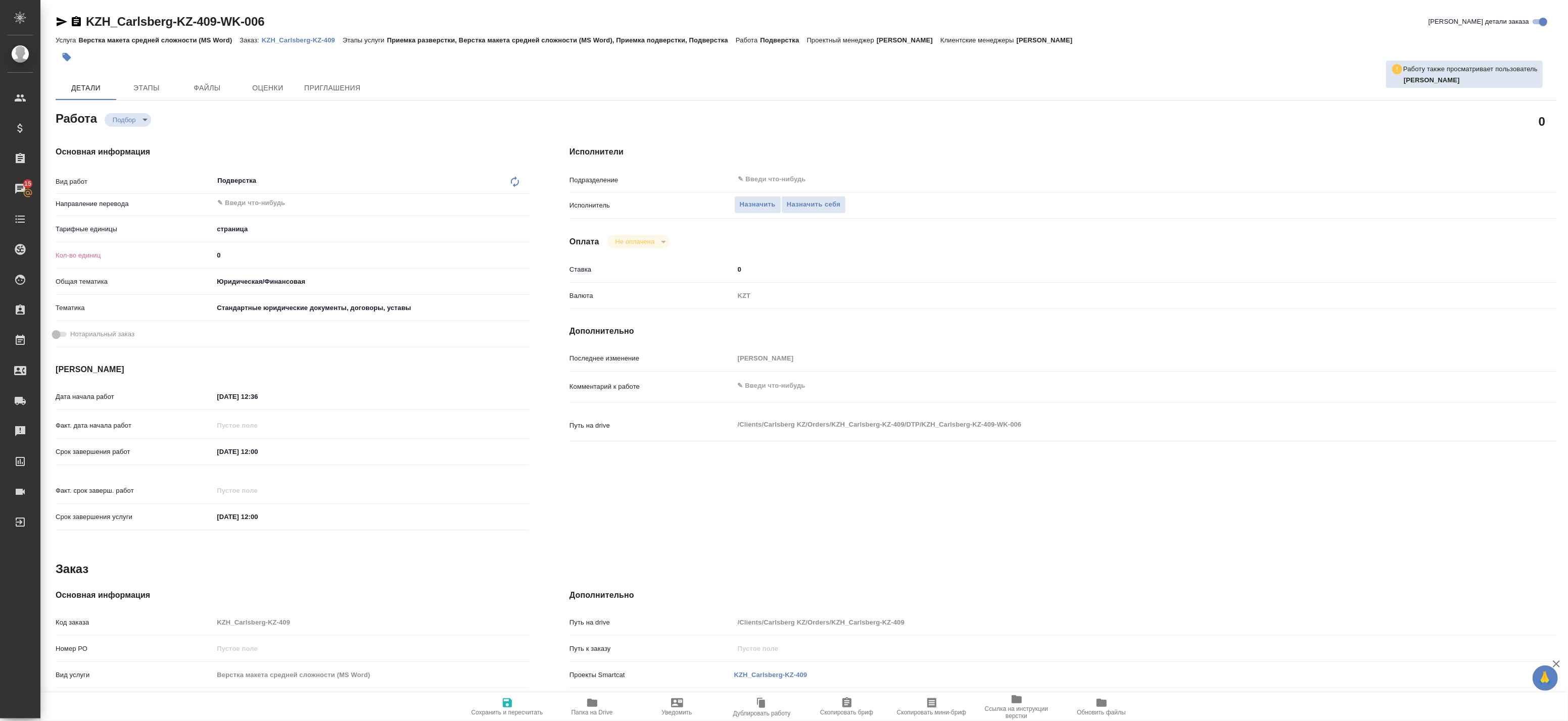
type textarea "x"
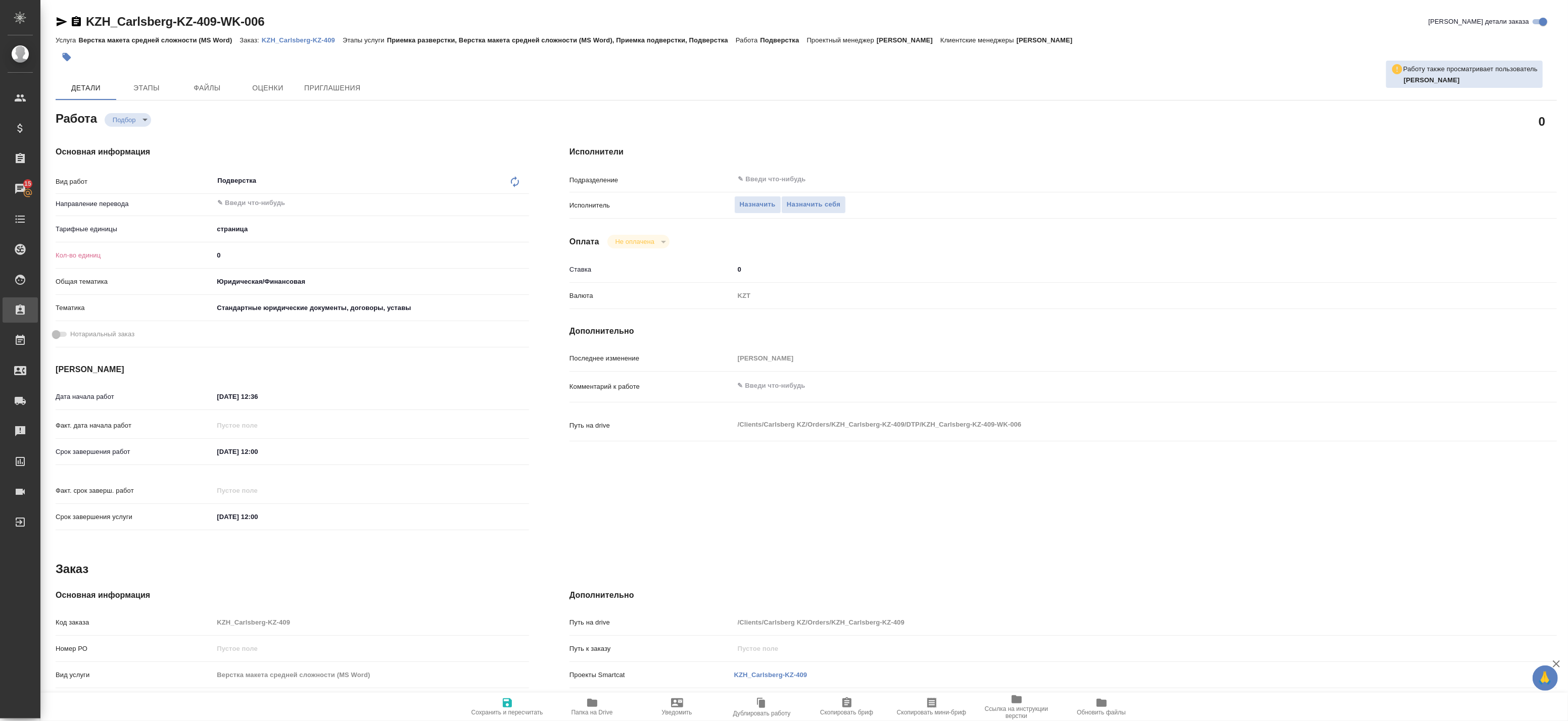
type textarea "x"
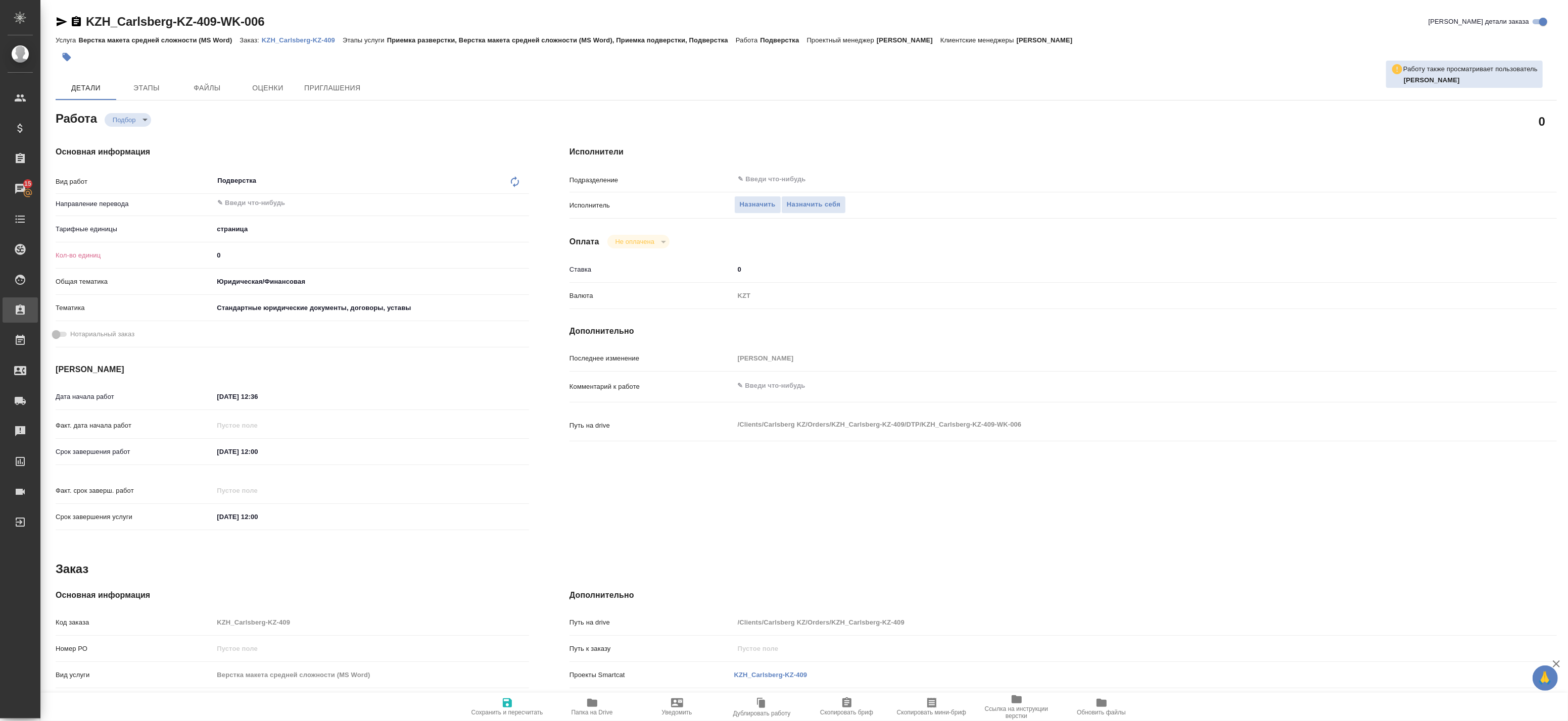
type textarea "x"
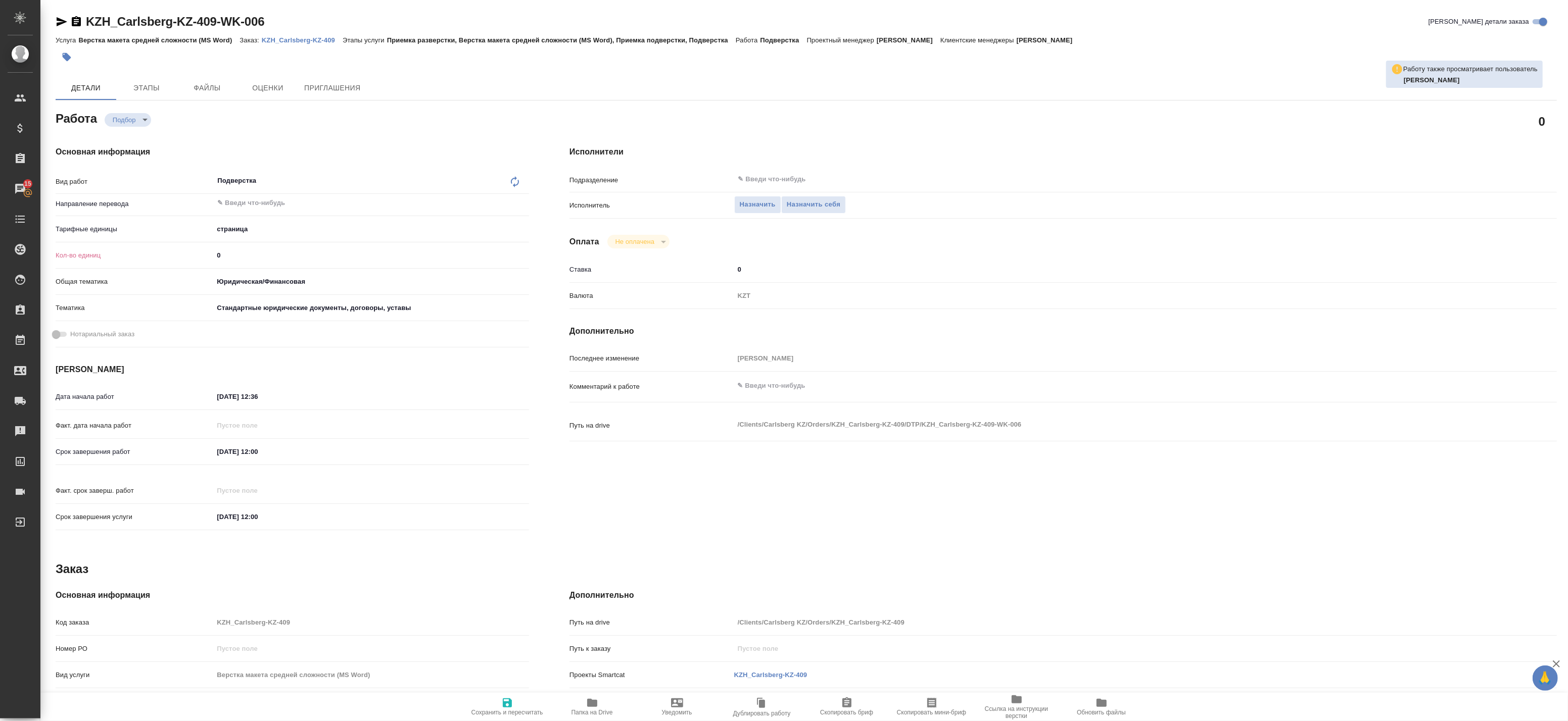
type textarea "x"
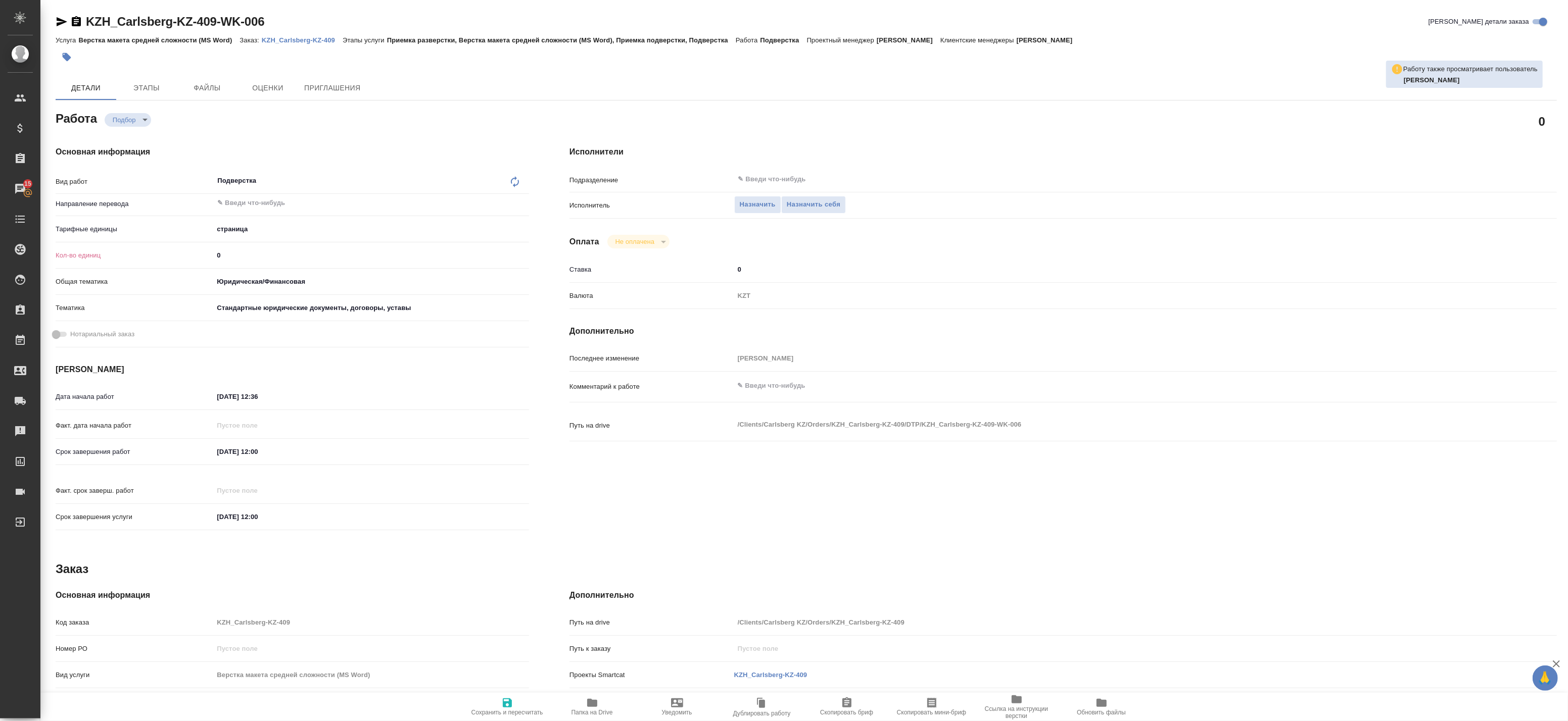
type textarea "x"
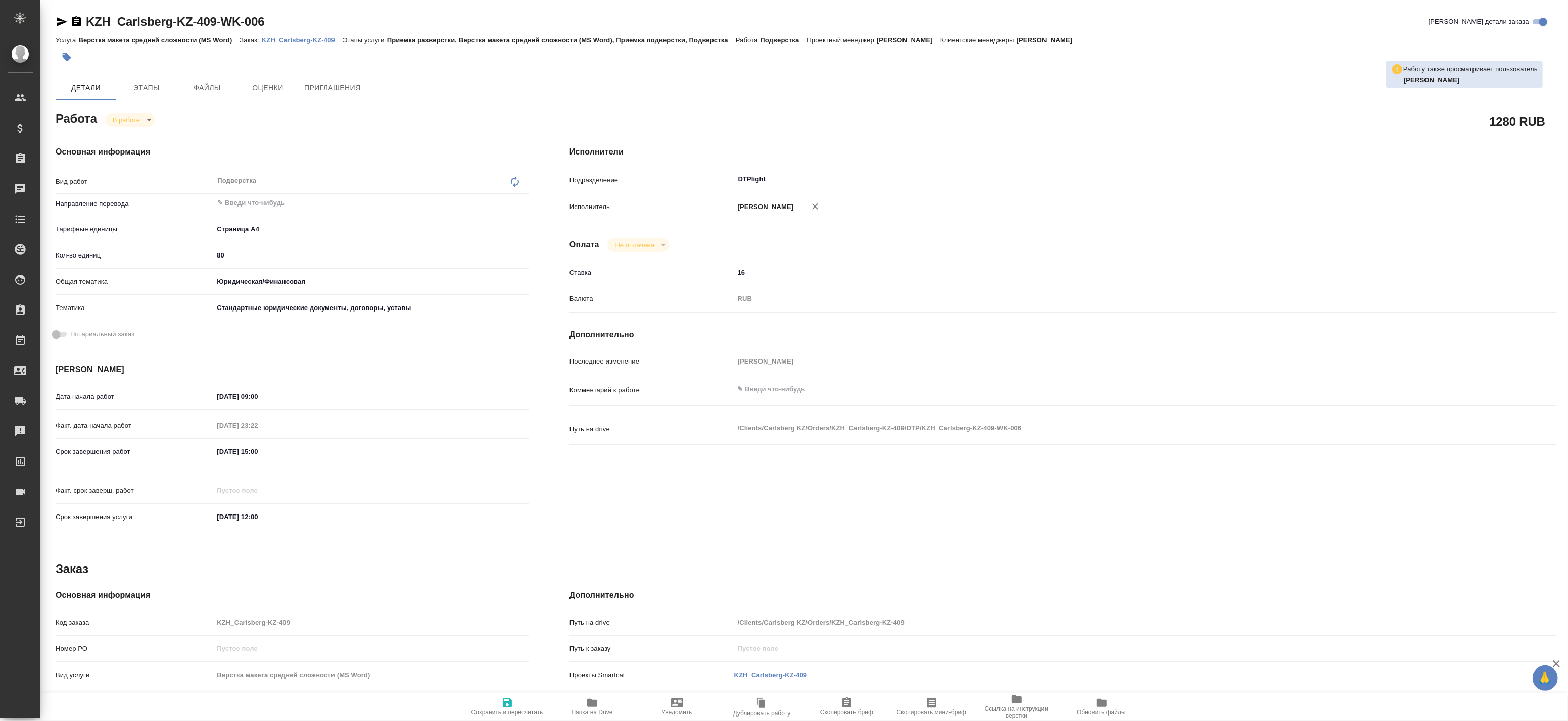
type textarea "x"
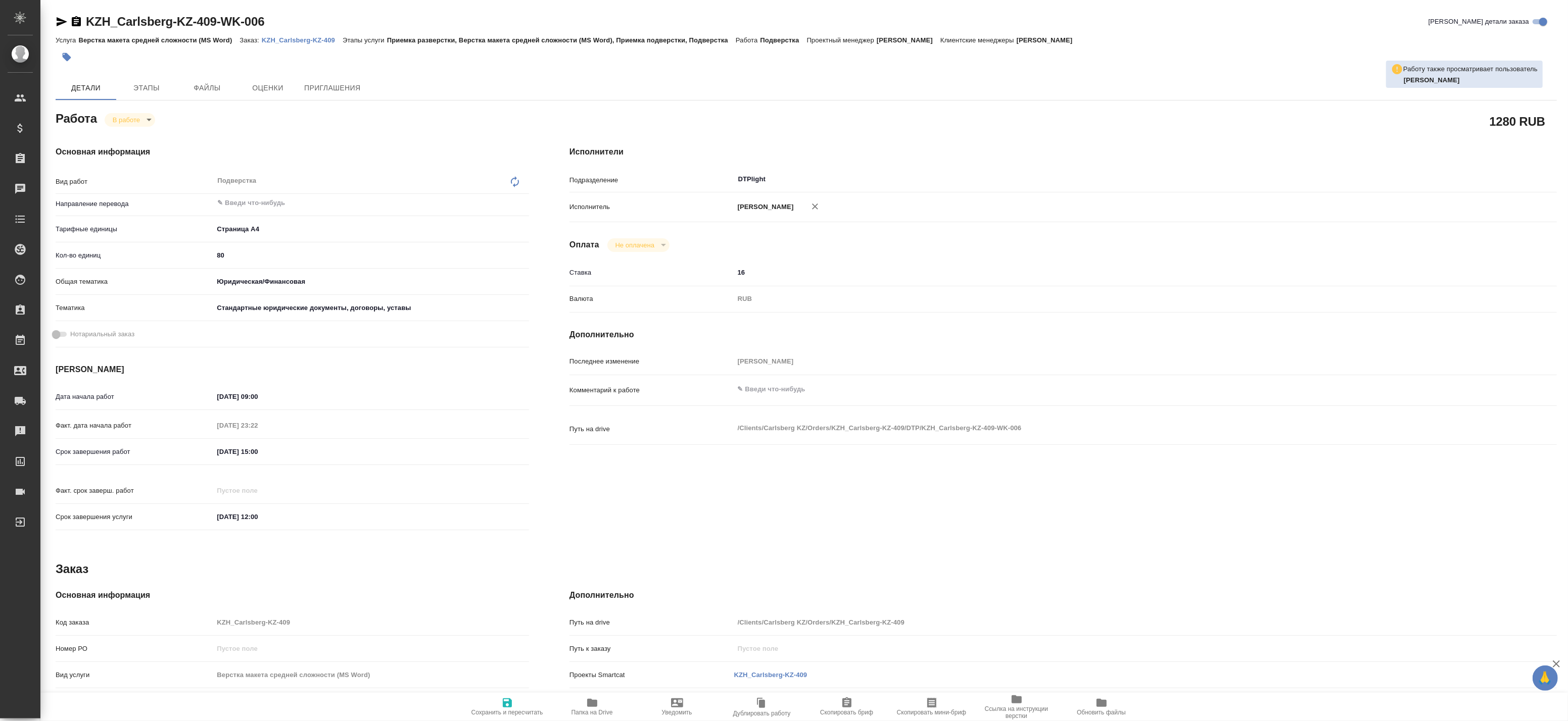
type textarea "x"
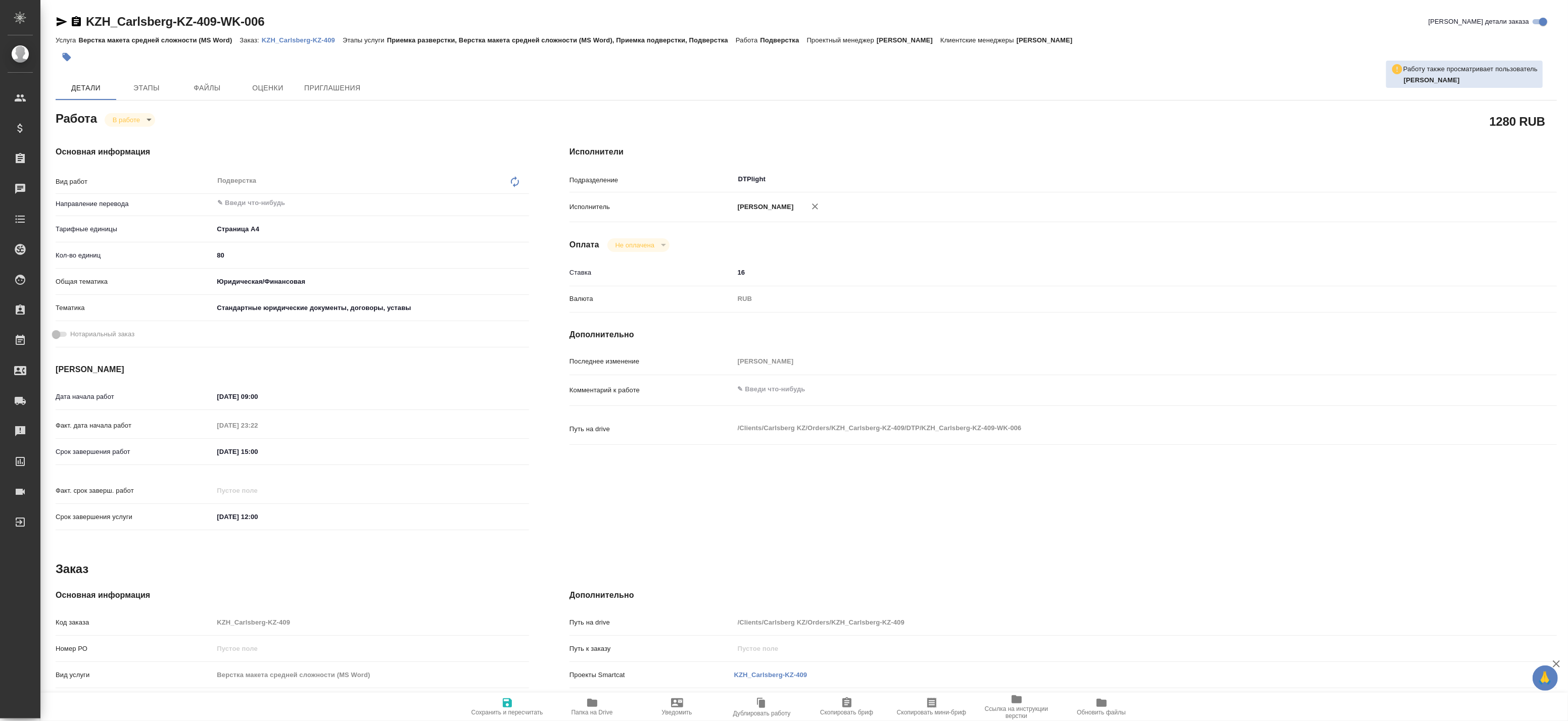
type textarea "x"
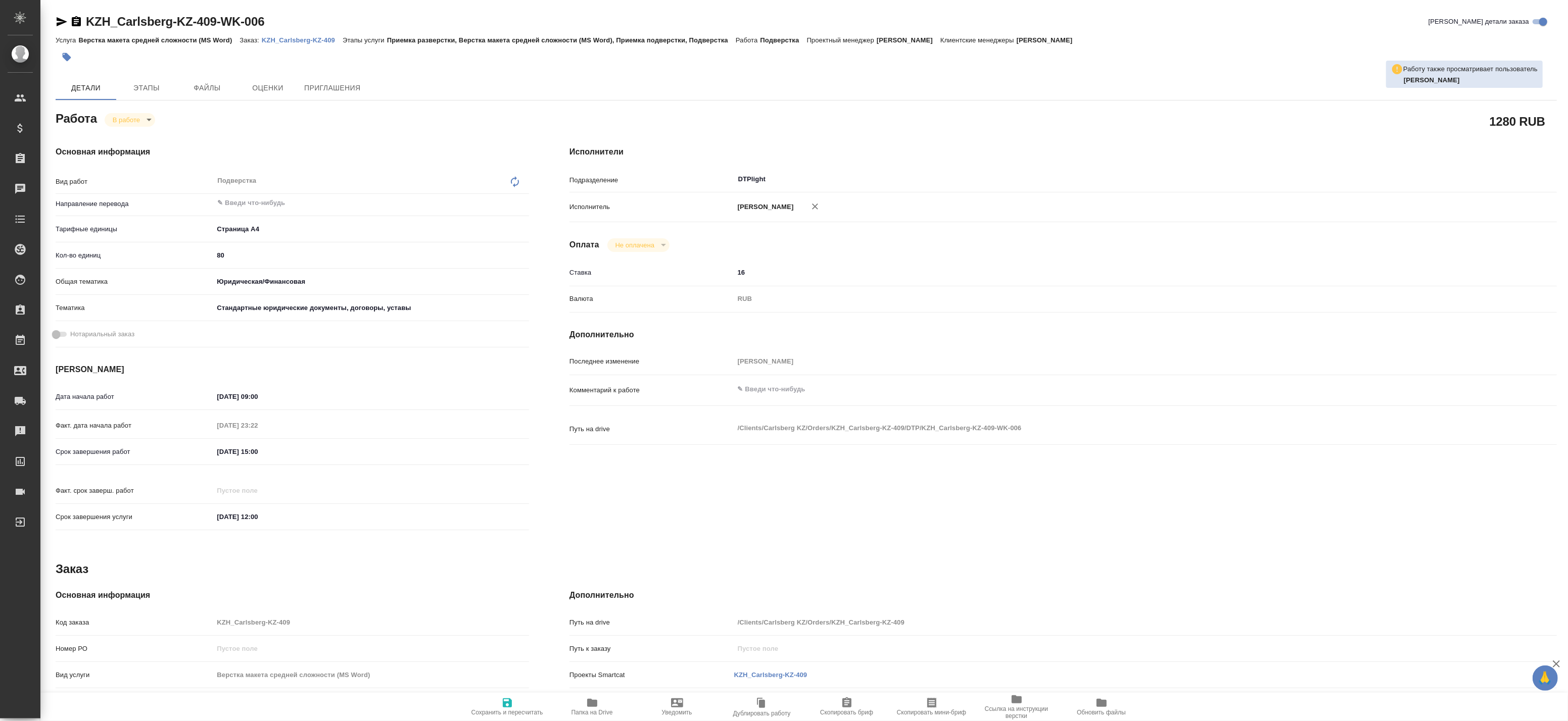
type textarea "x"
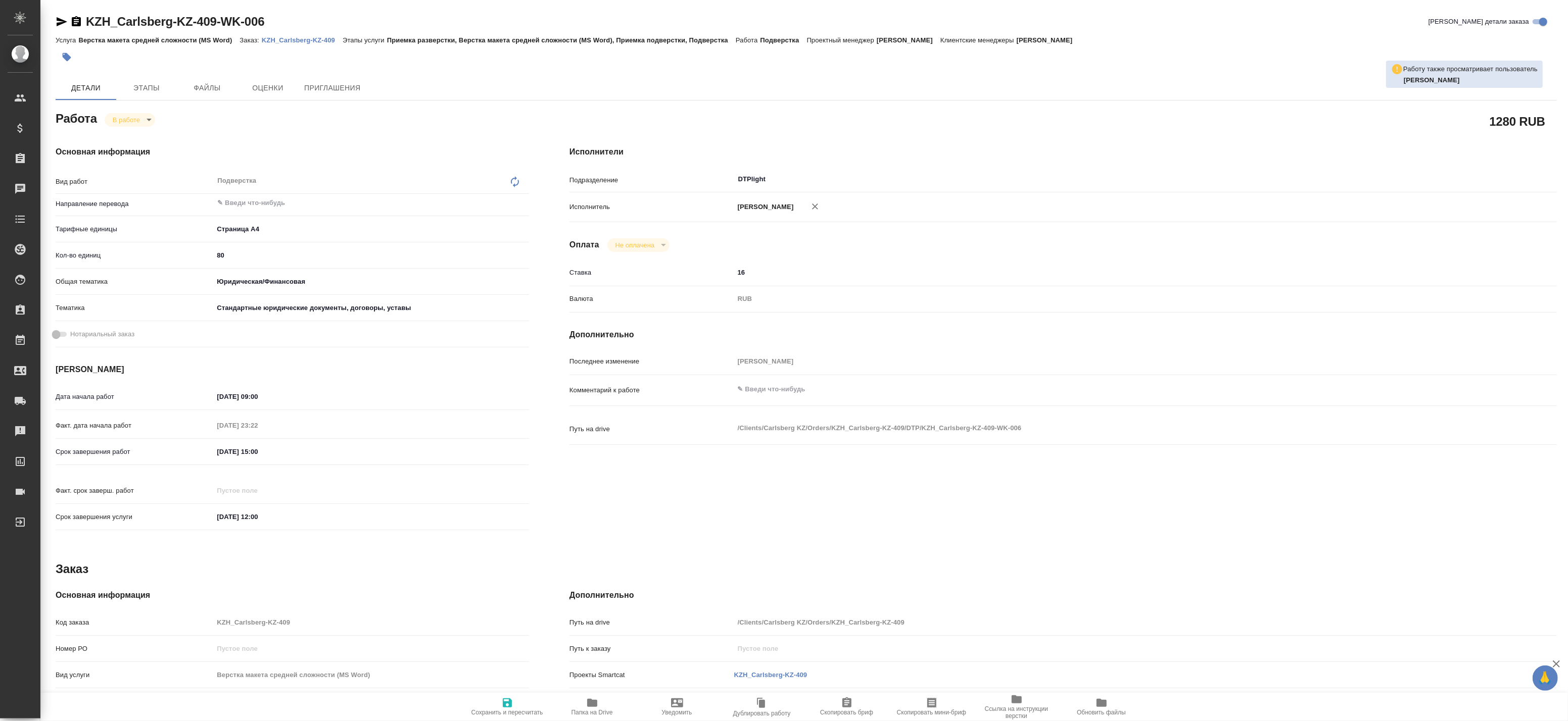
type textarea "x"
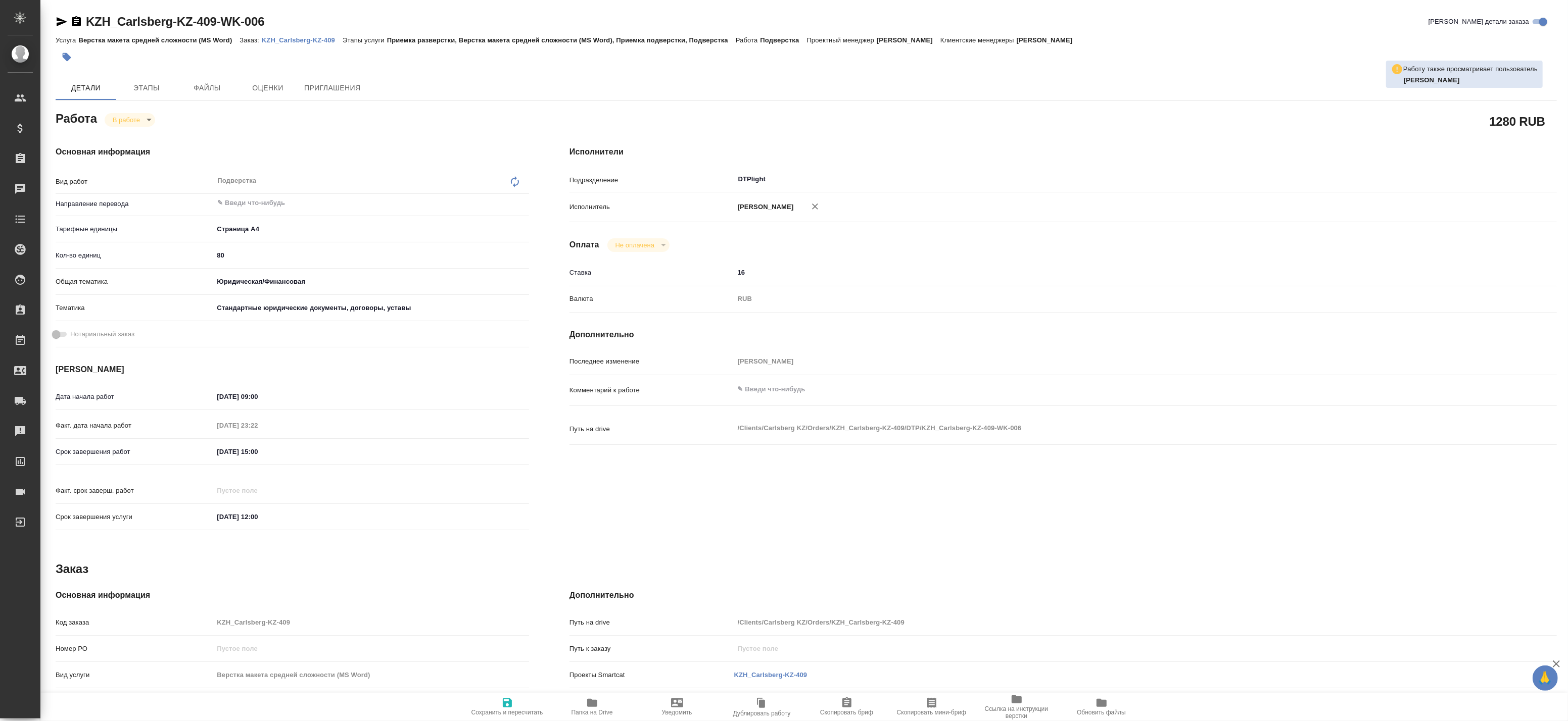
type textarea "x"
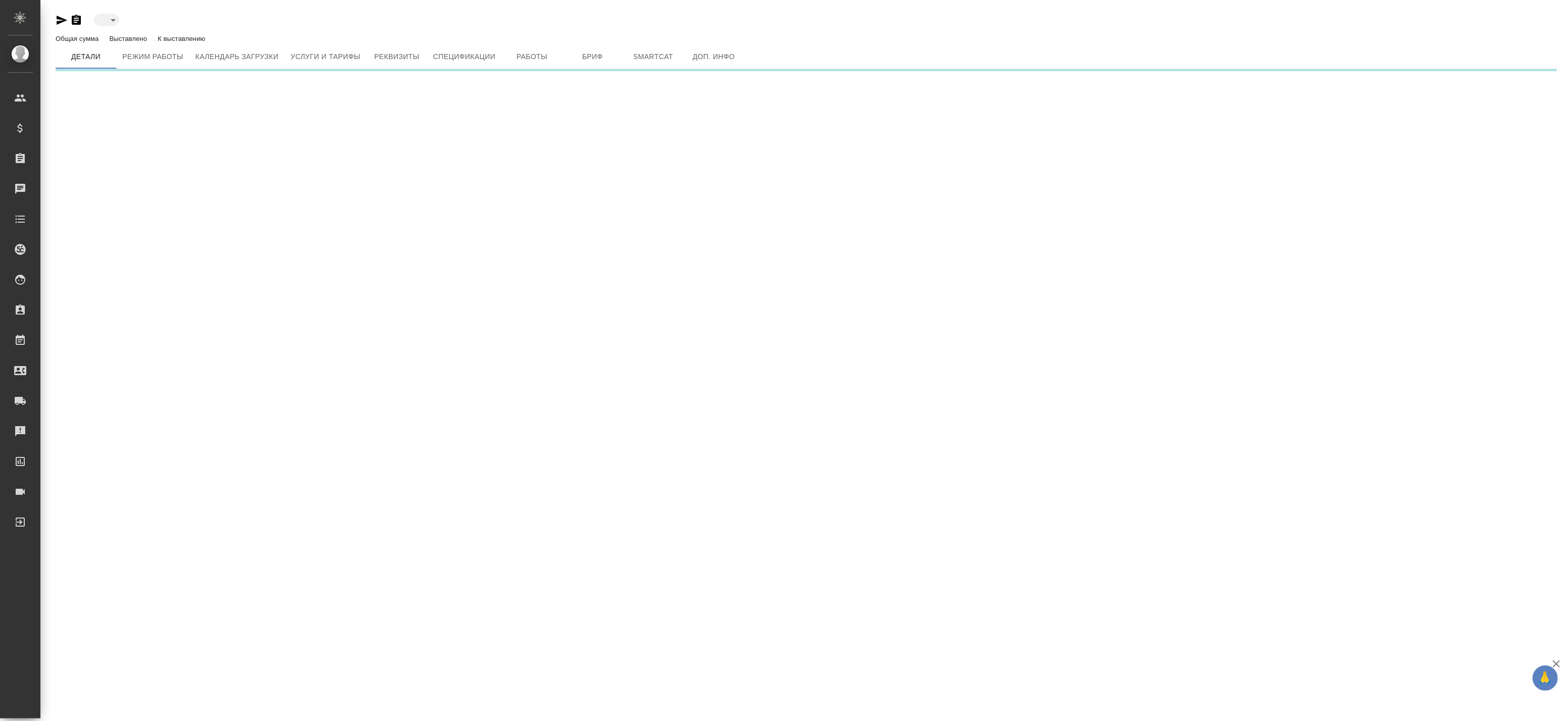
type input "active"
